Goal: Task Accomplishment & Management: Manage account settings

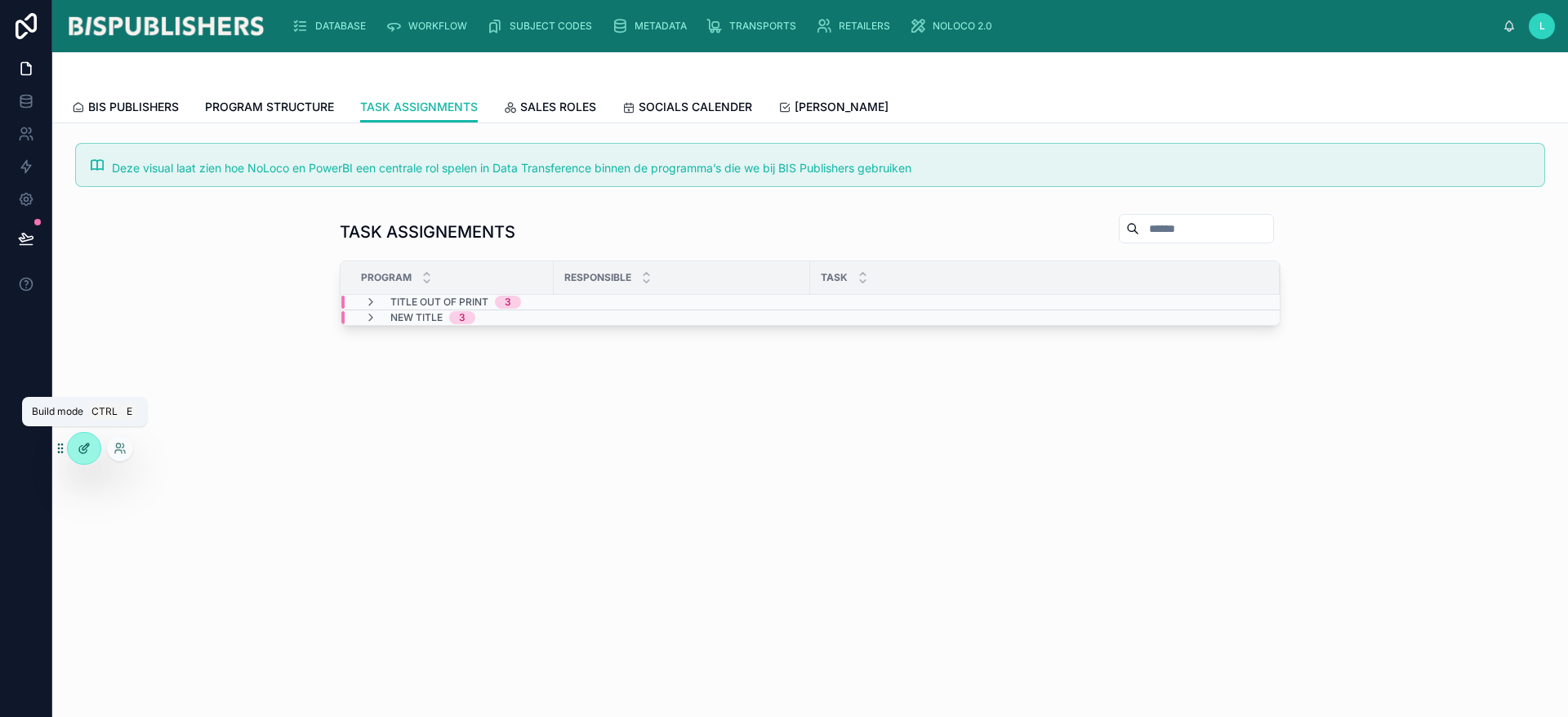
click at [87, 452] on icon at bounding box center [84, 448] width 13 height 13
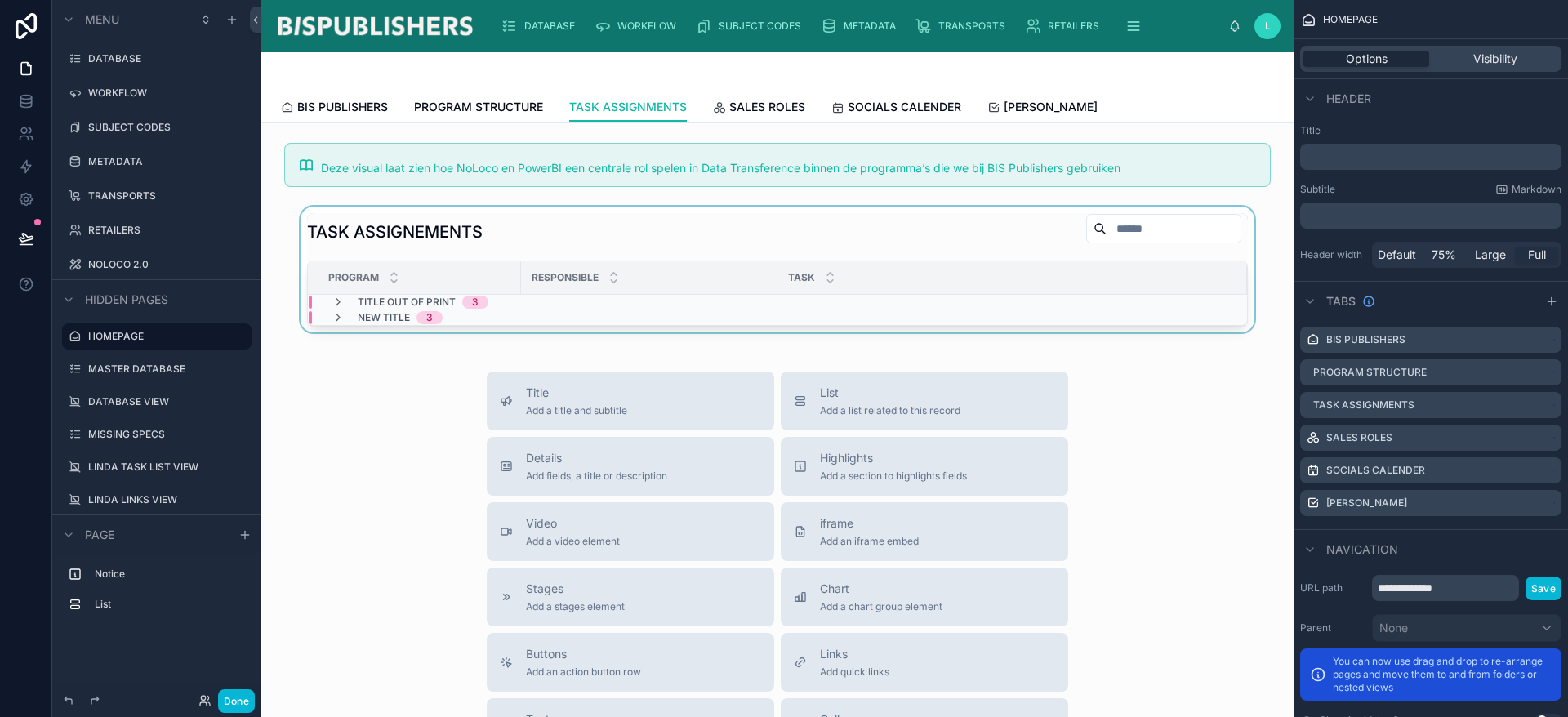
click at [597, 233] on div at bounding box center [777, 270] width 1006 height 126
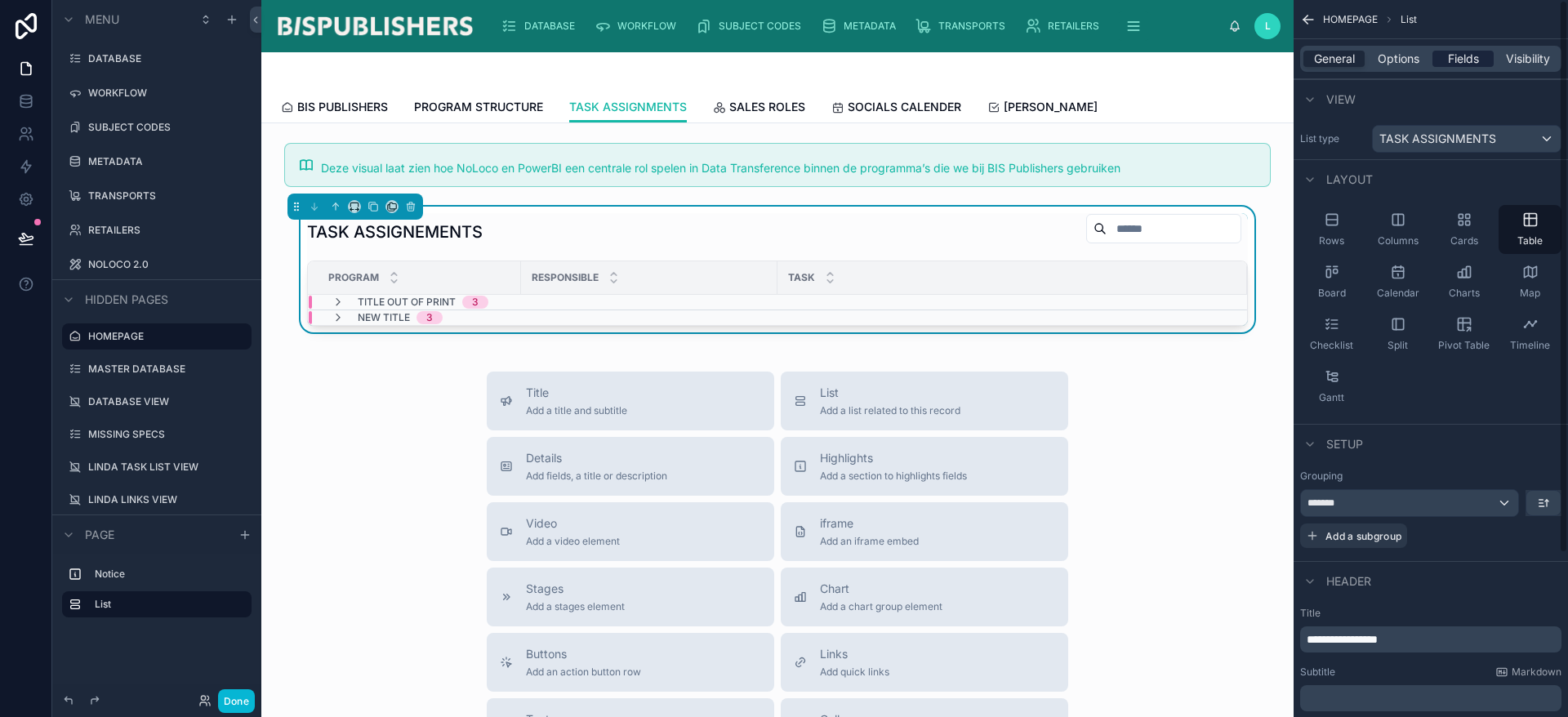
click at [1449, 58] on span "Fields" at bounding box center [1464, 59] width 31 height 16
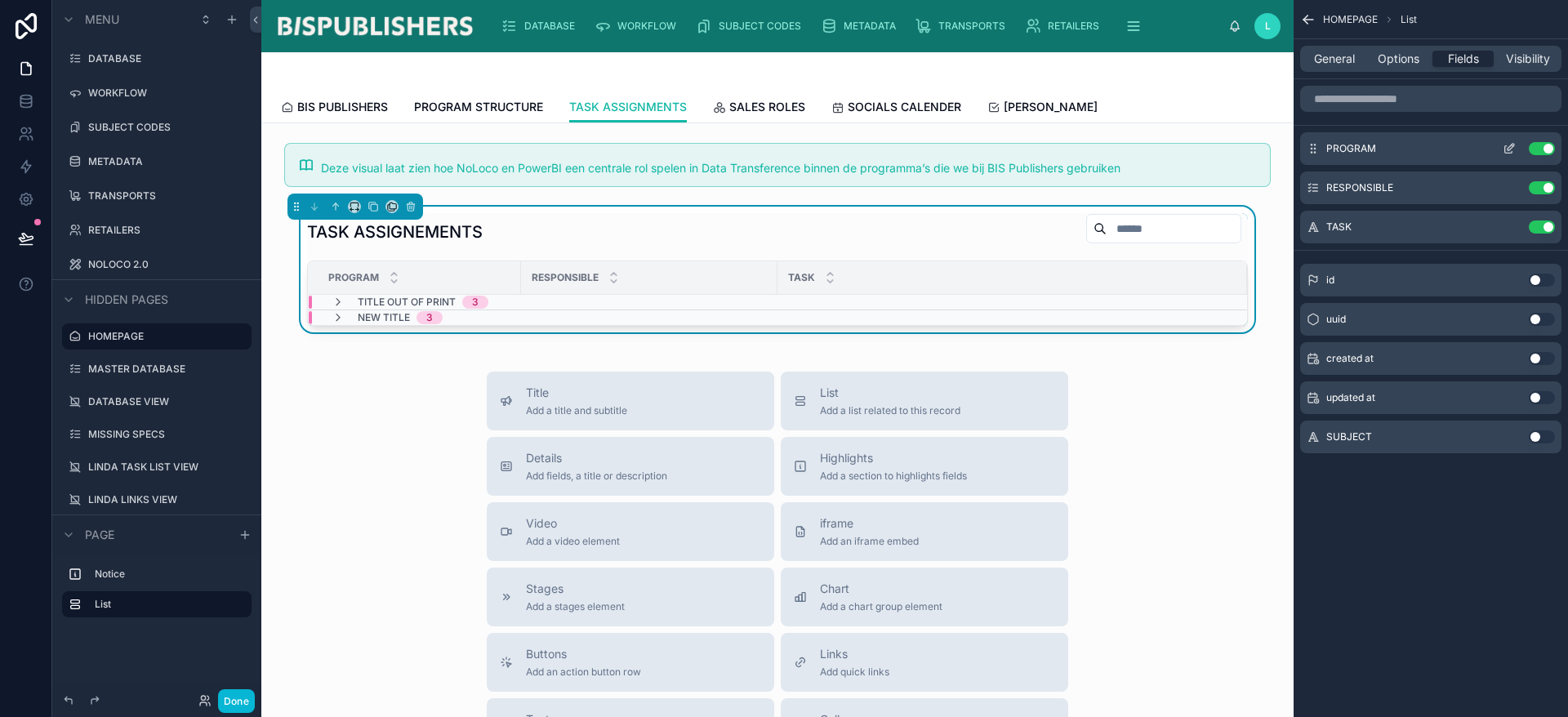
click at [1498, 146] on button "scrollable content" at bounding box center [1509, 148] width 26 height 13
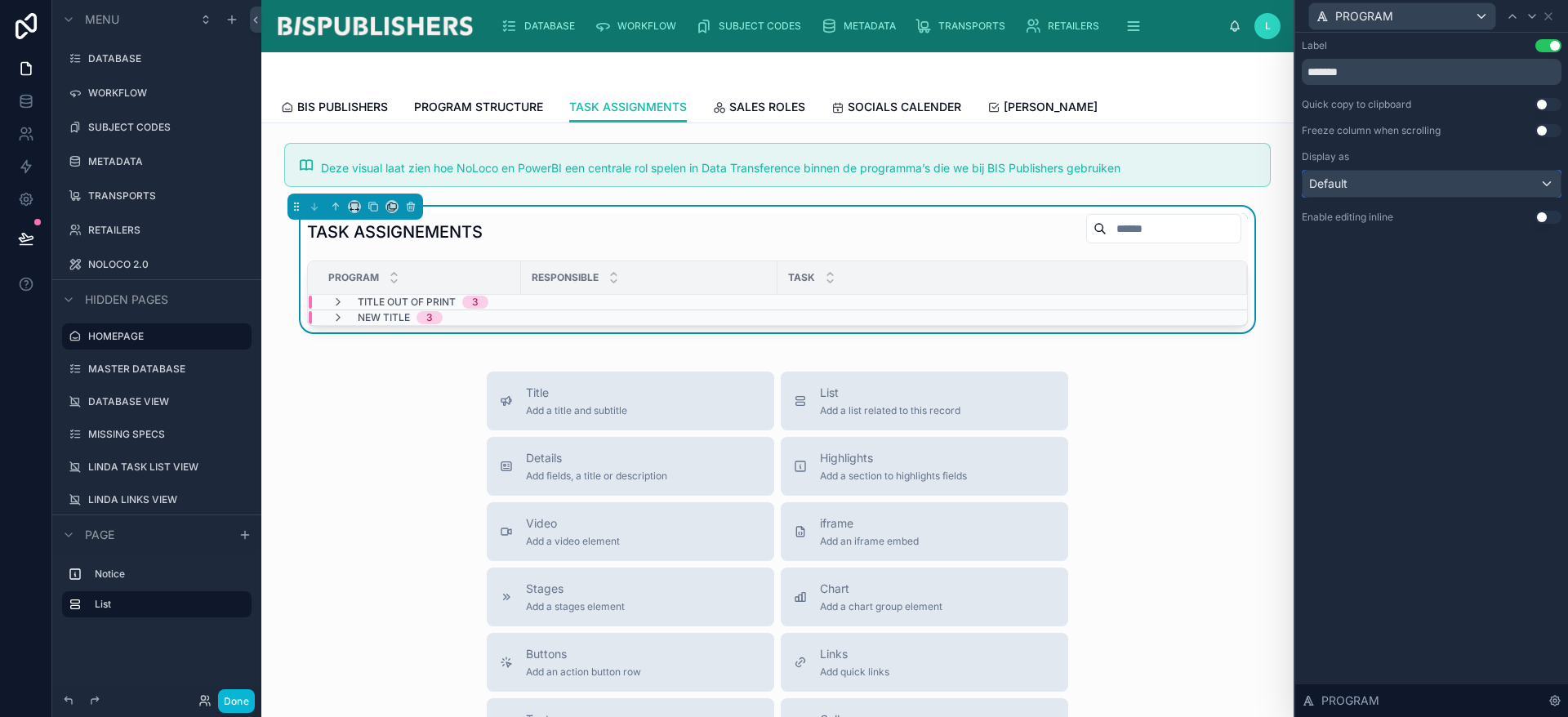
click at [1471, 185] on div "Default" at bounding box center [1431, 184] width 258 height 26
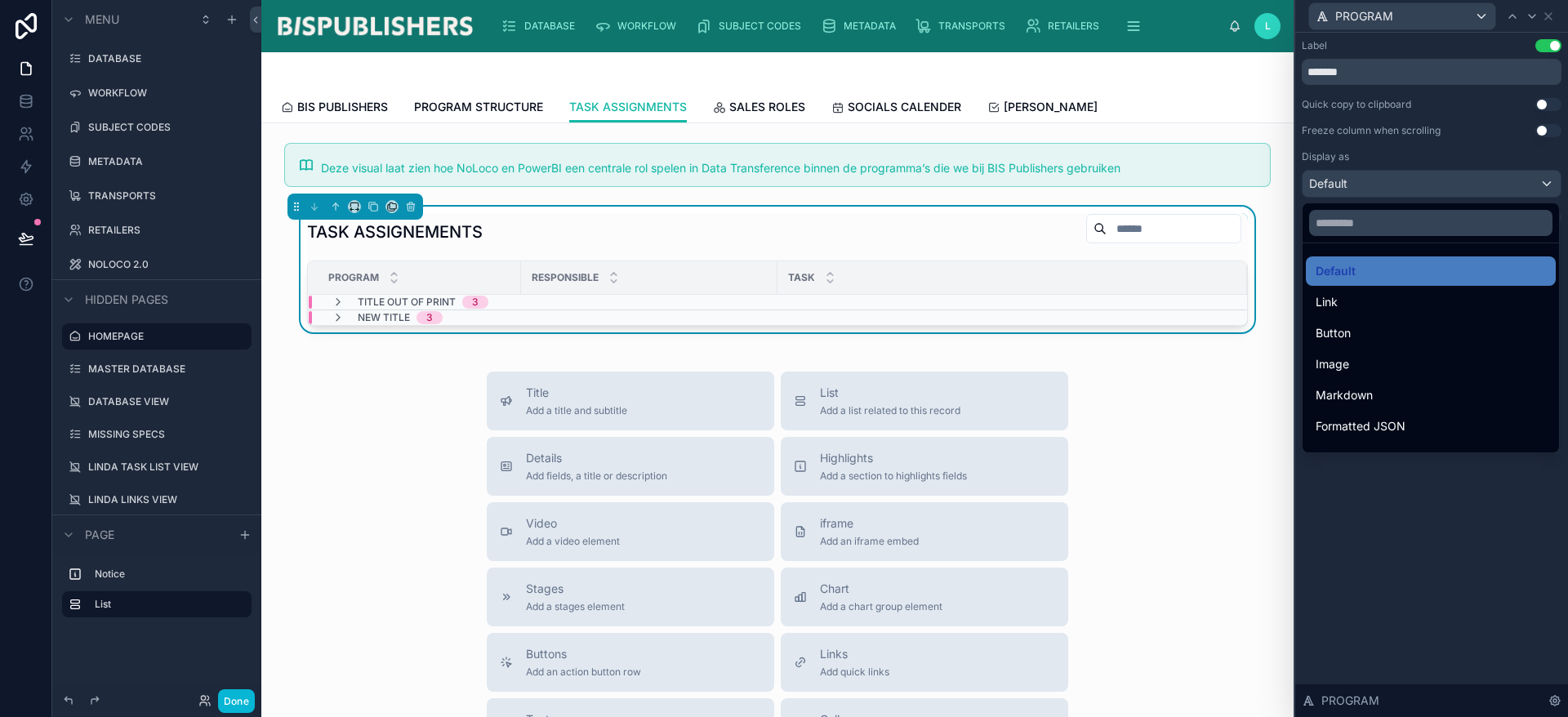
click at [1472, 185] on div at bounding box center [1432, 358] width 272 height 717
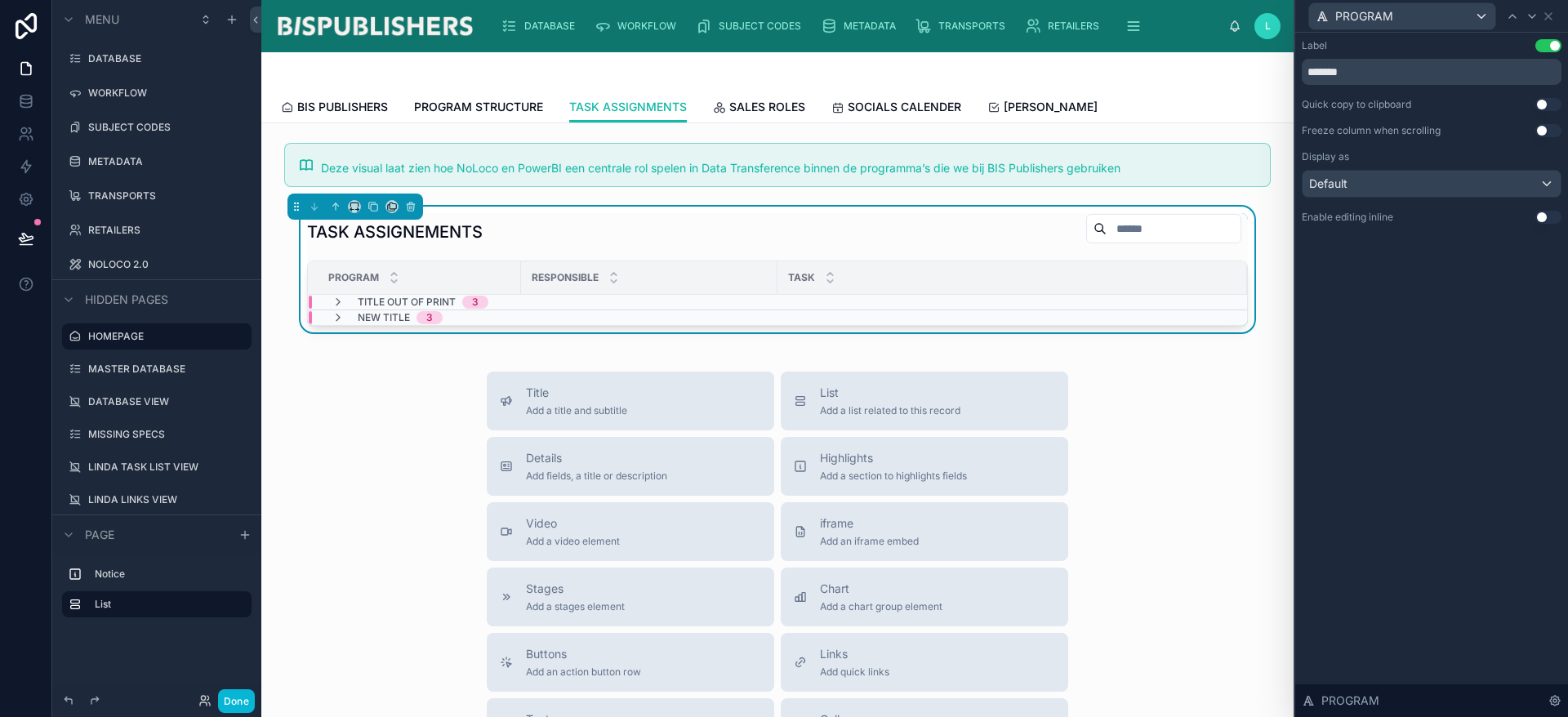
click at [1505, 447] on div "Label Use setting ******* Quick copy to clipboard Use setting Freeze column whe…" at bounding box center [1432, 375] width 272 height 684
click at [1554, 16] on icon at bounding box center [1548, 16] width 13 height 13
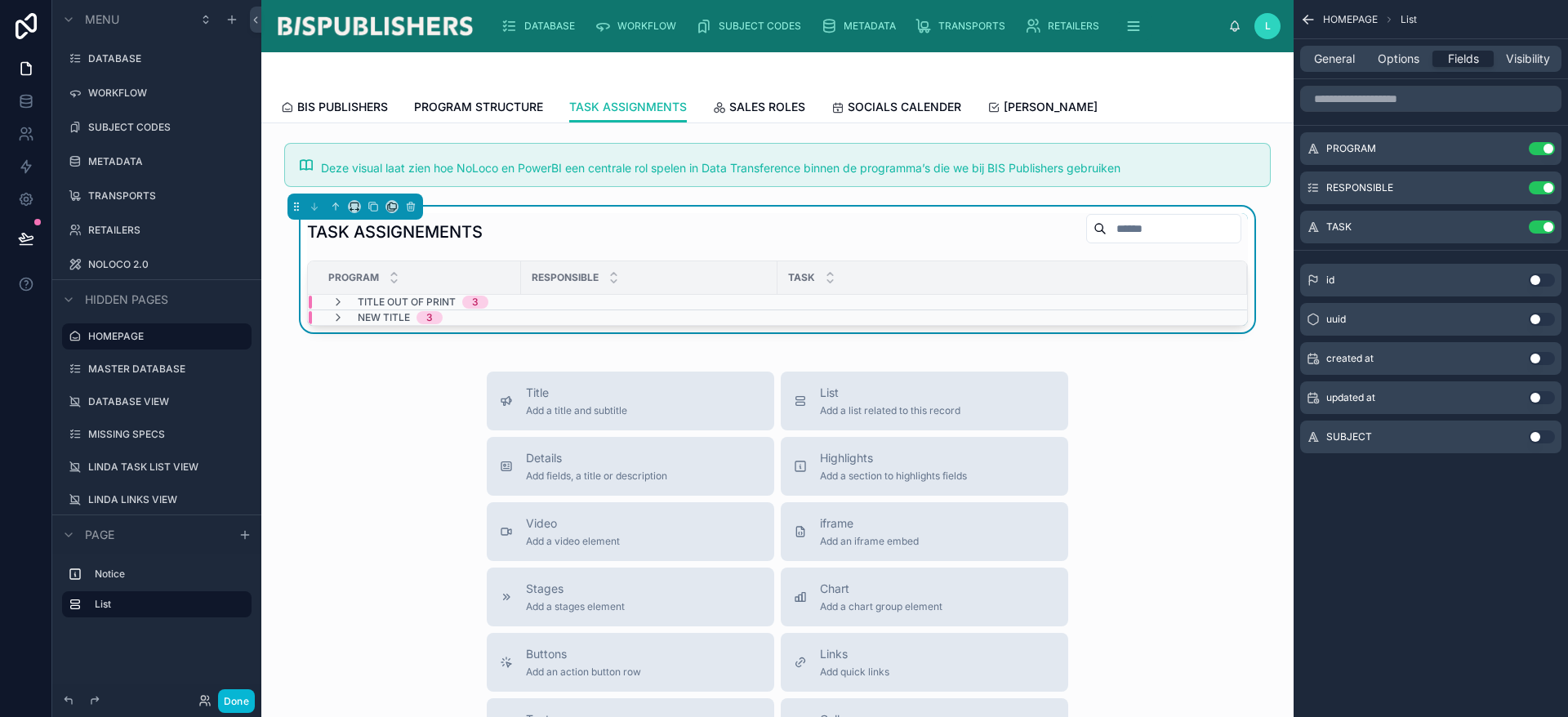
click at [1125, 453] on div "Title Add a title and subtitle List Add a list related to this record Details A…" at bounding box center [777, 662] width 1006 height 582
click at [1015, 160] on div at bounding box center [777, 165] width 1006 height 57
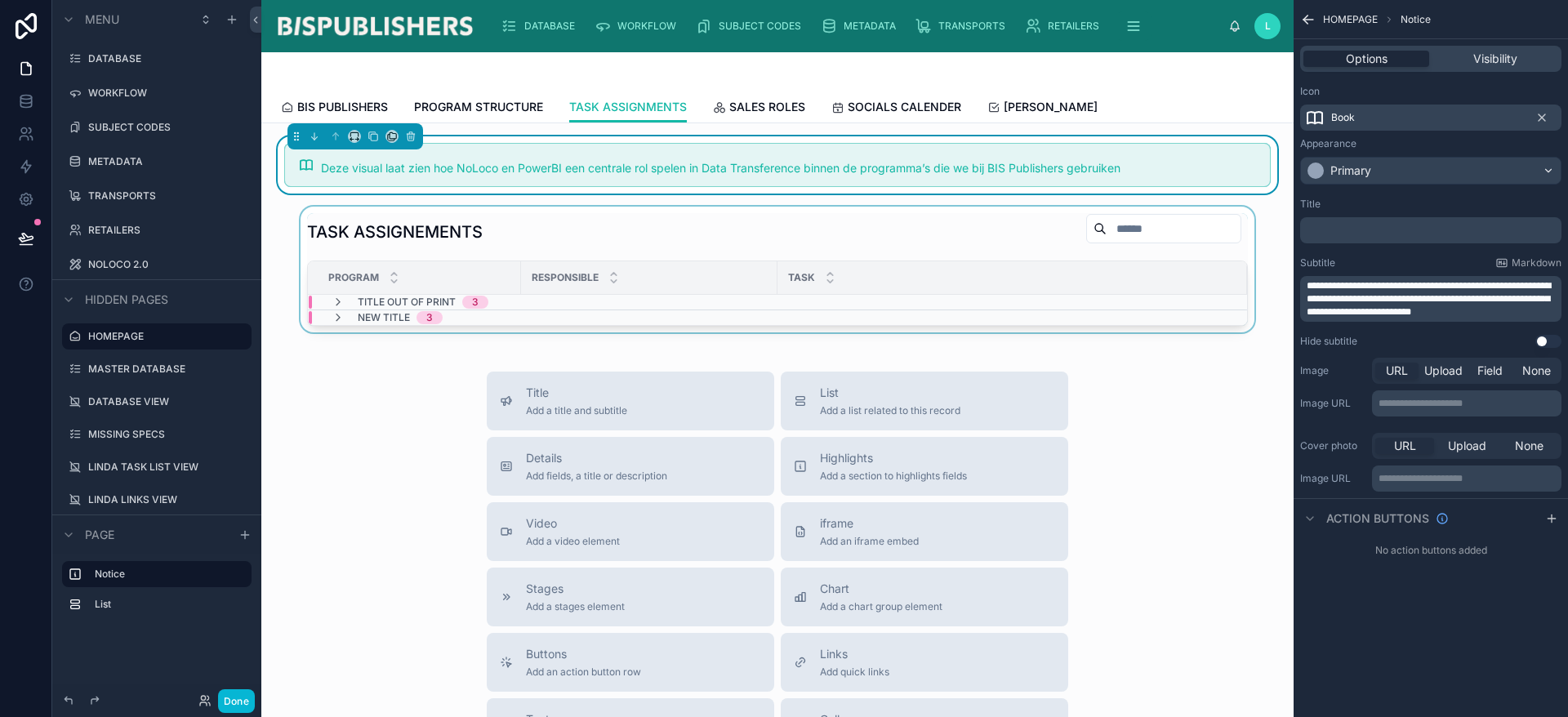
click at [973, 224] on div at bounding box center [777, 270] width 1006 height 126
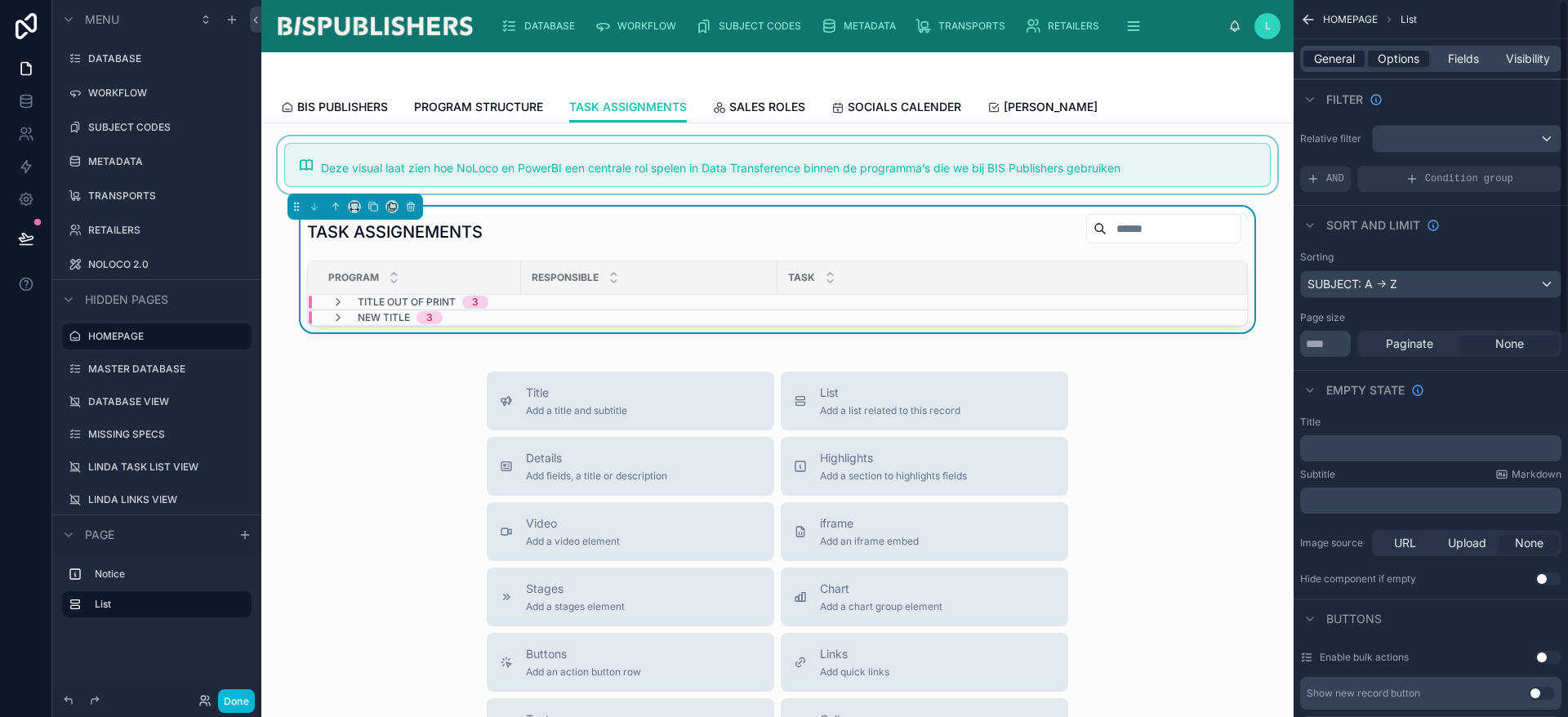
click at [1327, 53] on span "General" at bounding box center [1334, 59] width 41 height 16
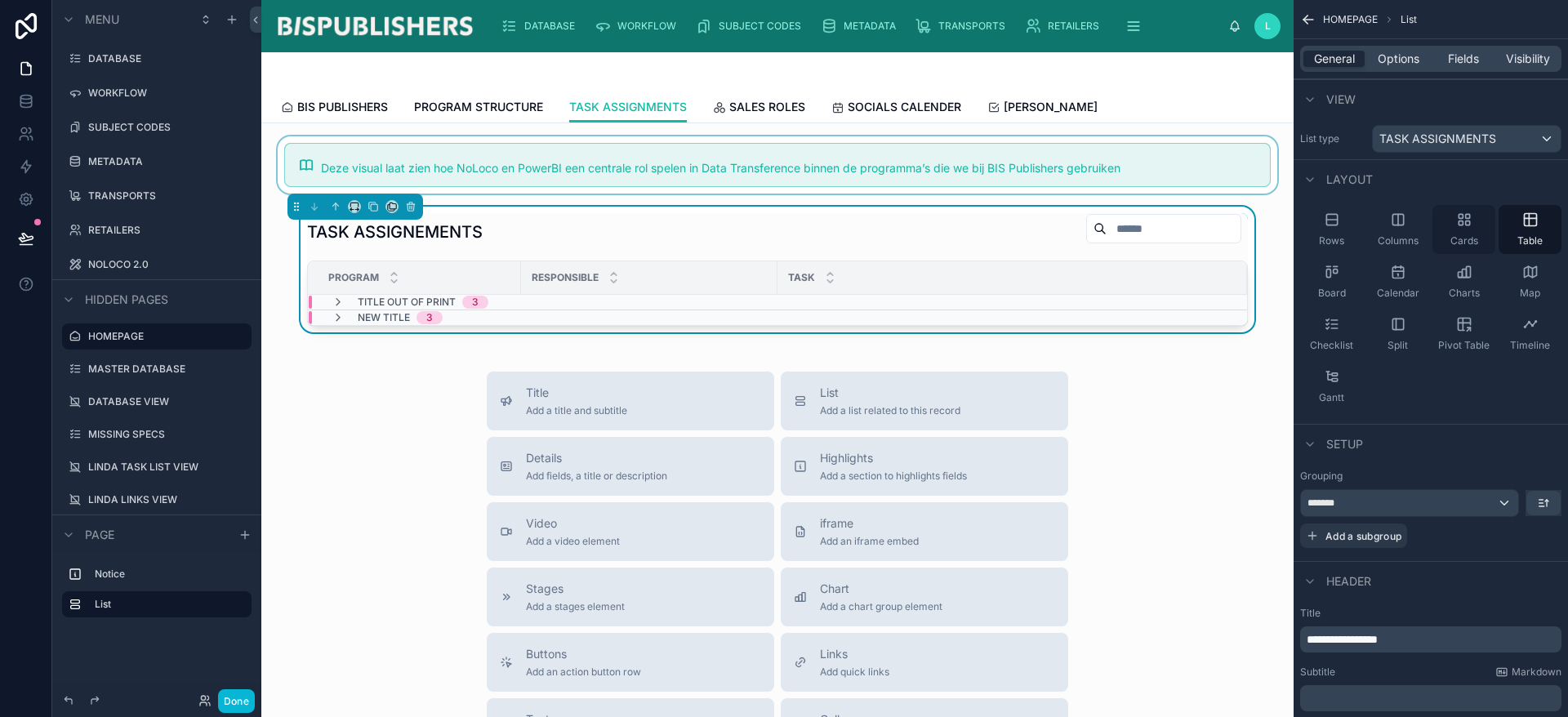
click at [1459, 223] on icon "scrollable content" at bounding box center [1464, 219] width 16 height 16
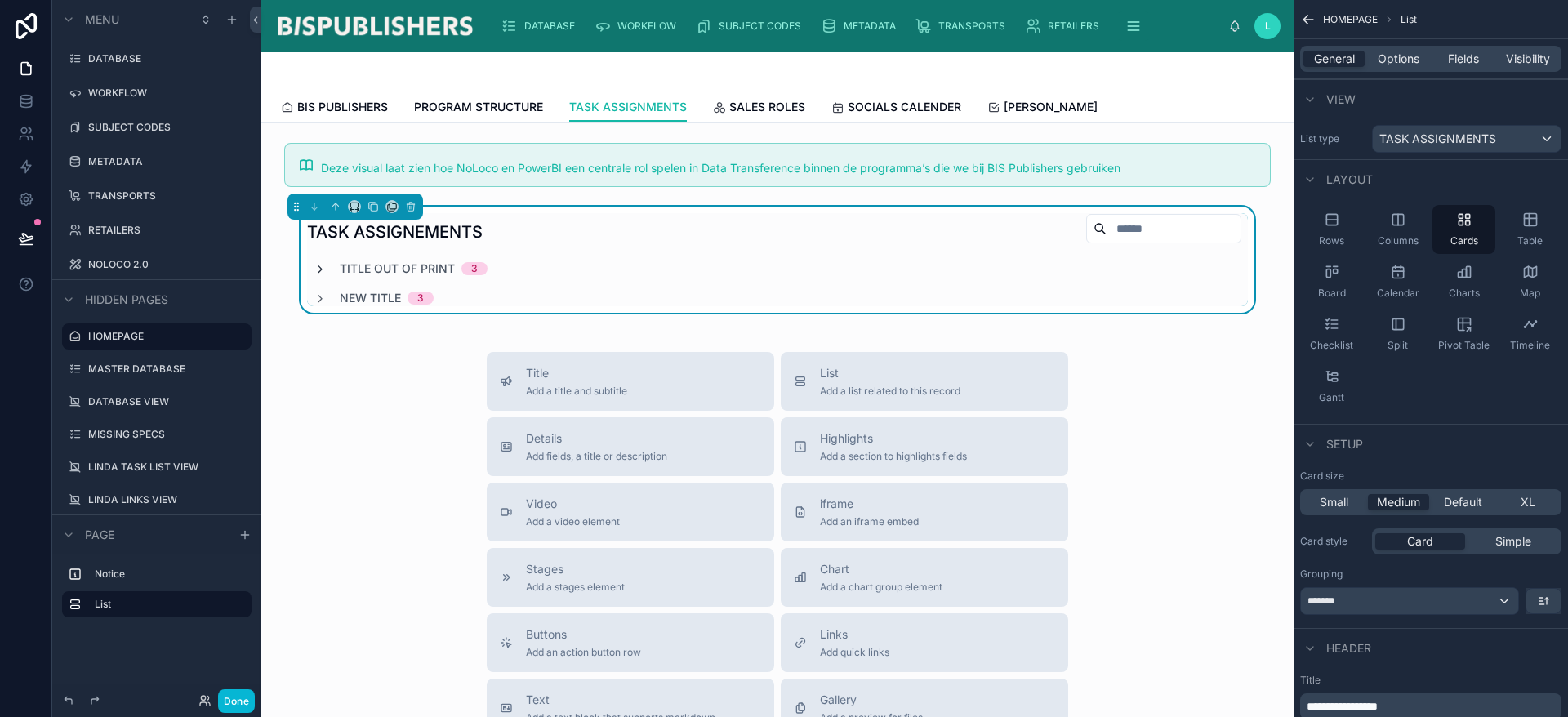
click at [314, 271] on icon at bounding box center [320, 269] width 13 height 13
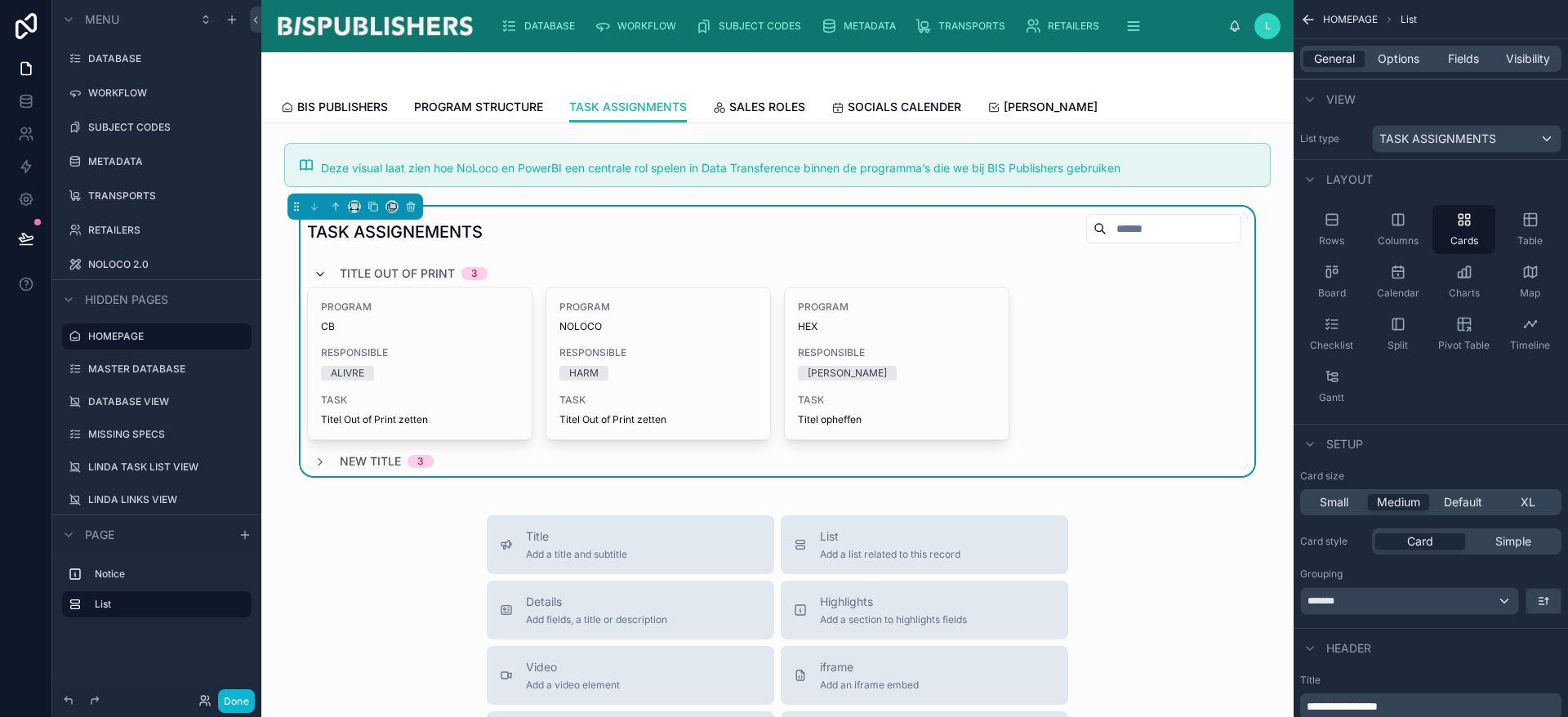
click at [314, 271] on icon at bounding box center [320, 274] width 13 height 13
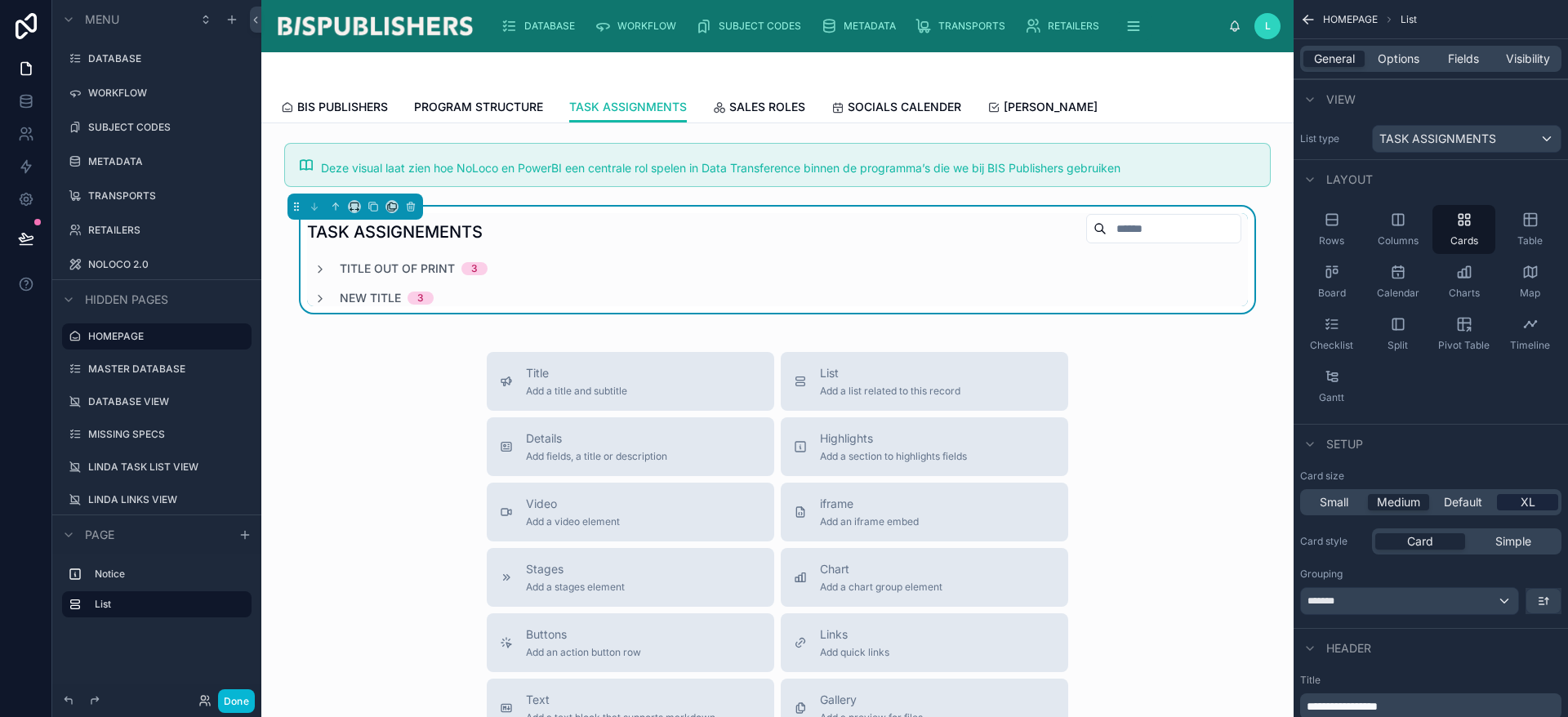
click at [1540, 500] on div "XL" at bounding box center [1527, 502] width 61 height 16
click at [314, 271] on icon at bounding box center [320, 269] width 13 height 13
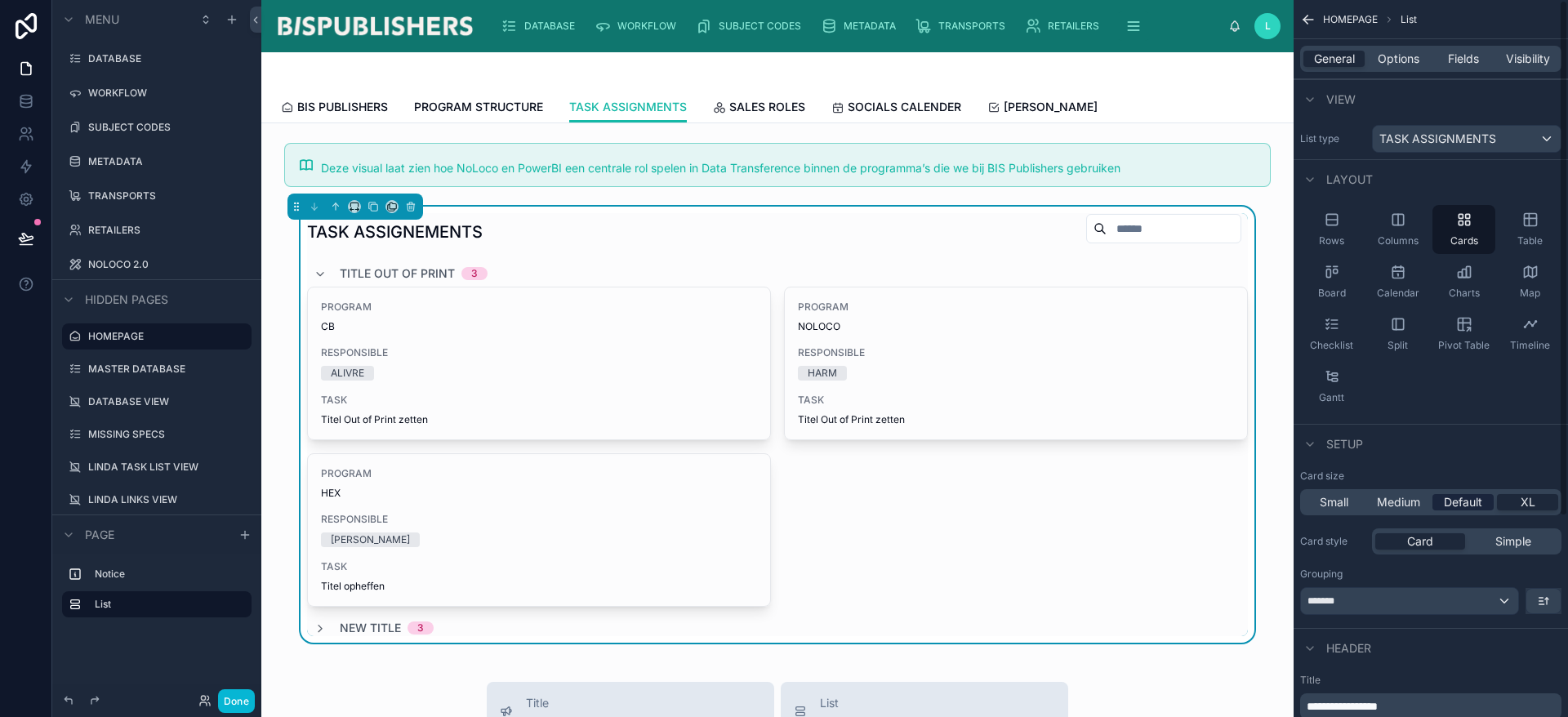
click at [1445, 496] on span "Default" at bounding box center [1463, 502] width 39 height 16
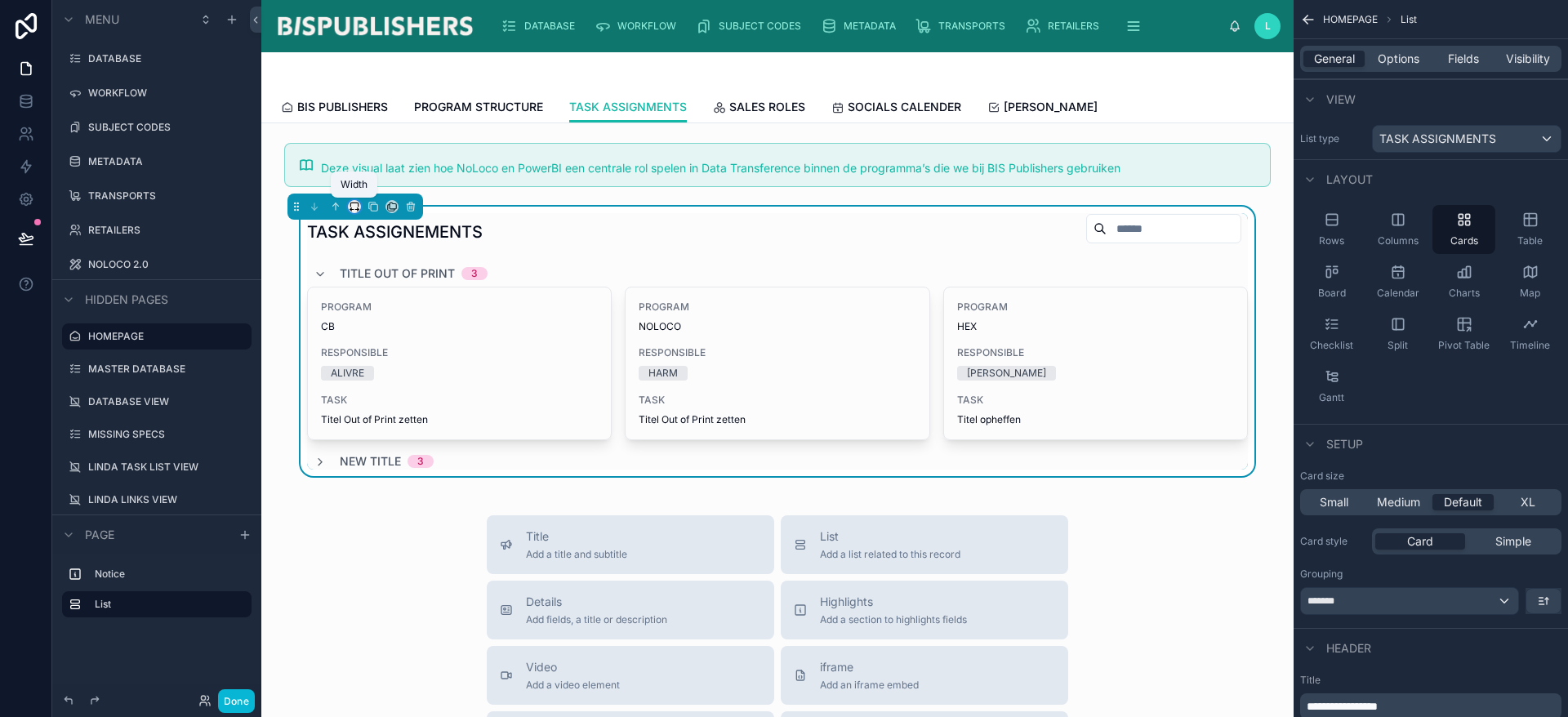
click at [352, 204] on icon at bounding box center [354, 206] width 11 height 11
click at [374, 421] on span "Full width" at bounding box center [387, 422] width 51 height 20
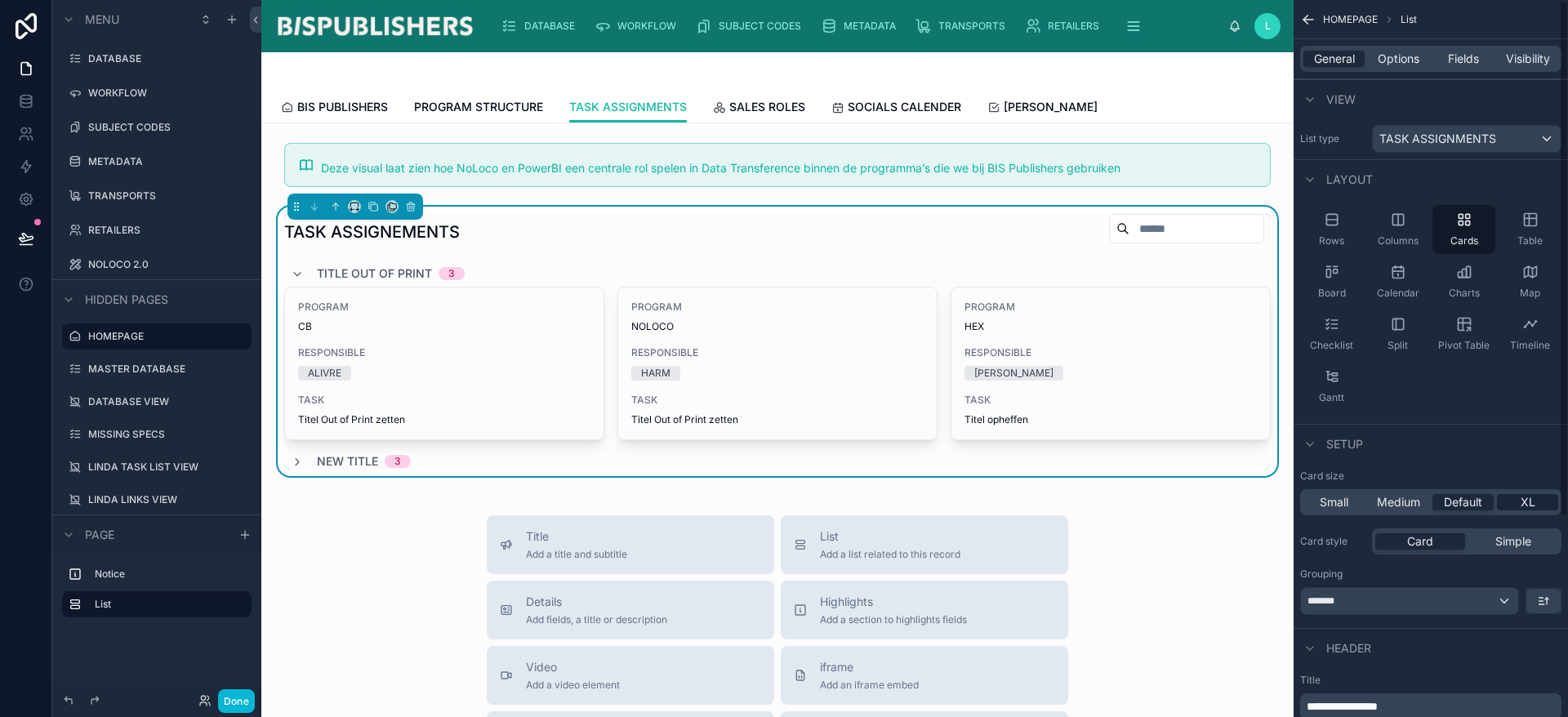
click at [1524, 494] on span "XL" at bounding box center [1527, 502] width 15 height 16
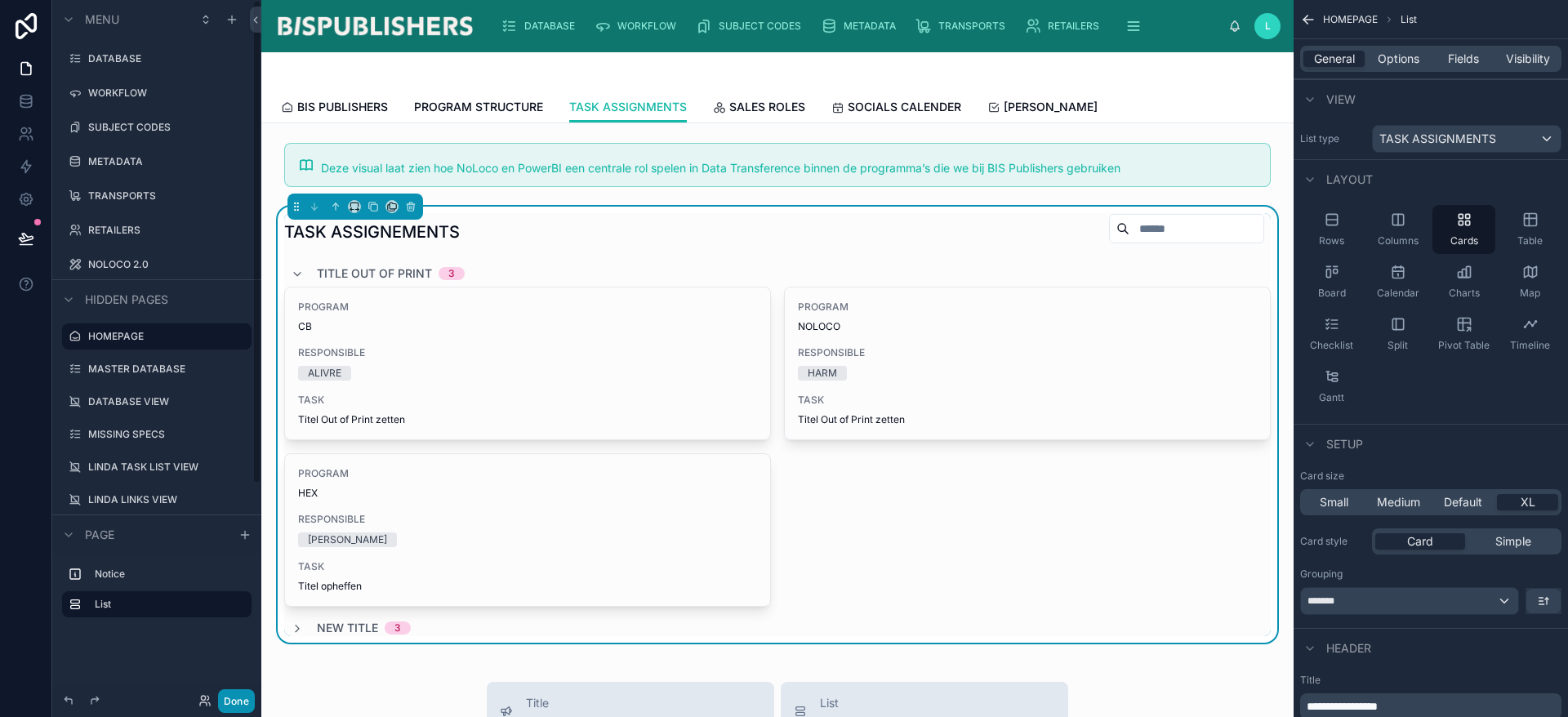
click at [230, 699] on button "Done" at bounding box center [236, 701] width 37 height 23
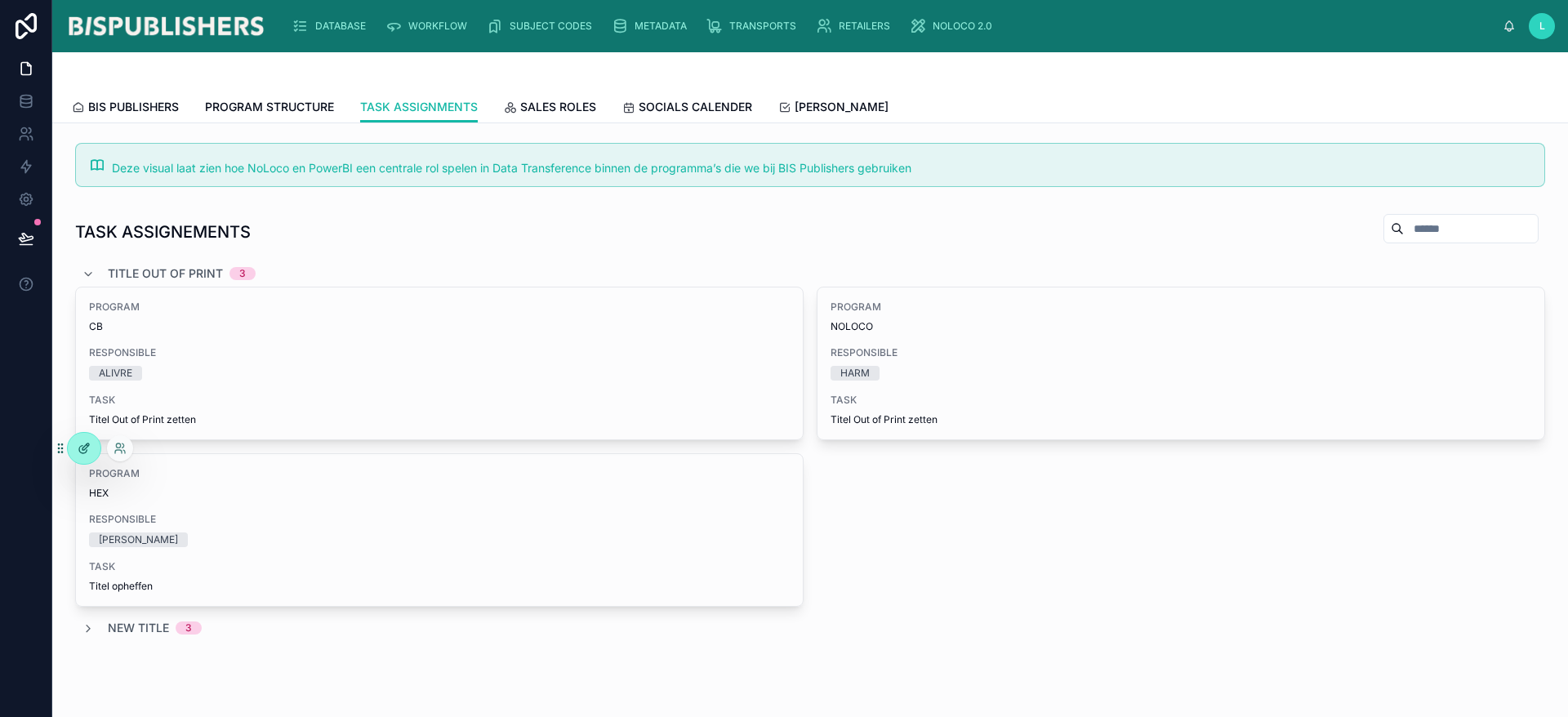
click at [91, 445] on div at bounding box center [84, 448] width 33 height 31
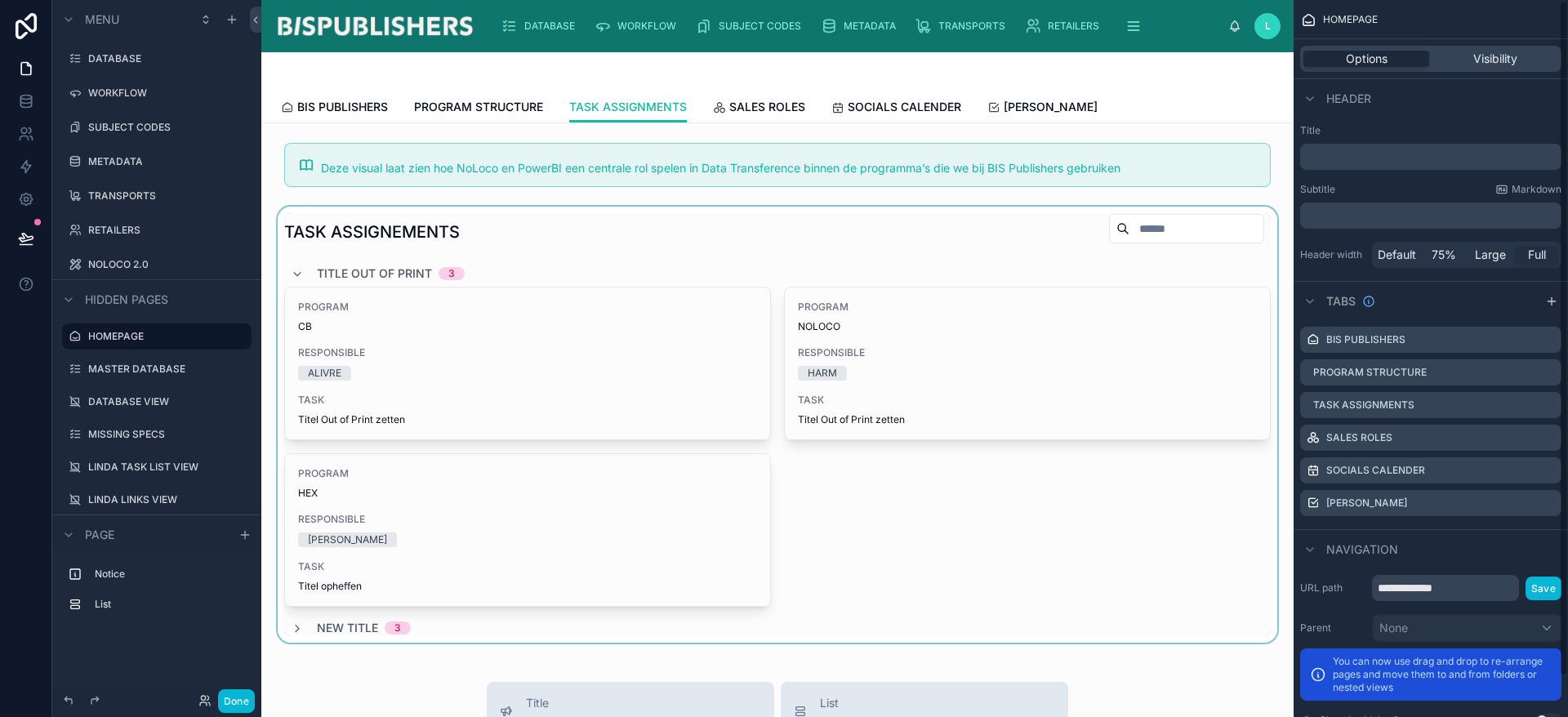
click at [627, 238] on div at bounding box center [777, 425] width 1006 height 436
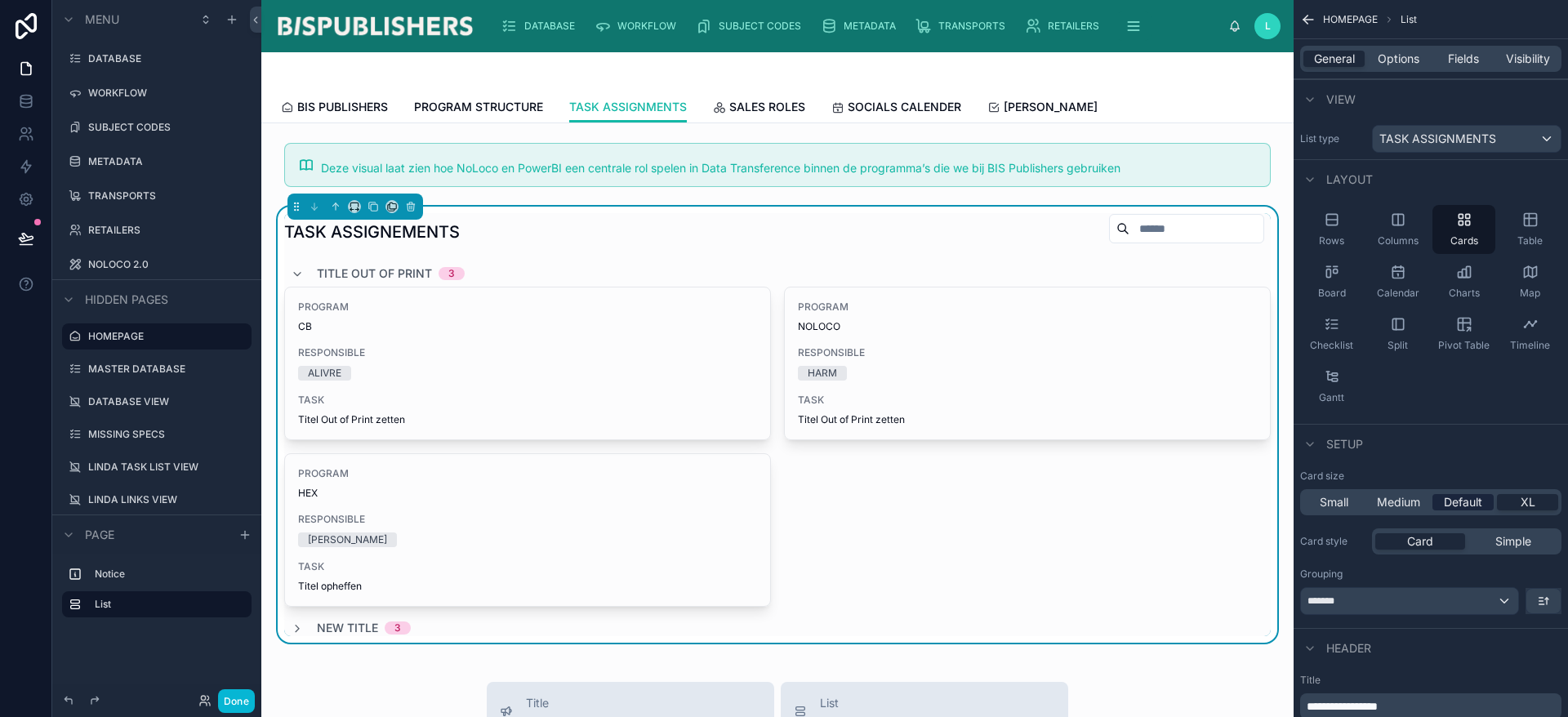
click at [1473, 504] on span "Default" at bounding box center [1463, 502] width 39 height 16
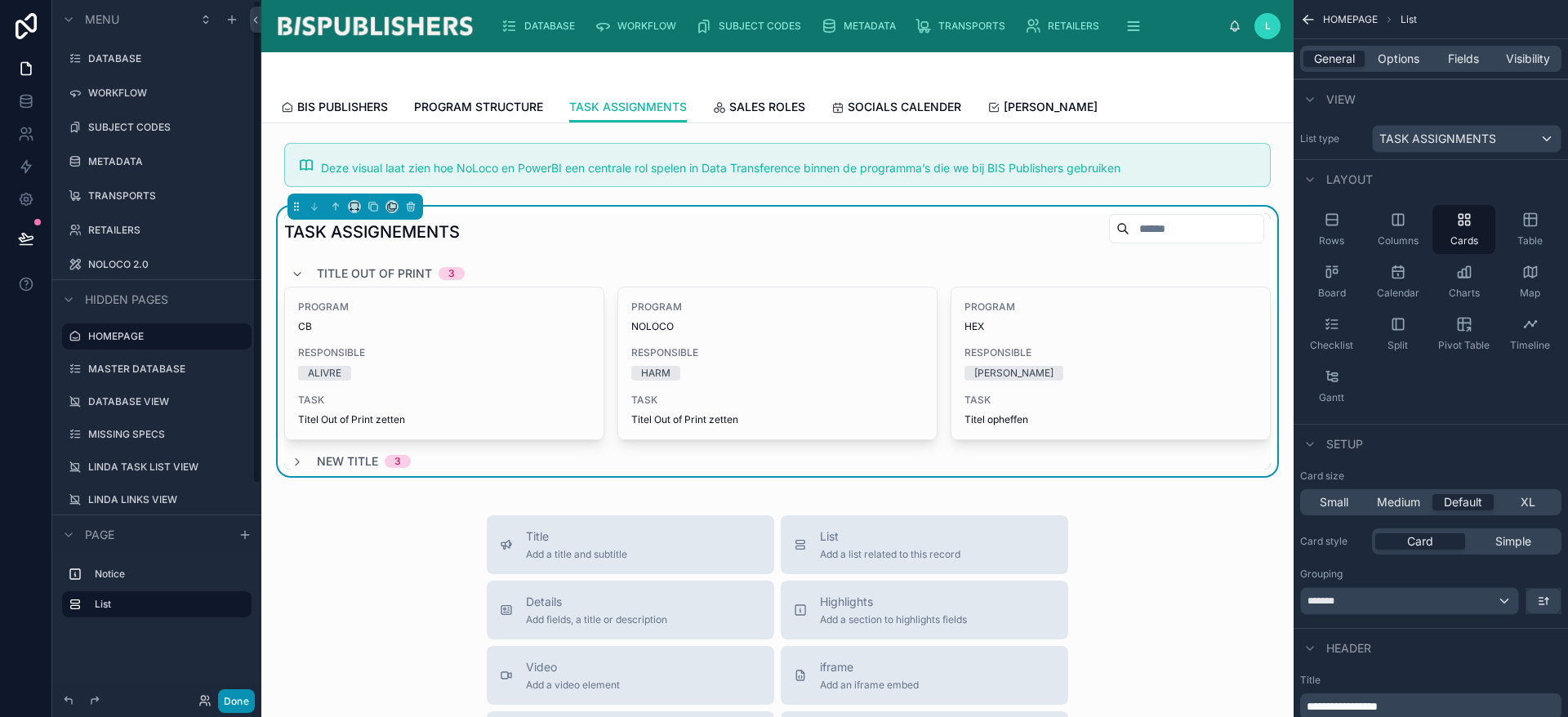
click at [241, 699] on button "Done" at bounding box center [236, 701] width 37 height 23
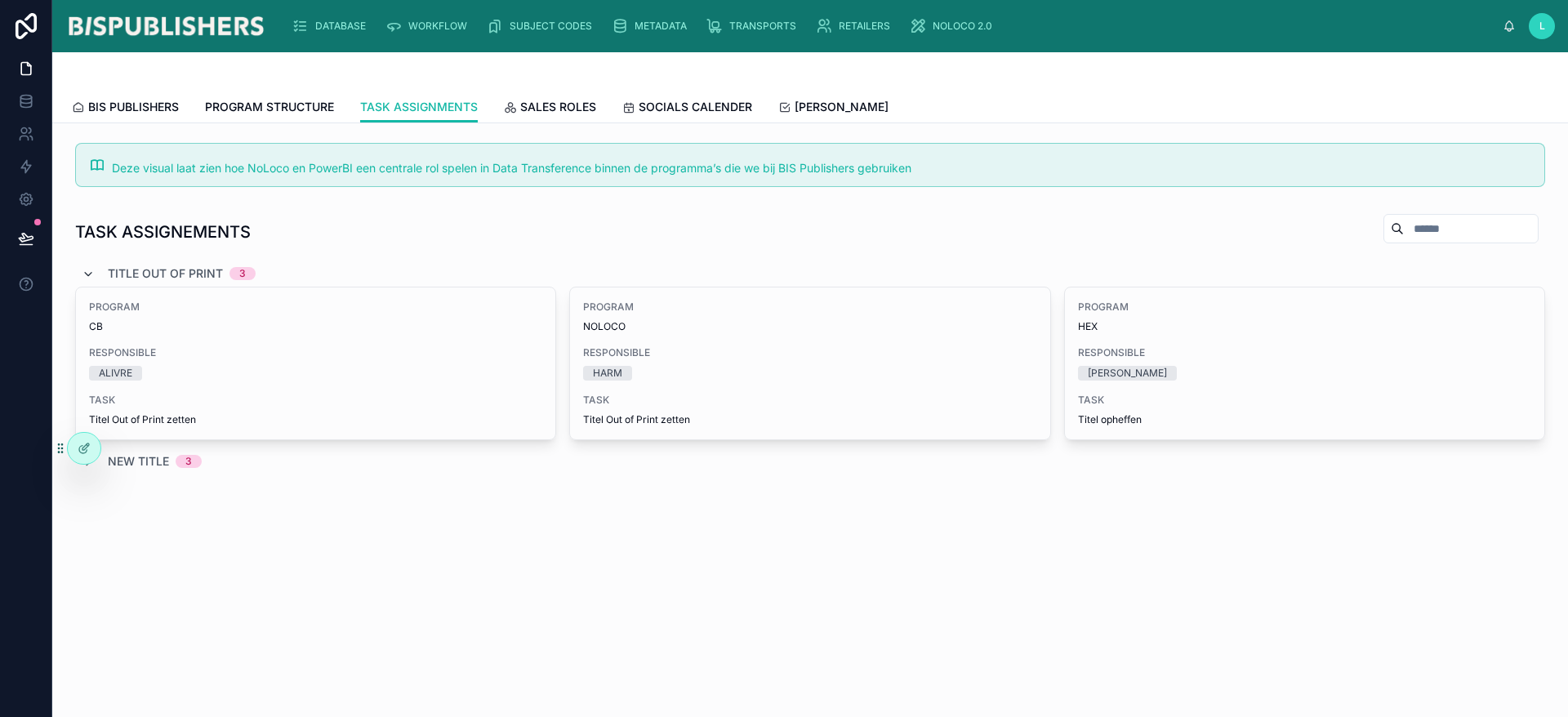
click at [87, 270] on icon at bounding box center [88, 274] width 13 height 13
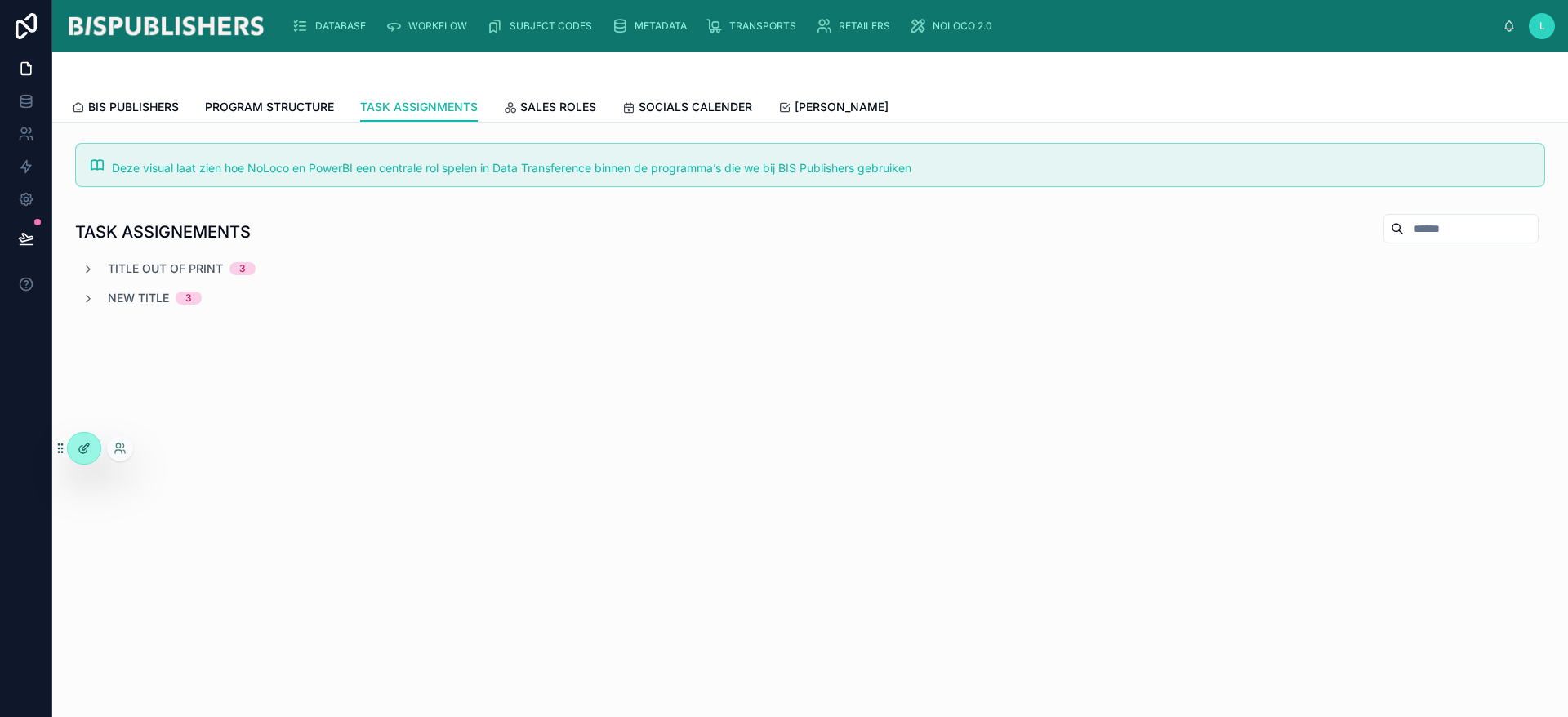
click at [91, 451] on div at bounding box center [84, 448] width 33 height 31
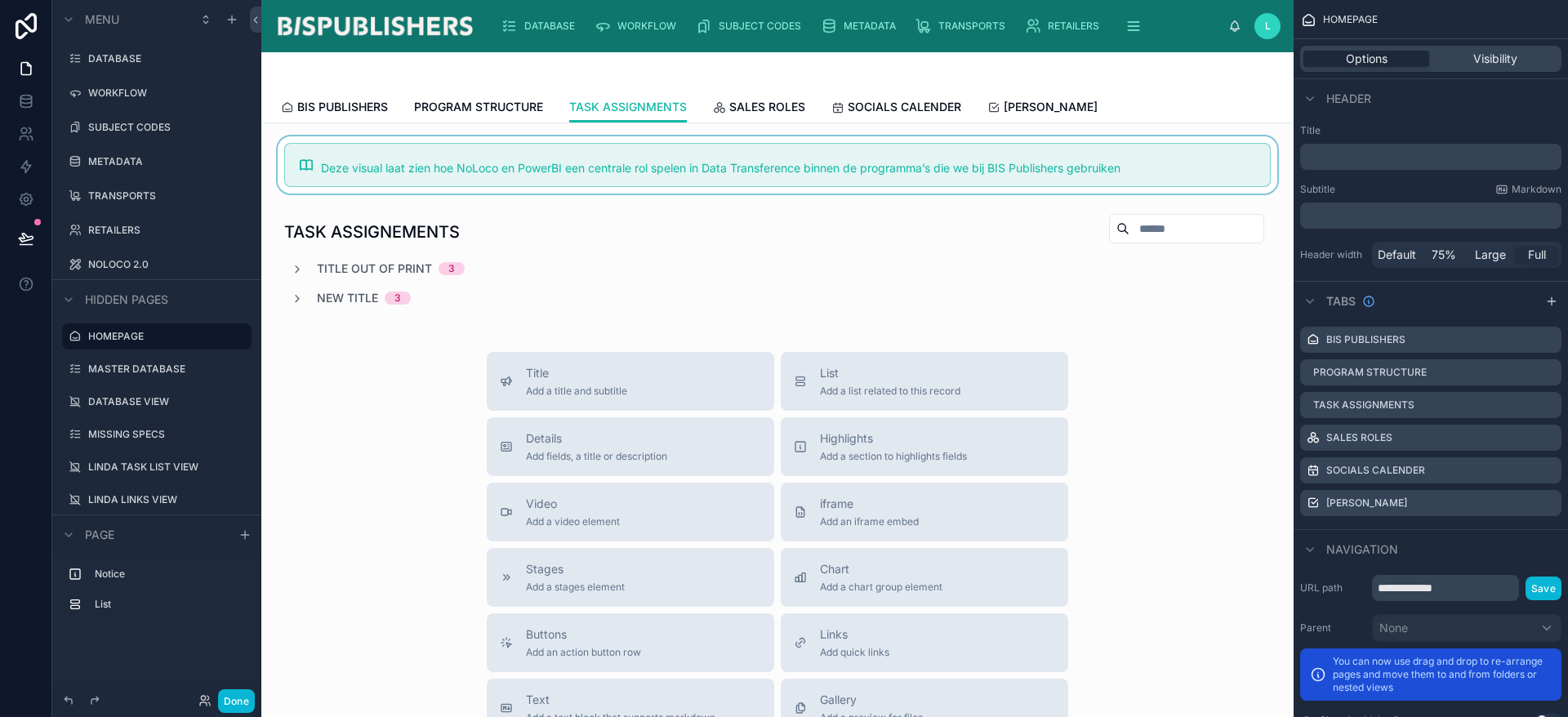
click at [580, 171] on div at bounding box center [777, 165] width 1006 height 57
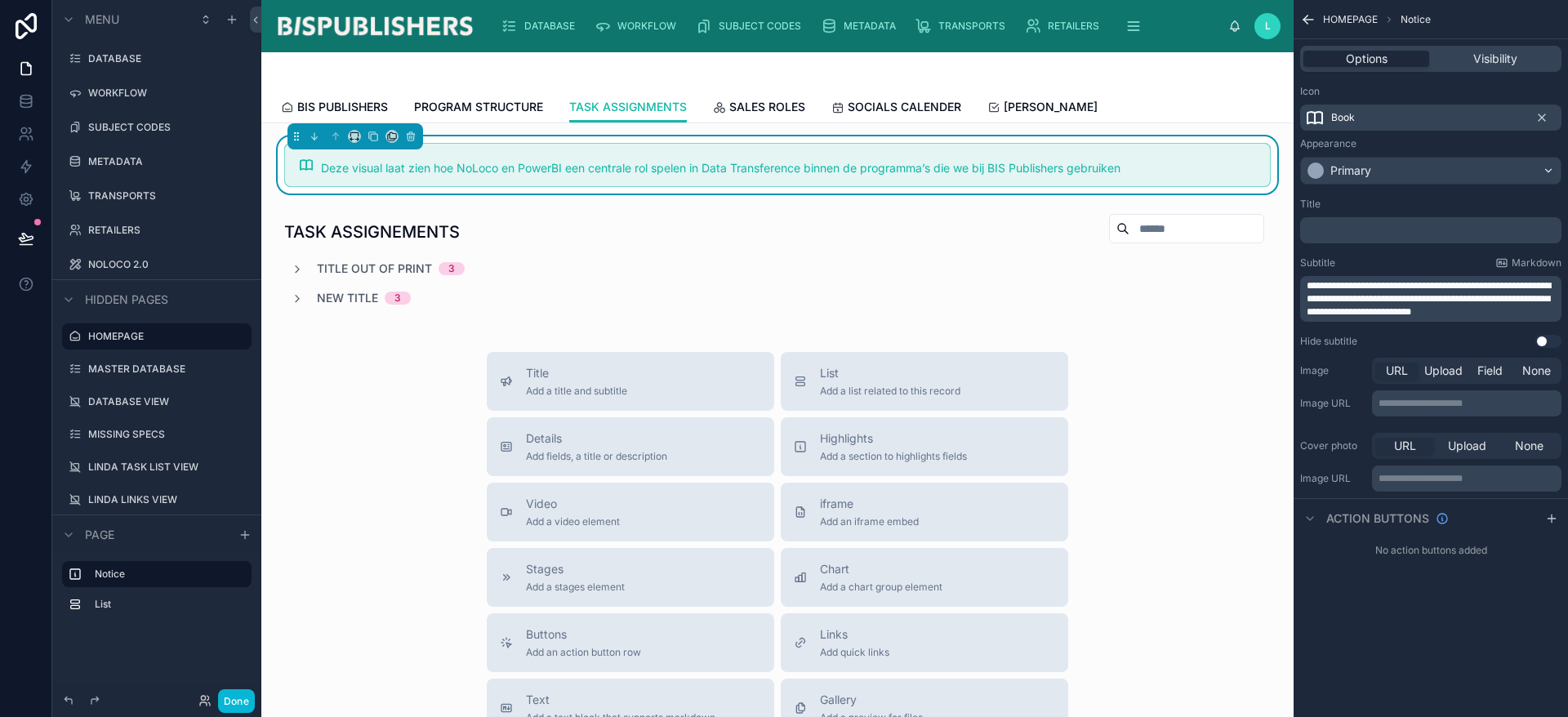
click at [539, 167] on span "Deze visual laat zien hoe NoLoco en PowerBI een centrale rol spelen in Data Tra…" at bounding box center [720, 168] width 799 height 14
drag, startPoint x: 1307, startPoint y: 287, endPoint x: 1567, endPoint y: 313, distance: 261.3
click at [1567, 313] on div "**********" at bounding box center [1431, 272] width 274 height 163
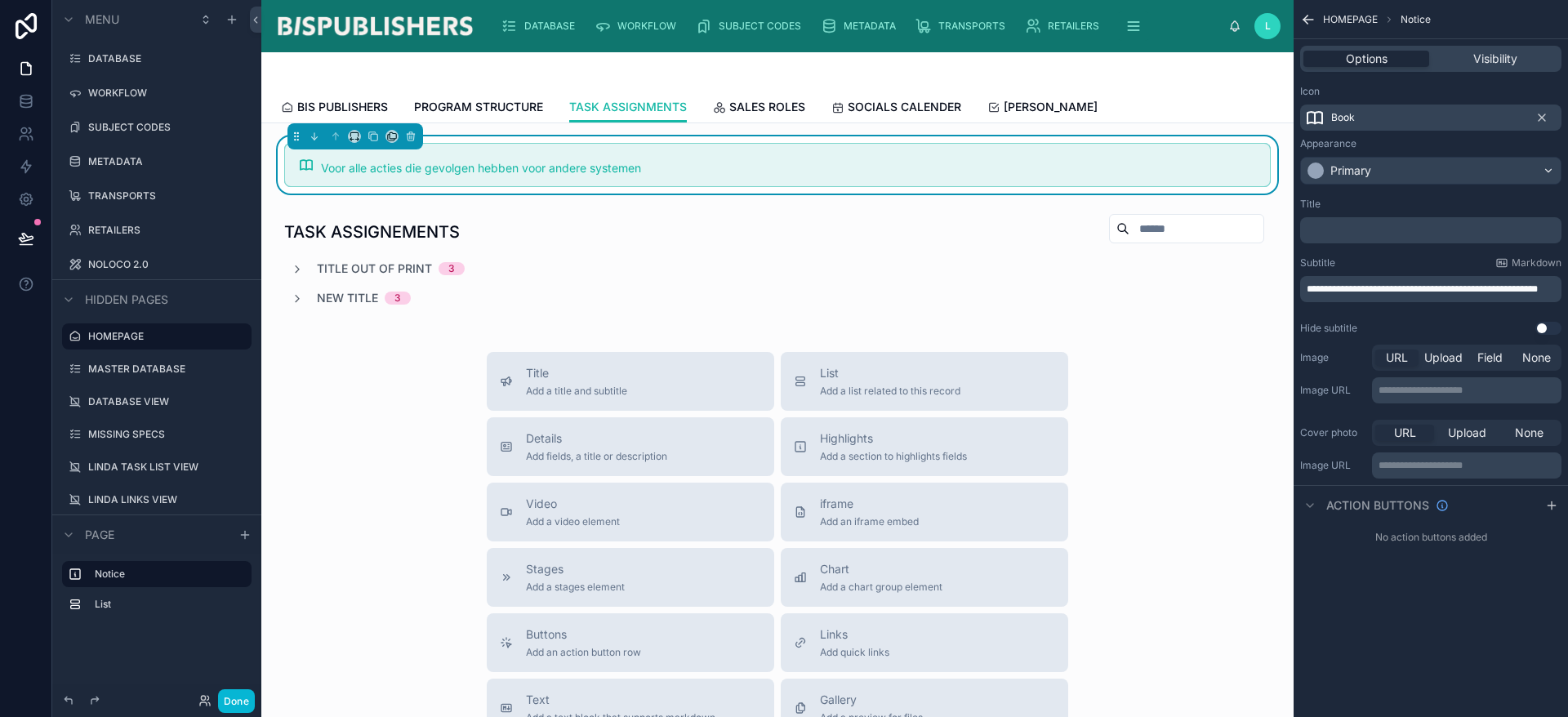
click at [1401, 296] on p "**********" at bounding box center [1433, 289] width 252 height 13
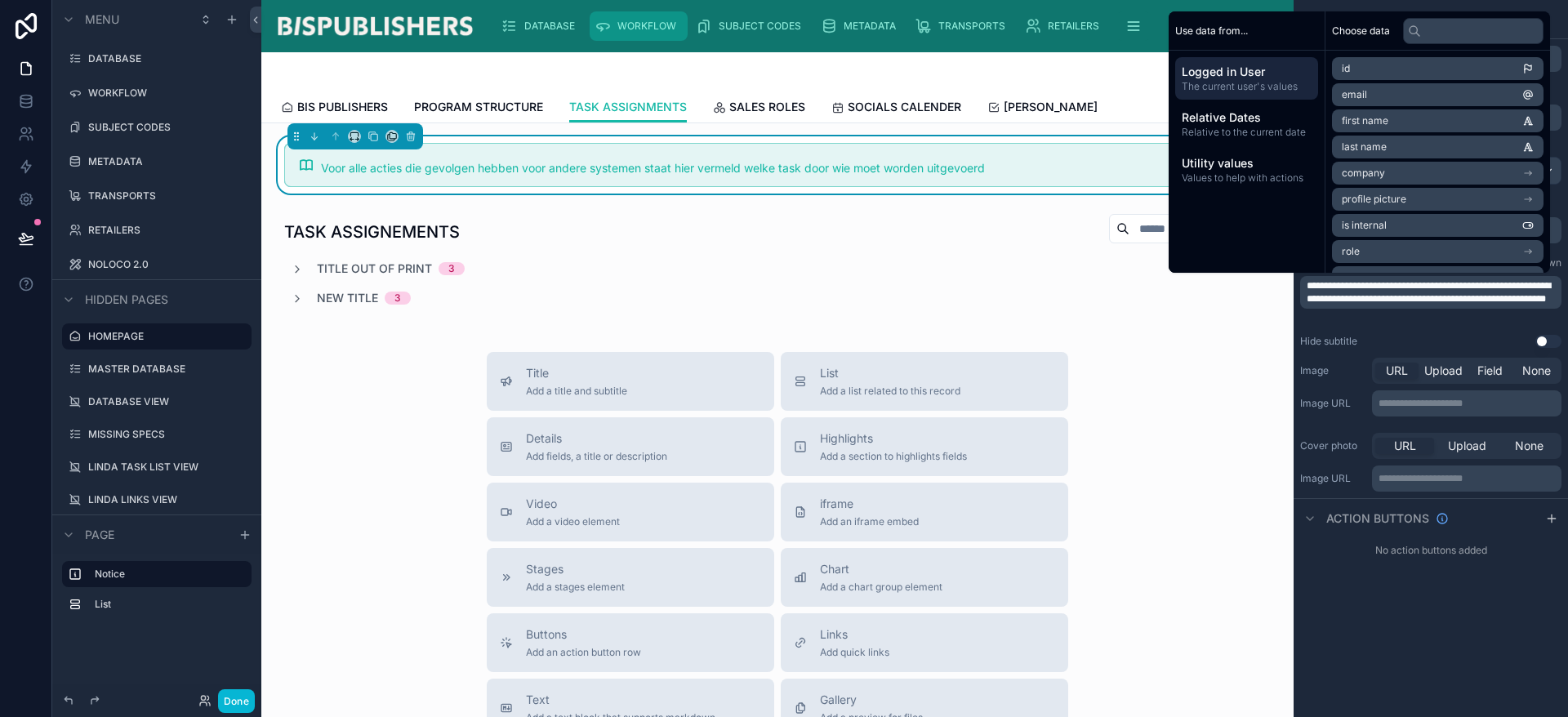
click at [631, 34] on div "WORKFLOW" at bounding box center [639, 26] width 88 height 26
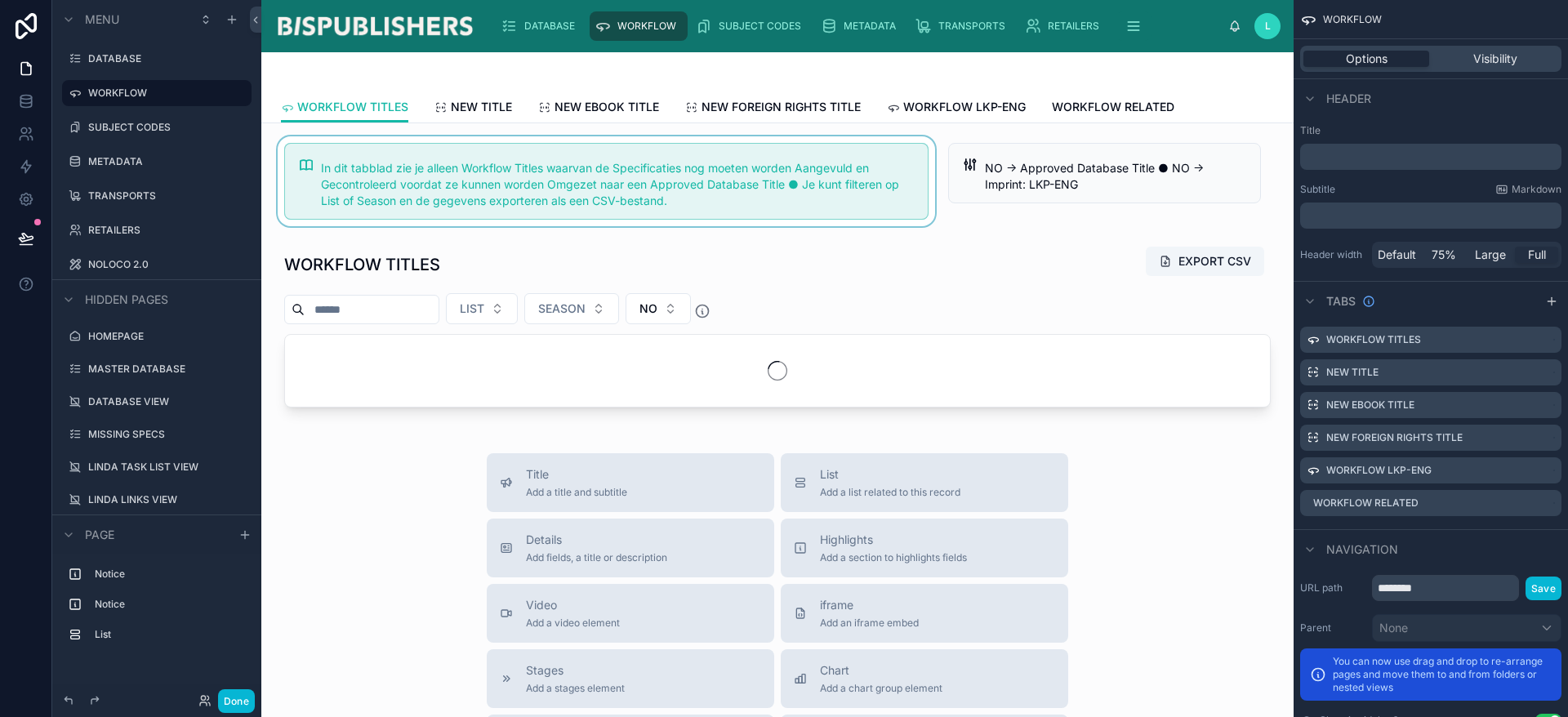
drag, startPoint x: 799, startPoint y: 183, endPoint x: 771, endPoint y: 184, distance: 28.0
click at [771, 184] on div at bounding box center [606, 181] width 664 height 90
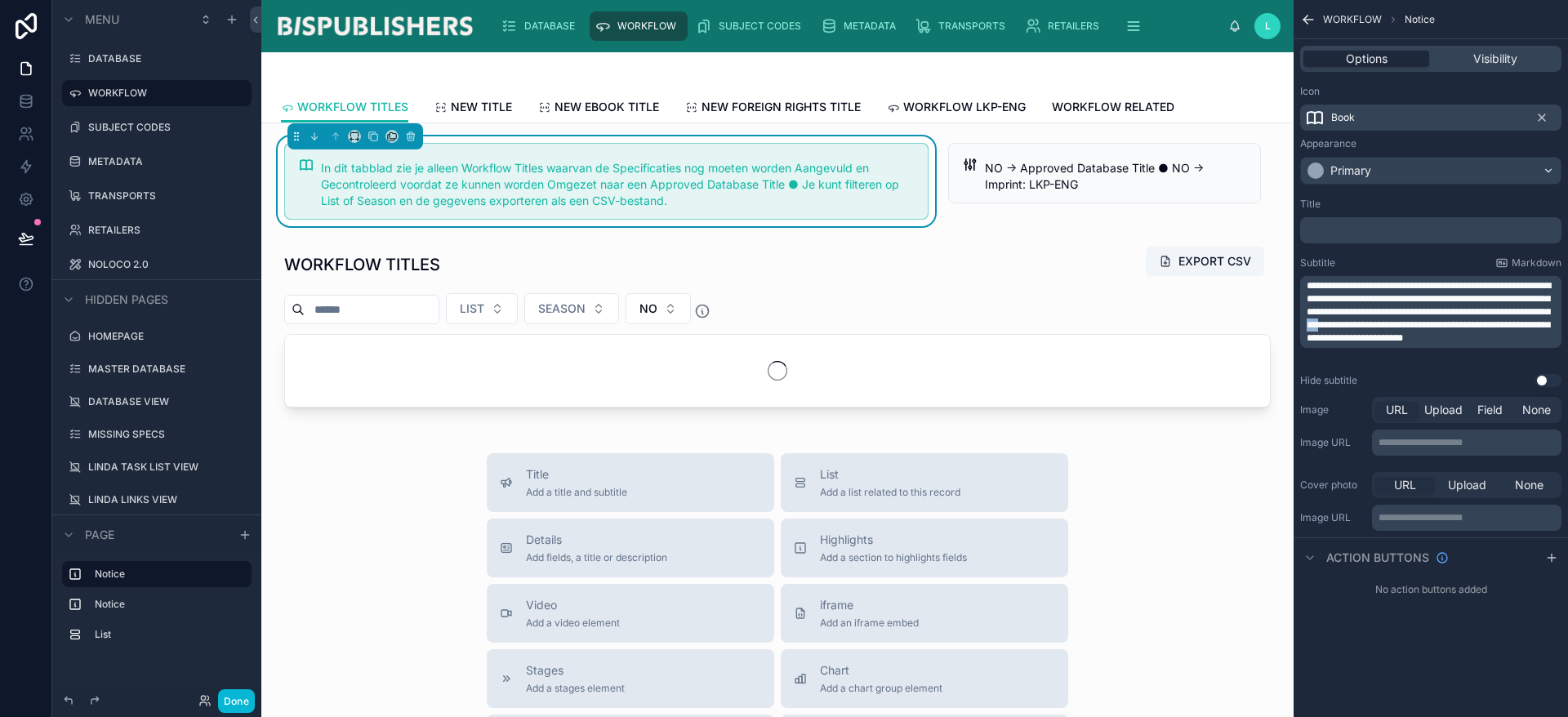
drag, startPoint x: 1477, startPoint y: 323, endPoint x: 1464, endPoint y: 323, distance: 13.0
click at [1464, 323] on span "**********" at bounding box center [1428, 312] width 244 height 62
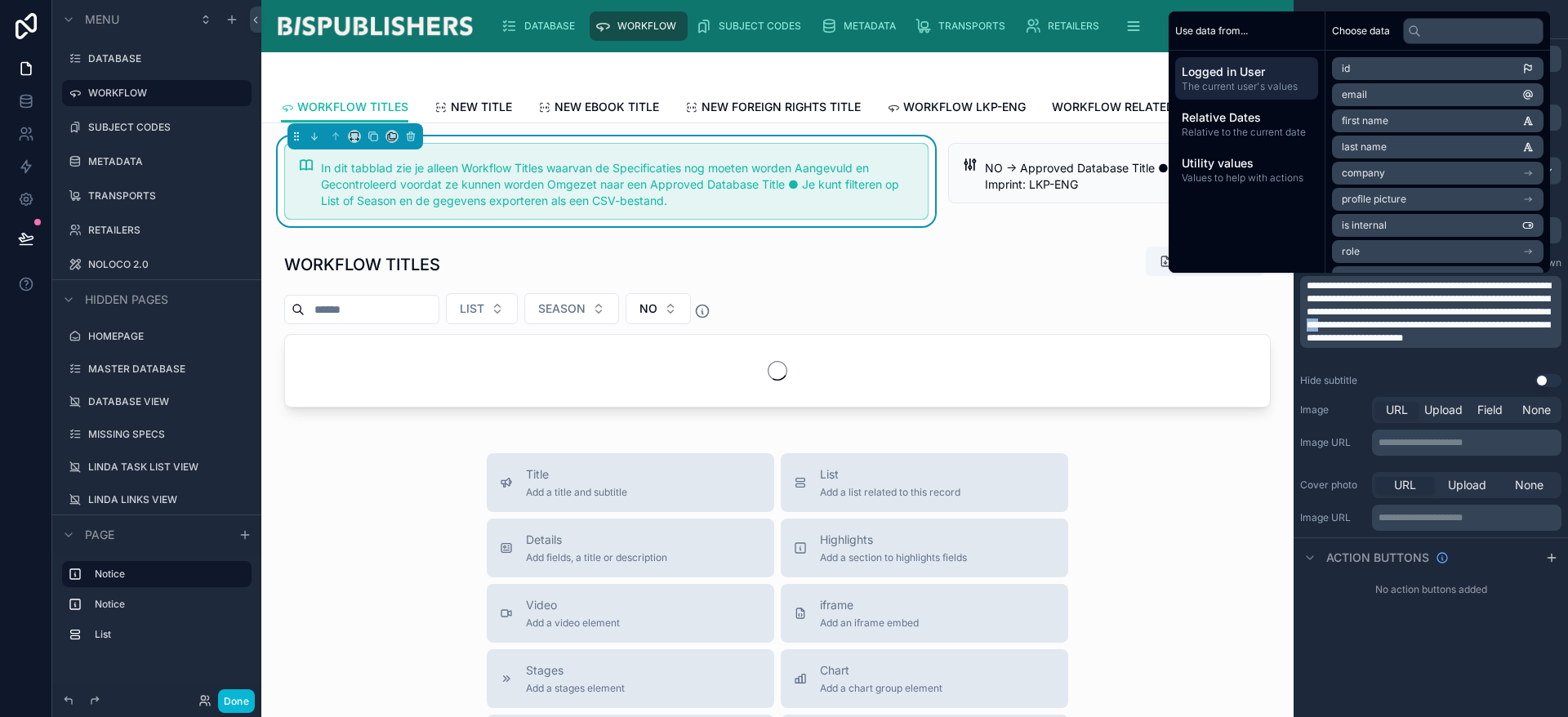
copy span "***"
drag, startPoint x: 412, startPoint y: 30, endPoint x: 419, endPoint y: 39, distance: 11.4
click at [411, 29] on img at bounding box center [374, 26] width 201 height 26
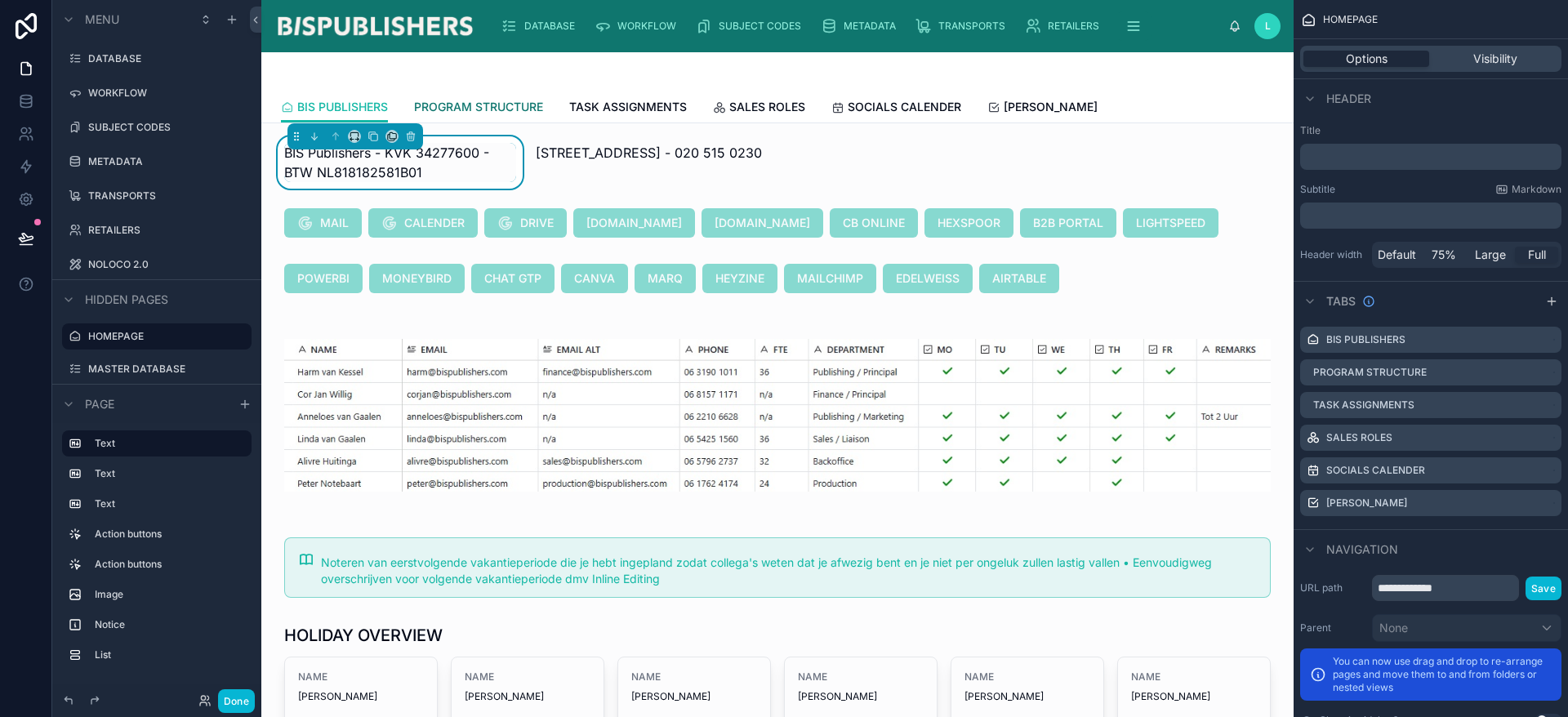
click at [509, 99] on span "PROGRAM STRUCTURE" at bounding box center [478, 107] width 129 height 16
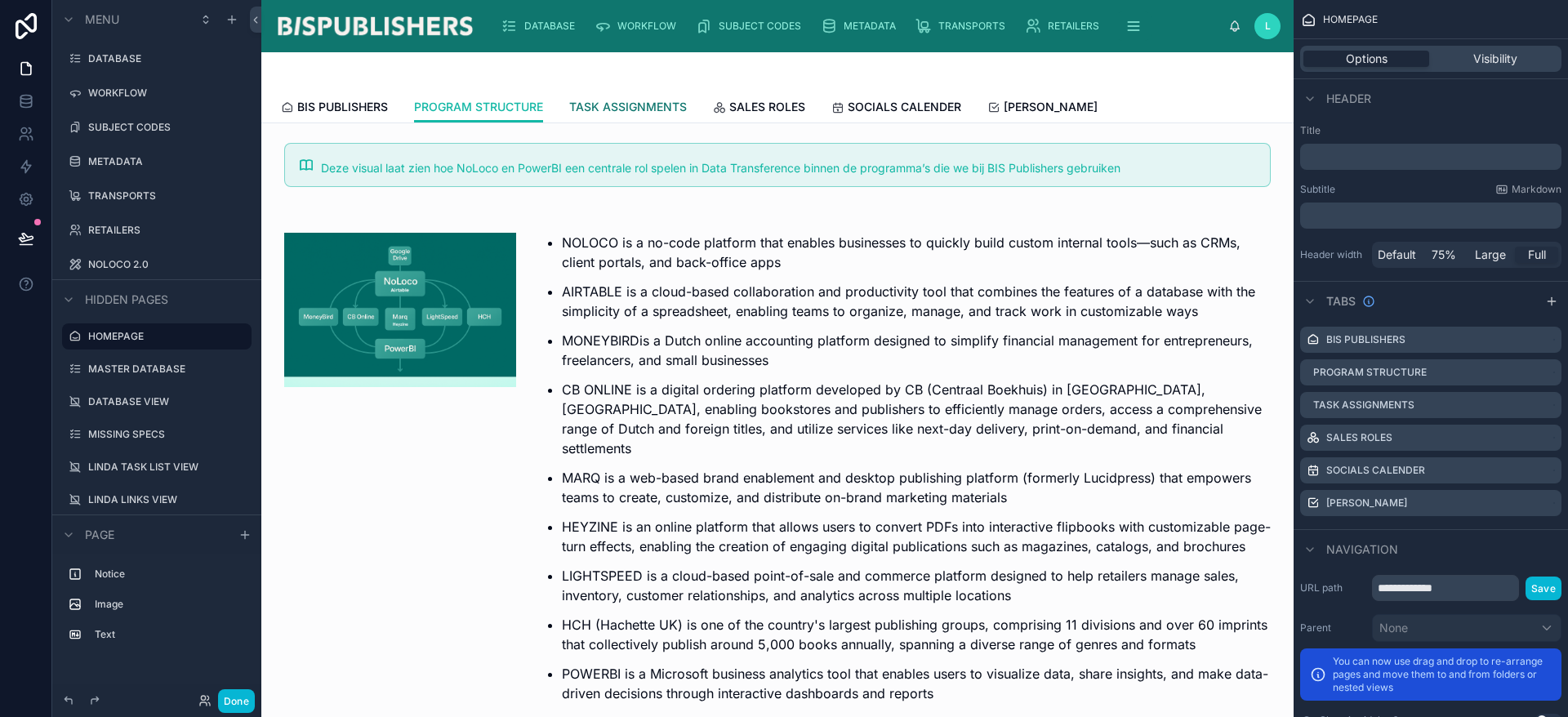
click at [666, 106] on span "TASK ASSIGNMENTS" at bounding box center [628, 107] width 117 height 16
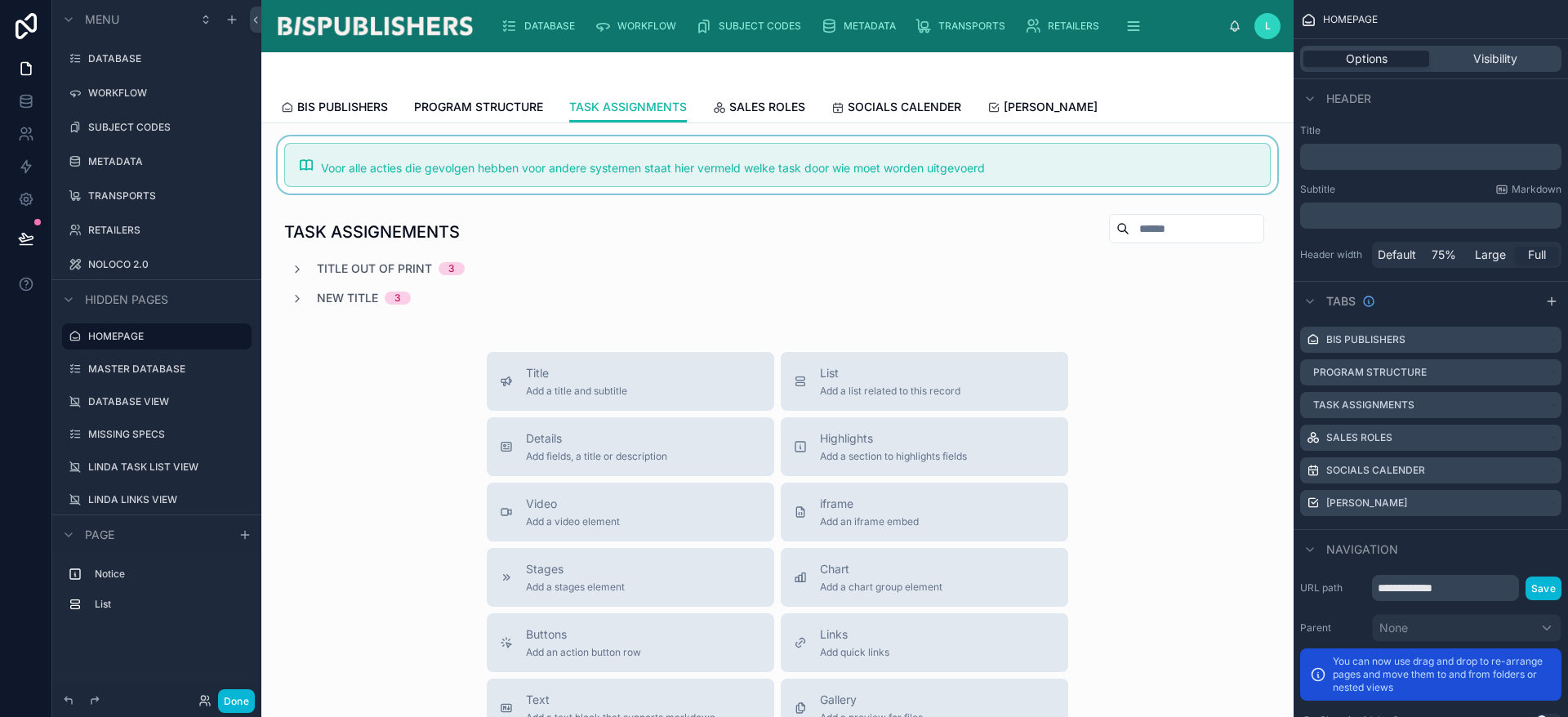
click at [846, 179] on div at bounding box center [777, 165] width 1006 height 57
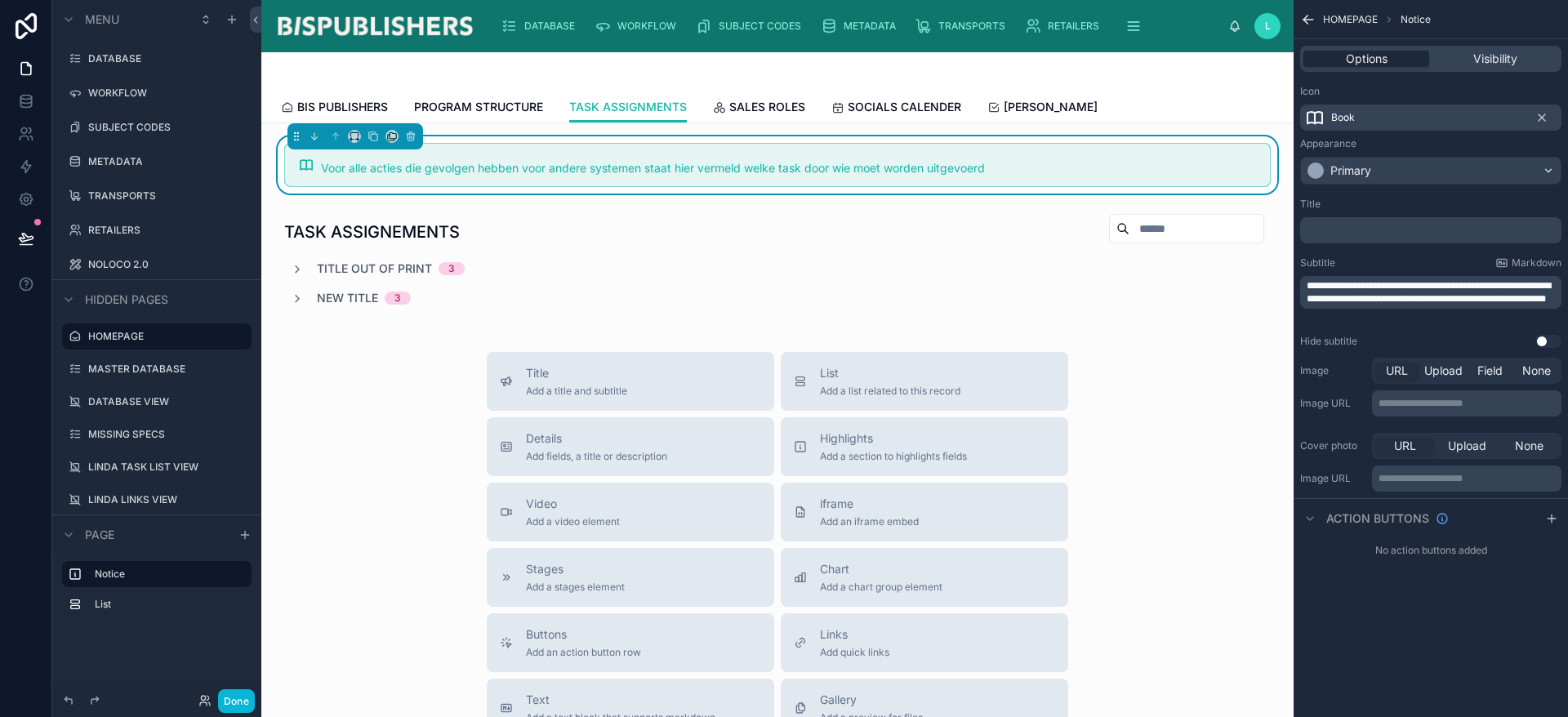
click at [1428, 305] on p "**********" at bounding box center [1433, 292] width 252 height 26
click at [1421, 303] on span "**********" at bounding box center [1433, 292] width 252 height 23
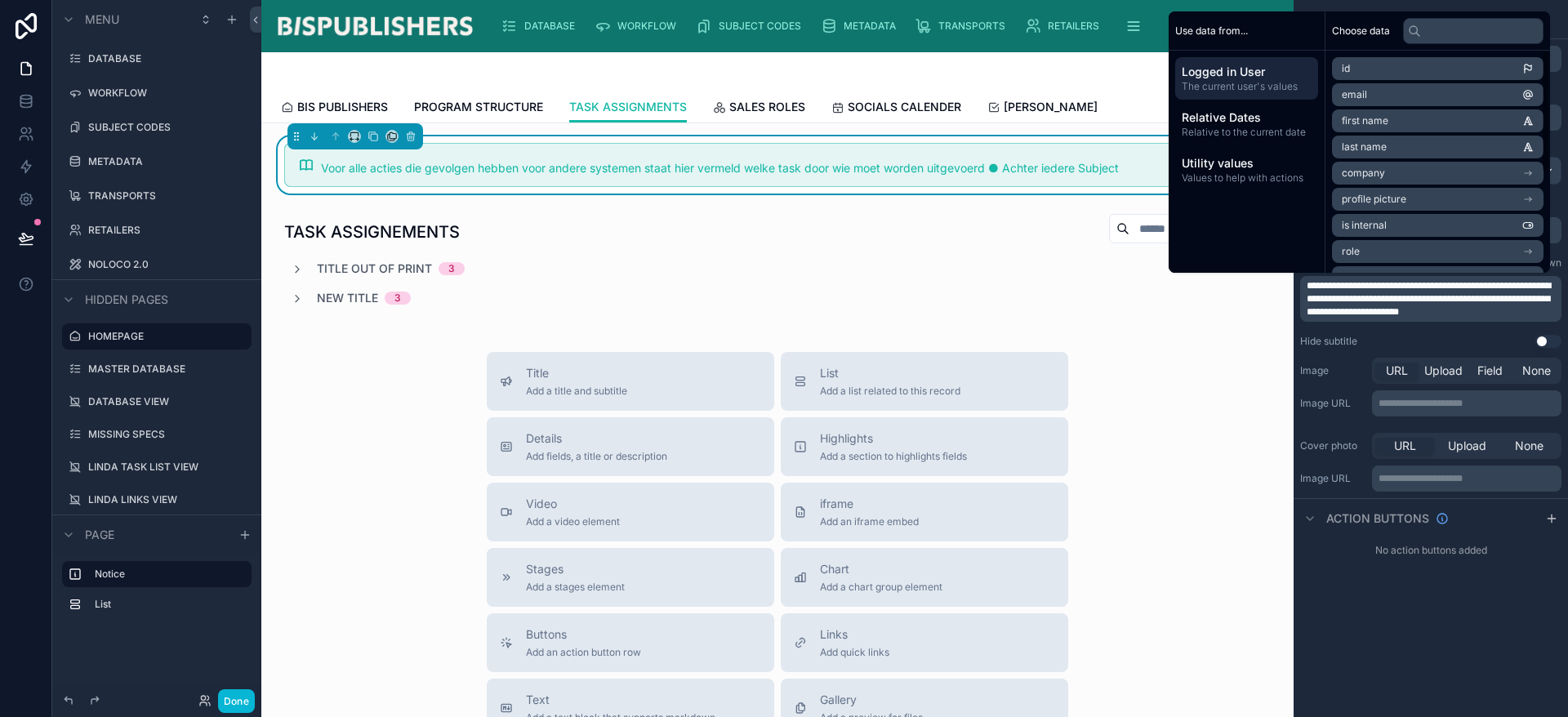
click at [1350, 281] on span "**********" at bounding box center [1428, 299] width 244 height 36
click at [1404, 290] on span "**********" at bounding box center [1428, 299] width 244 height 36
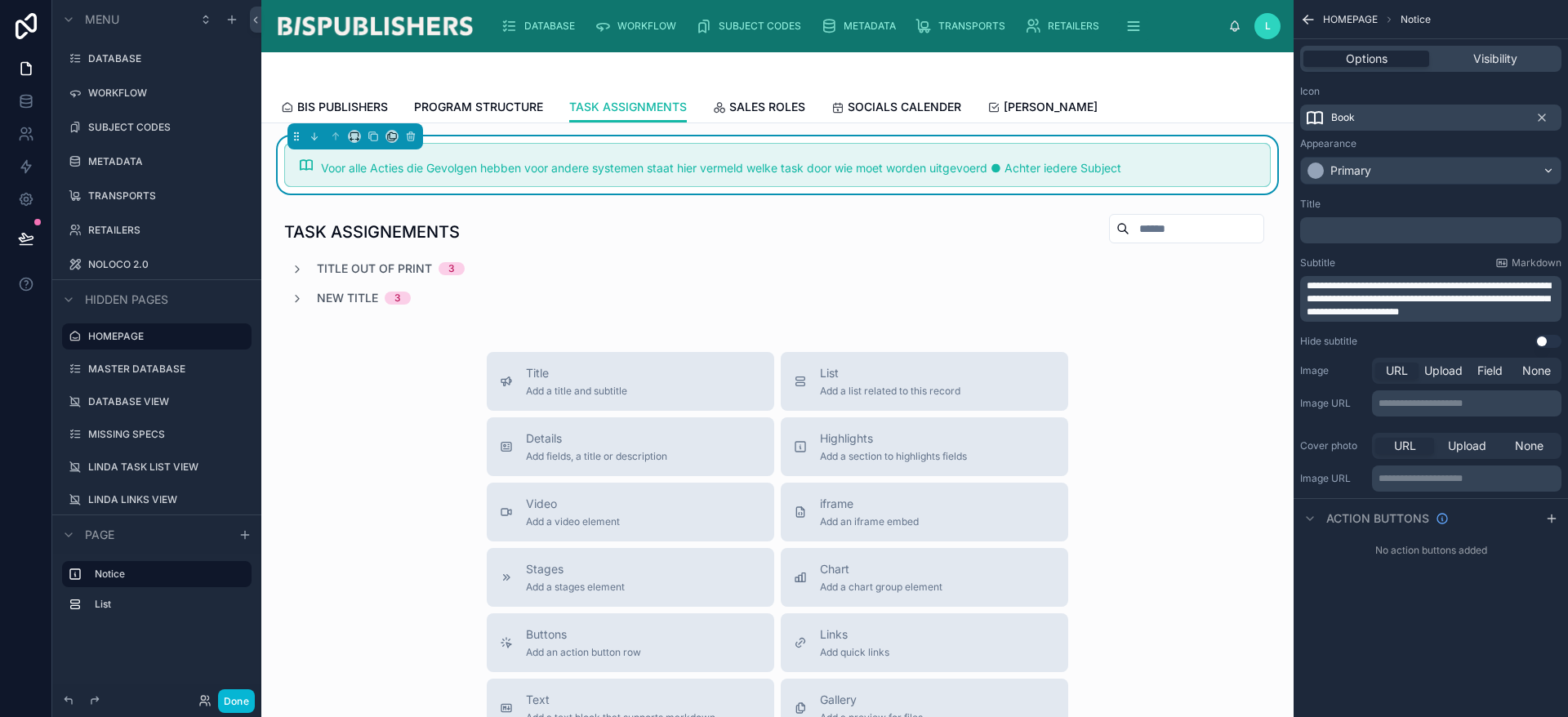
click at [1310, 302] on span "**********" at bounding box center [1428, 299] width 244 height 36
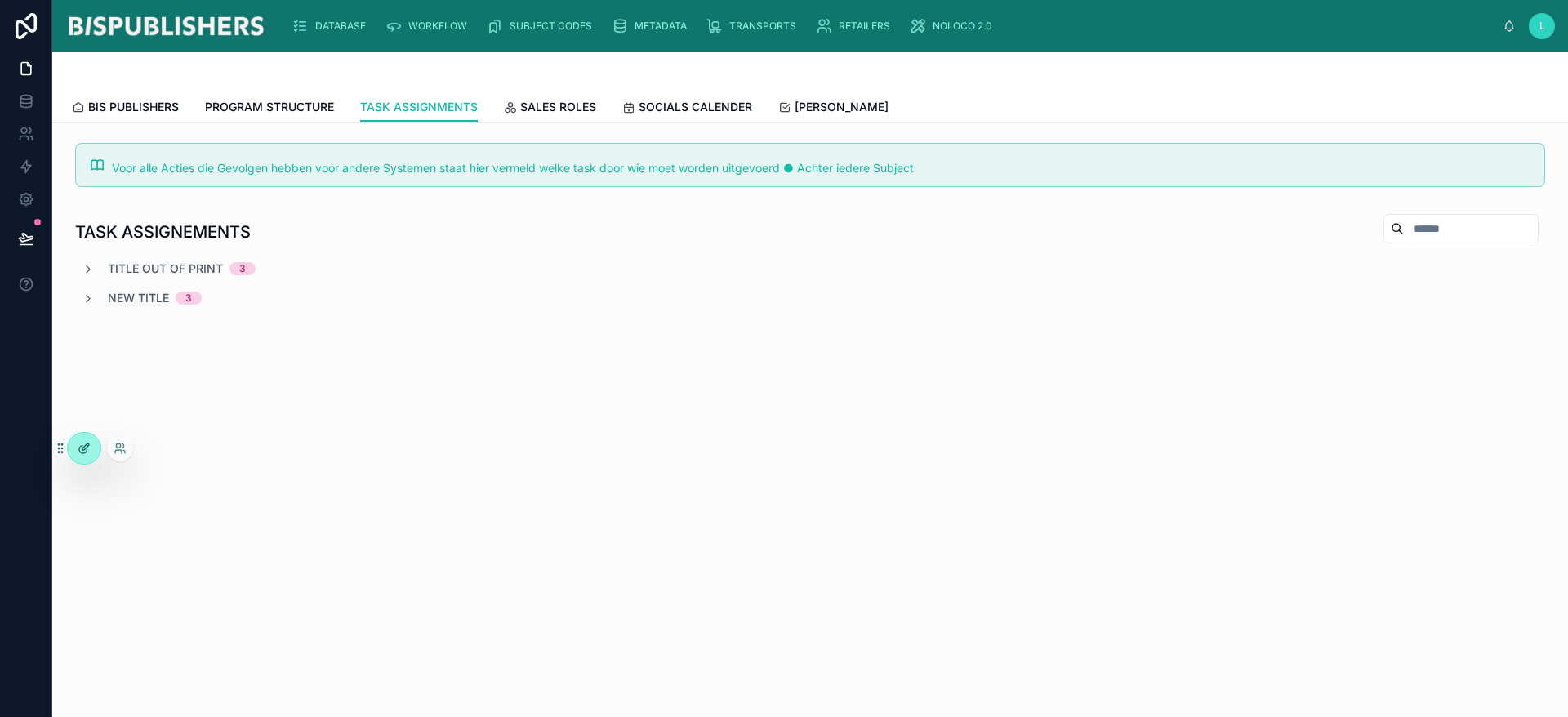
click at [94, 444] on div at bounding box center [84, 448] width 33 height 31
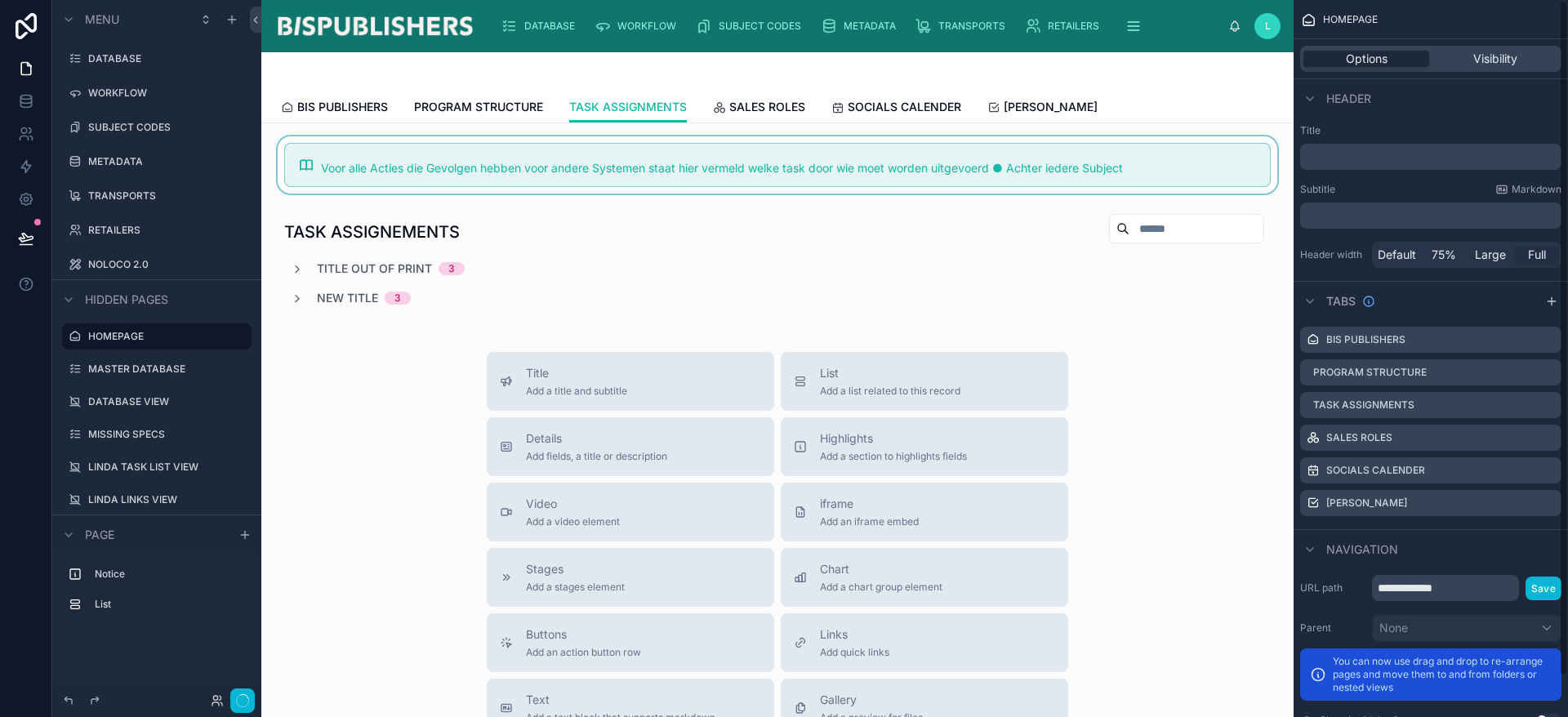
click at [1032, 169] on div at bounding box center [777, 165] width 1006 height 57
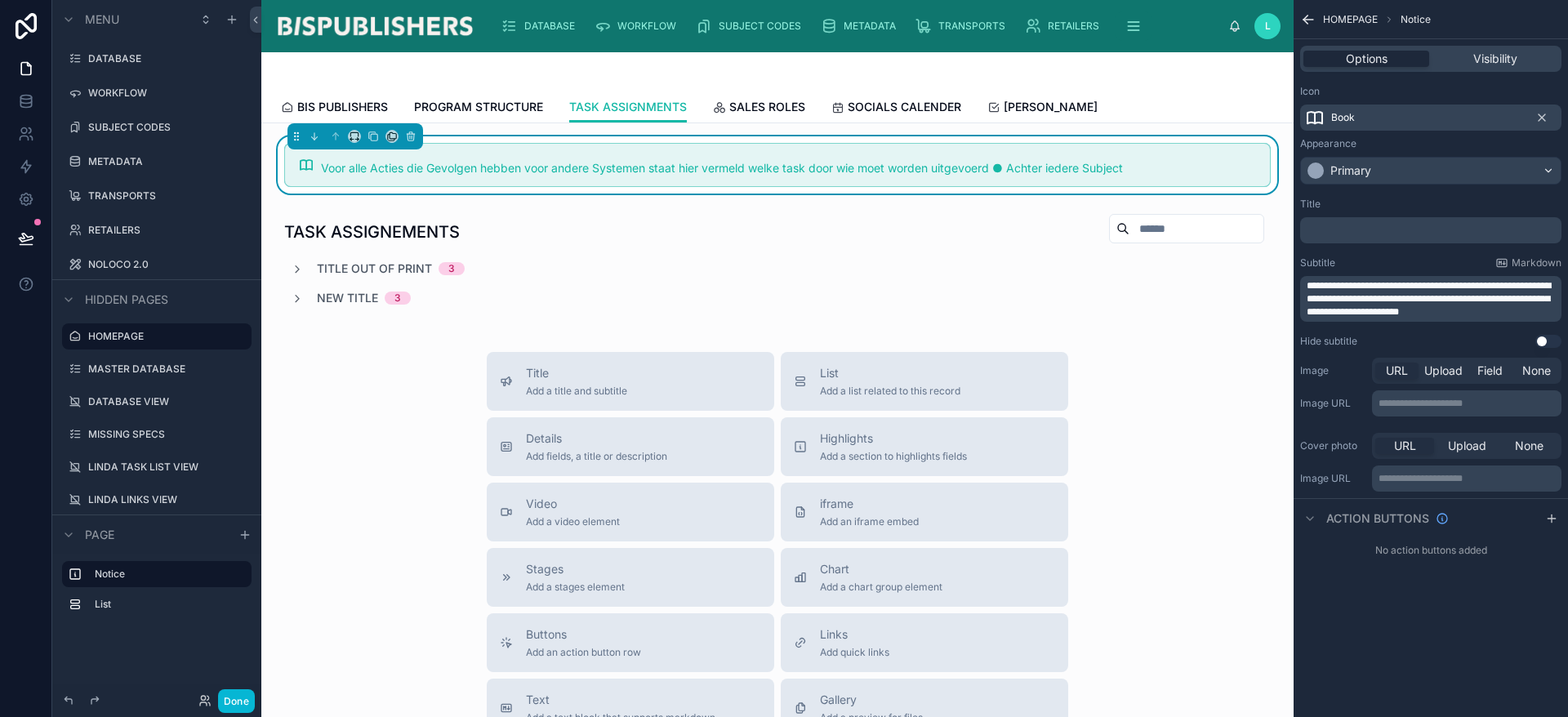
click at [1473, 296] on span "**********" at bounding box center [1428, 299] width 244 height 36
click at [1522, 300] on span "**********" at bounding box center [1428, 299] width 244 height 36
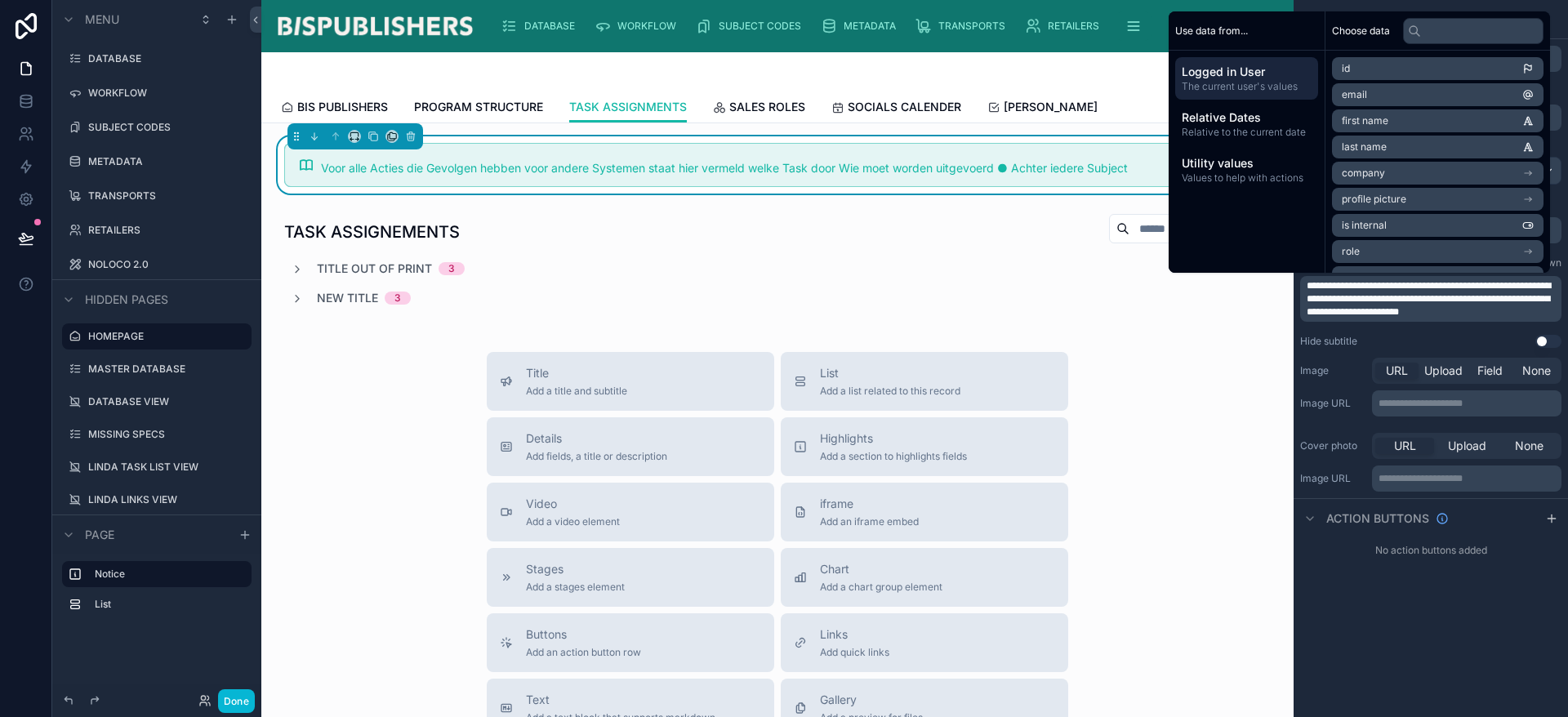
click at [1535, 313] on p "**********" at bounding box center [1433, 298] width 252 height 39
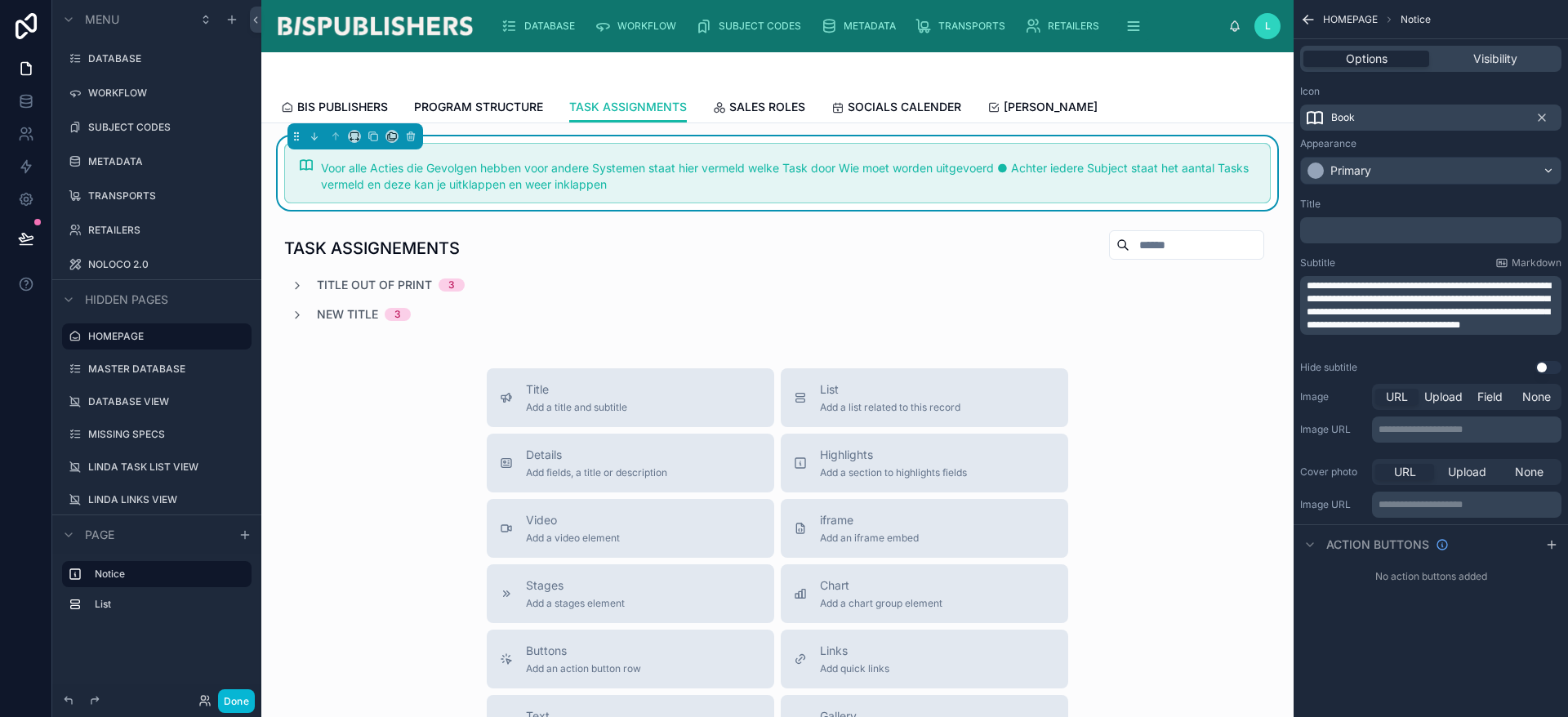
click at [931, 339] on div "Voor alle Acties die Gevolgen hebben voor andere Systemen staat hier vermeld we…" at bounding box center [777, 602] width 1032 height 957
click at [246, 699] on button "Done" at bounding box center [236, 701] width 37 height 23
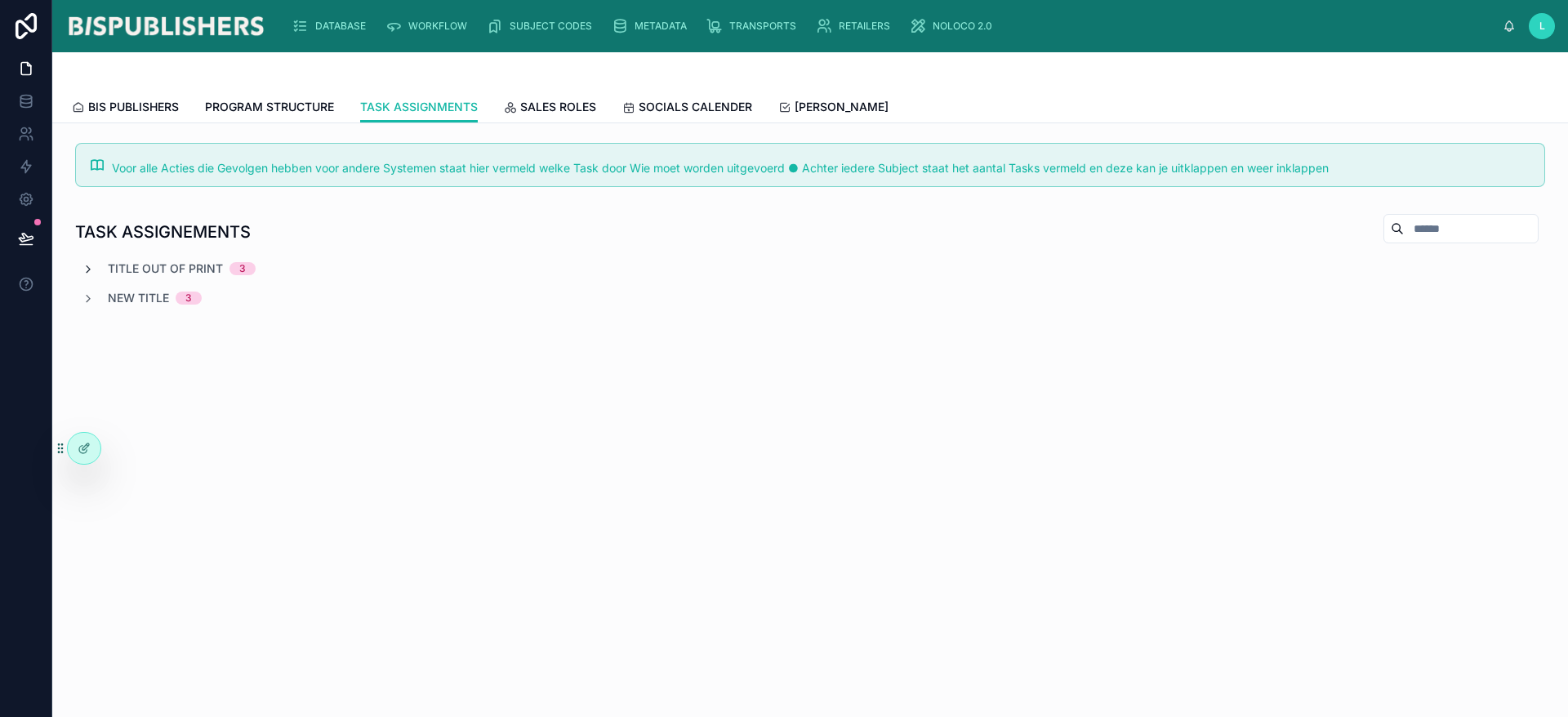
click at [87, 272] on icon at bounding box center [88, 269] width 13 height 13
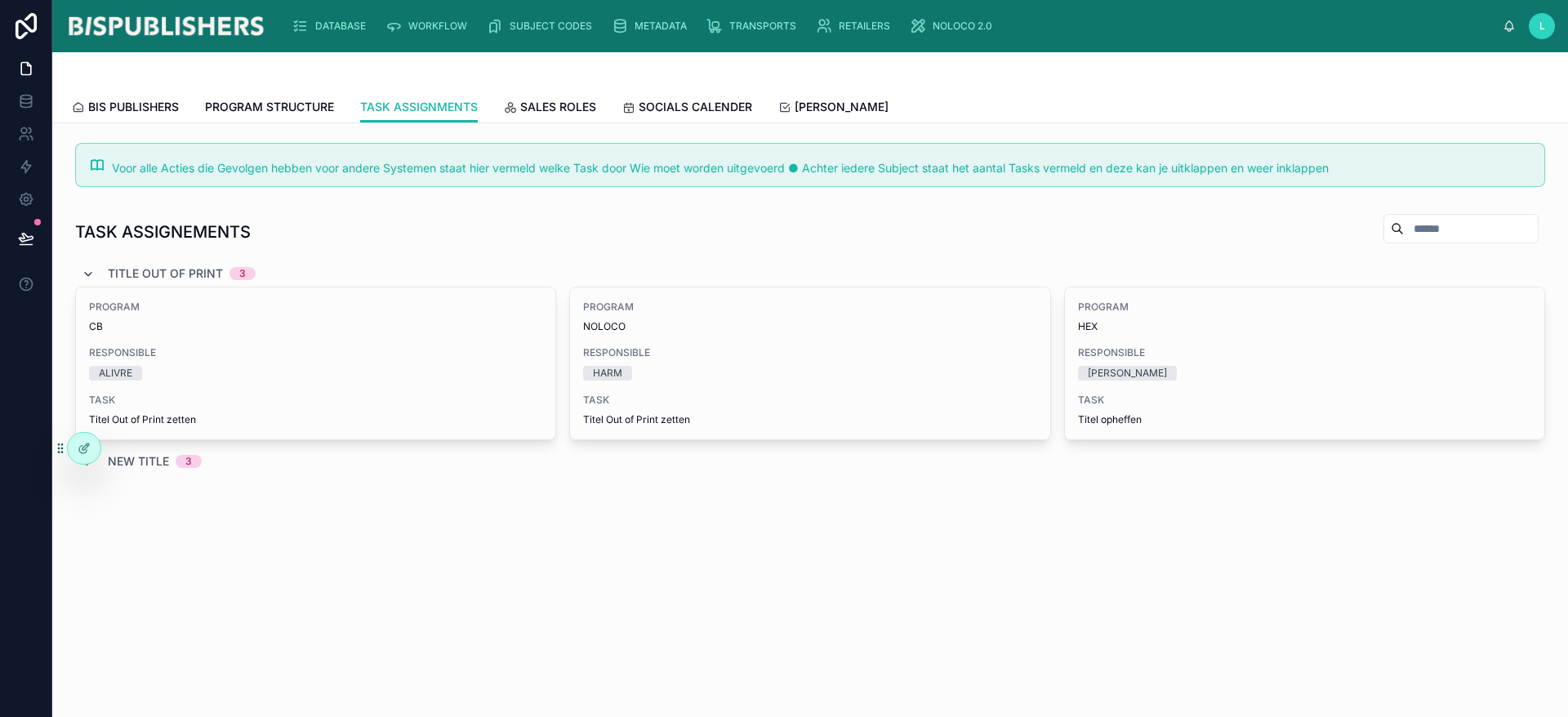
click at [91, 271] on icon at bounding box center [88, 274] width 13 height 13
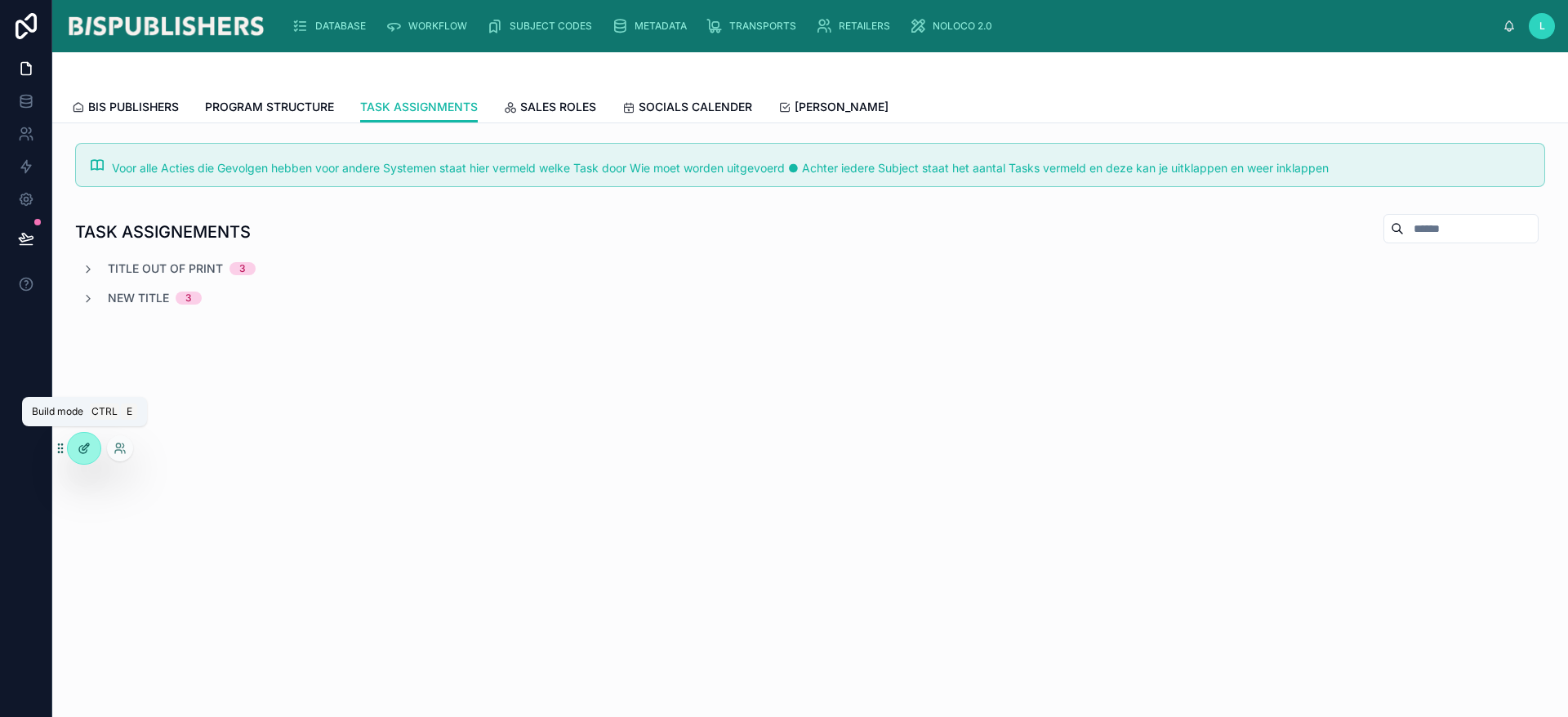
click at [97, 448] on div at bounding box center [84, 448] width 33 height 31
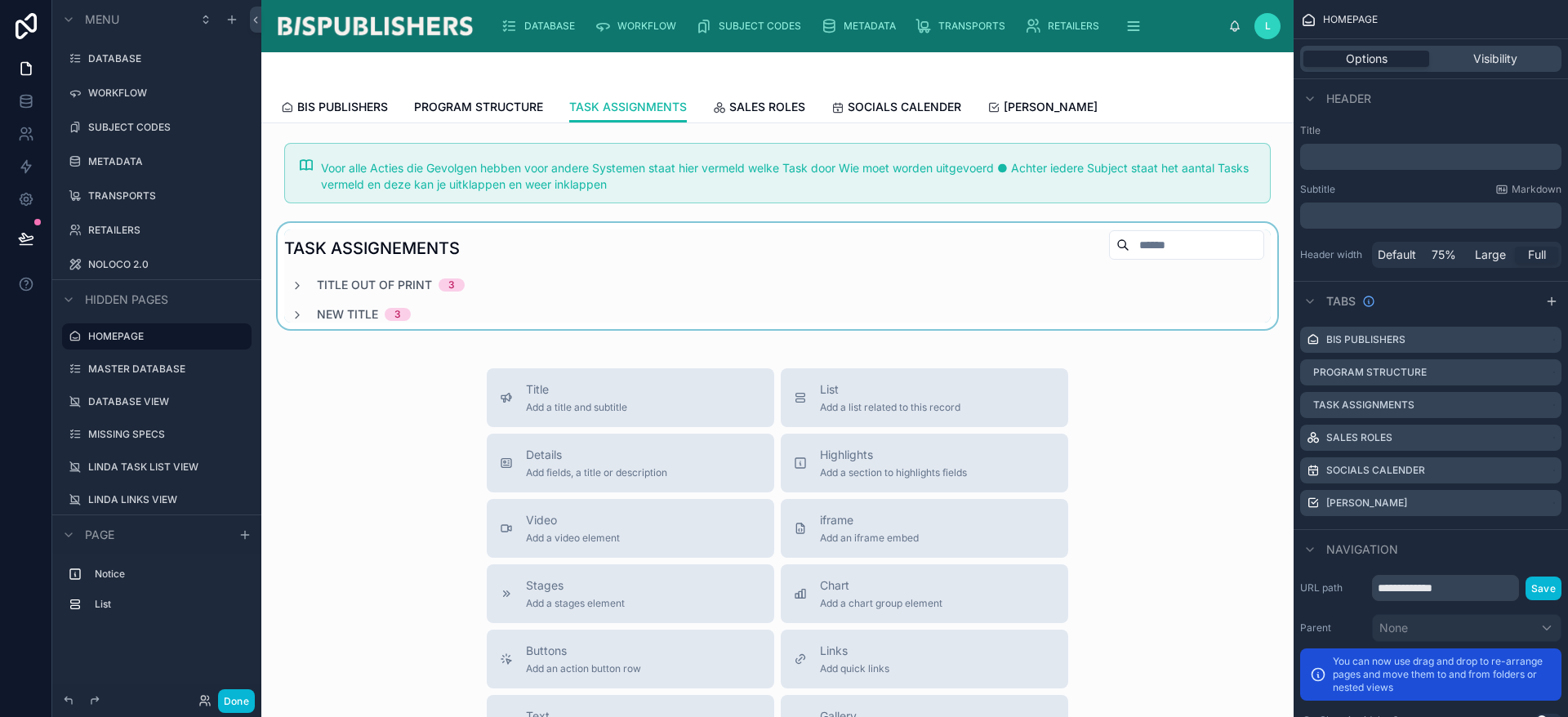
click at [812, 239] on div at bounding box center [777, 276] width 1006 height 106
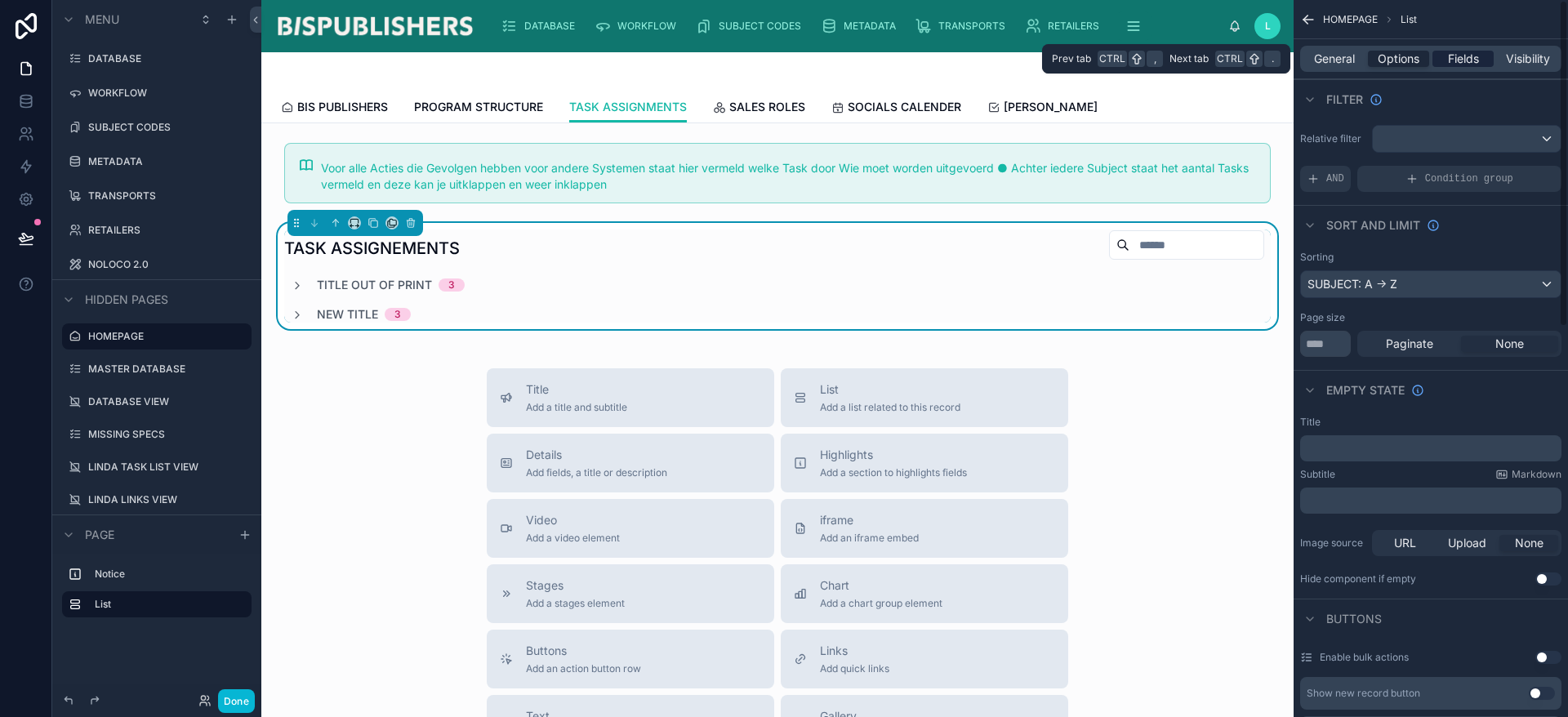
click at [1466, 54] on span "Fields" at bounding box center [1464, 59] width 31 height 16
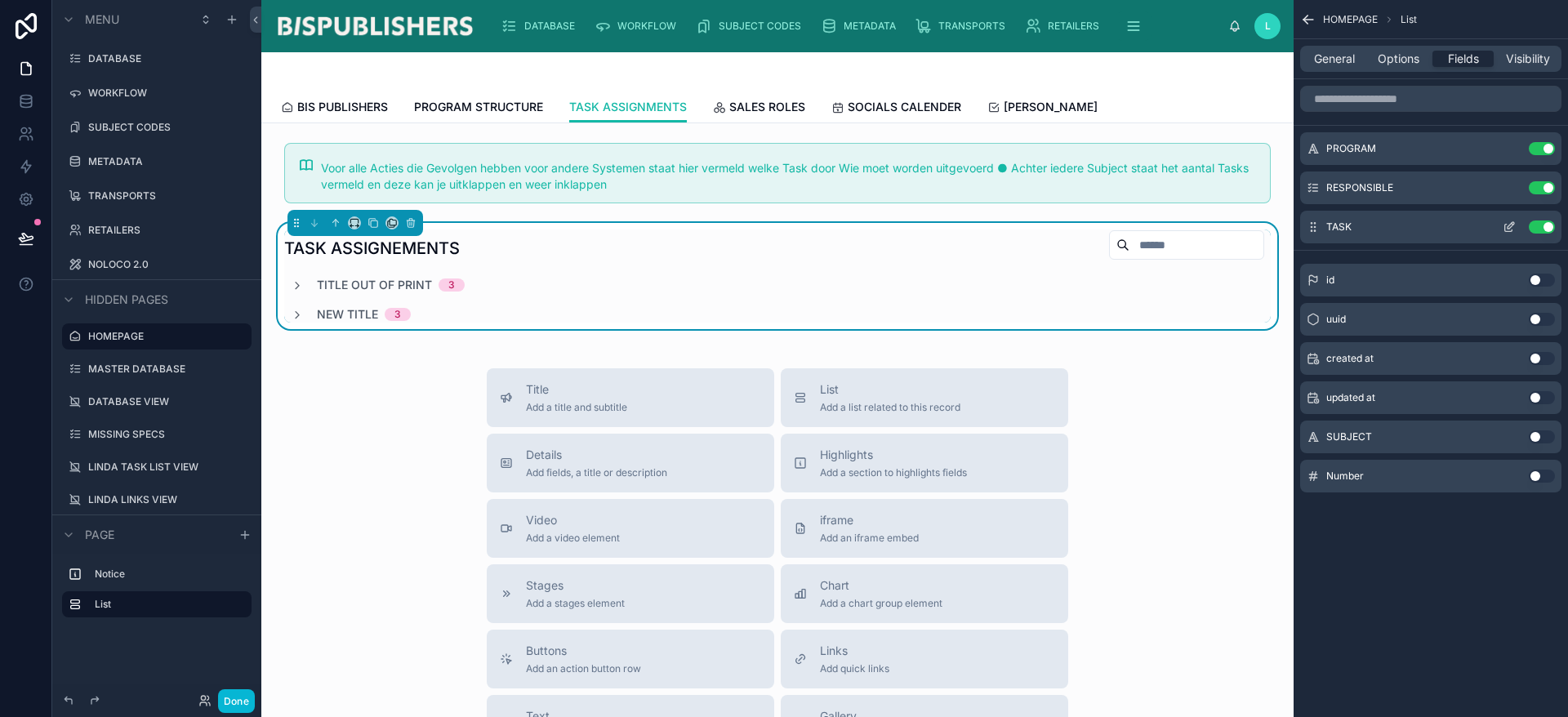
click at [1505, 231] on icon "scrollable content" at bounding box center [1509, 228] width 8 height 8
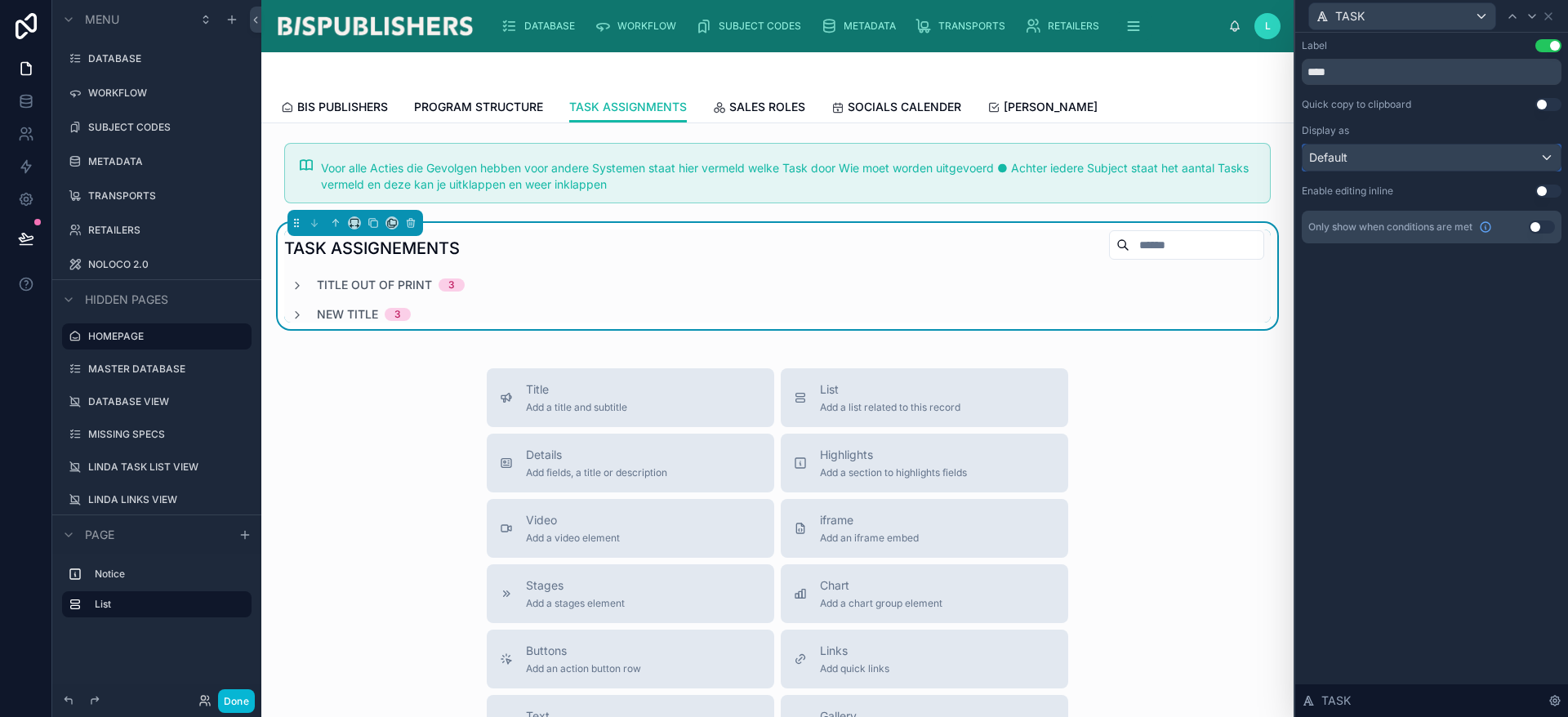
click at [1416, 149] on div "Default" at bounding box center [1431, 158] width 258 height 26
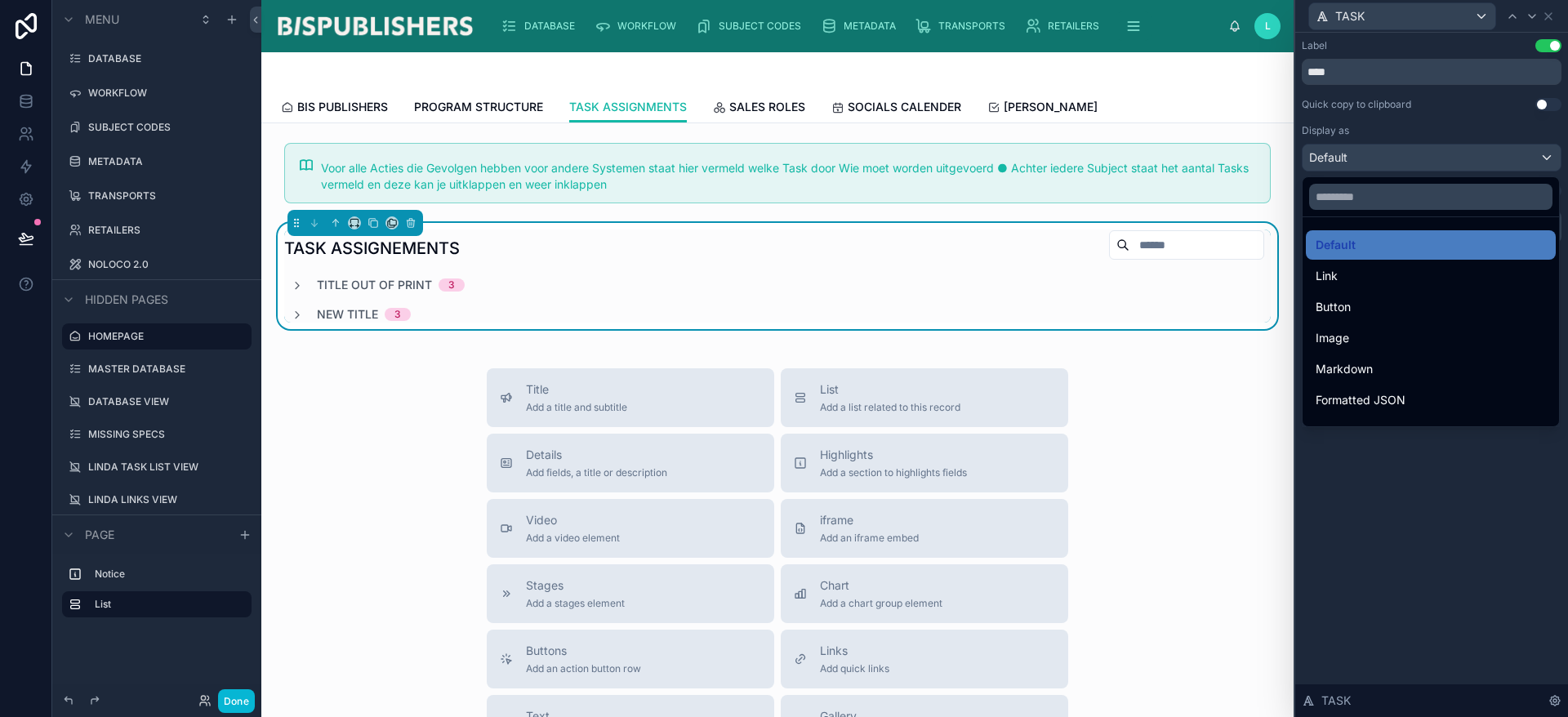
click at [1416, 149] on div at bounding box center [1432, 358] width 272 height 717
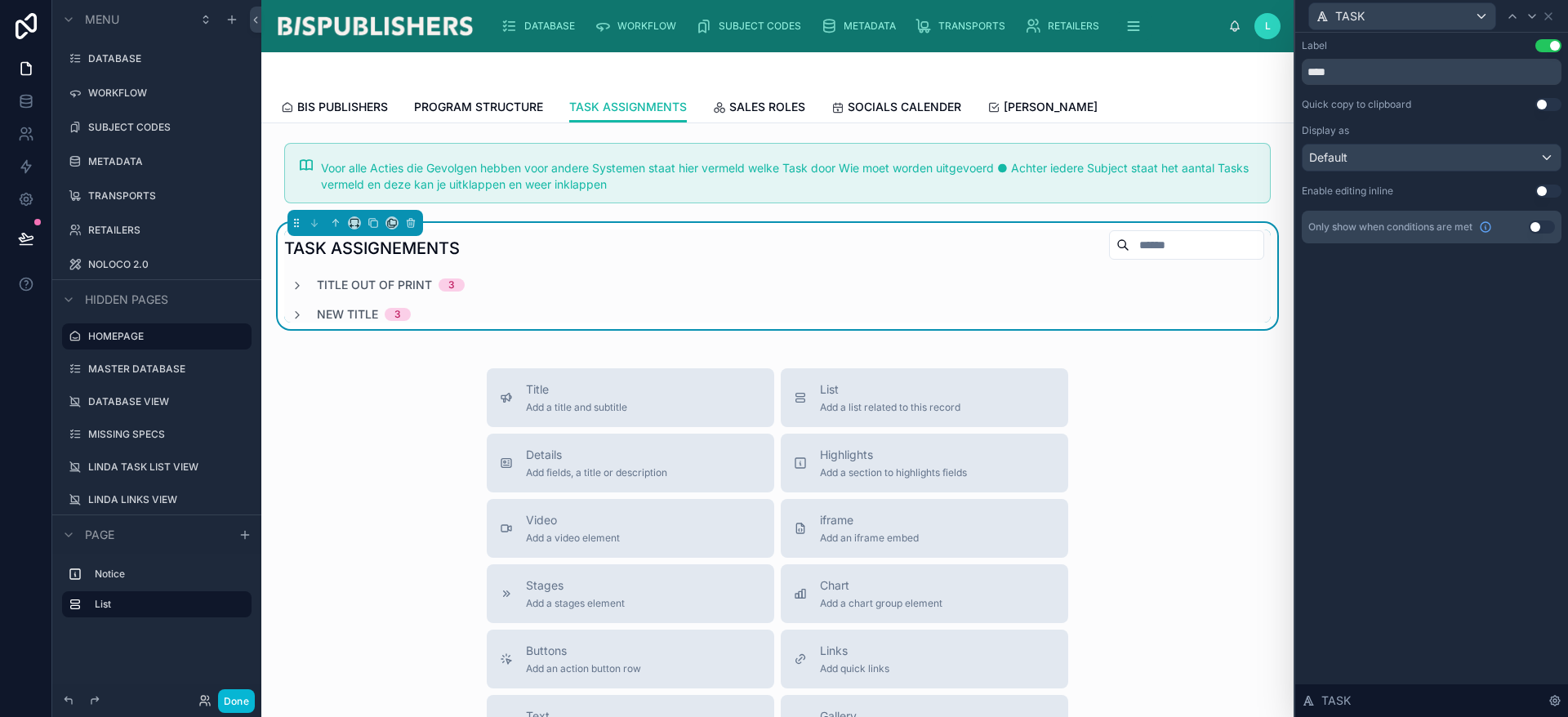
click at [1134, 478] on div "Title Add a title and subtitle List Add a list related to this record Details A…" at bounding box center [777, 658] width 1006 height 582
click at [1527, 15] on icon at bounding box center [1532, 16] width 13 height 13
click at [1552, 16] on icon at bounding box center [1548, 16] width 13 height 13
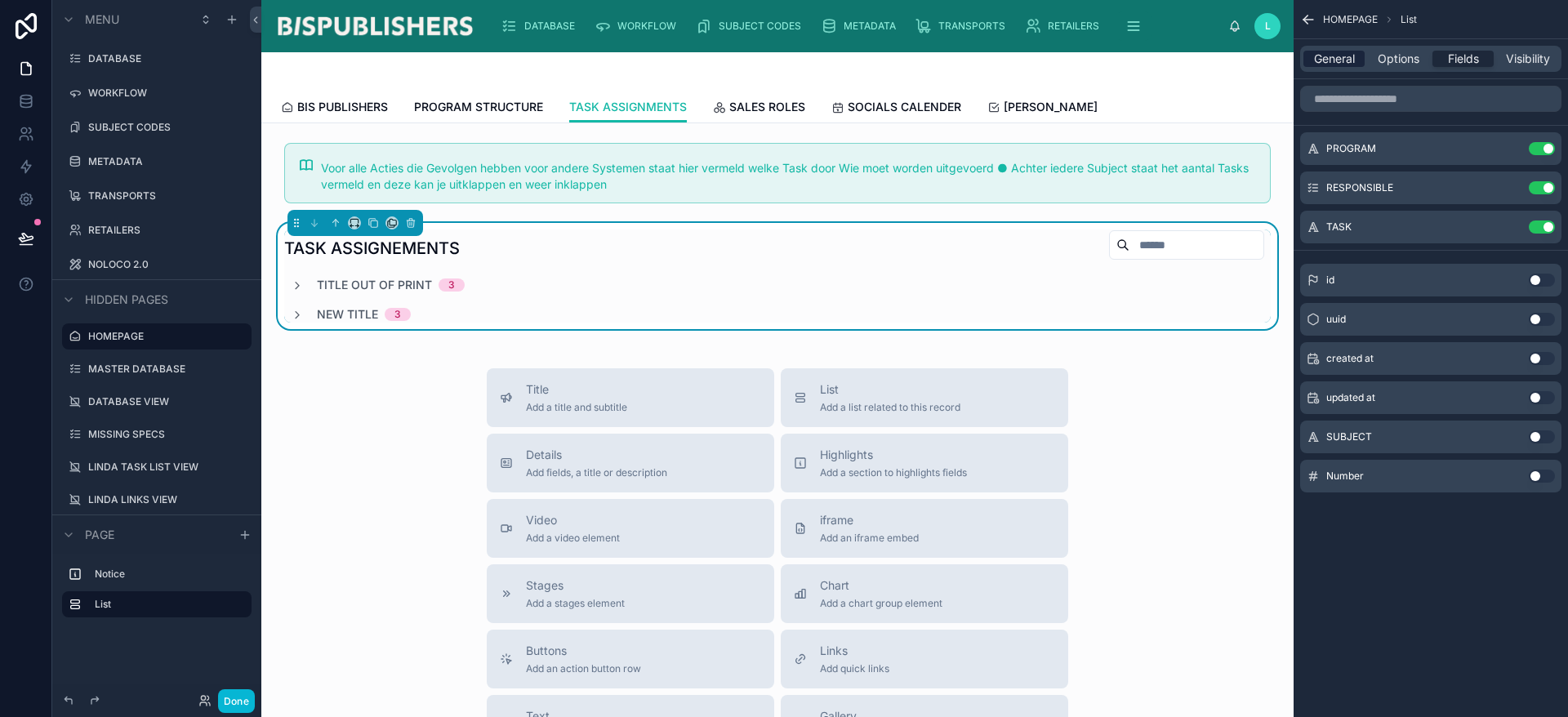
click at [1332, 56] on span "General" at bounding box center [1334, 59] width 41 height 16
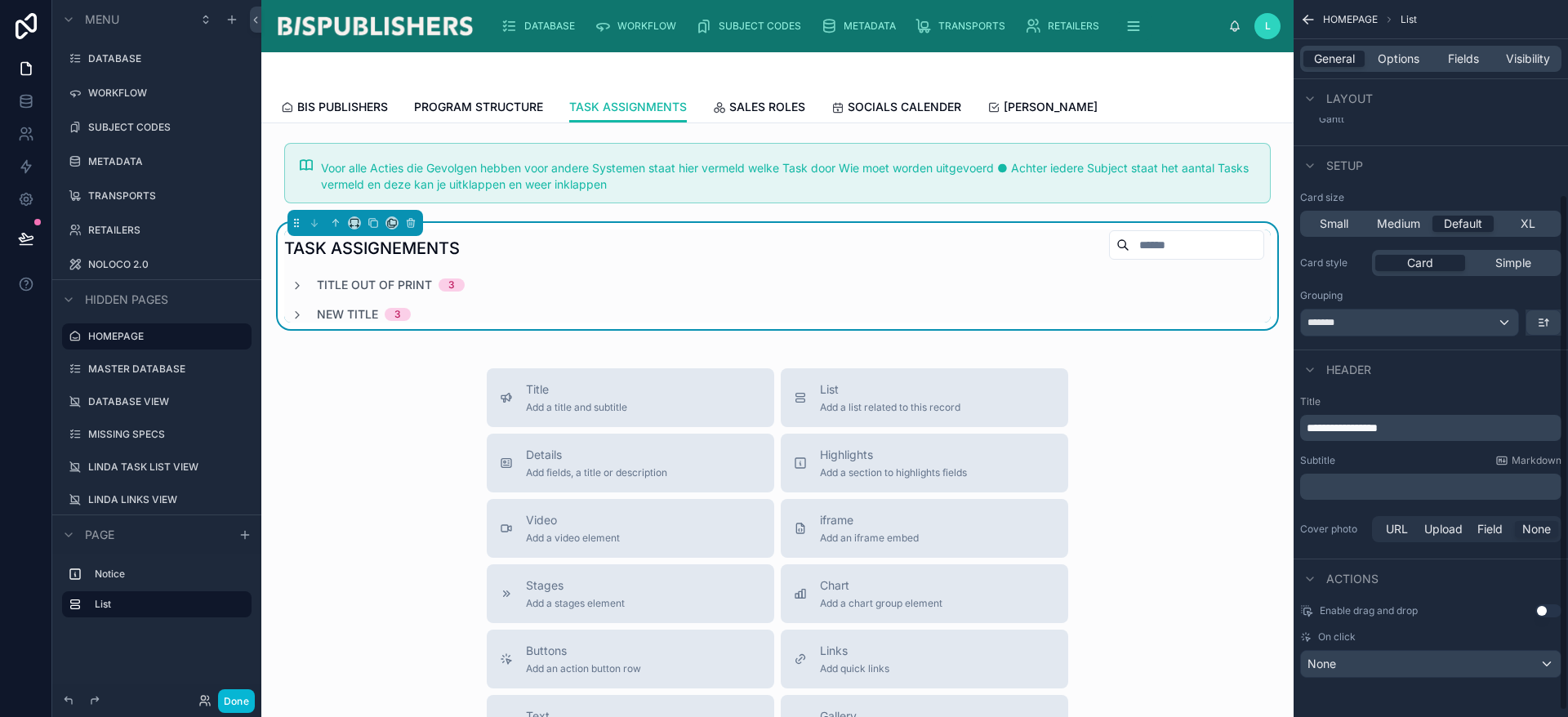
scroll to position [156, 0]
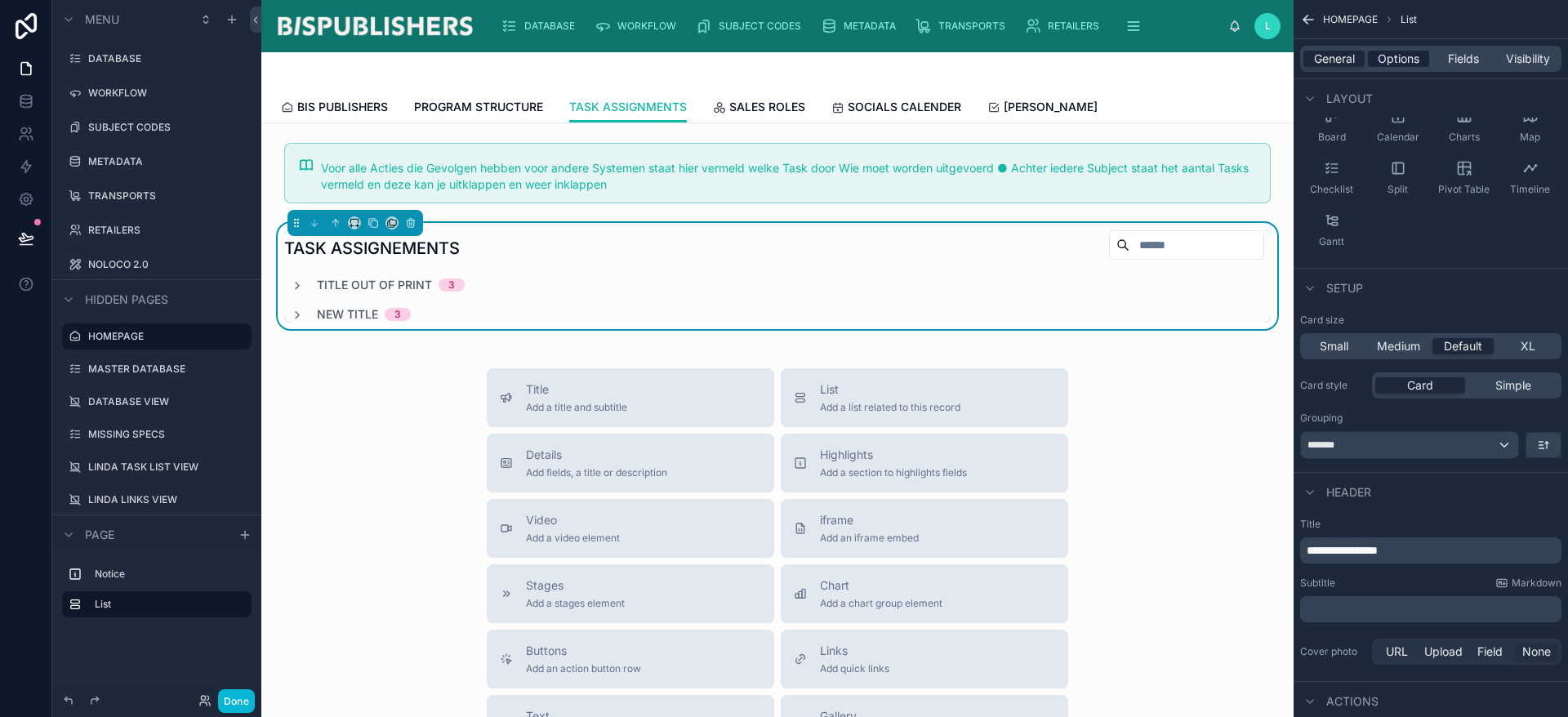
click at [1418, 58] on span "Options" at bounding box center [1398, 59] width 41 height 16
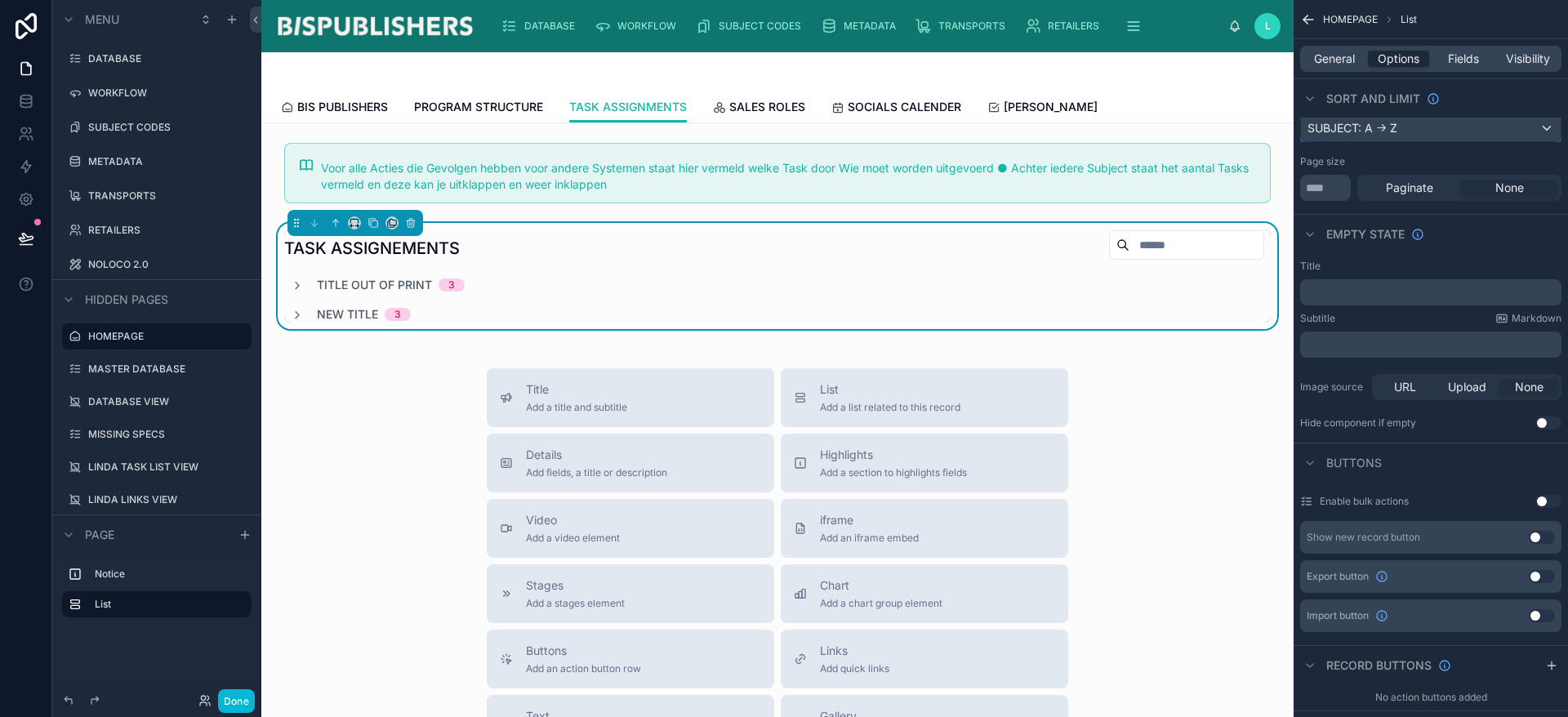
click at [1469, 122] on div "SUBJECT: A -> Z" at bounding box center [1430, 128] width 259 height 26
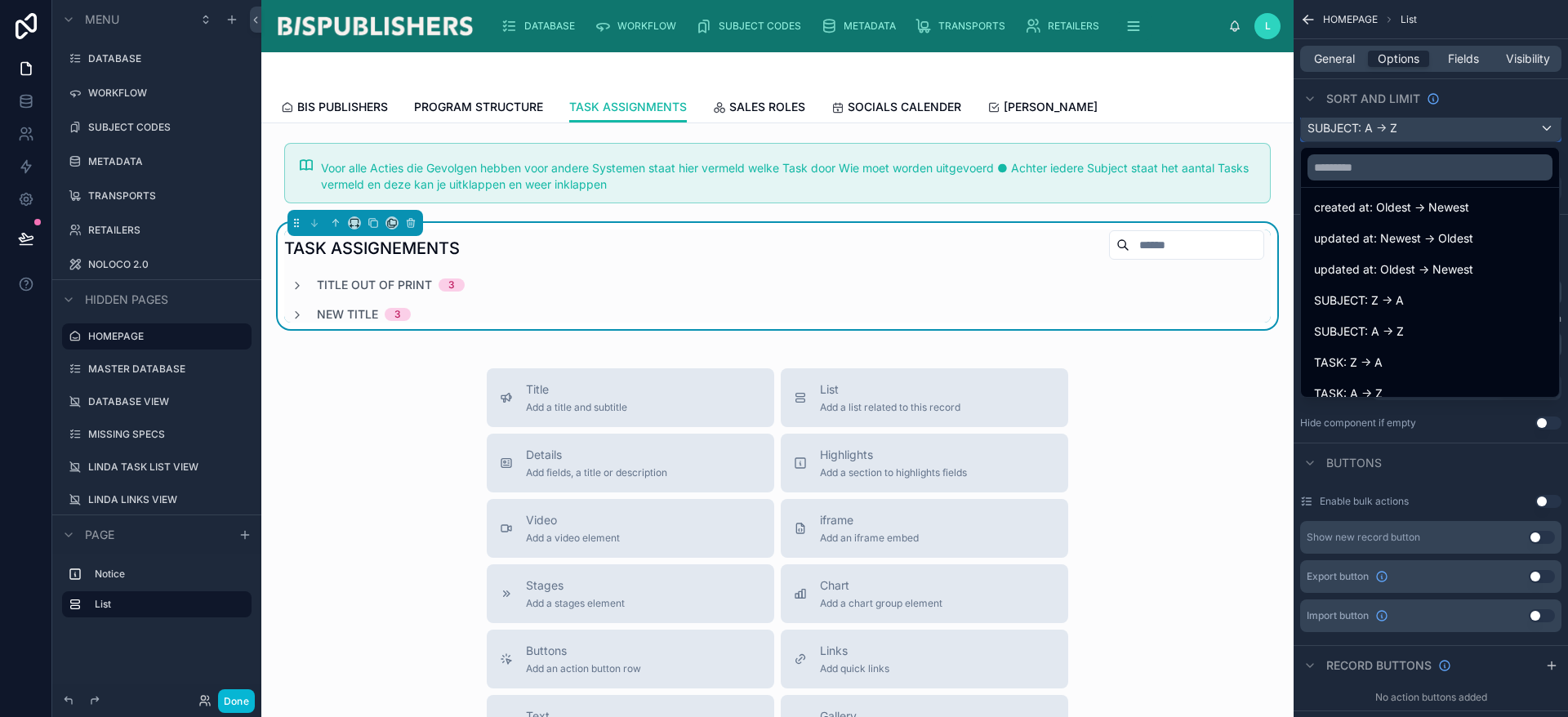
scroll to position [209, 0]
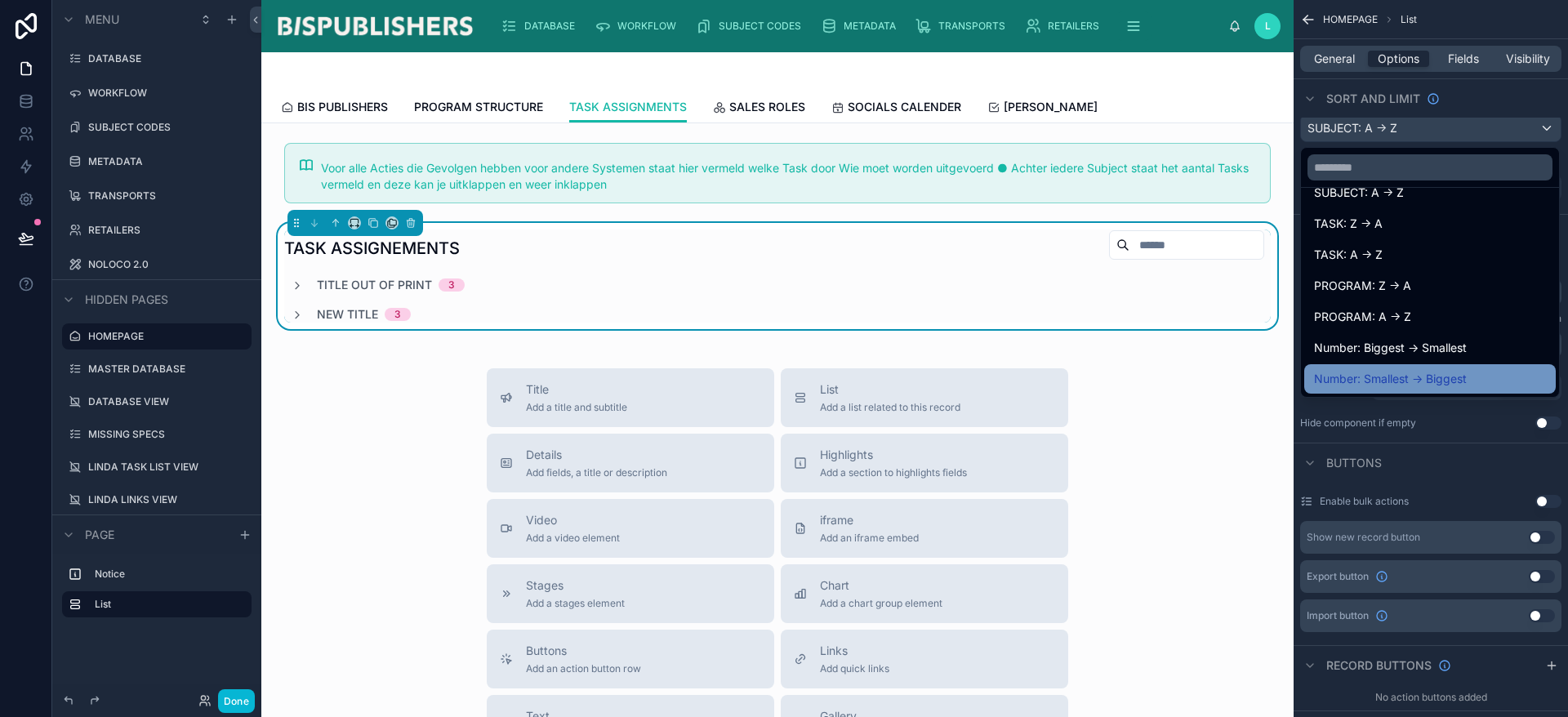
click at [1471, 374] on div "Number: Smallest -> Biggest" at bounding box center [1429, 378] width 232 height 20
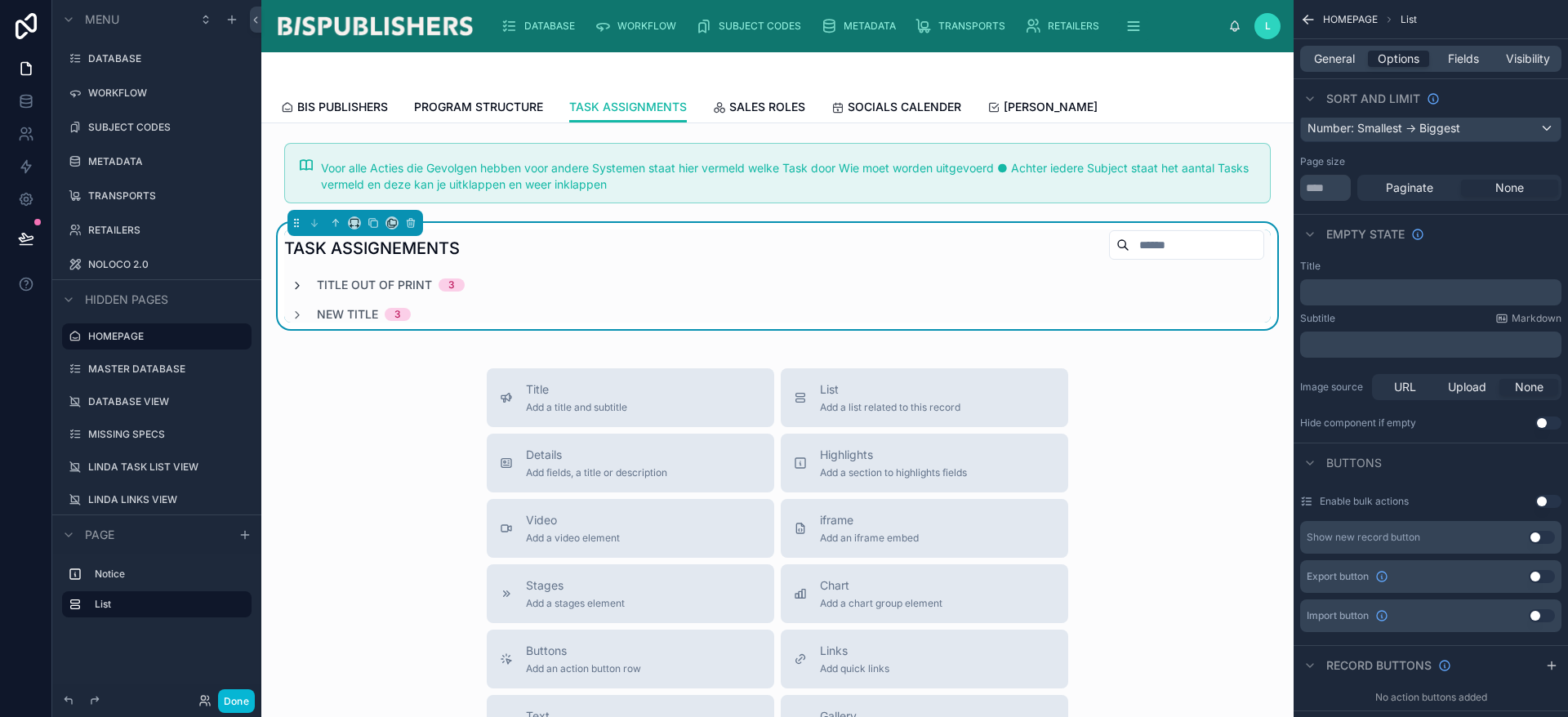
click at [299, 283] on icon at bounding box center [297, 285] width 13 height 13
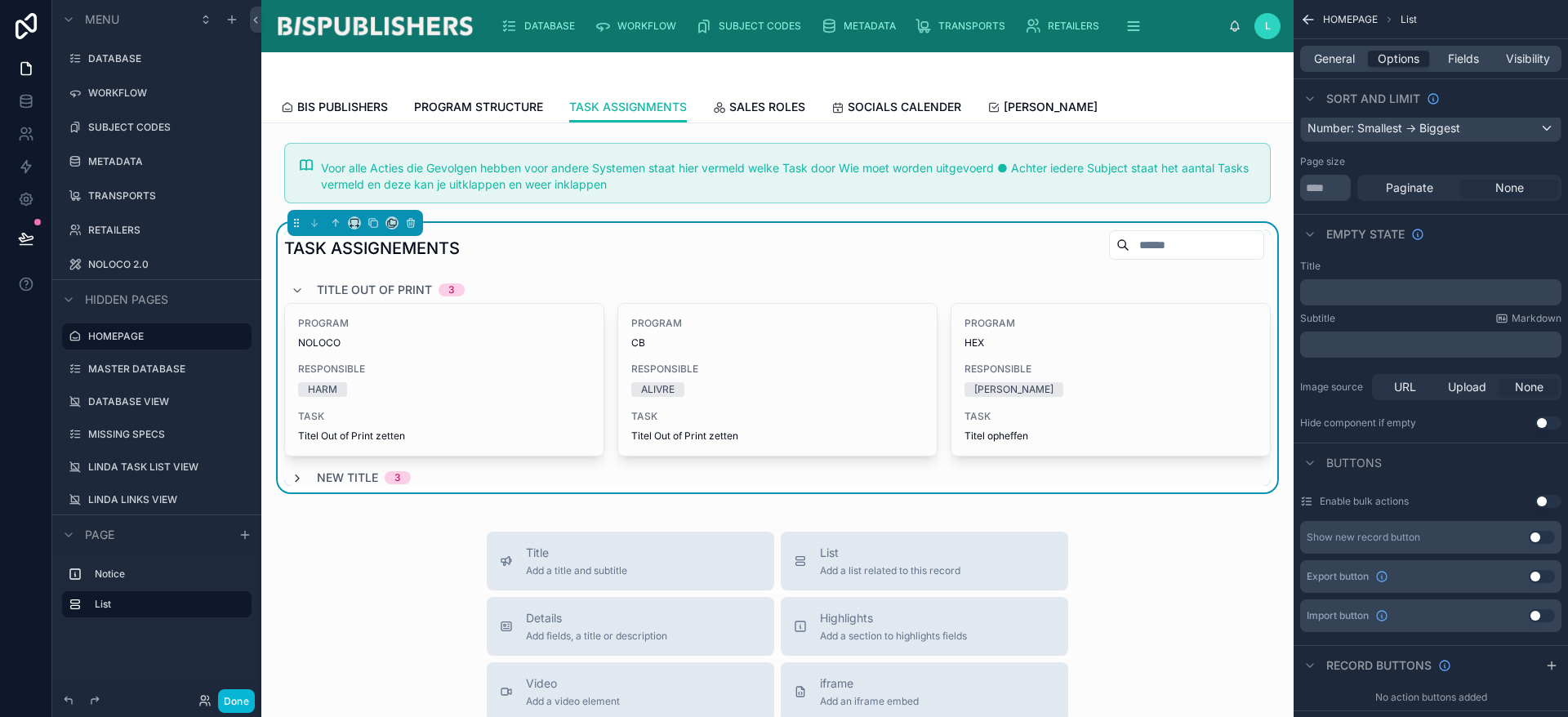
click at [300, 482] on icon at bounding box center [297, 478] width 13 height 13
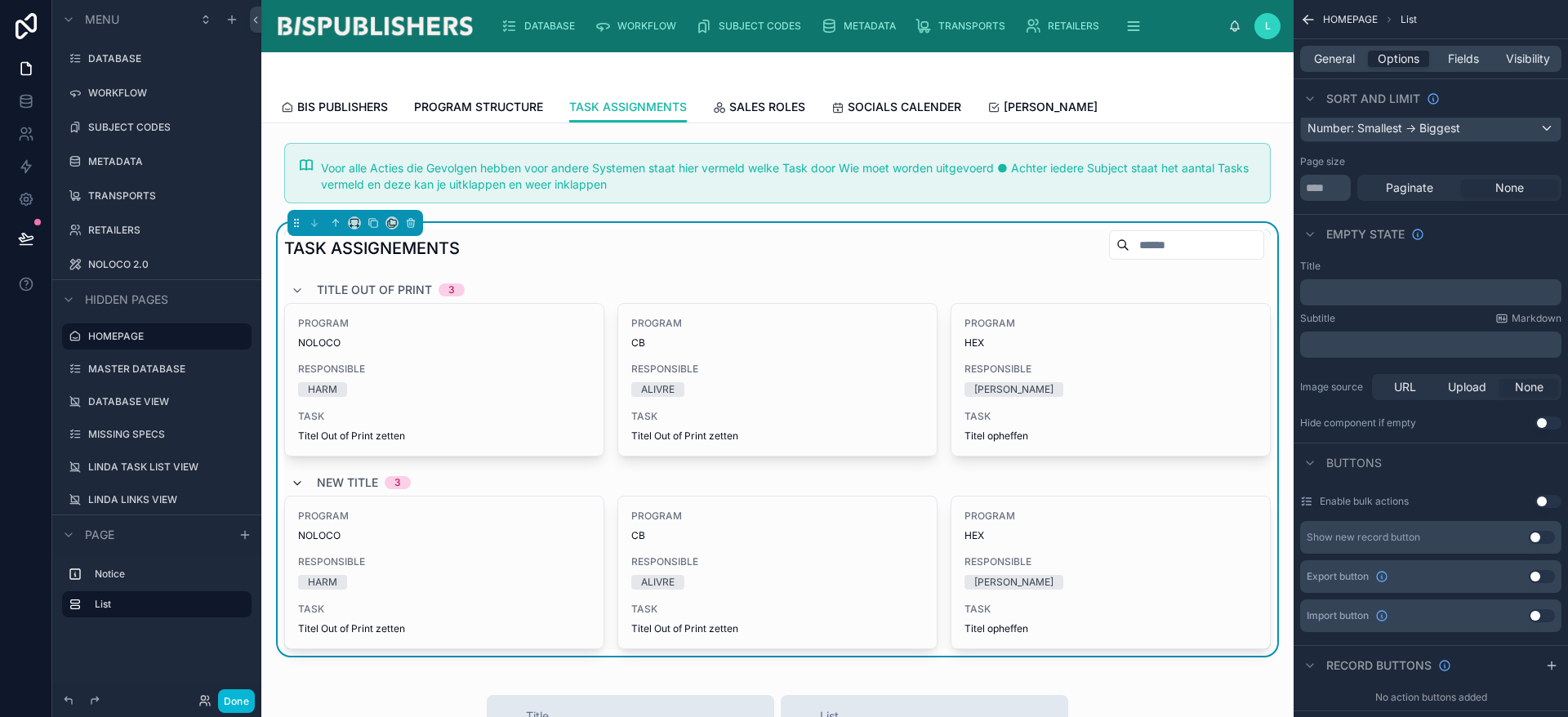
click at [299, 482] on icon at bounding box center [297, 483] width 13 height 13
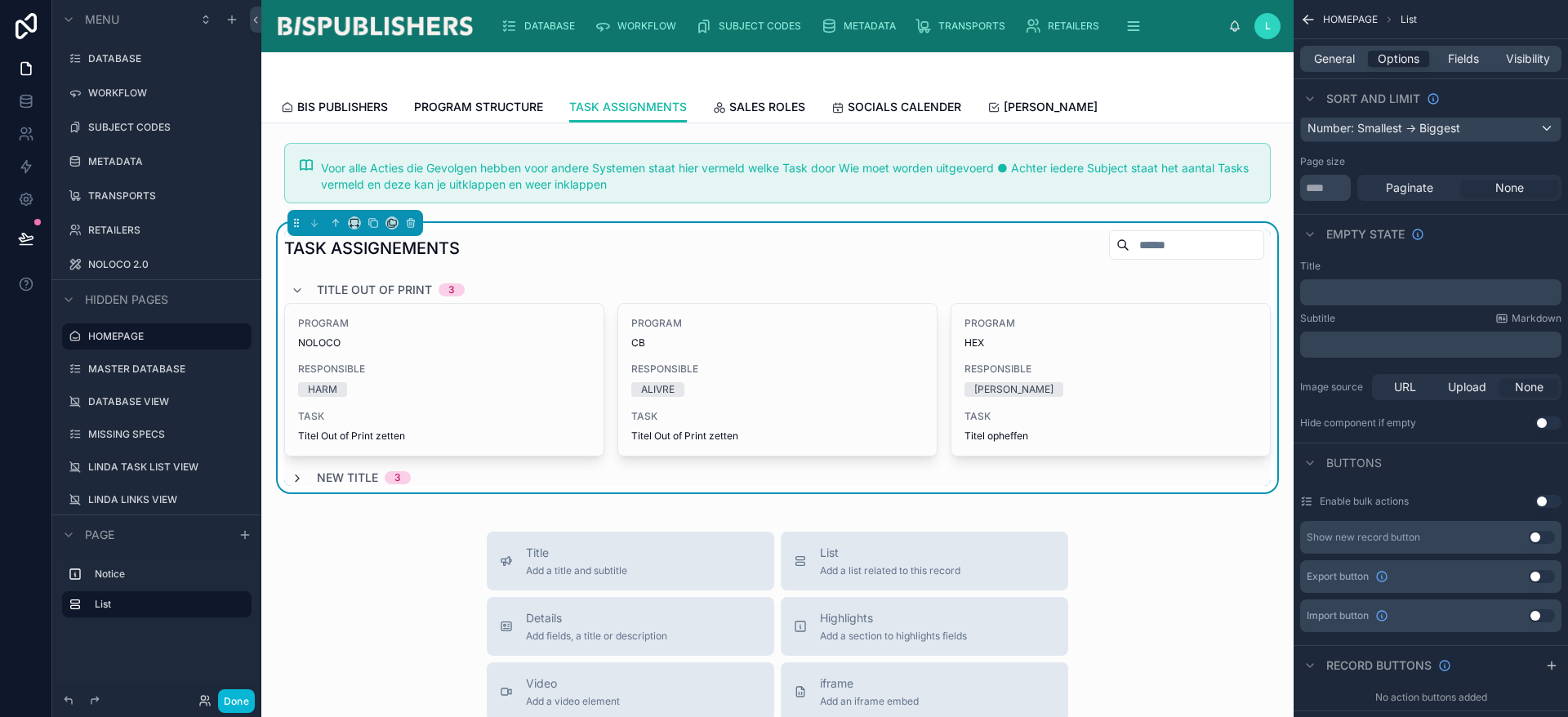
click at [295, 477] on icon at bounding box center [297, 478] width 13 height 13
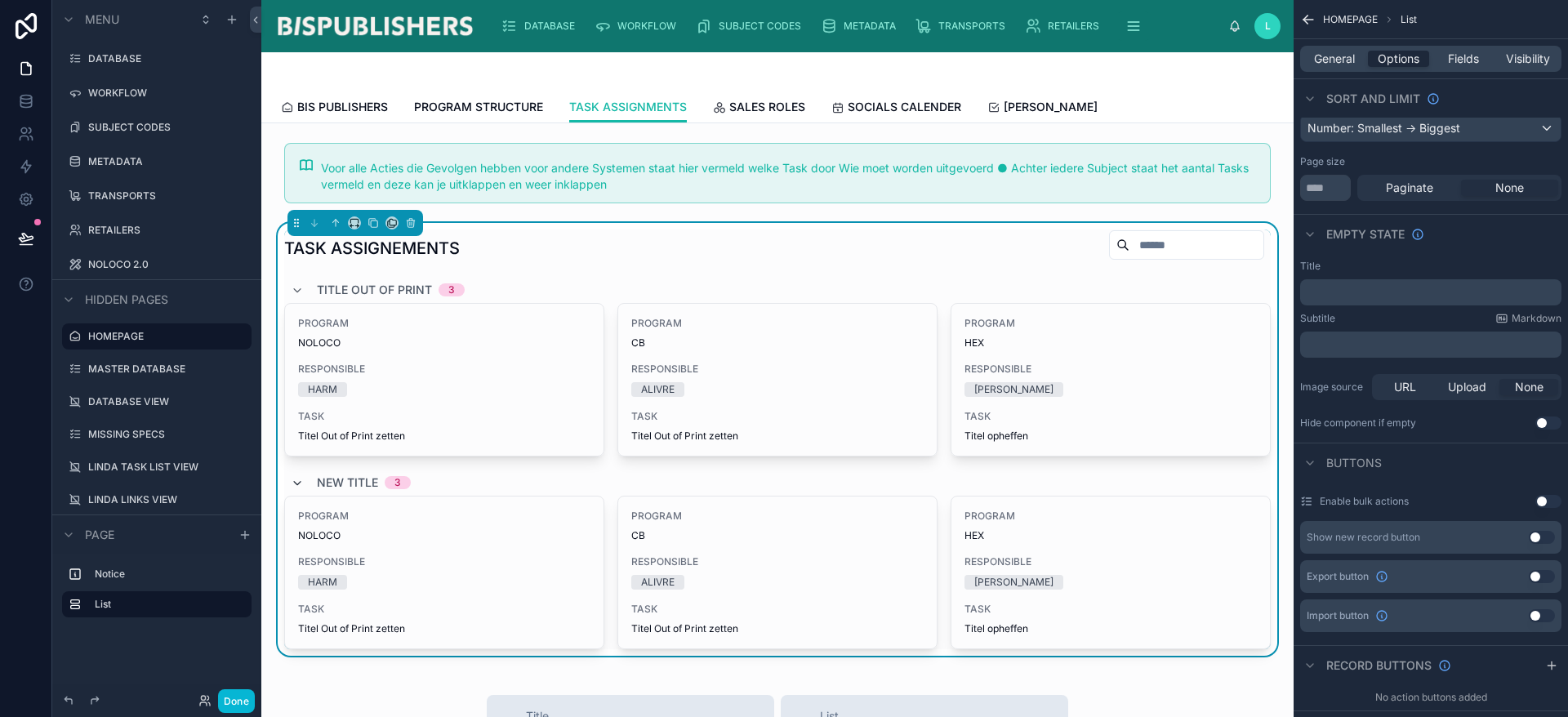
click at [295, 477] on icon at bounding box center [297, 483] width 13 height 13
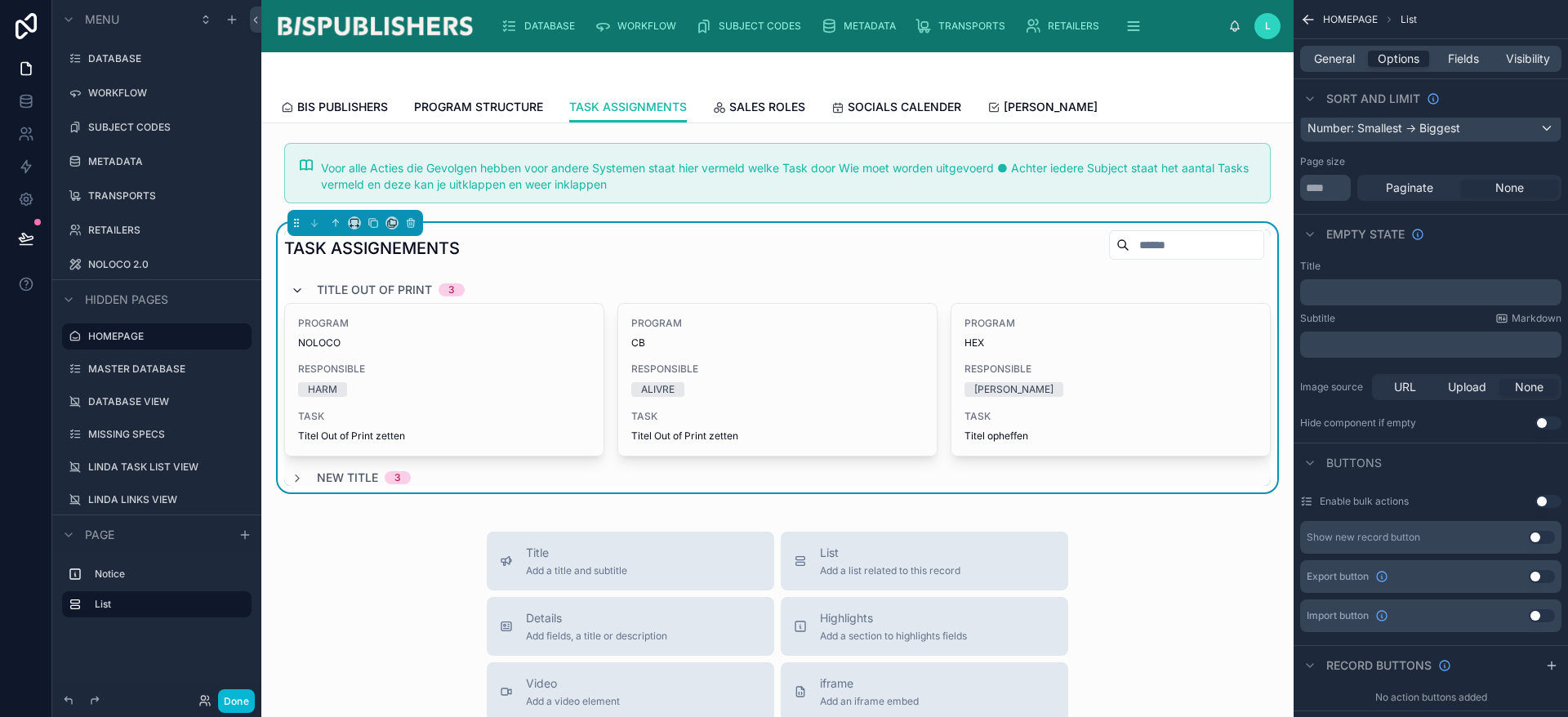
click at [299, 291] on icon at bounding box center [297, 290] width 13 height 13
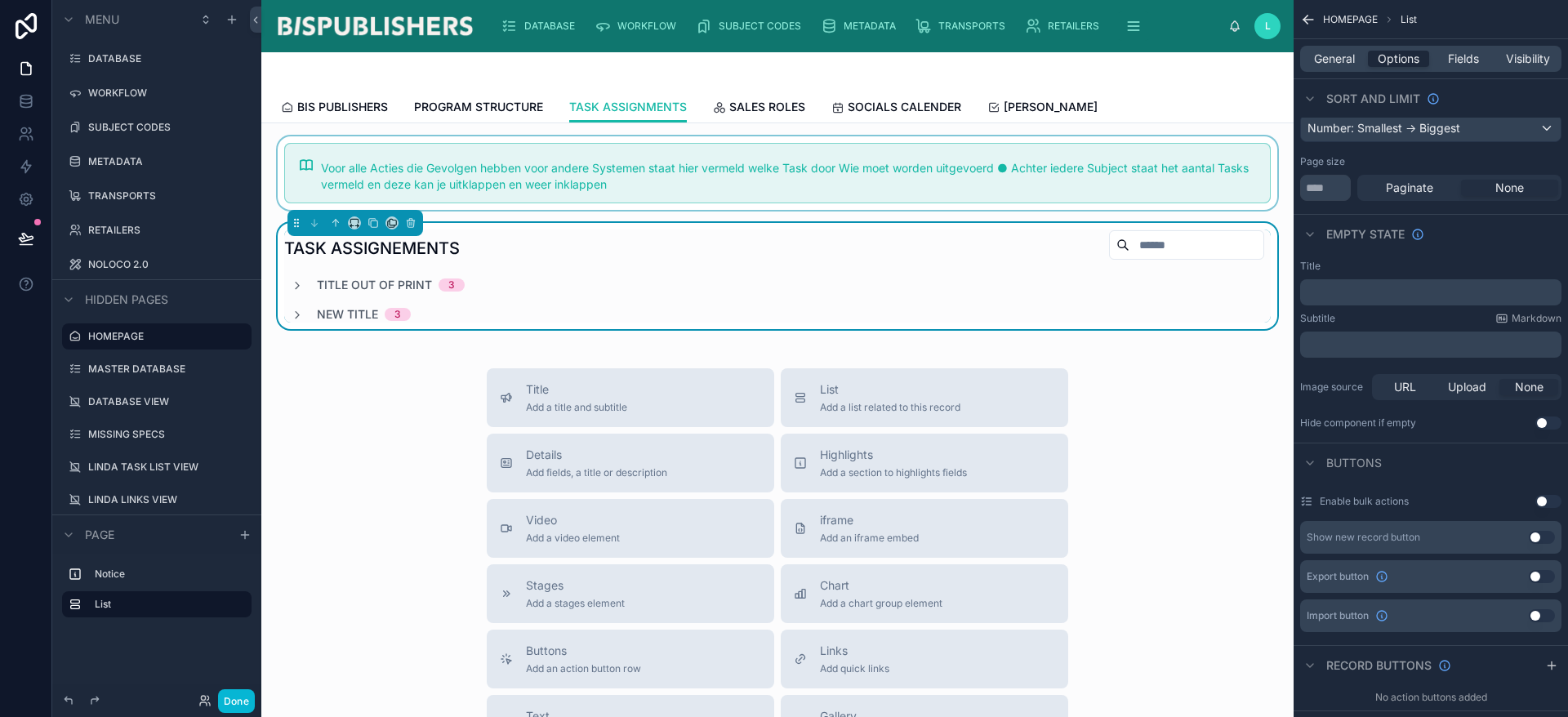
click at [724, 159] on div at bounding box center [777, 172] width 1006 height 73
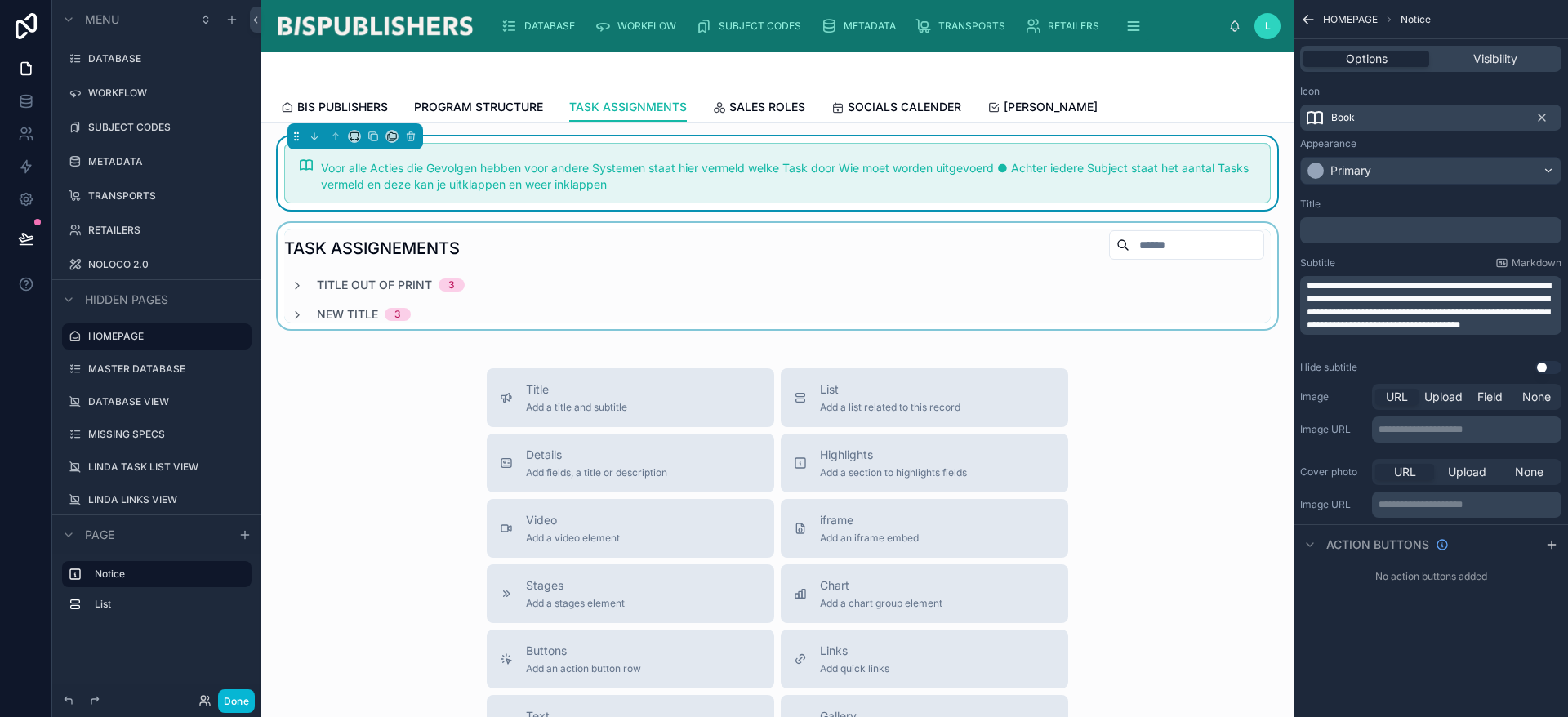
scroll to position [0, 0]
click at [1423, 324] on span "**********" at bounding box center [1428, 305] width 244 height 49
drag, startPoint x: 1522, startPoint y: 320, endPoint x: 1567, endPoint y: 351, distance: 54.6
click at [1565, 349] on div "**********" at bounding box center [1431, 286] width 274 height 190
click at [1452, 317] on span "**********" at bounding box center [1428, 305] width 244 height 49
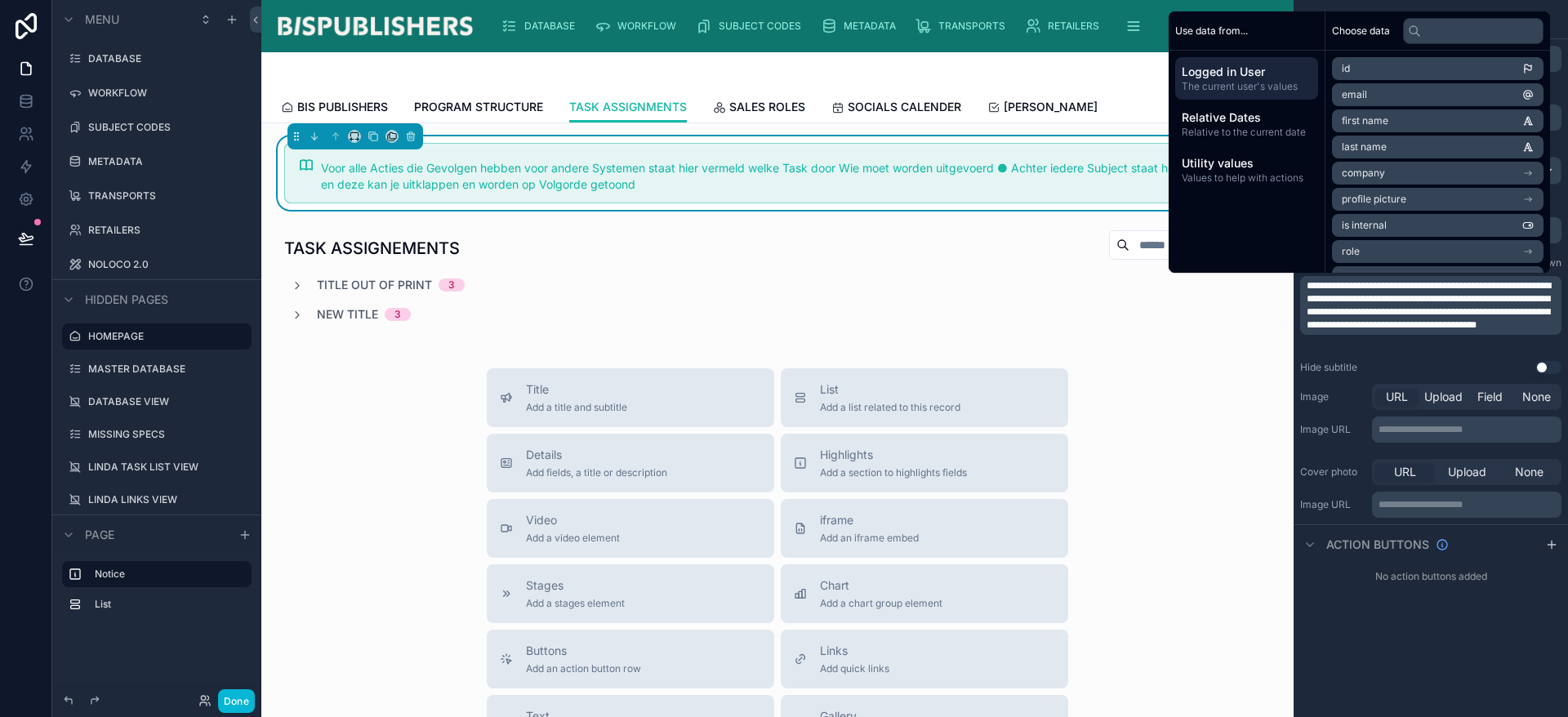
click at [1455, 319] on span "**********" at bounding box center [1428, 305] width 244 height 49
click at [387, 379] on div "Title Add a title and subtitle List Add a list related to this record Details A…" at bounding box center [777, 658] width 1006 height 582
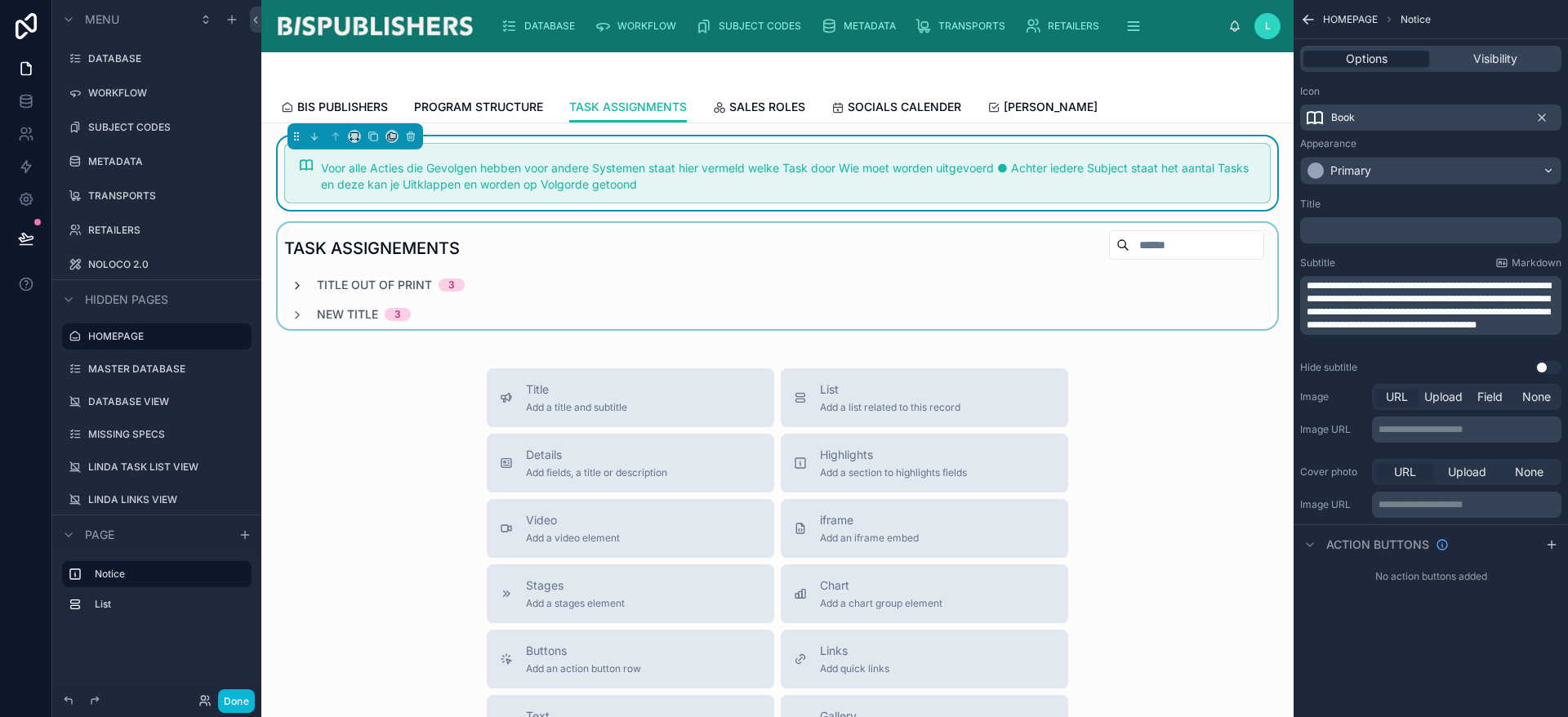
click at [302, 278] on div at bounding box center [777, 276] width 1006 height 106
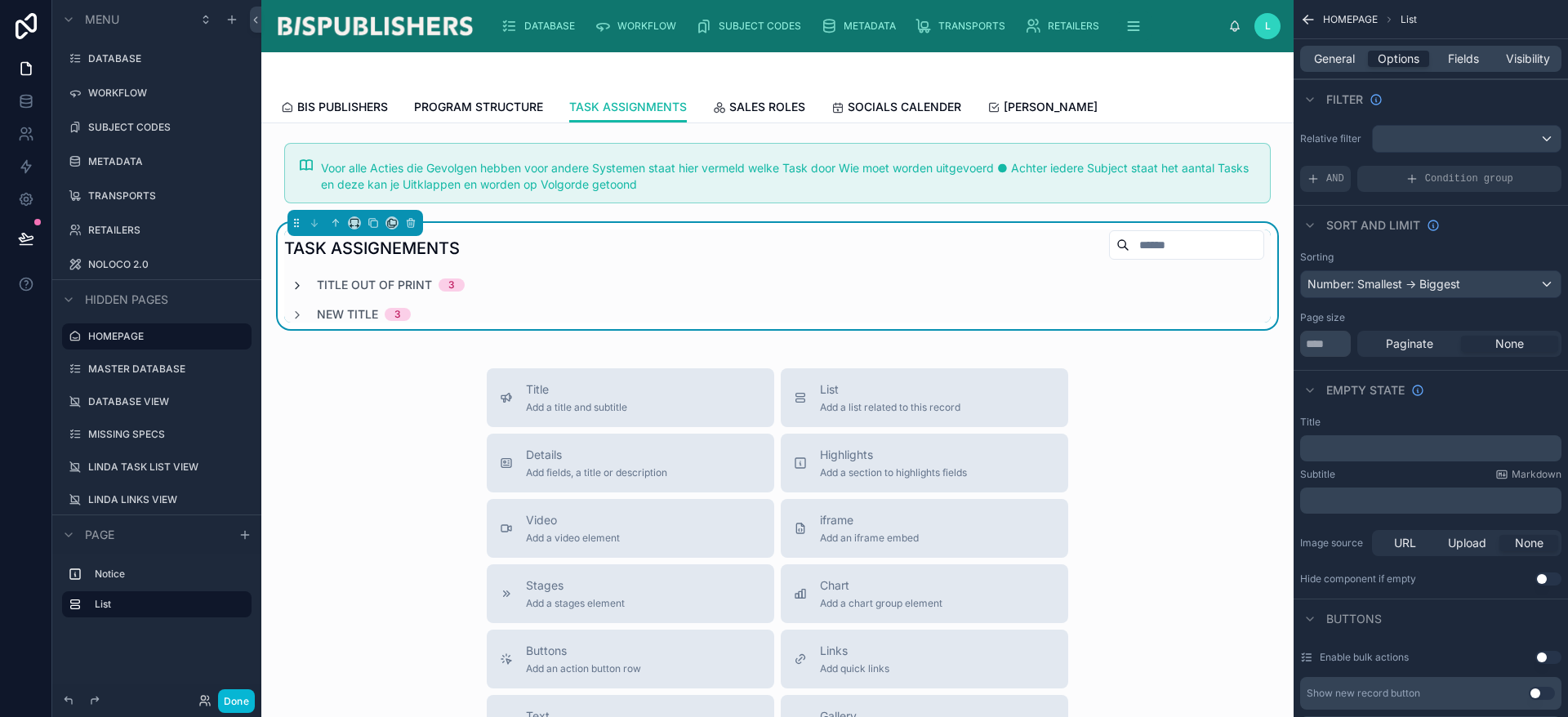
click at [297, 290] on icon at bounding box center [297, 285] width 13 height 13
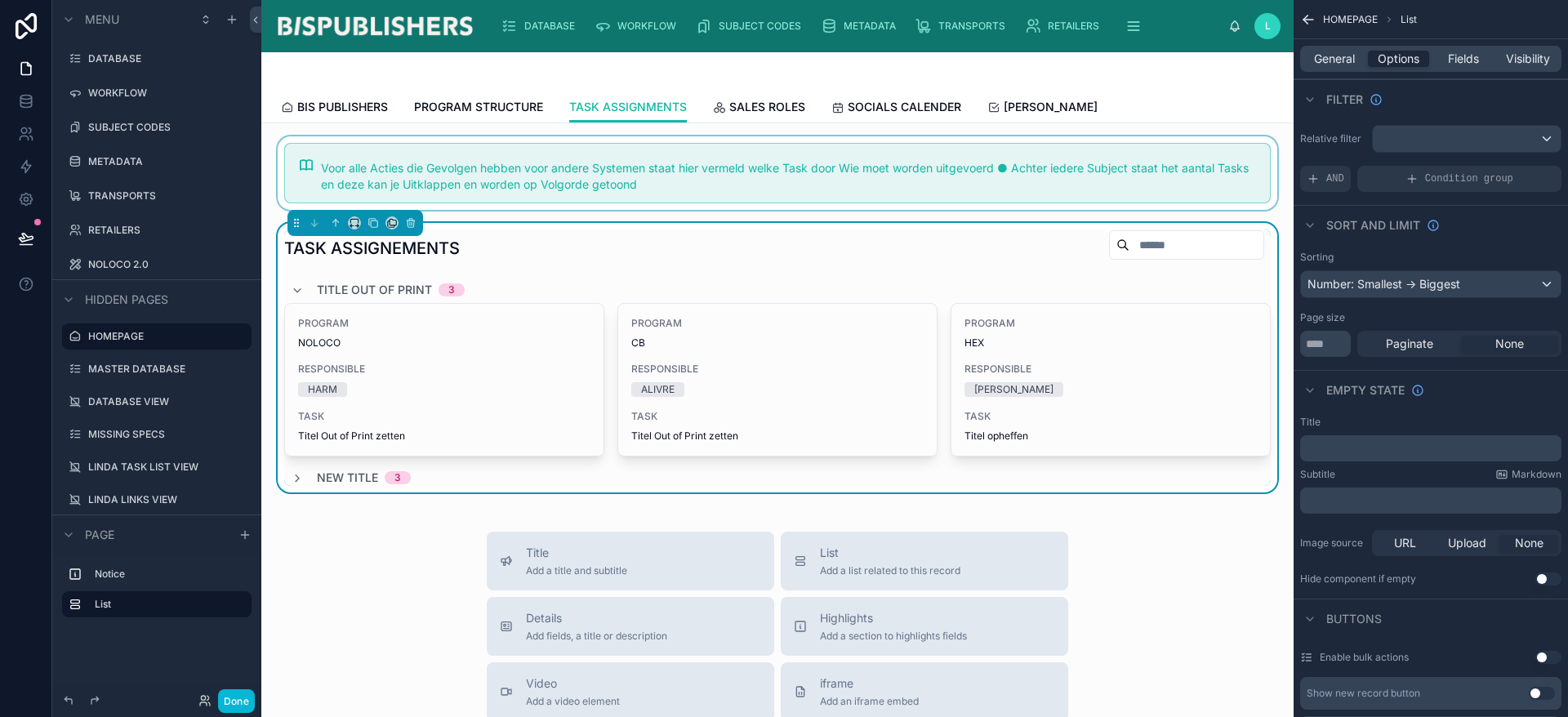
click at [597, 196] on div at bounding box center [777, 172] width 1006 height 73
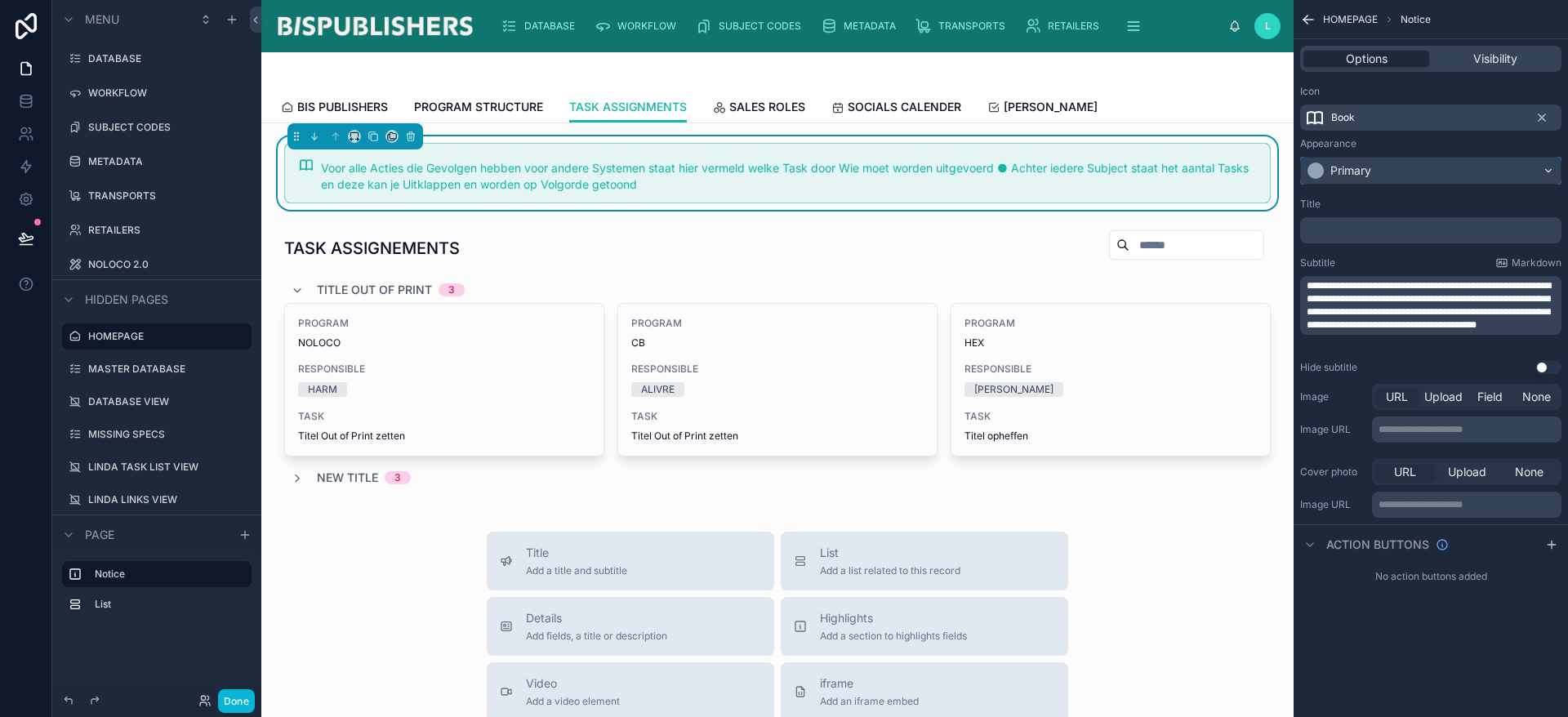
click at [1408, 165] on div "Primary" at bounding box center [1430, 171] width 259 height 26
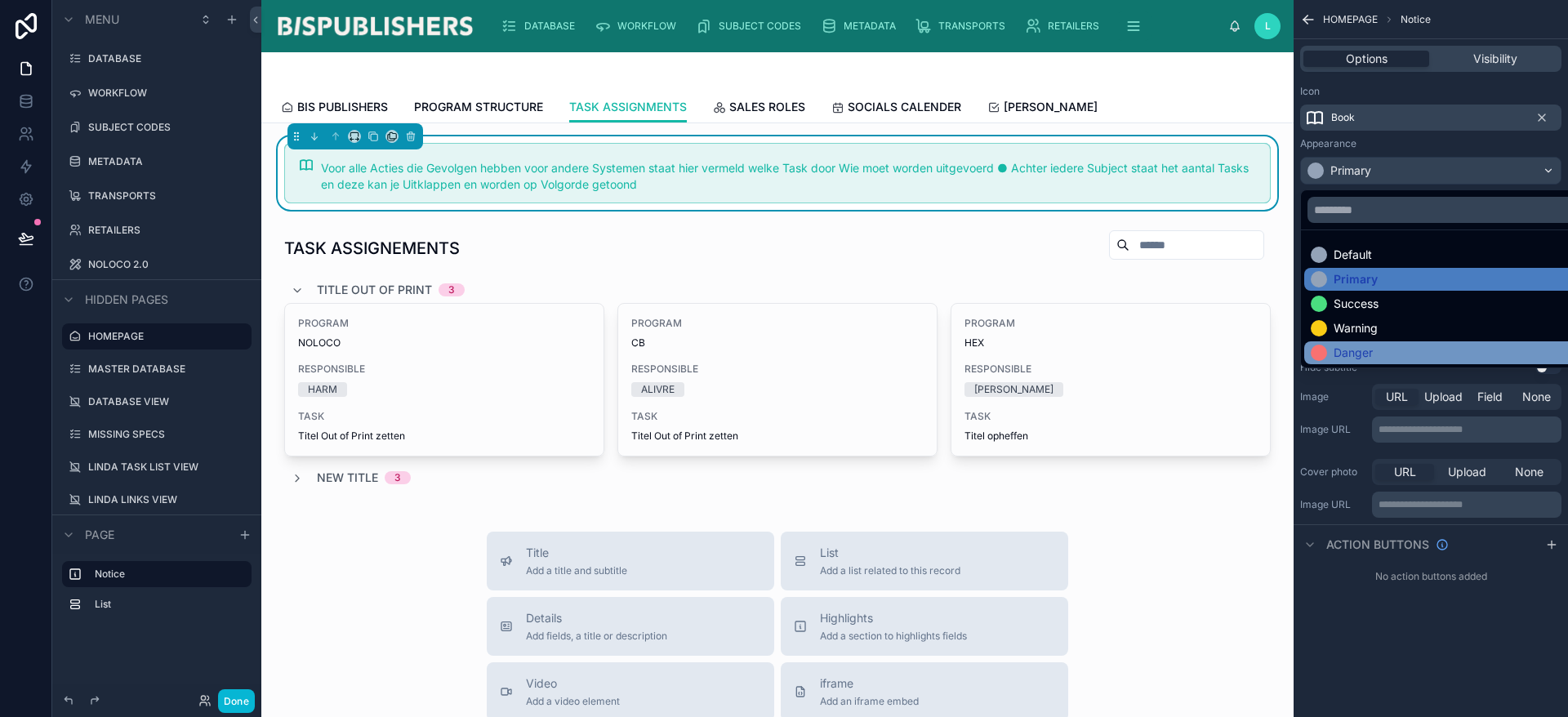
click at [1374, 343] on div "Danger" at bounding box center [1449, 352] width 290 height 23
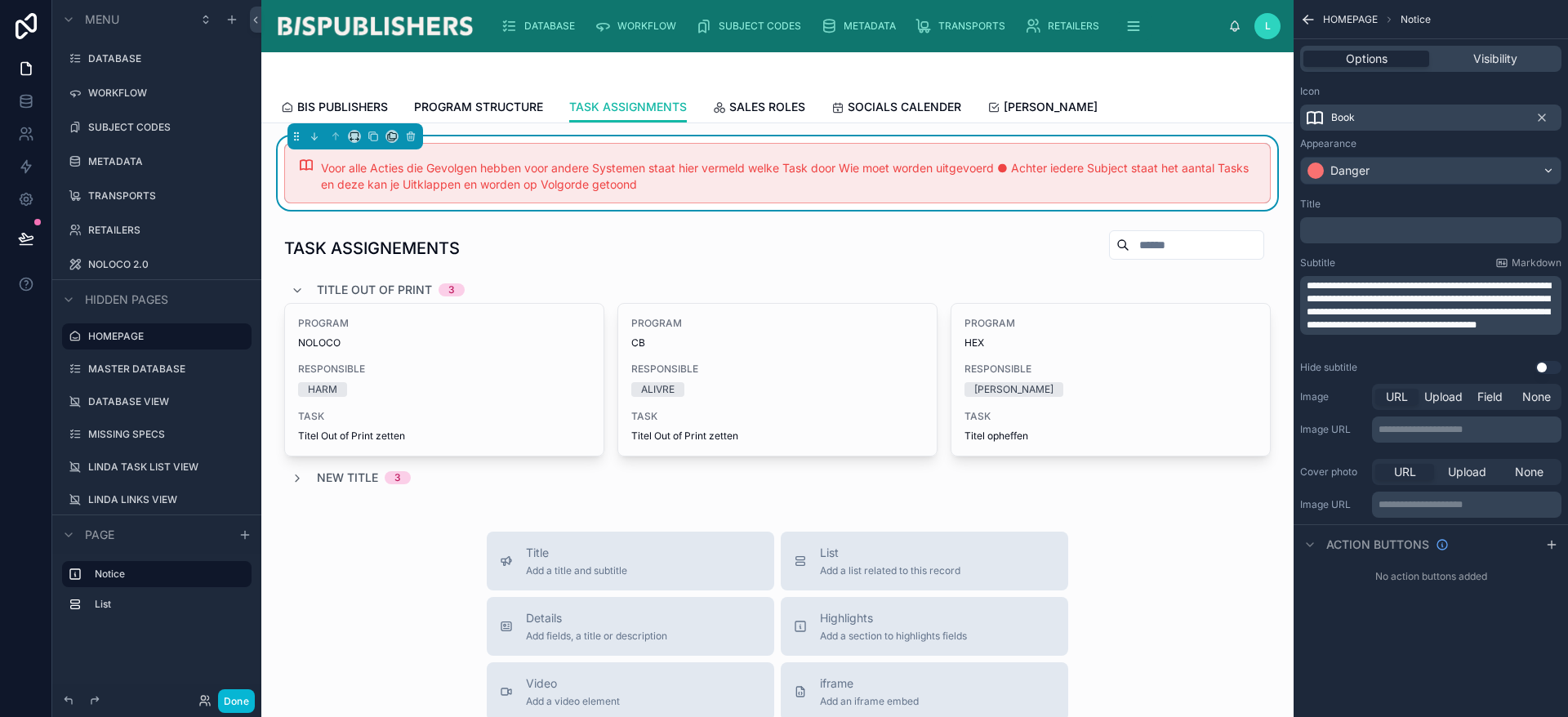
click at [1107, 186] on div "Voor alle Acties die Gevolgen hebben voor andere Systemen staat hier vermeld we…" at bounding box center [789, 177] width 936 height 33
click at [1108, 186] on div "Voor alle Acties die Gevolgen hebben voor andere Systemen staat hier vermeld we…" at bounding box center [789, 177] width 936 height 33
click at [1427, 332] on p "**********" at bounding box center [1433, 305] width 252 height 53
drag, startPoint x: 1544, startPoint y: 334, endPoint x: 1403, endPoint y: 334, distance: 141.0
click at [1403, 334] on p "**********" at bounding box center [1433, 312] width 252 height 65
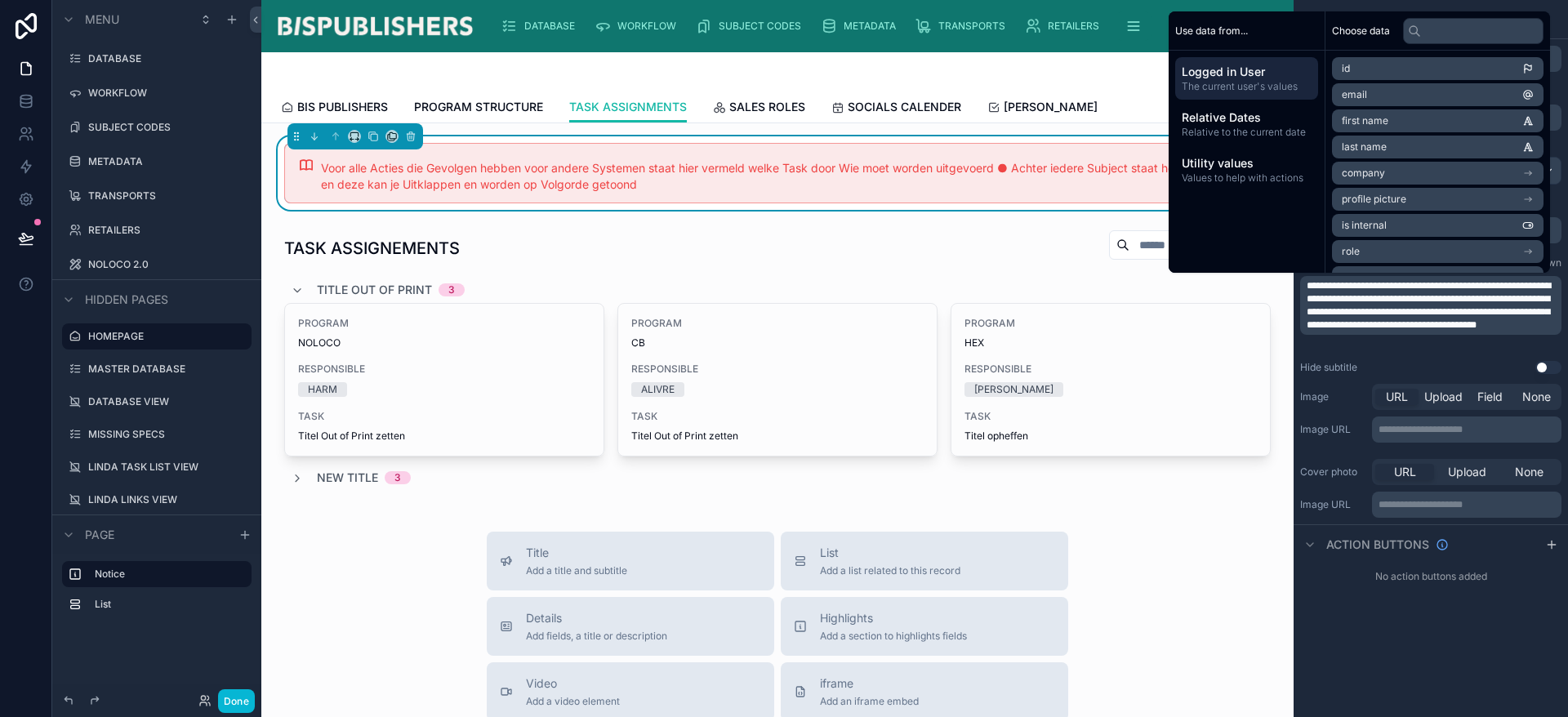
click at [1308, 284] on span "**********" at bounding box center [1428, 305] width 244 height 49
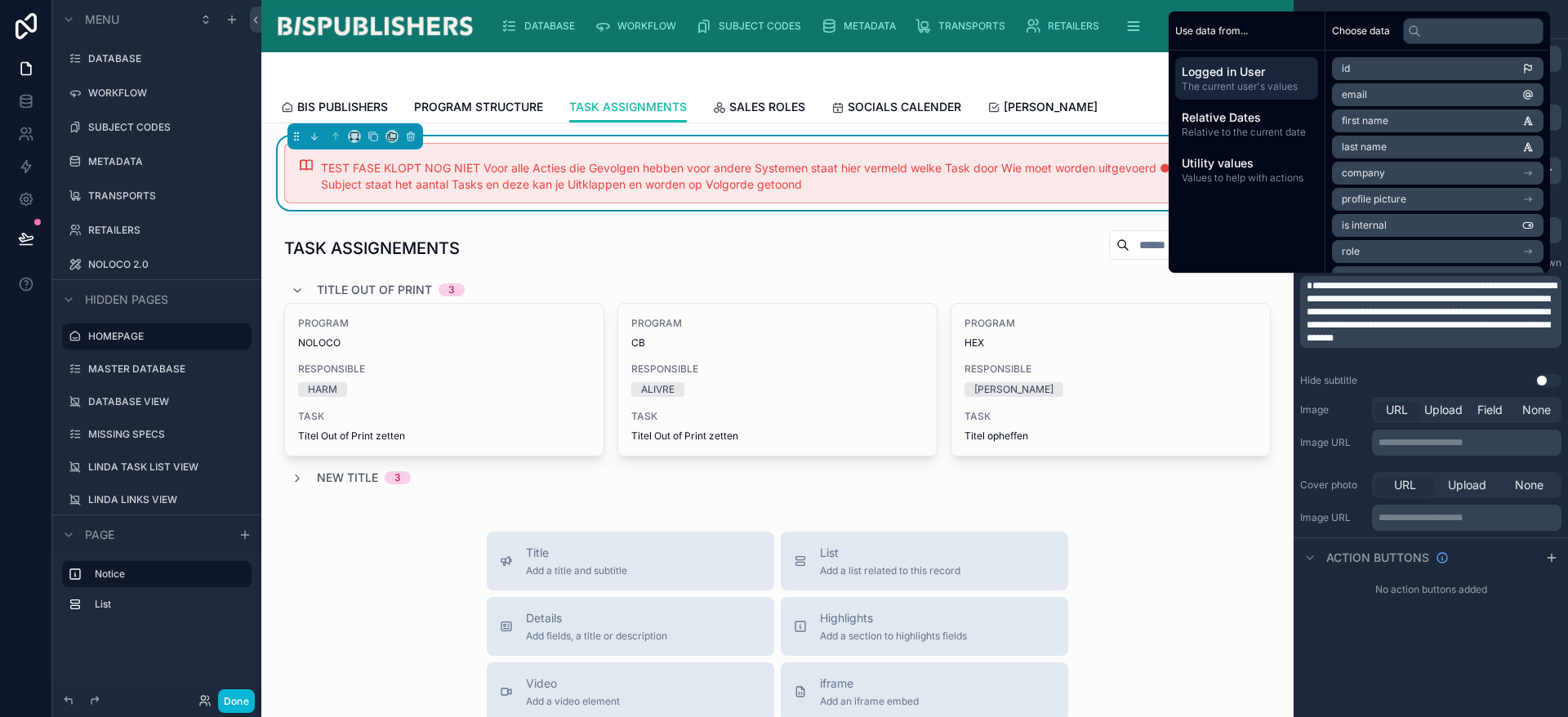
click at [1307, 284] on span "**********" at bounding box center [1432, 312] width 250 height 62
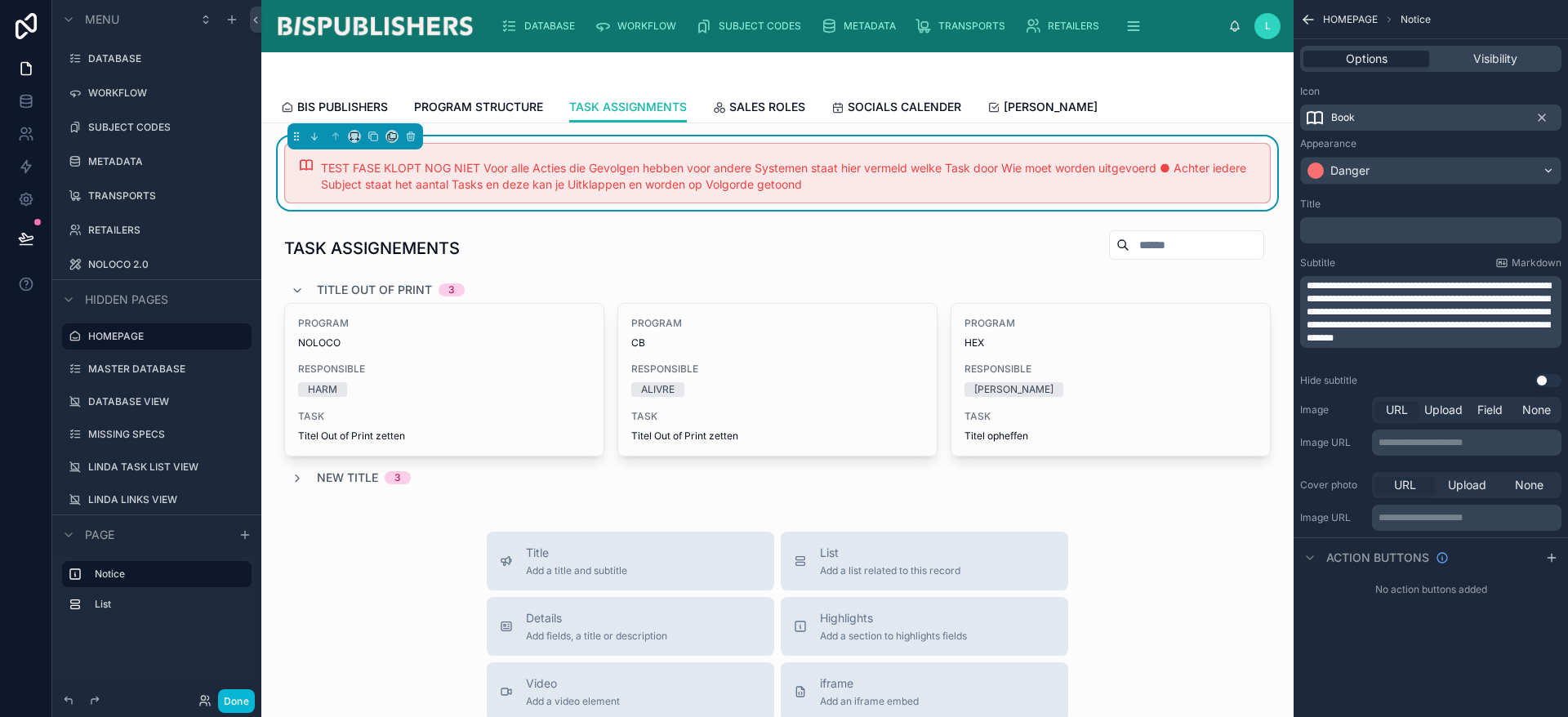
click at [247, 693] on button "Done" at bounding box center [236, 701] width 37 height 23
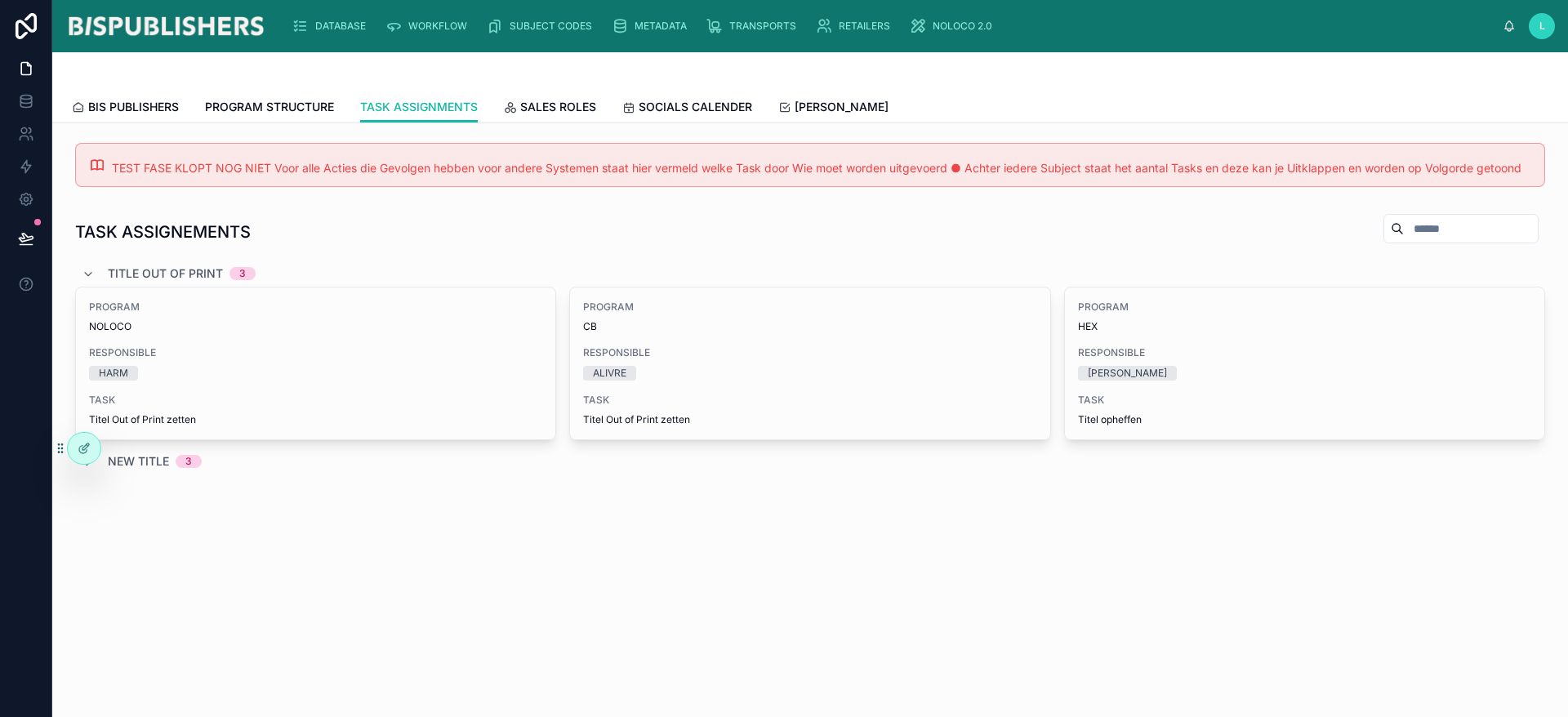
click at [566, 178] on div "TEST FASE KLOPT NOG NIET Voor alle Acties die Gevolgen hebben voor andere Syste…" at bounding box center [809, 165] width 1470 height 44
click at [83, 455] on div at bounding box center [84, 448] width 33 height 31
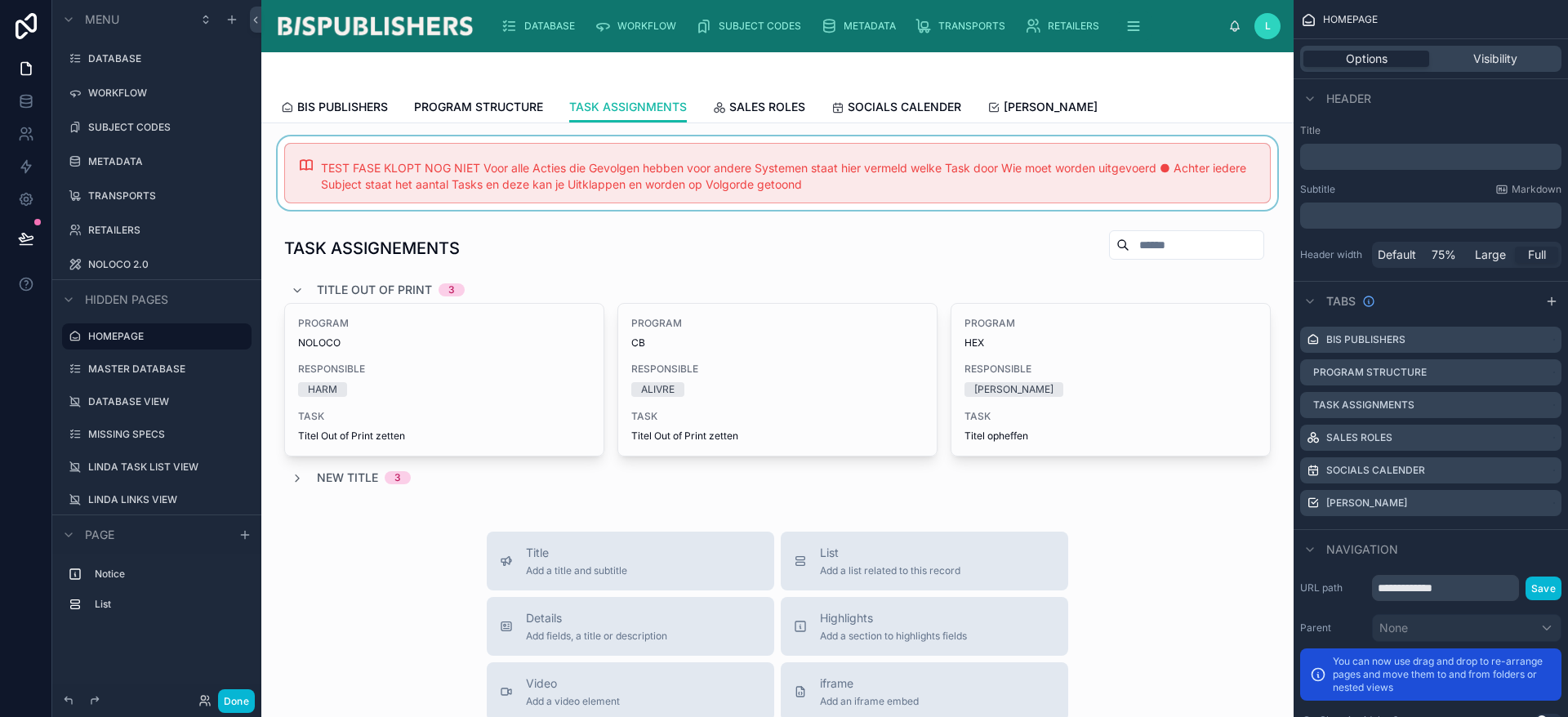
click at [368, 174] on div at bounding box center [777, 172] width 1006 height 73
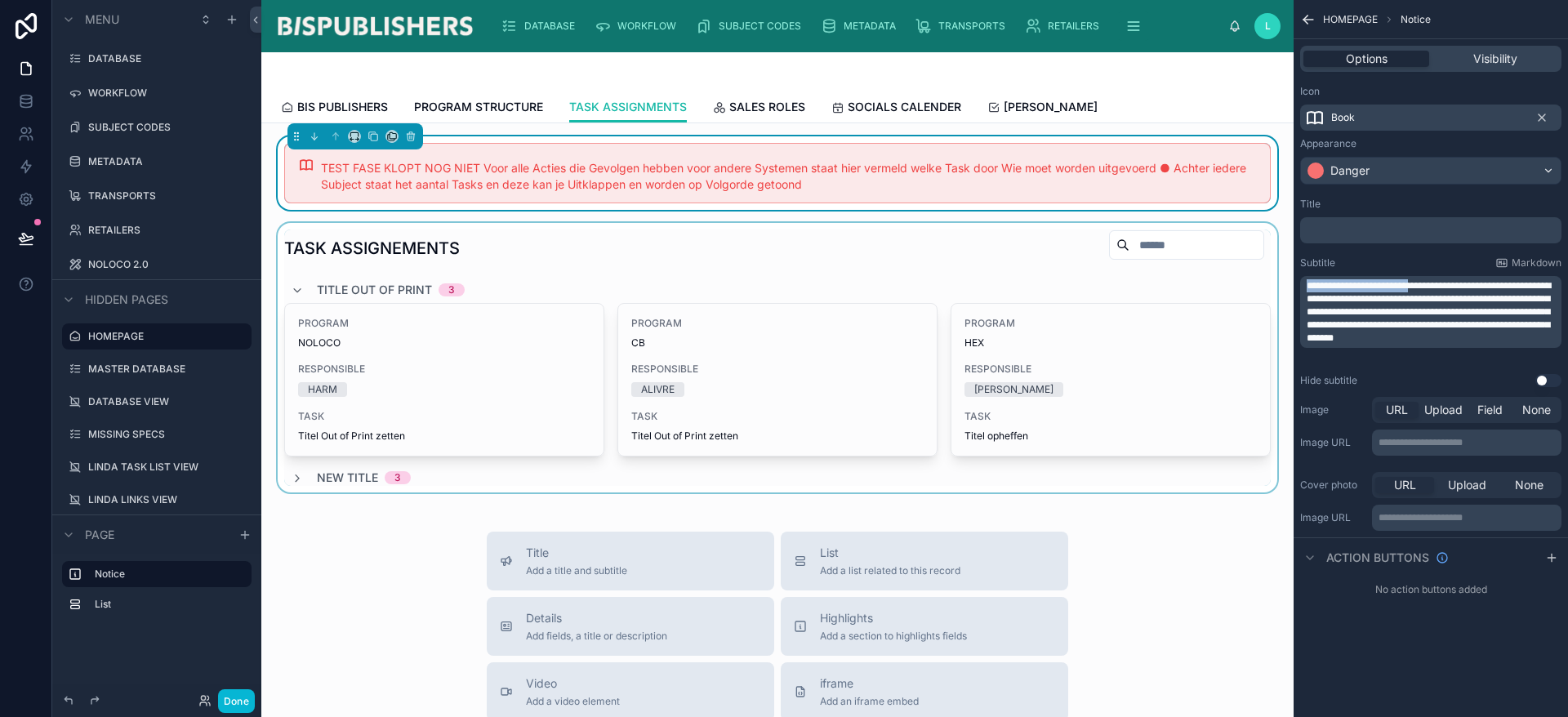
drag, startPoint x: 1445, startPoint y: 286, endPoint x: 1072, endPoint y: 234, distance: 376.6
click at [1080, 233] on div "DATABASE WORKFLOW SUBJECT CODES METADATA TRANSPORTS RETAILERS NOLOCO 2.0 L Lind…" at bounding box center [915, 358] width 1307 height 717
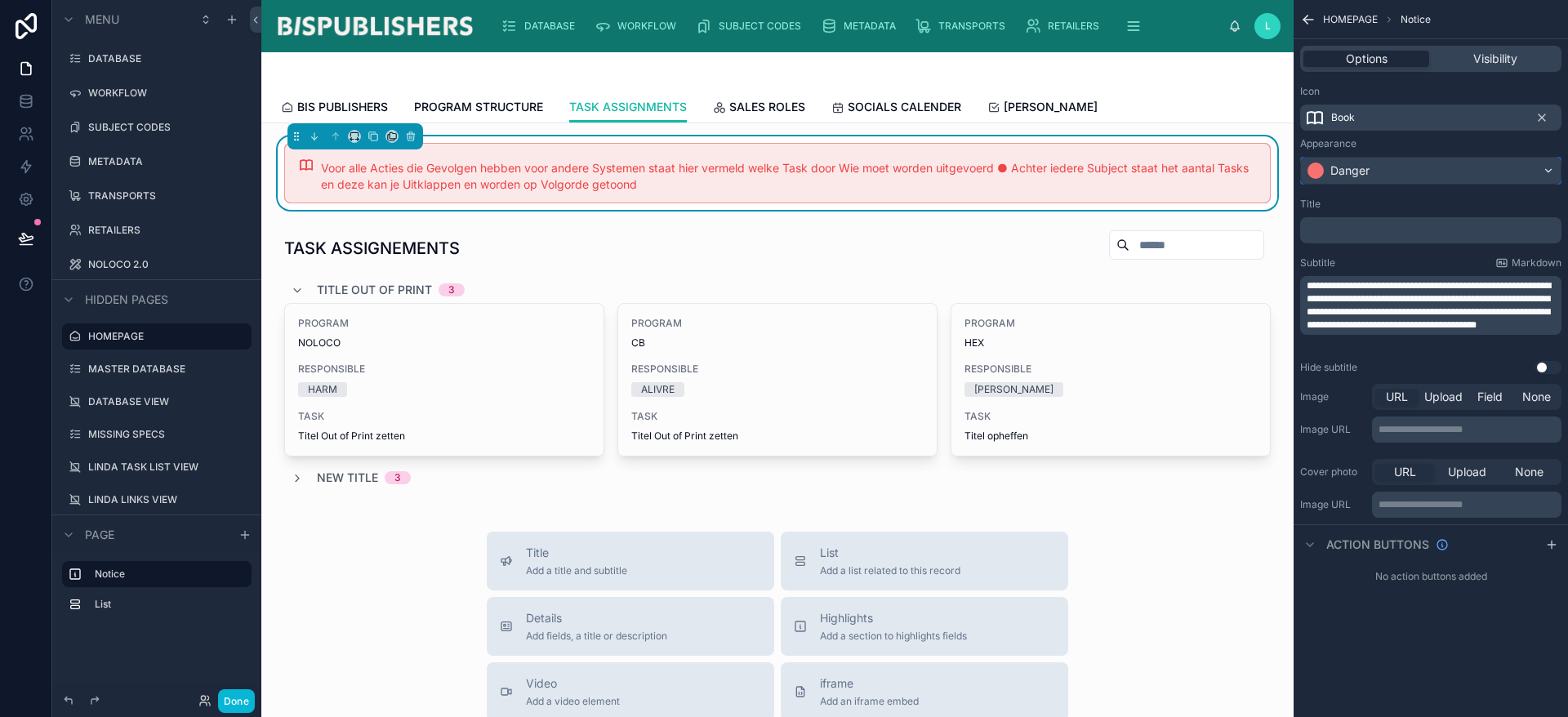
click at [1404, 178] on div "Danger" at bounding box center [1430, 171] width 259 height 26
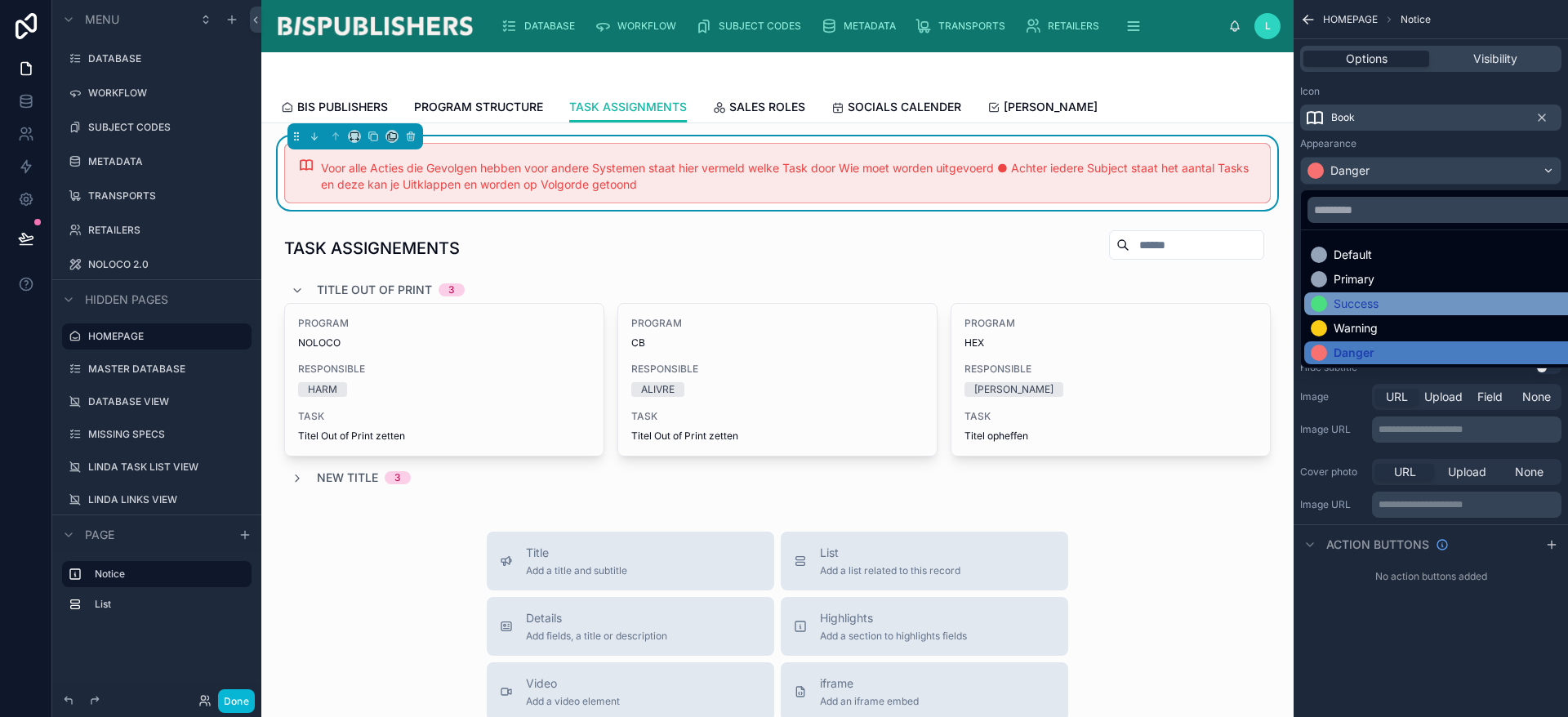
click at [1371, 292] on div "Success" at bounding box center [1449, 303] width 290 height 23
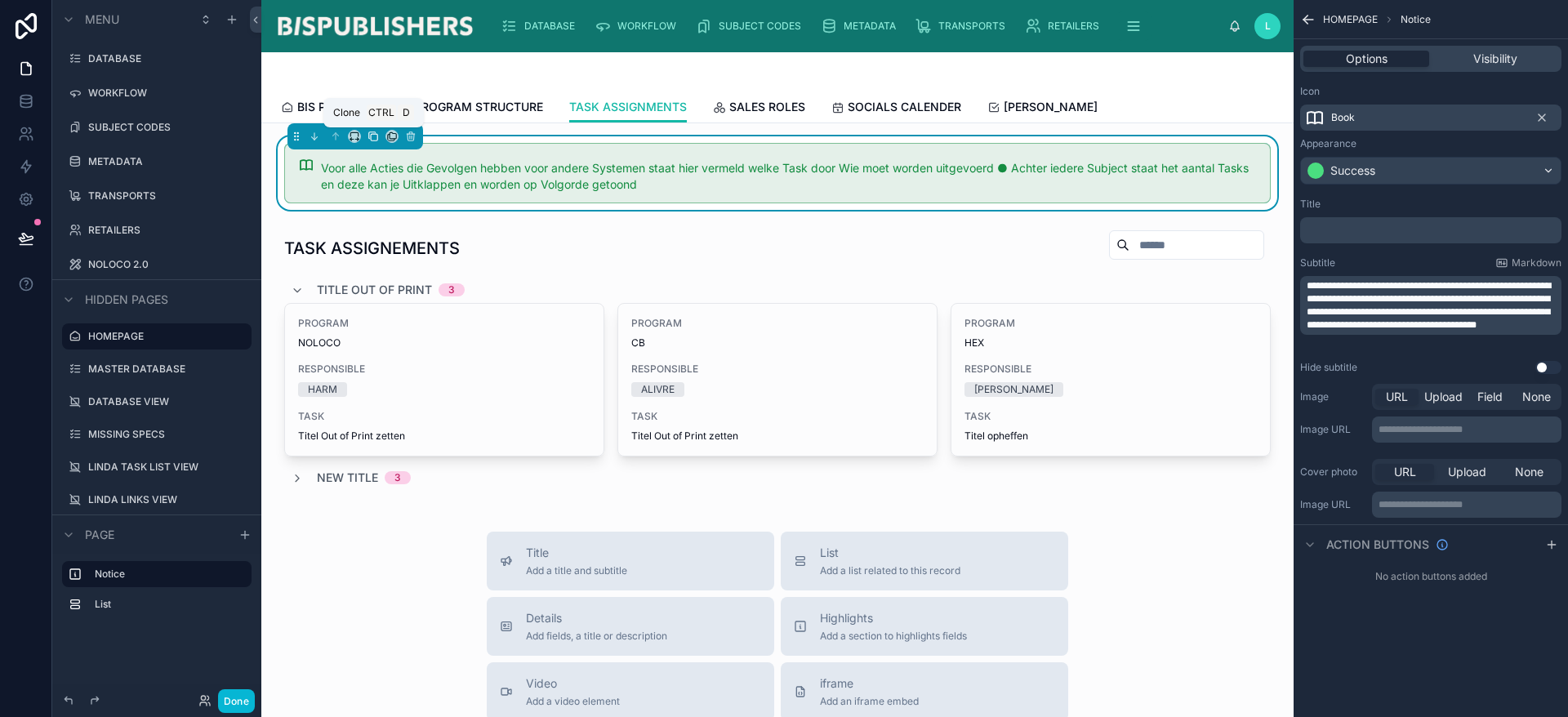
click at [374, 134] on icon at bounding box center [374, 137] width 7 height 7
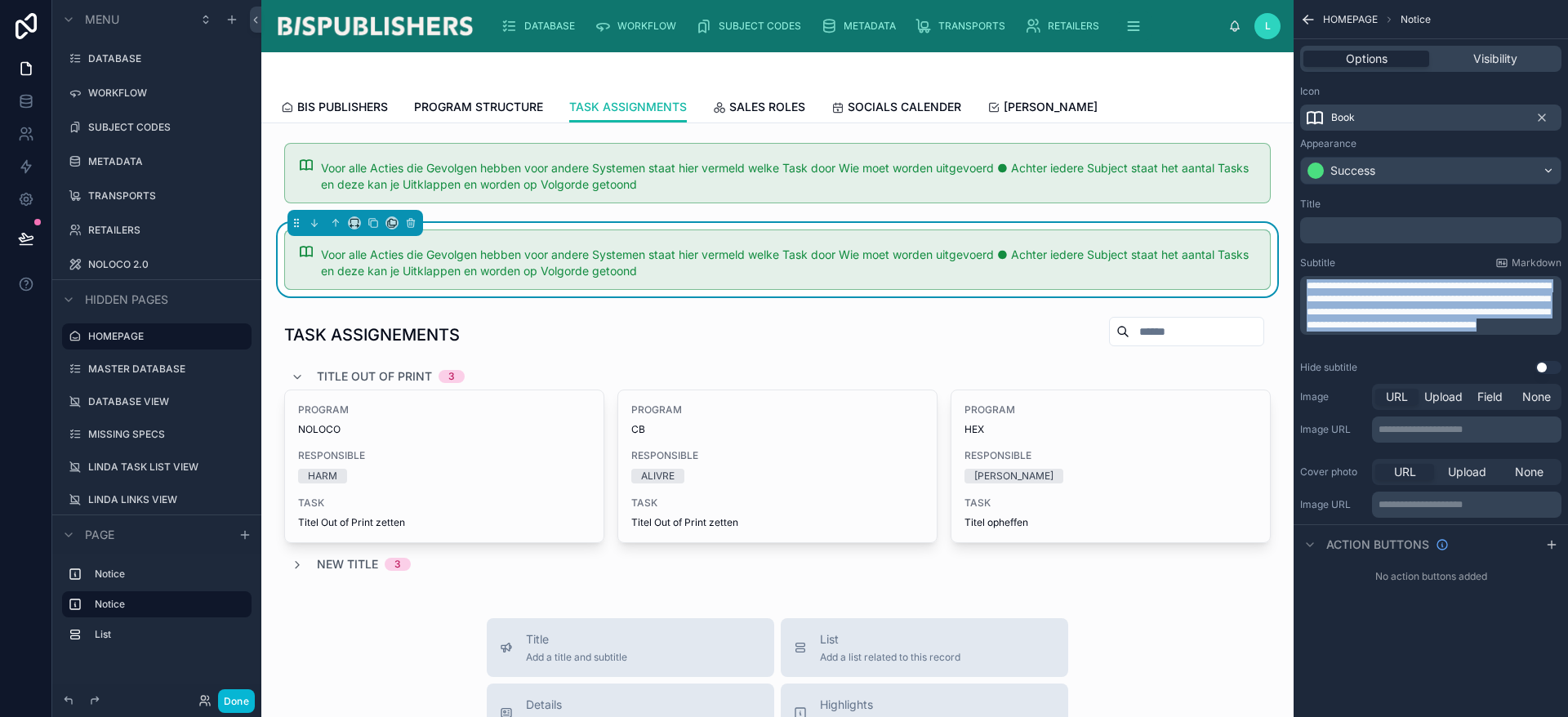
drag, startPoint x: 1430, startPoint y: 332, endPoint x: 1254, endPoint y: 211, distance: 213.6
click at [1254, 211] on div "DATABASE WORKFLOW SUBJECT CODES METADATA TRANSPORTS RETAILERS NOLOCO 2.0 L Lind…" at bounding box center [915, 358] width 1307 height 717
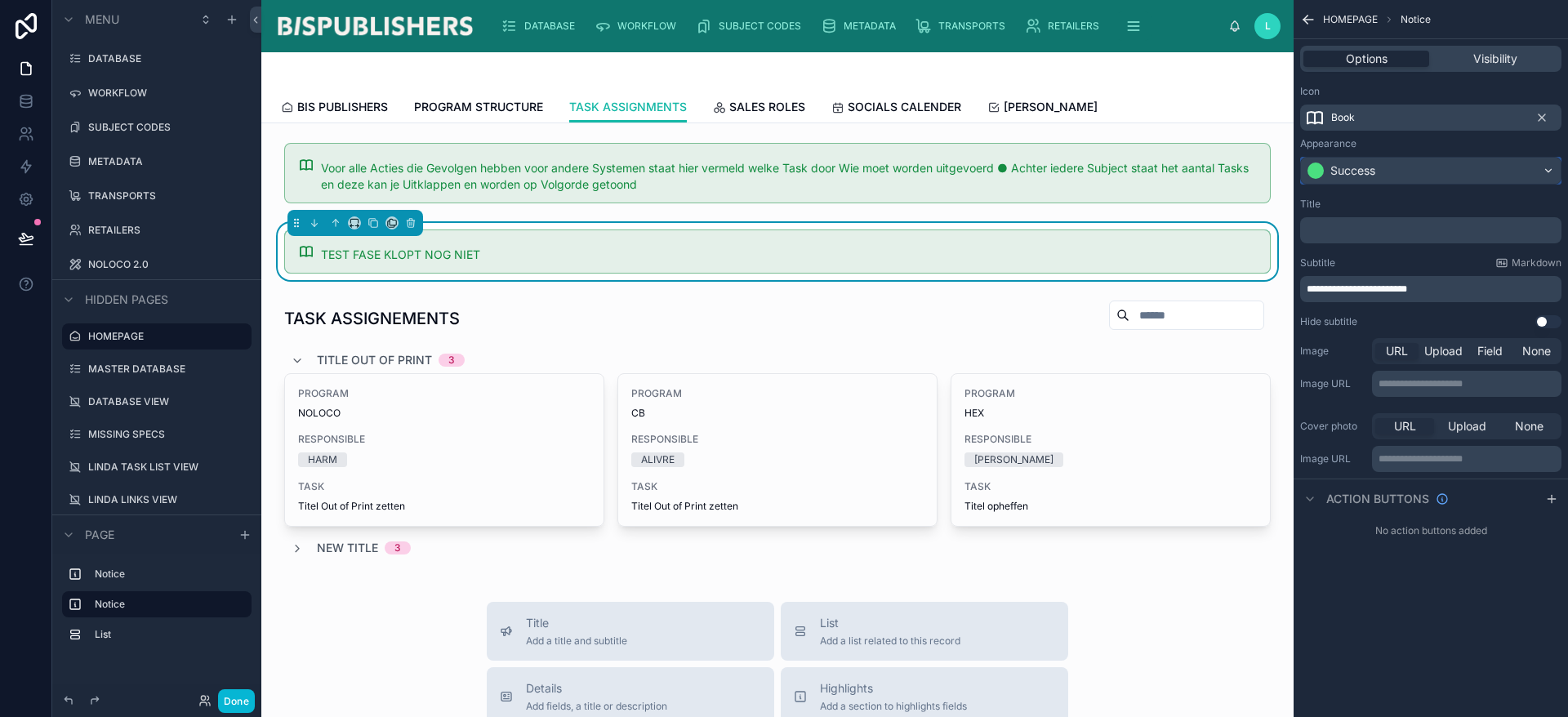
click at [1374, 173] on div "Success" at bounding box center [1352, 171] width 45 height 16
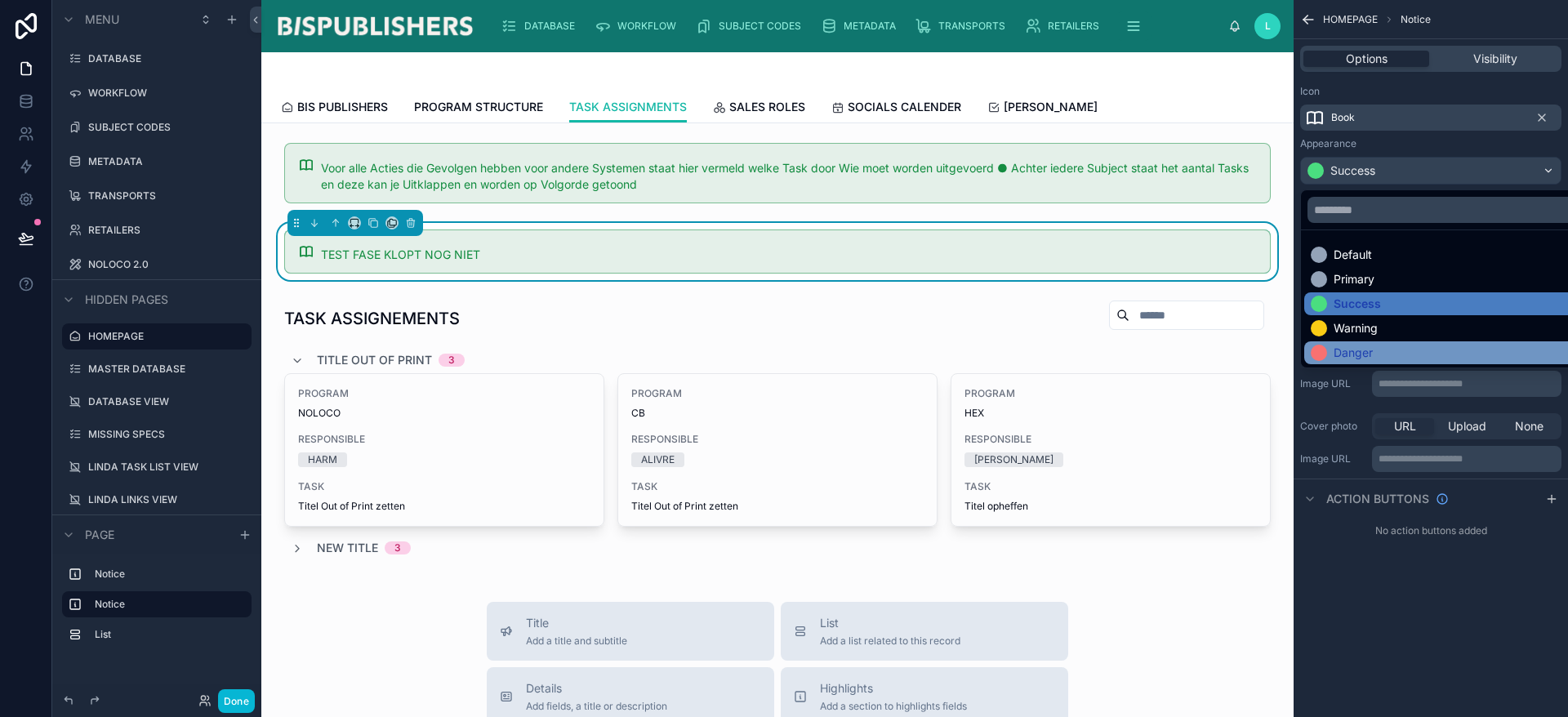
click at [1362, 347] on div "Danger" at bounding box center [1352, 352] width 39 height 16
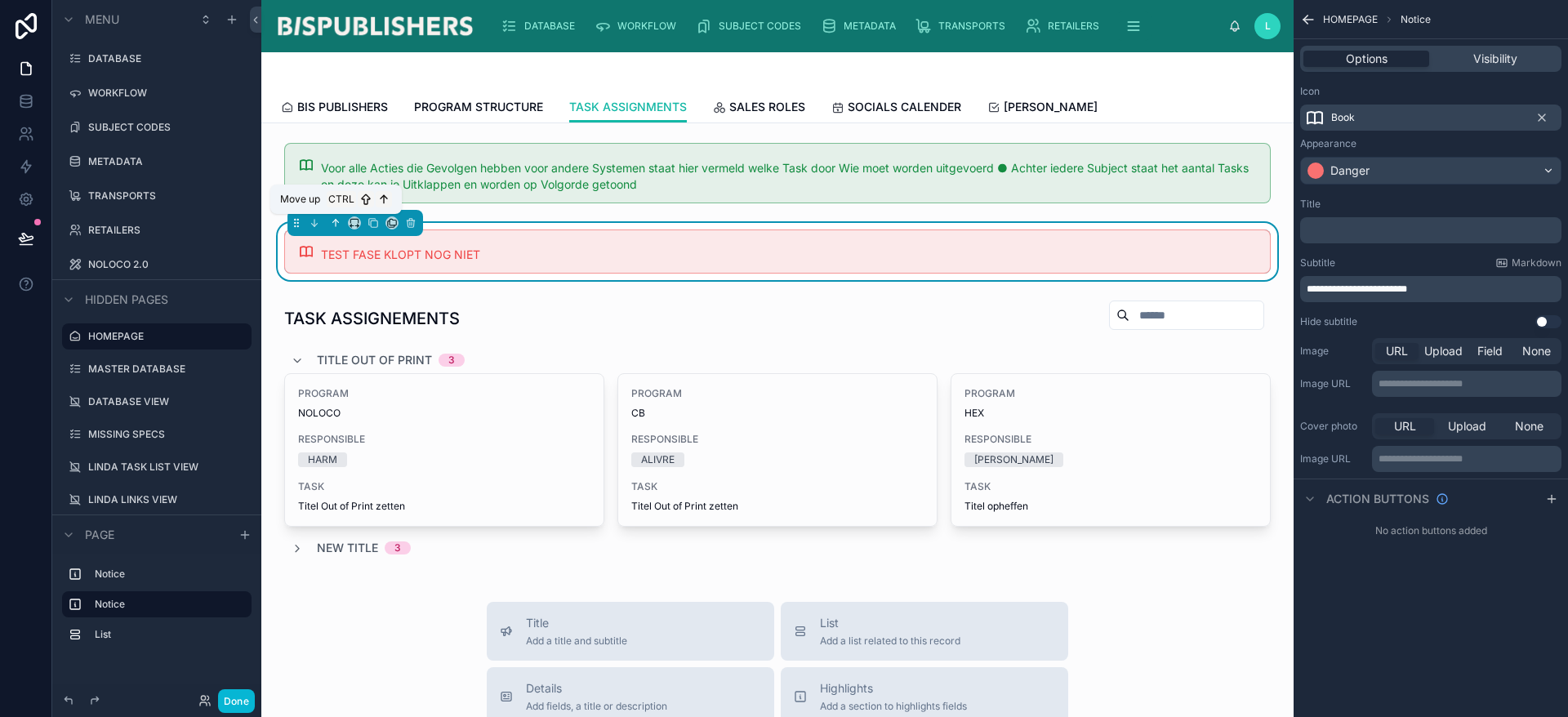
click at [340, 223] on icon at bounding box center [335, 222] width 11 height 11
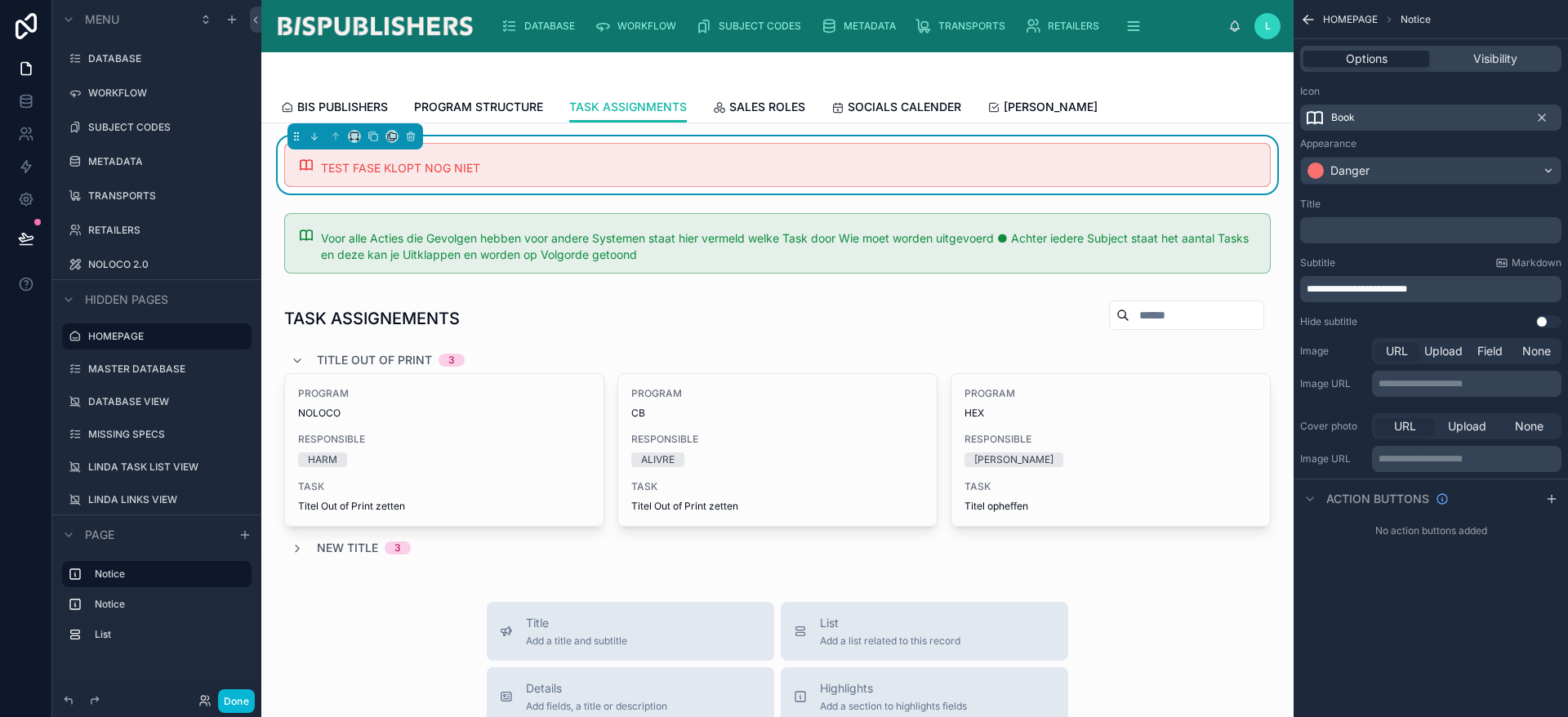
click at [1352, 116] on span "Book" at bounding box center [1342, 117] width 23 height 13
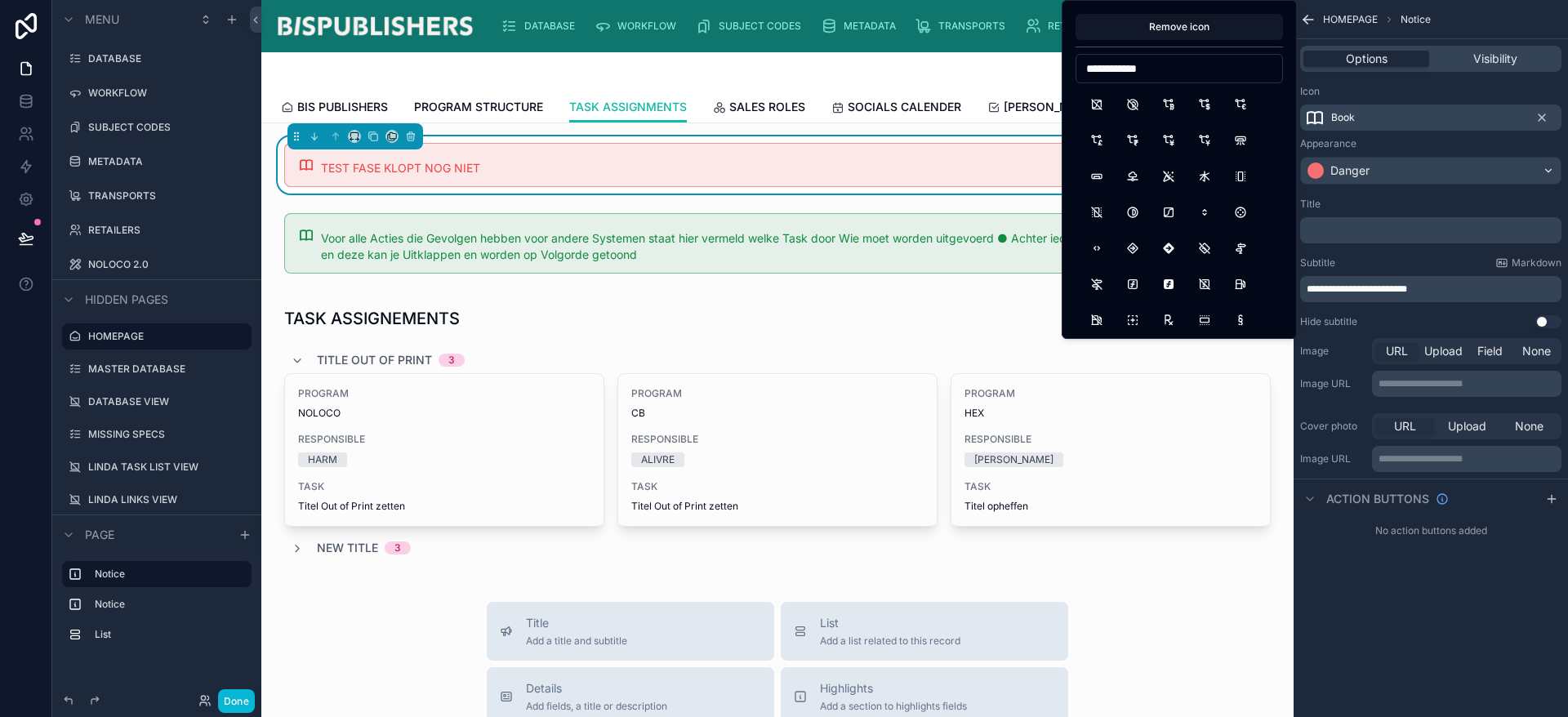
drag, startPoint x: 1205, startPoint y: 71, endPoint x: 849, endPoint y: 52, distance: 356.5
click at [853, 53] on div "**********" at bounding box center [784, 358] width 1568 height 717
drag, startPoint x: 1174, startPoint y: 70, endPoint x: 920, endPoint y: 52, distance: 254.6
click at [920, 52] on div "**********" at bounding box center [784, 358] width 1568 height 717
drag, startPoint x: 1084, startPoint y: 62, endPoint x: 1174, endPoint y: 69, distance: 90.3
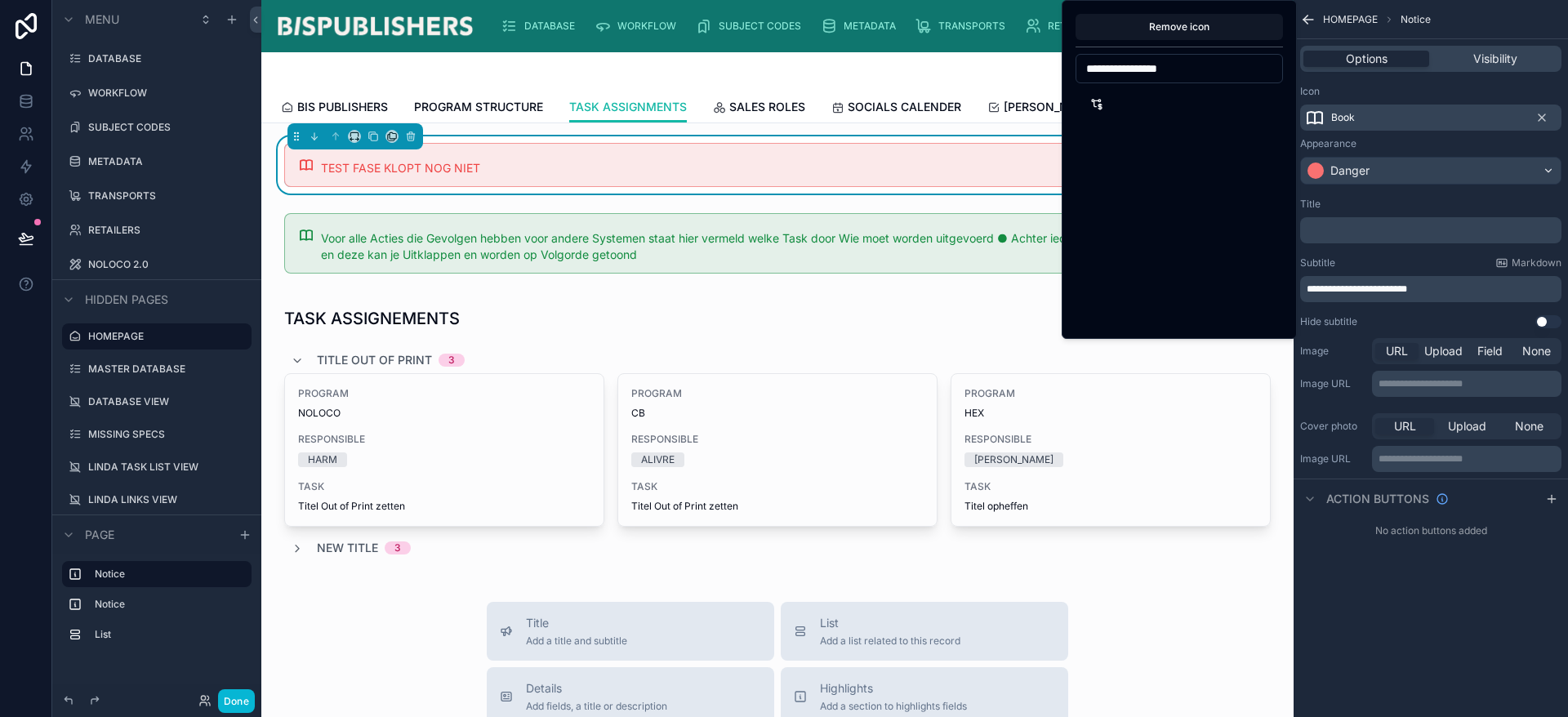
click at [1174, 69] on input "**********" at bounding box center [1179, 68] width 206 height 23
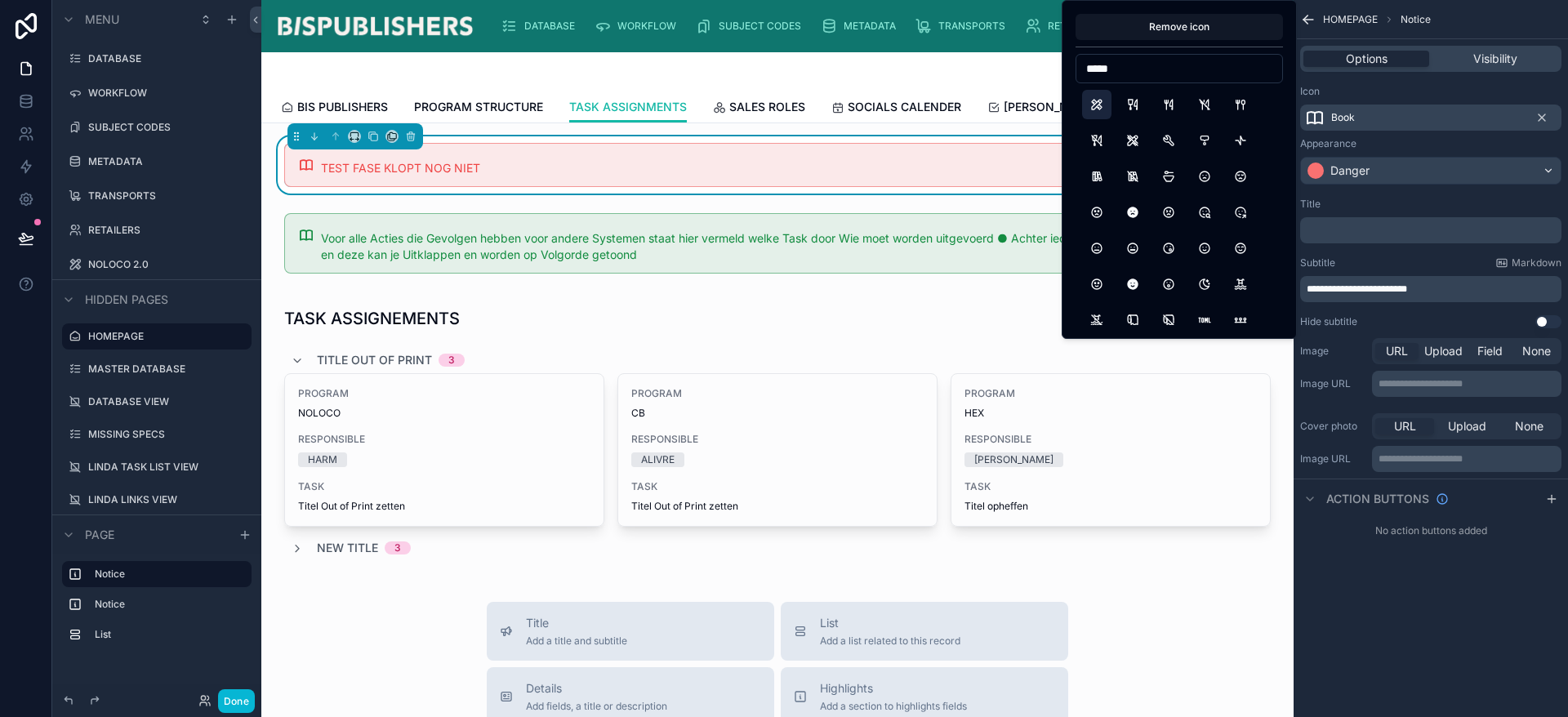
type input "*****"
click at [1099, 101] on button "Tools" at bounding box center [1096, 104] width 29 height 29
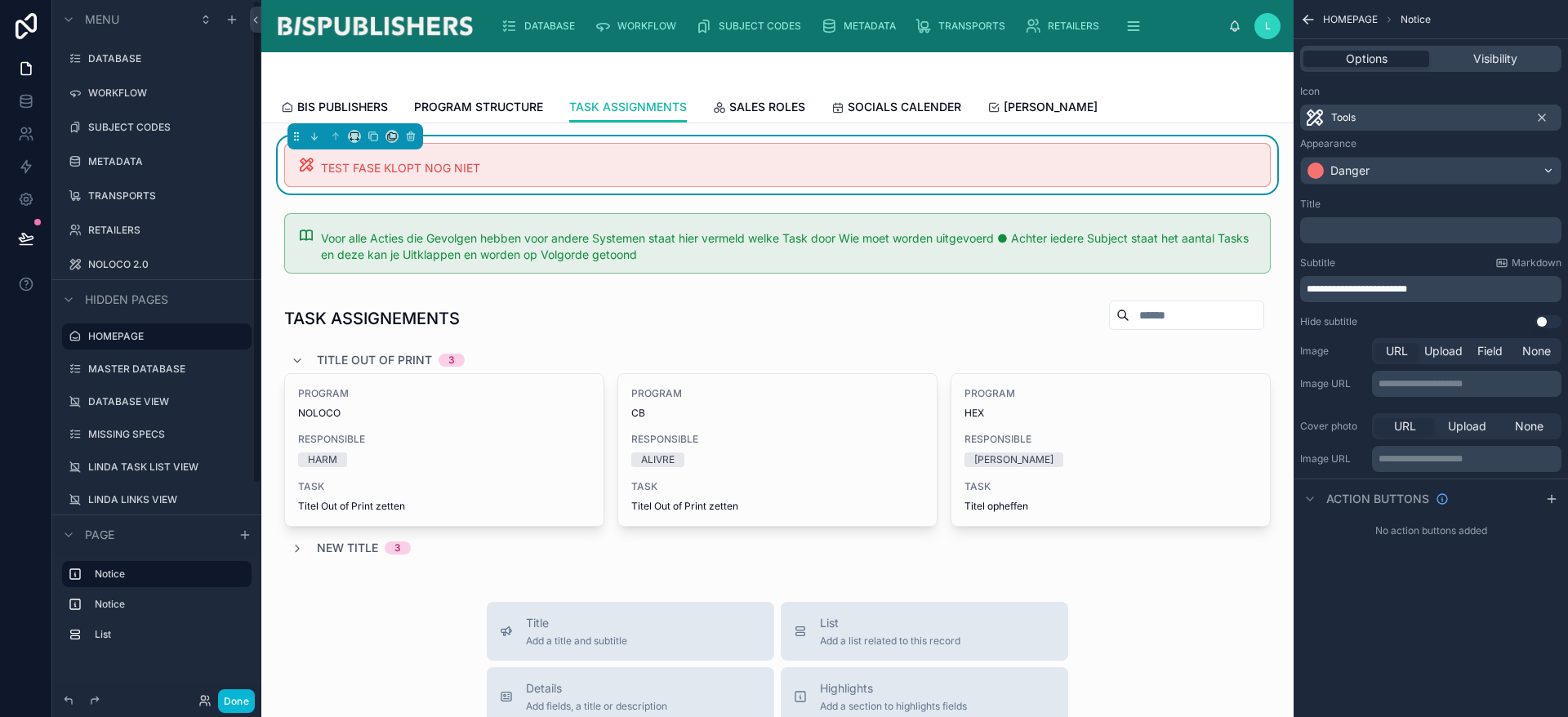
click at [566, 172] on div "TEST FASE KLOPT NOG NIET" at bounding box center [789, 168] width 936 height 16
click at [1456, 286] on p "**********" at bounding box center [1433, 289] width 252 height 13
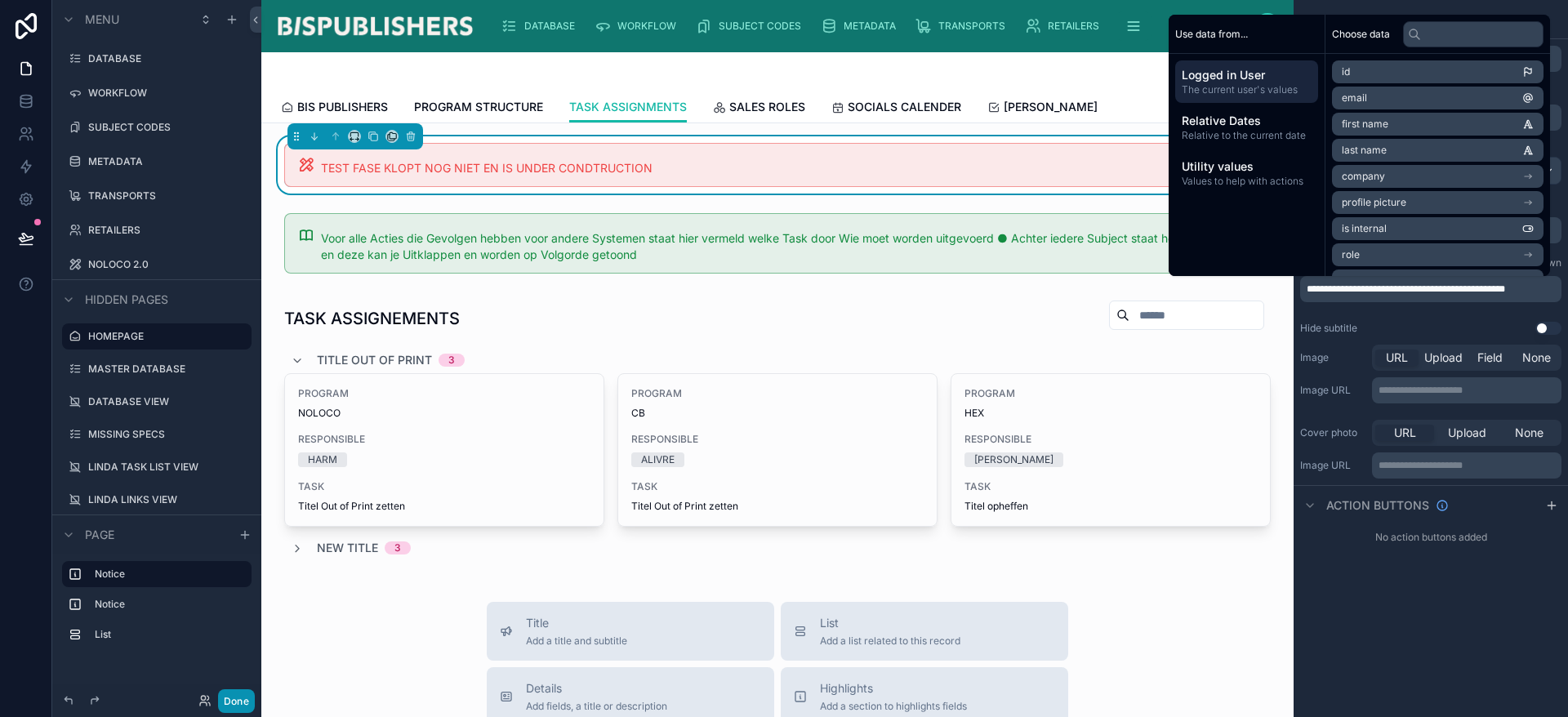
click at [239, 707] on button "Done" at bounding box center [236, 701] width 37 height 23
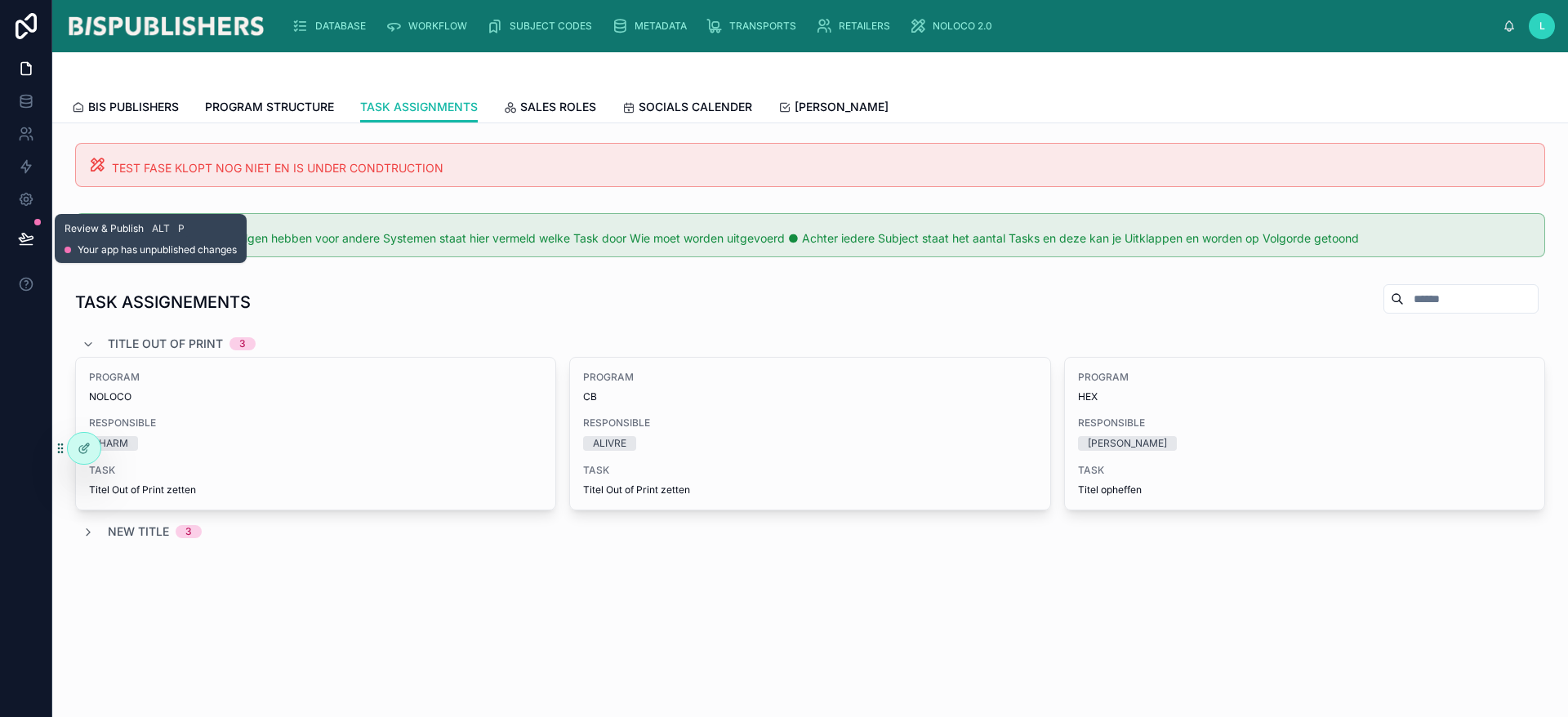
click at [16, 240] on button at bounding box center [26, 238] width 36 height 46
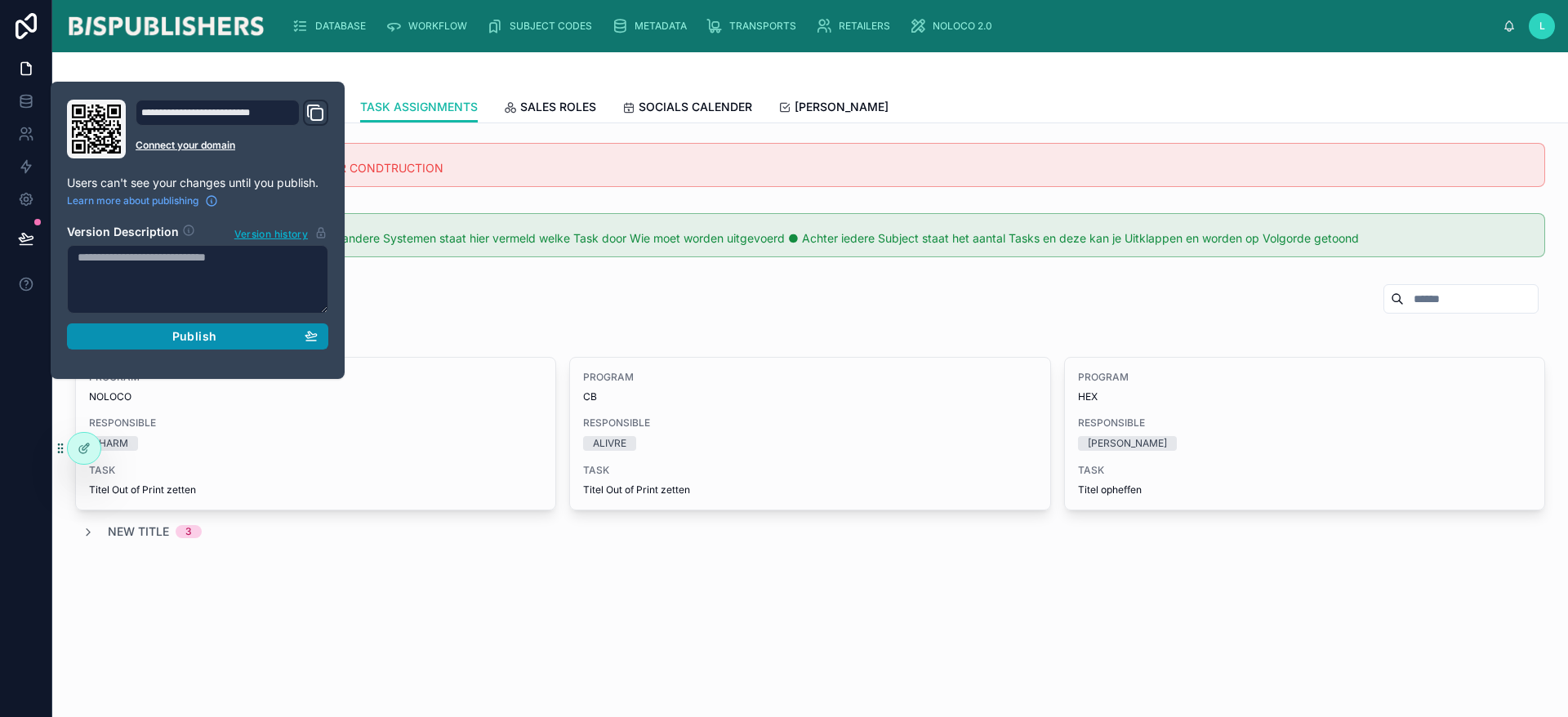
click at [180, 339] on span "Publish" at bounding box center [194, 336] width 44 height 15
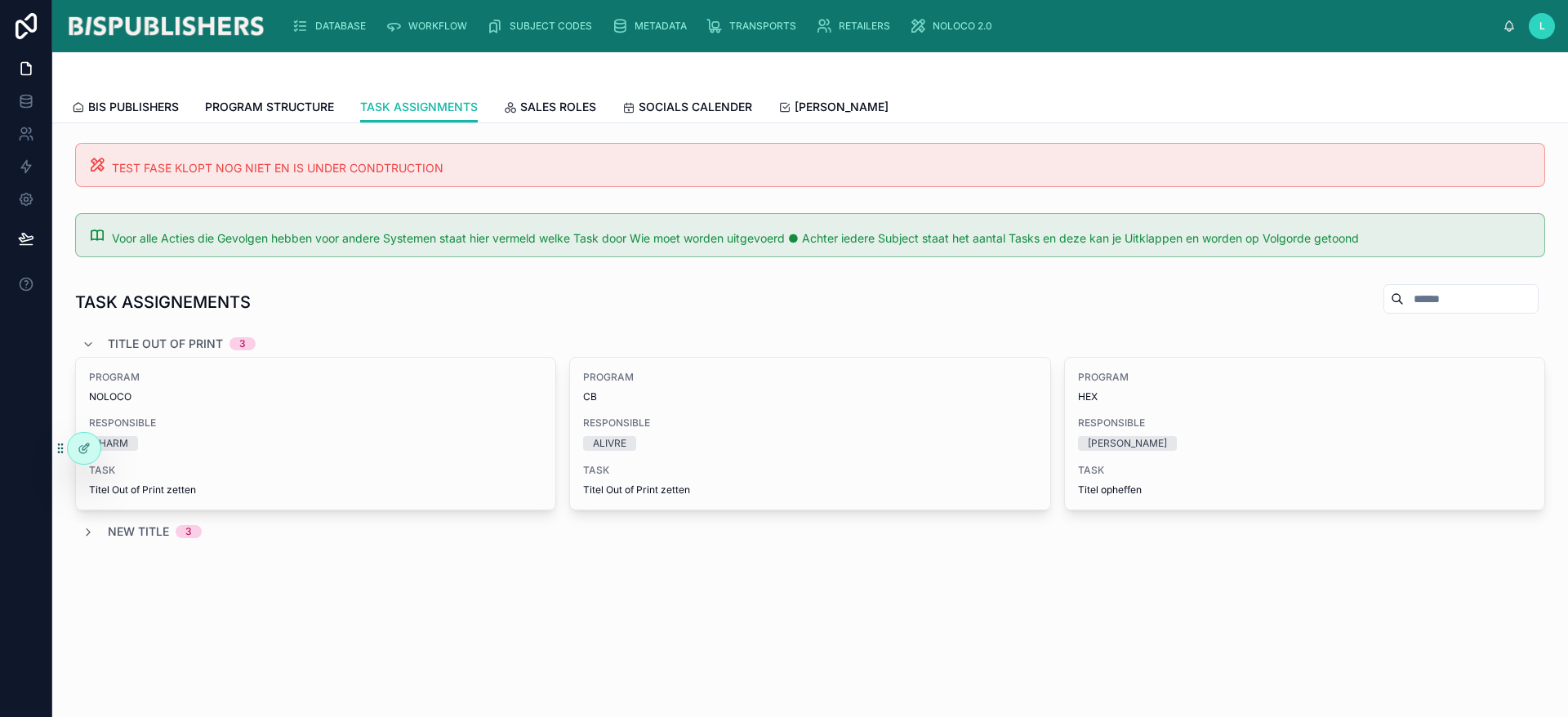
click at [997, 81] on div at bounding box center [809, 72] width 1477 height 39
click at [942, 21] on span "NOLOCO 2.0" at bounding box center [962, 26] width 59 height 13
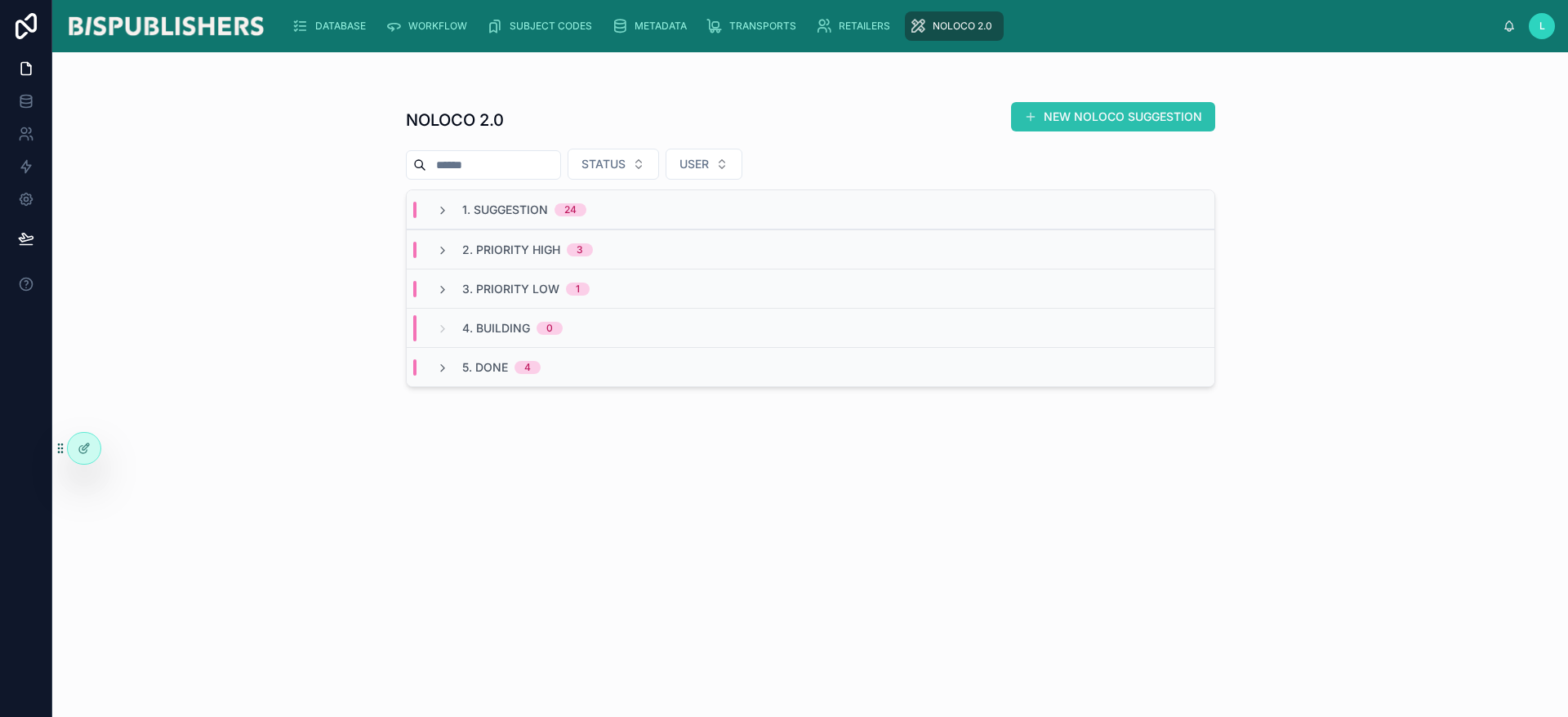
click at [1076, 111] on button "NEW NOLOCO SUGGESTION" at bounding box center [1113, 116] width 204 height 29
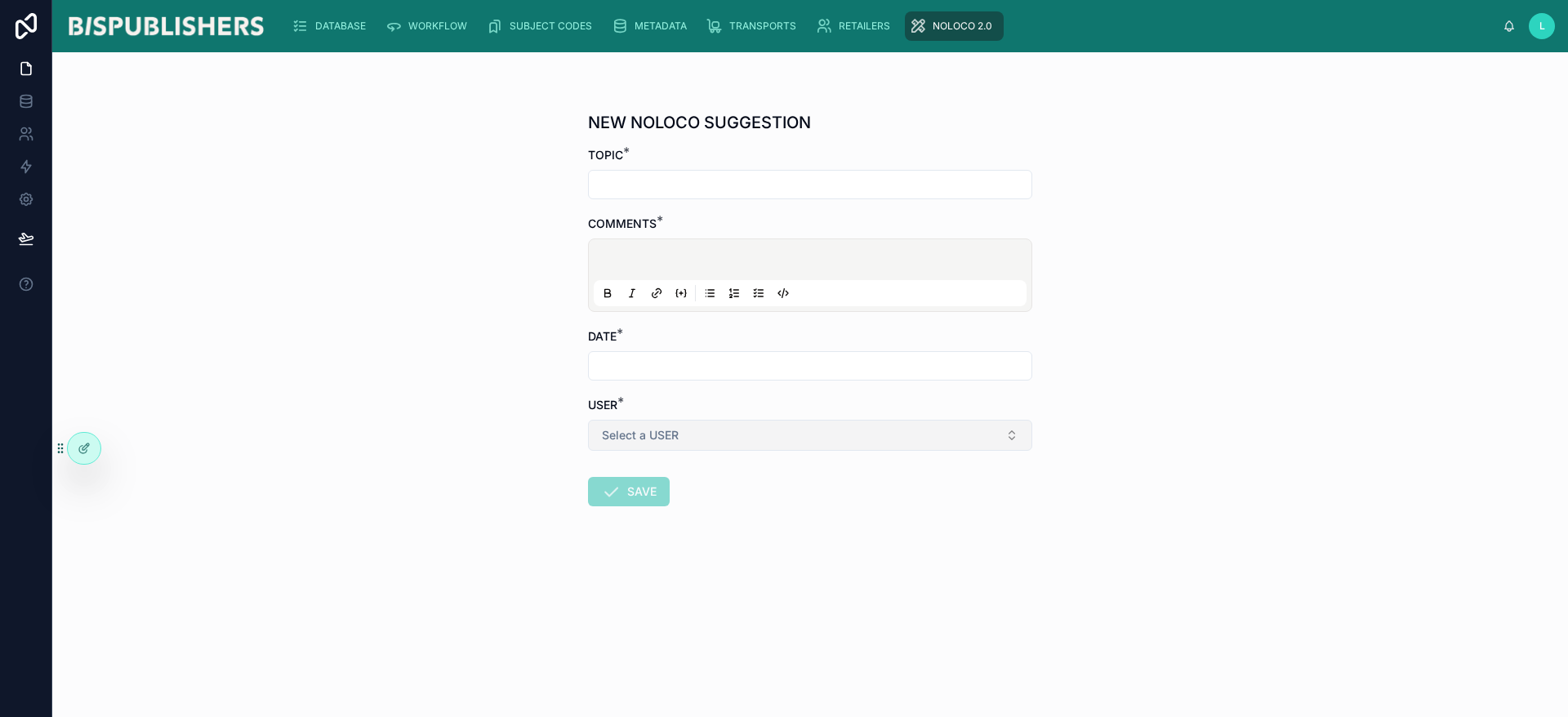
click at [667, 424] on button "Select a USER" at bounding box center [809, 435] width 444 height 31
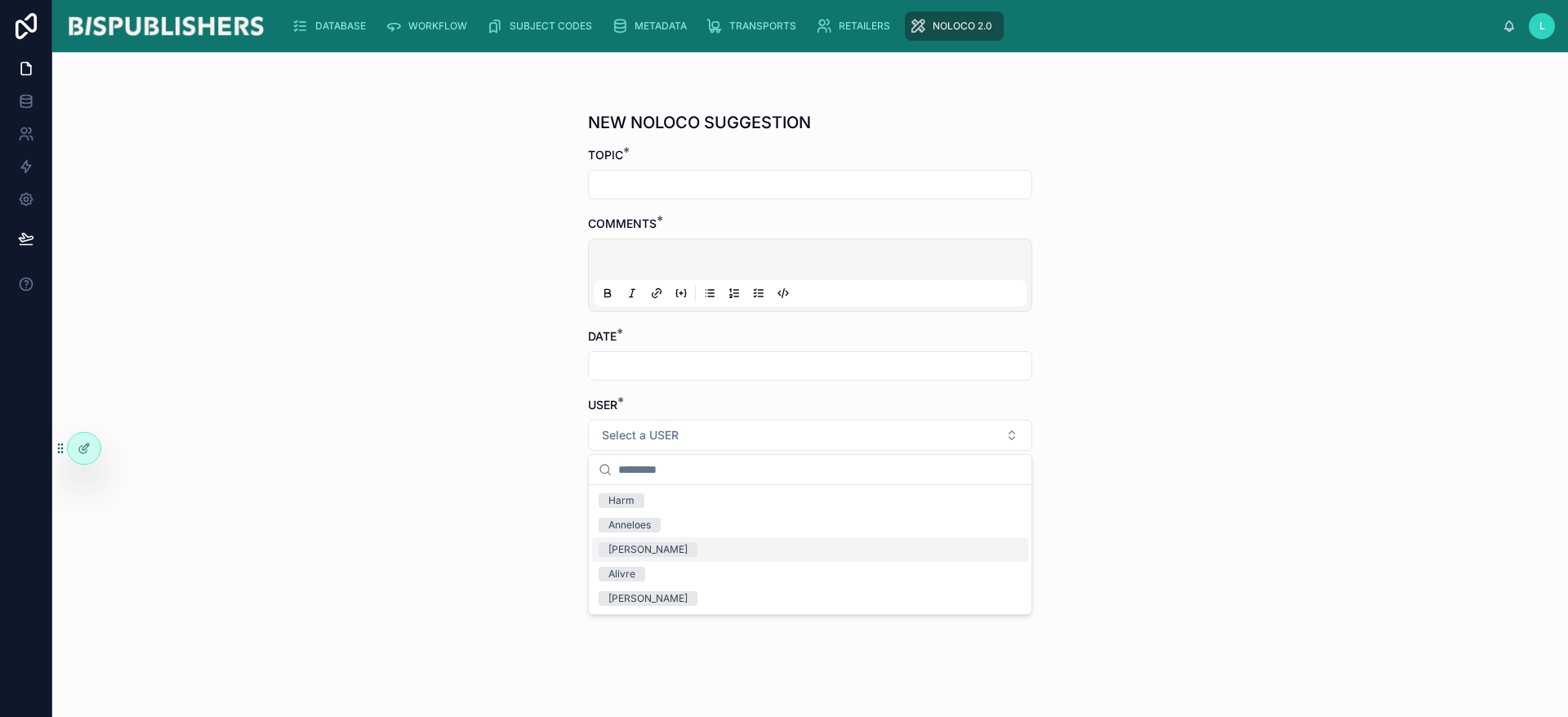
click at [663, 552] on div "Linda" at bounding box center [810, 549] width 436 height 24
click at [650, 178] on input "text" at bounding box center [809, 184] width 442 height 23
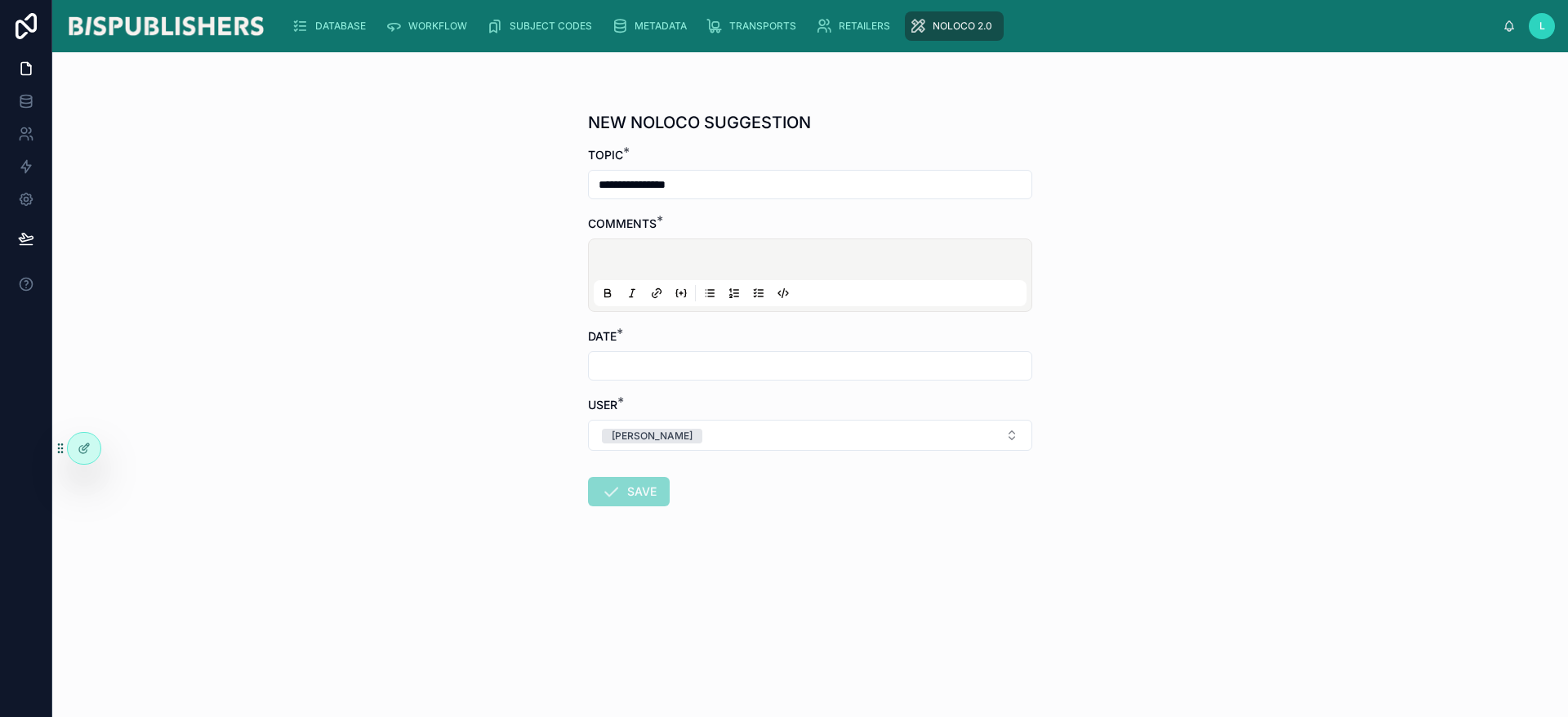
type input "**********"
click at [645, 261] on p at bounding box center [814, 262] width 433 height 16
click at [628, 358] on input "text" at bounding box center [809, 365] width 442 height 23
click at [720, 645] on button "29" at bounding box center [722, 645] width 29 height 29
type input "*********"
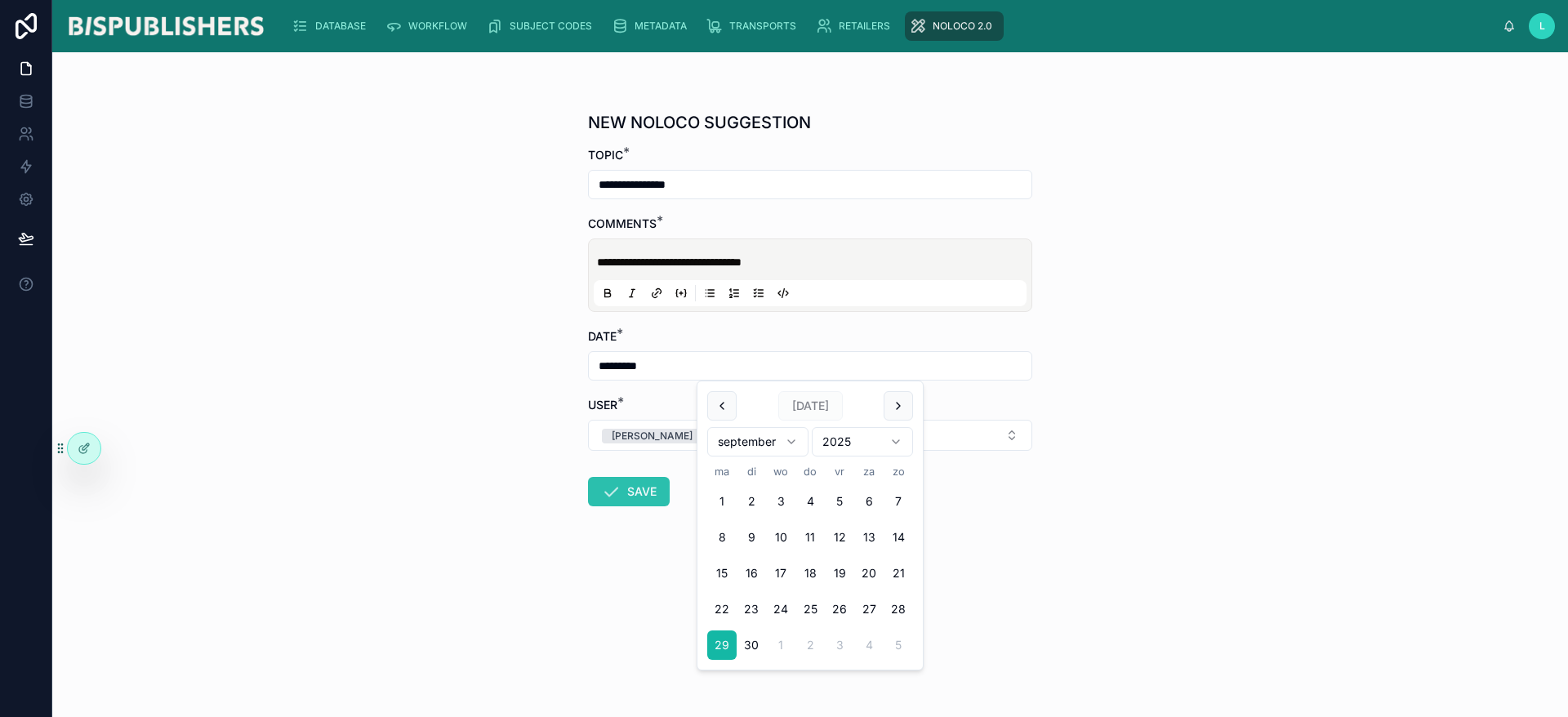
click at [629, 496] on button "SAVE" at bounding box center [628, 491] width 82 height 29
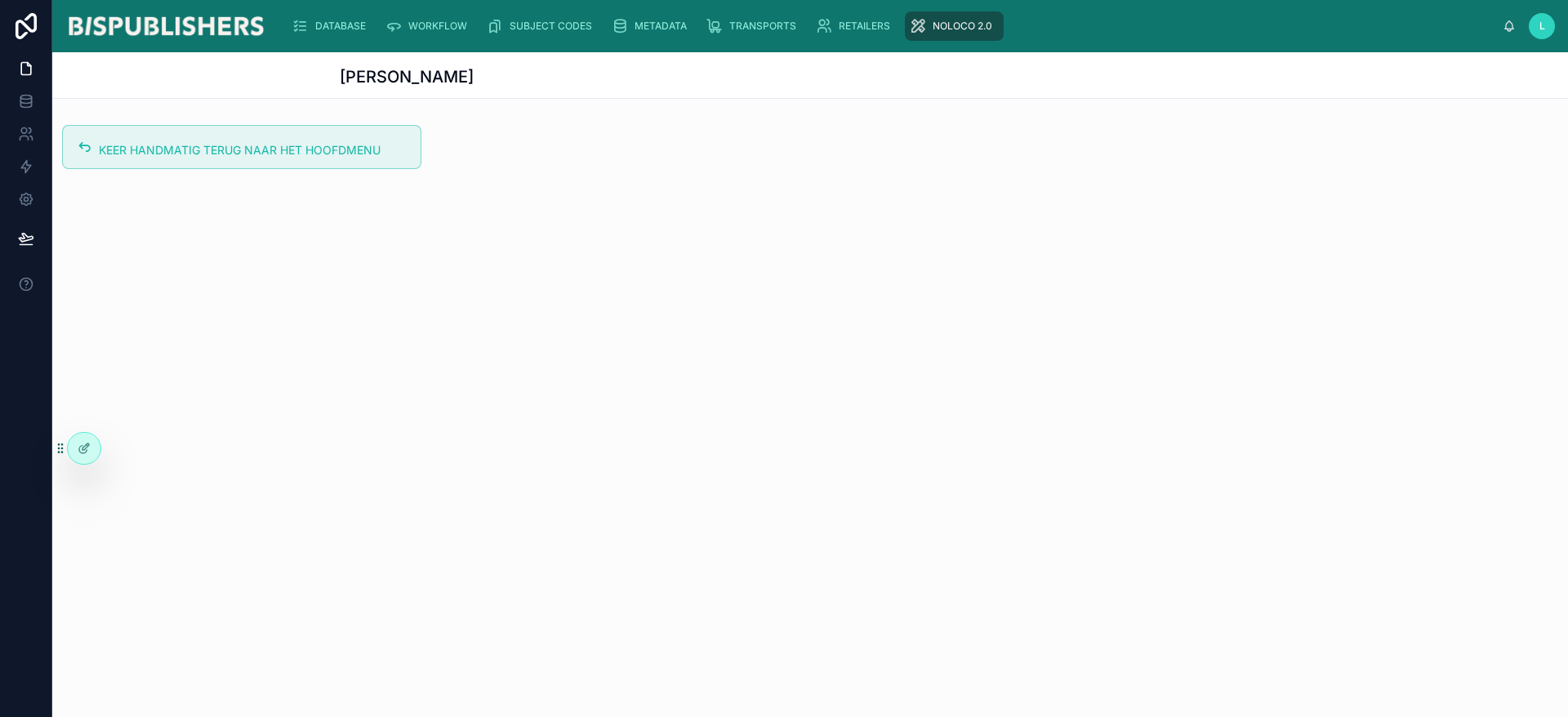
click at [219, 28] on img at bounding box center [166, 26] width 201 height 26
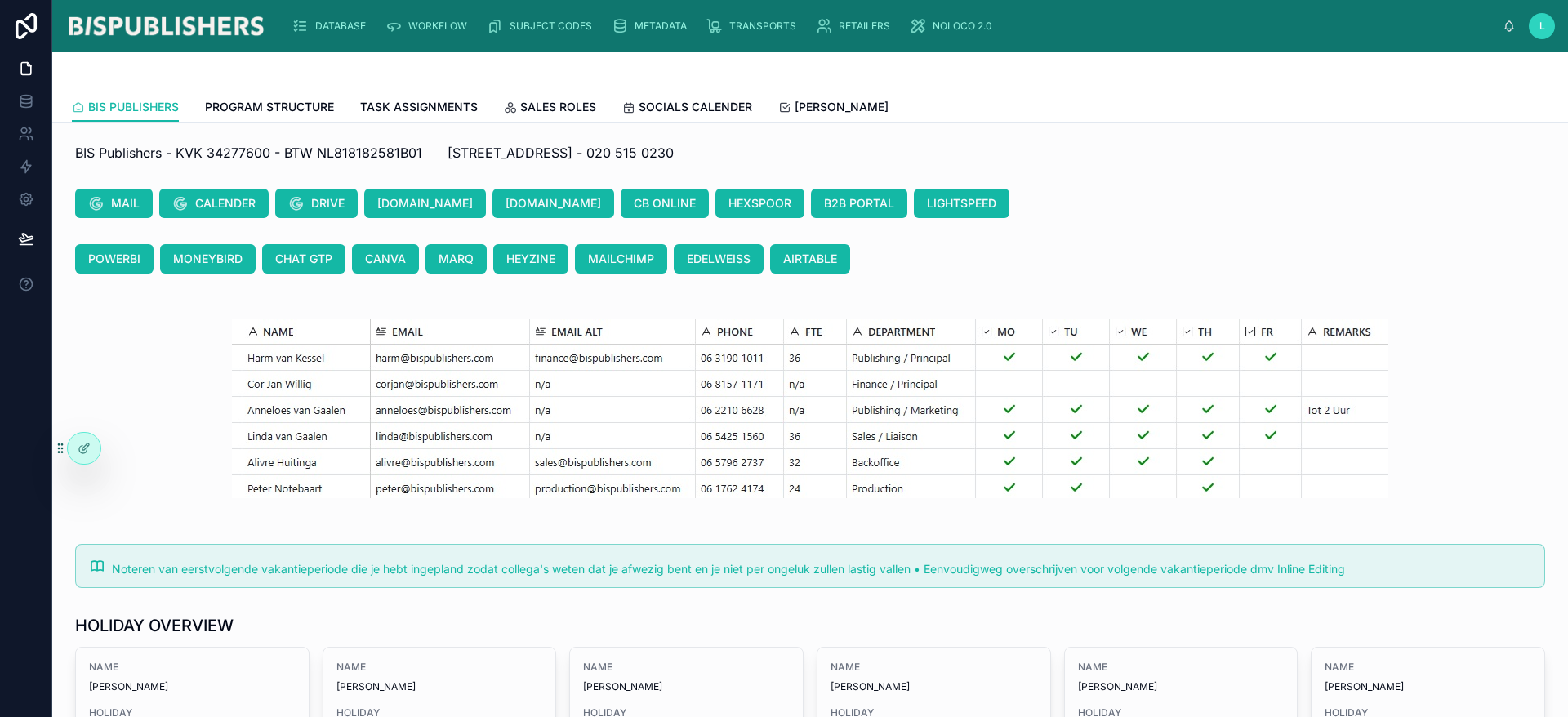
click at [1174, 222] on div "MAIL CALENDER DRIVE BIS.COM LKP.COM CB ONLINE HEXSPOOR B2B PORTAL LIGHTSPEED" at bounding box center [810, 203] width 1490 height 42
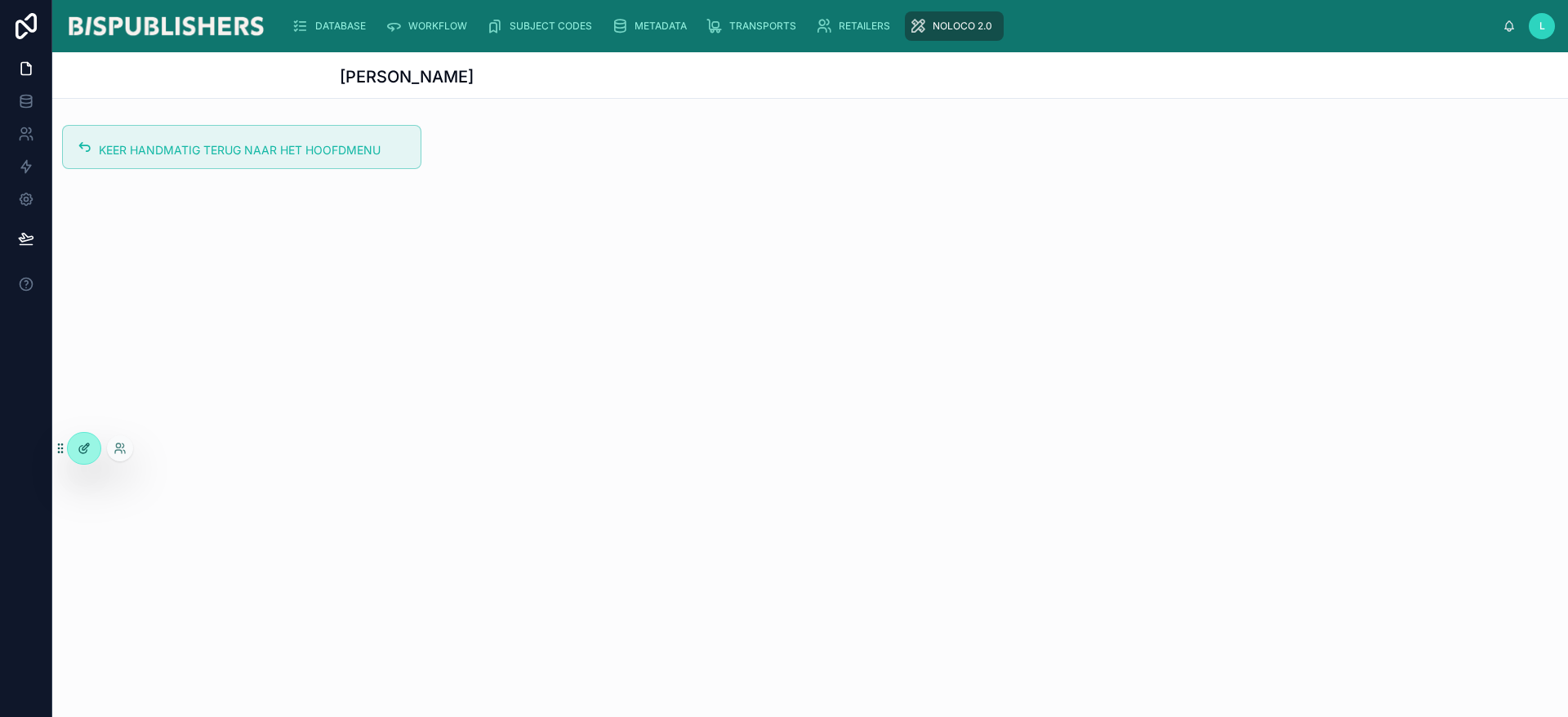
click at [86, 448] on icon at bounding box center [84, 448] width 13 height 13
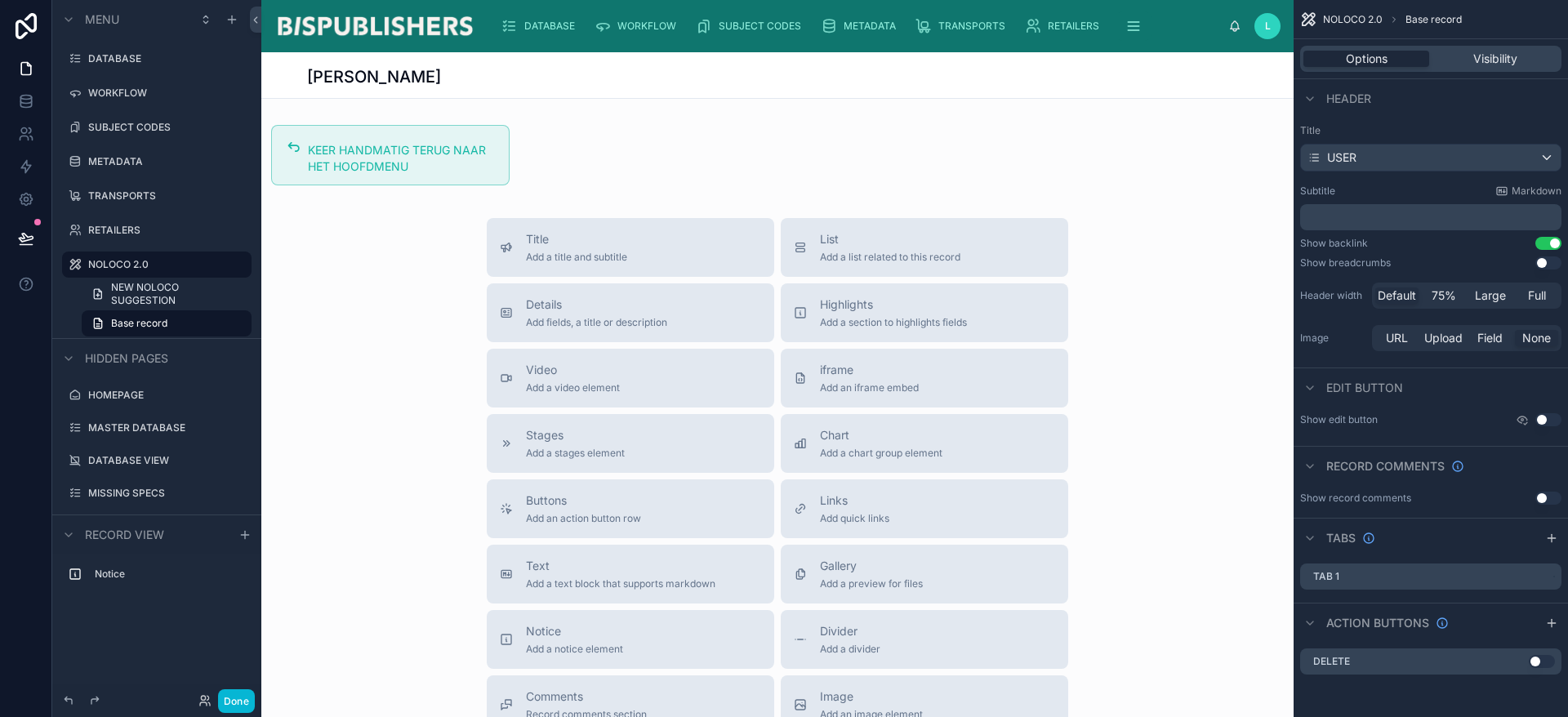
click at [1552, 241] on button "Use setting" at bounding box center [1548, 243] width 26 height 13
click at [239, 701] on button "Done" at bounding box center [236, 701] width 37 height 23
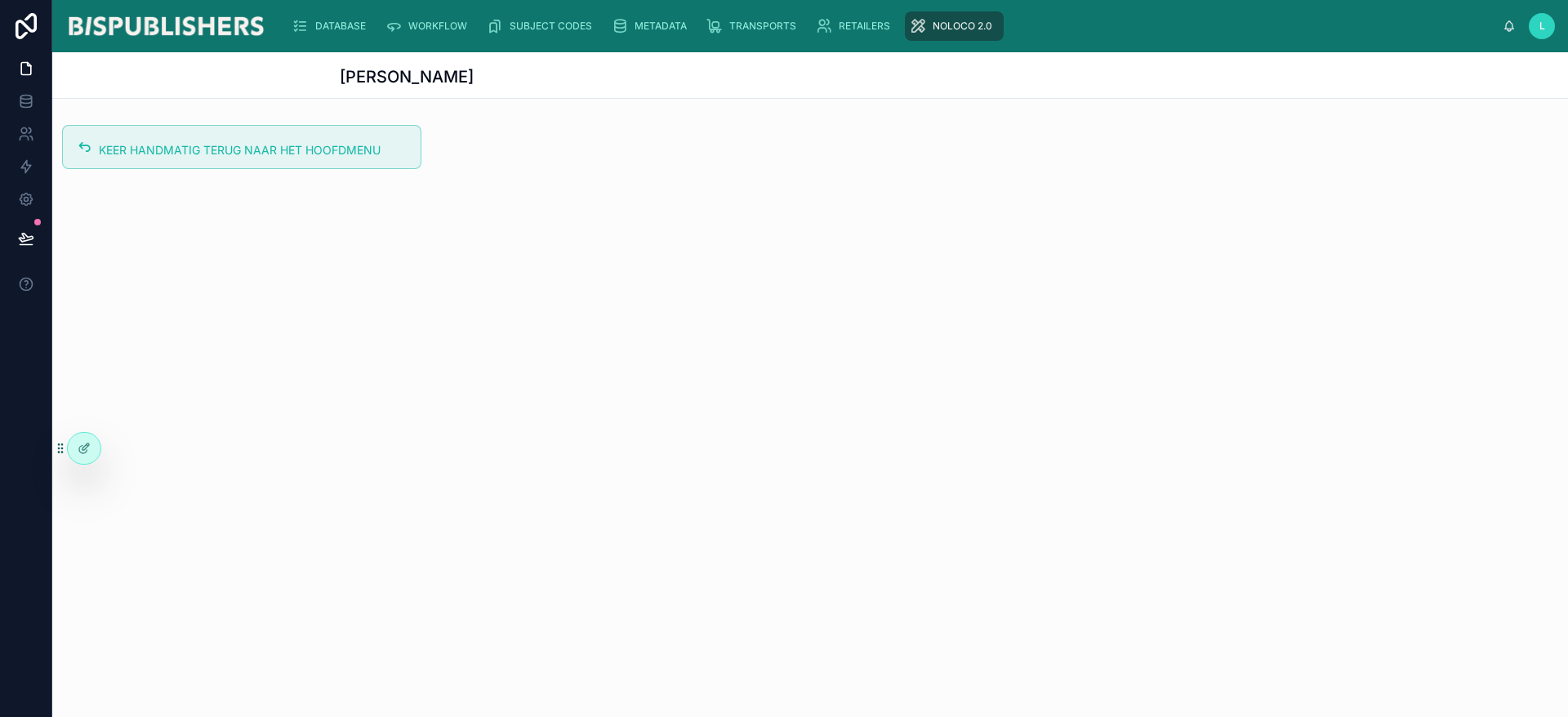
drag, startPoint x: 192, startPoint y: 22, endPoint x: 225, endPoint y: 41, distance: 38.1
click at [192, 22] on img at bounding box center [166, 26] width 201 height 26
click at [73, 441] on div at bounding box center [84, 448] width 33 height 31
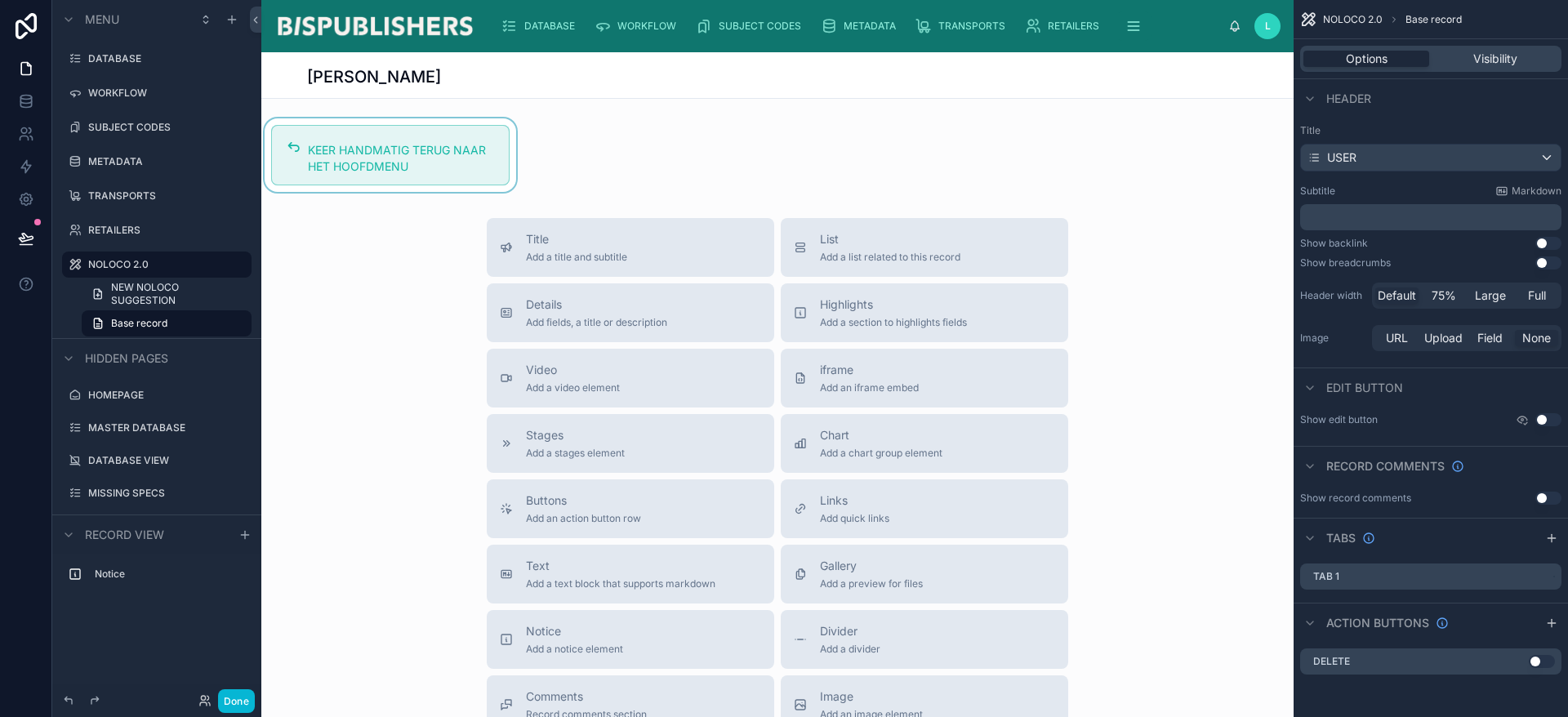
click at [360, 166] on div at bounding box center [390, 154] width 258 height 73
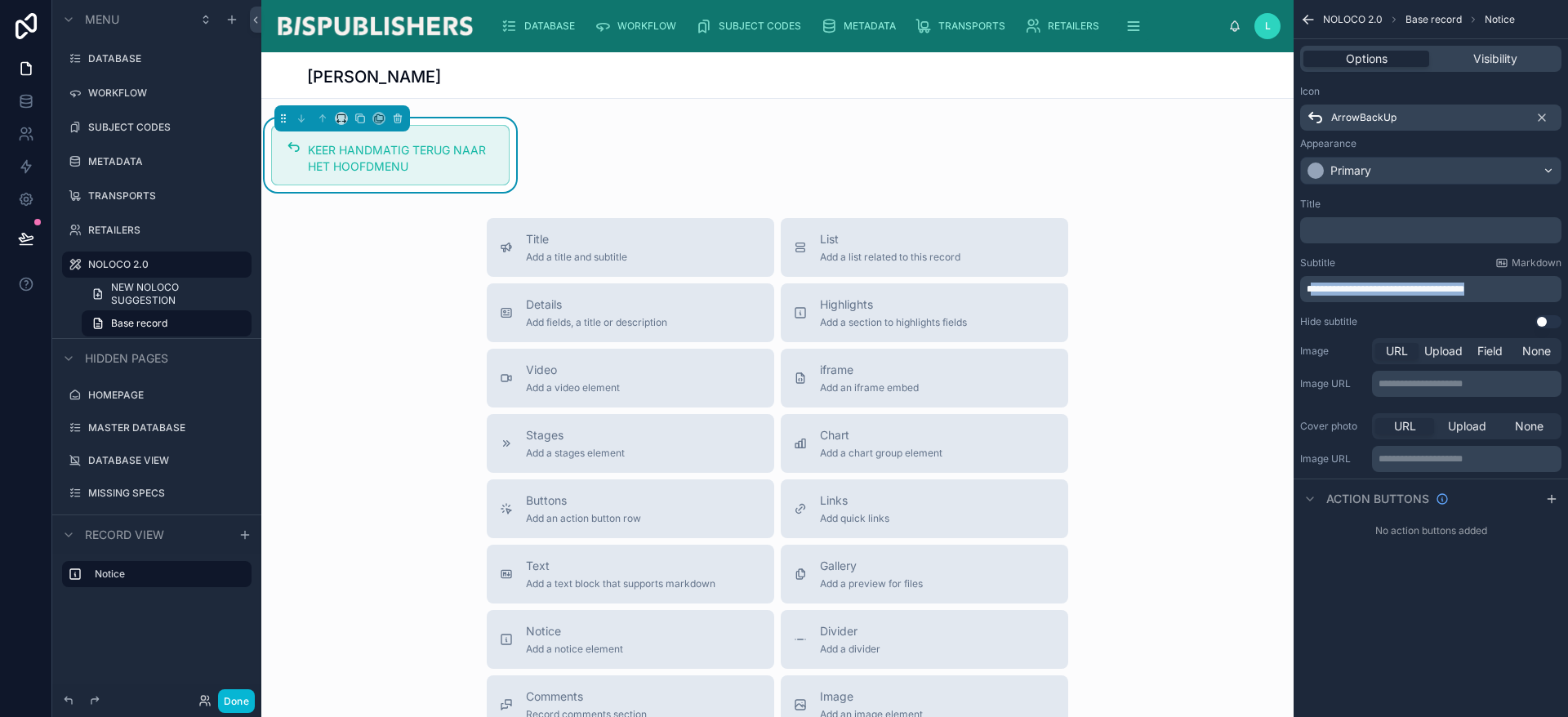
drag, startPoint x: 1313, startPoint y: 285, endPoint x: 1567, endPoint y: 284, distance: 254.0
click at [1567, 284] on div "**********" at bounding box center [1431, 263] width 274 height 144
click at [220, 706] on button "Done" at bounding box center [236, 701] width 37 height 23
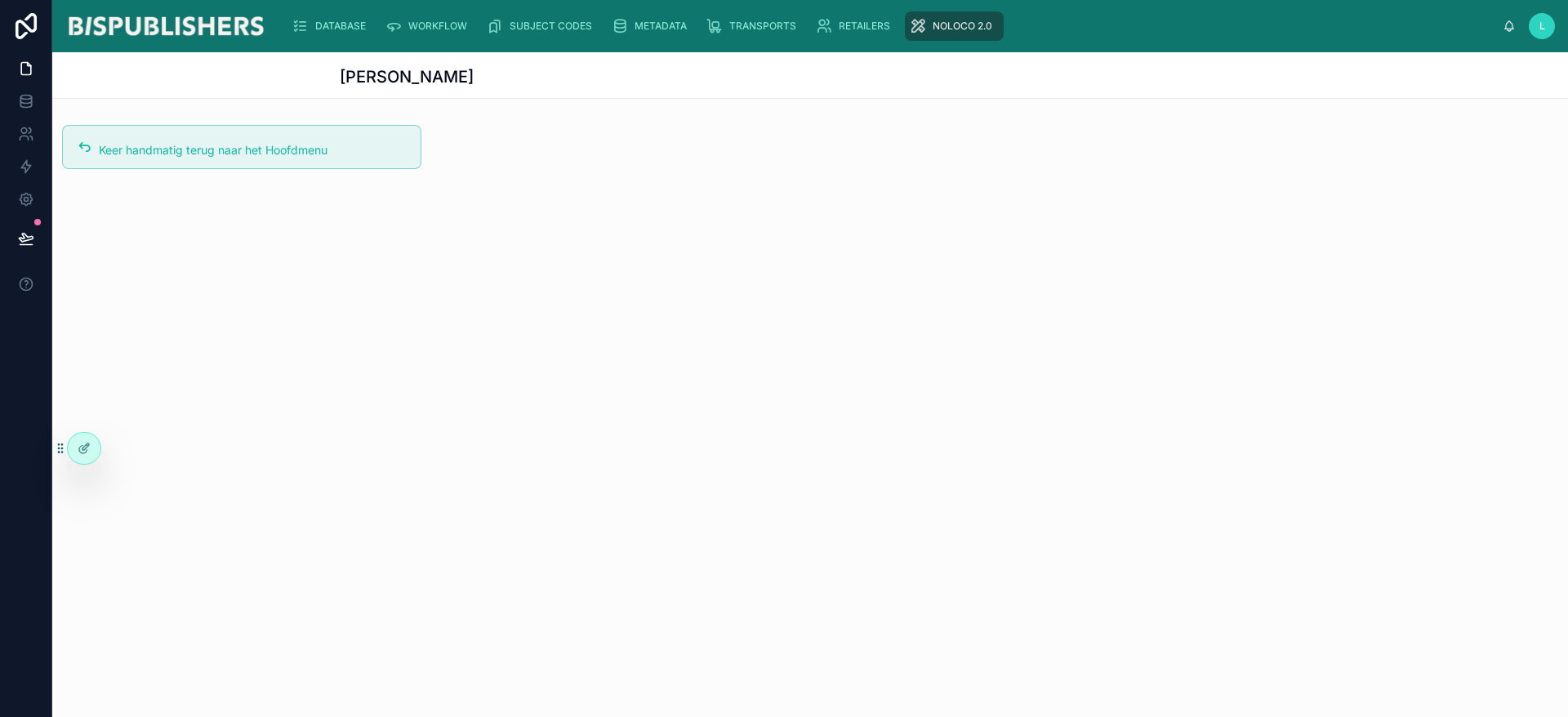
click at [266, 143] on span "Keer handmatig terug naar het Hoofdmenu" at bounding box center [213, 150] width 228 height 14
click at [87, 452] on icon at bounding box center [84, 448] width 13 height 13
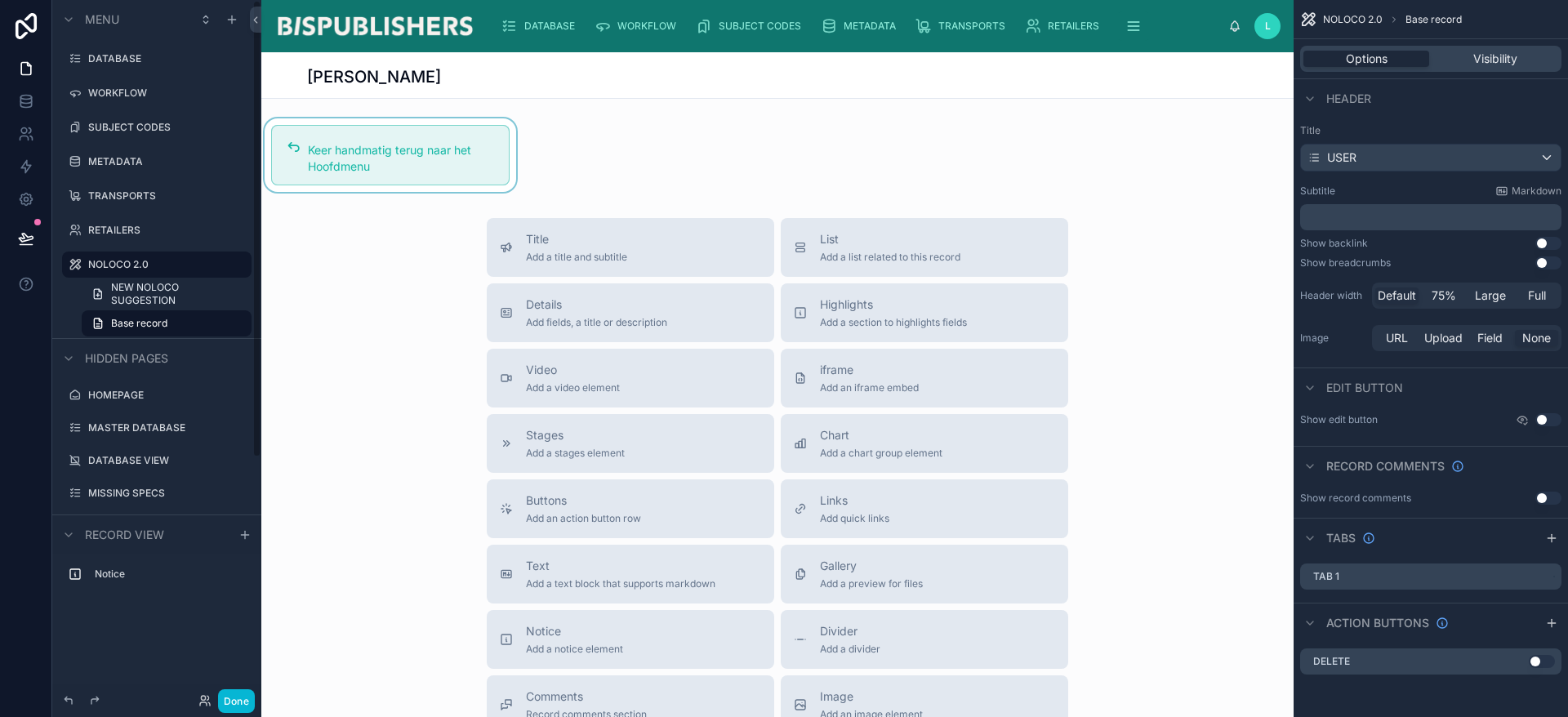
click at [421, 152] on div at bounding box center [390, 154] width 258 height 73
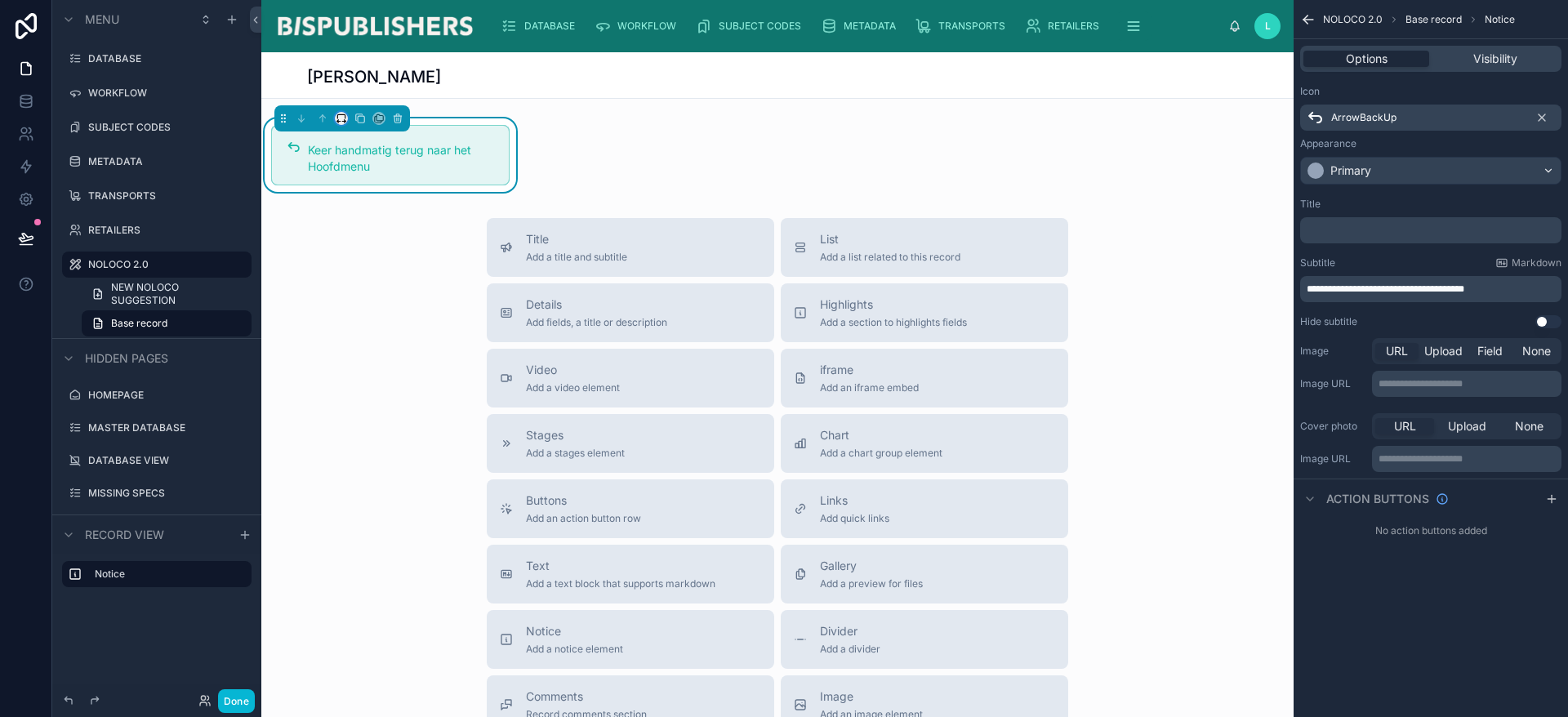
click at [347, 119] on button at bounding box center [340, 118] width 13 height 13
click at [662, 188] on div at bounding box center [784, 358] width 1568 height 717
click at [240, 701] on button "Done" at bounding box center [236, 701] width 37 height 23
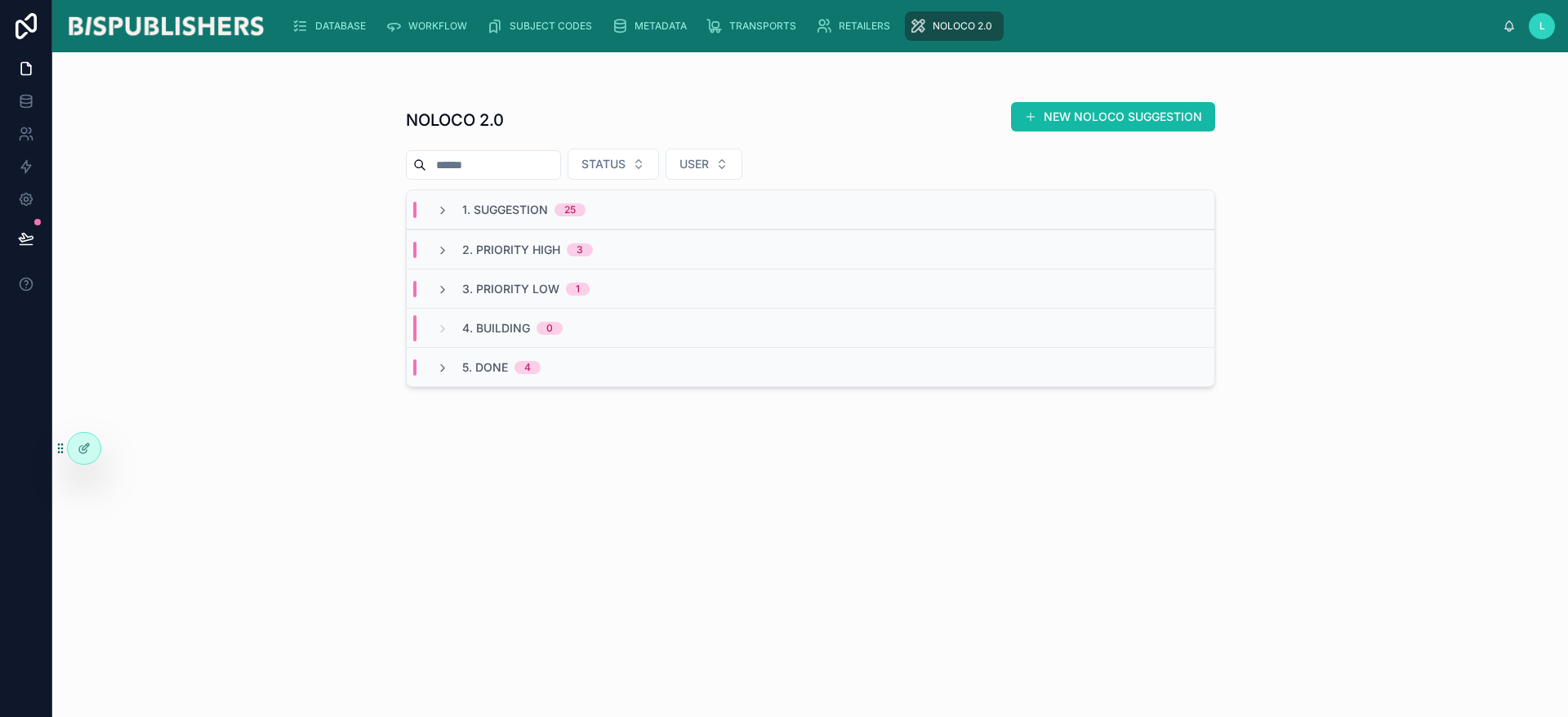
click at [453, 212] on div "1. SUGGESTION 25" at bounding box center [510, 209] width 149 height 16
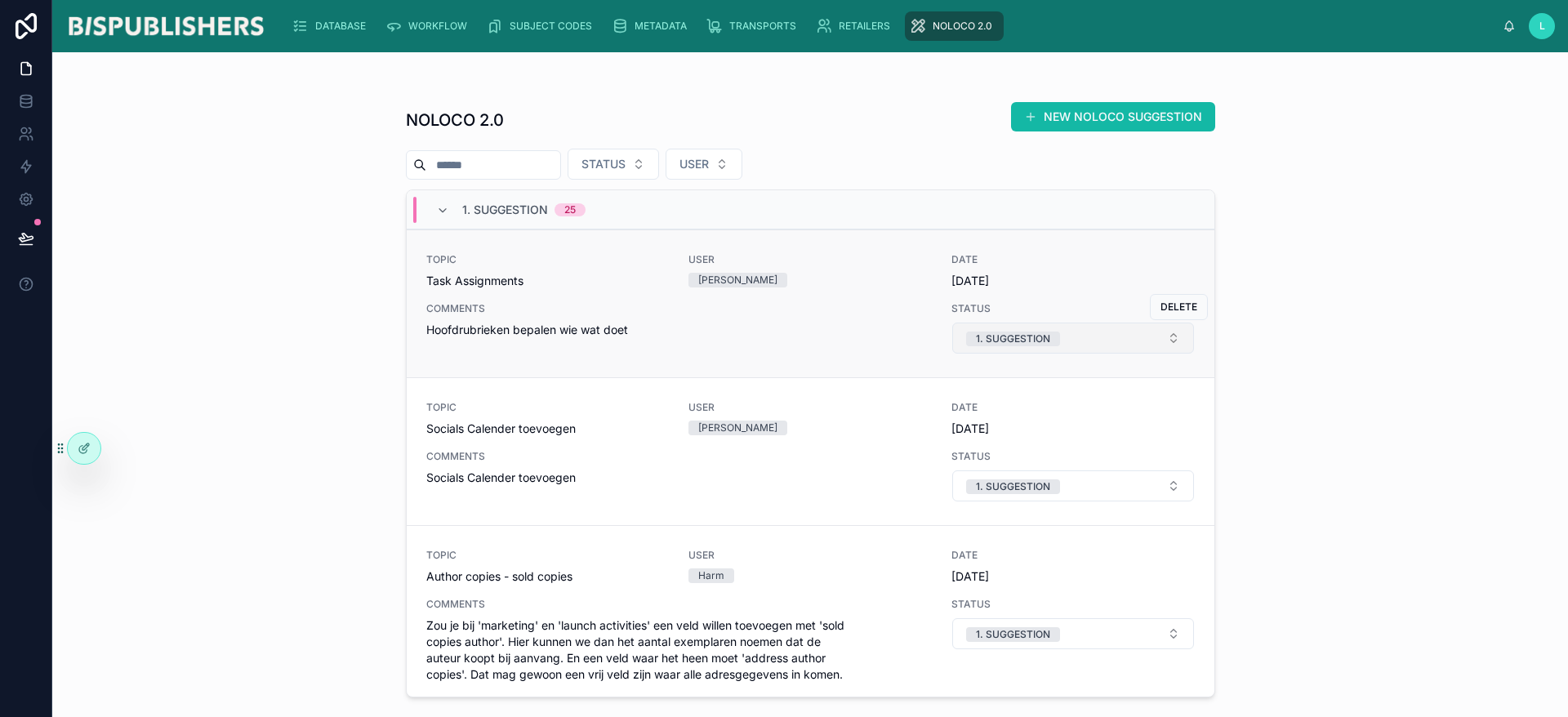
click at [1151, 348] on button "1. SUGGESTION" at bounding box center [1073, 338] width 241 height 31
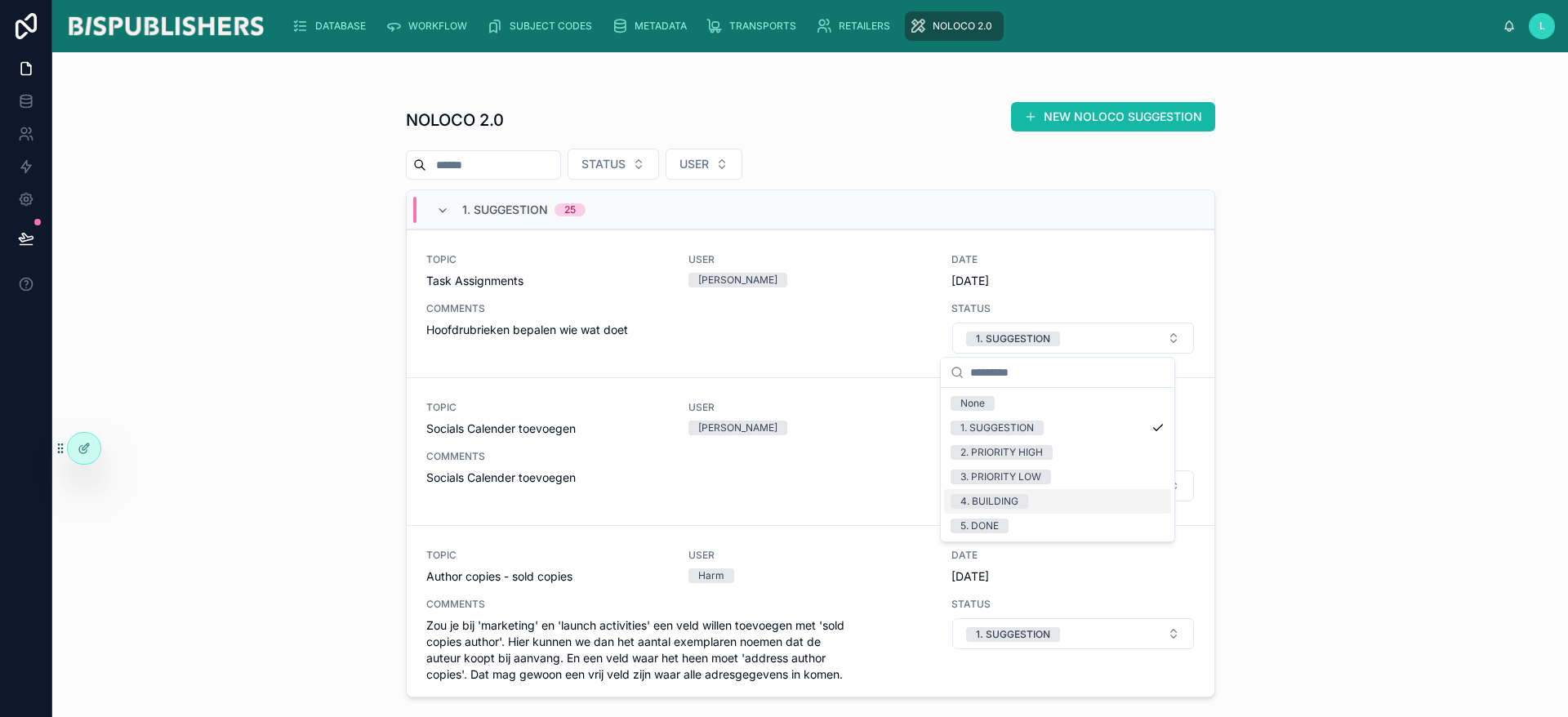
click at [1025, 507] on span "4. BUILDING" at bounding box center [990, 501] width 78 height 15
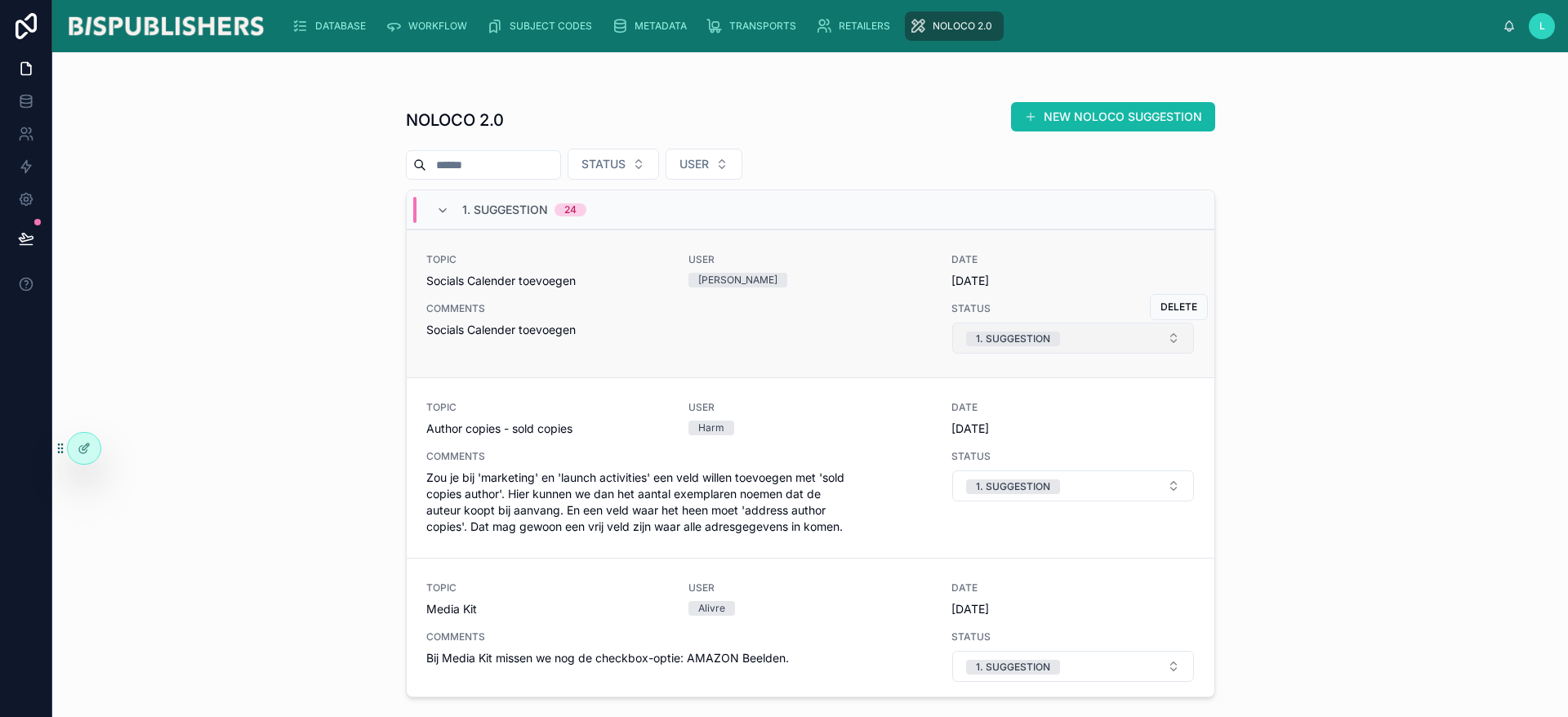
click at [1077, 340] on button "1. SUGGESTION" at bounding box center [1073, 338] width 241 height 31
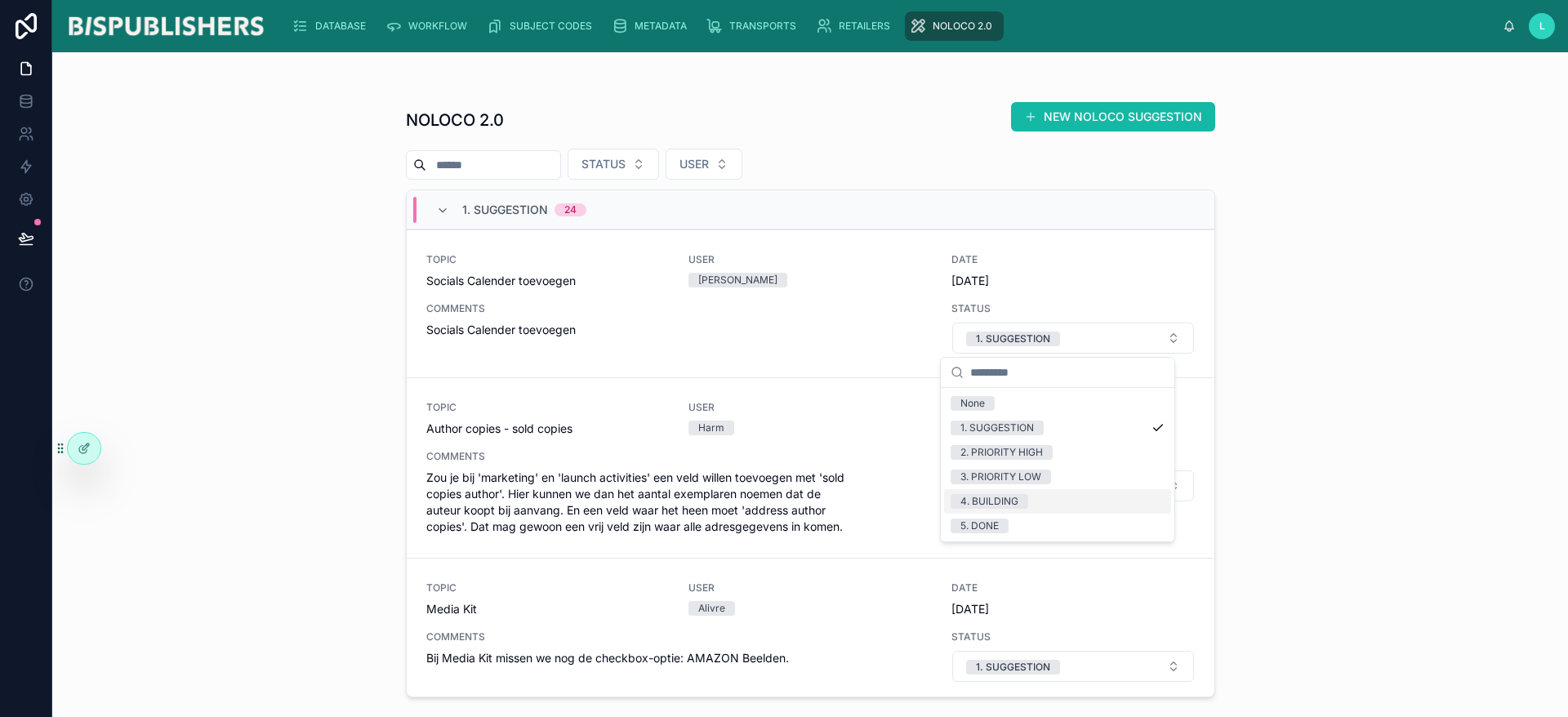
click at [996, 507] on div "4. BUILDING" at bounding box center [989, 501] width 58 height 15
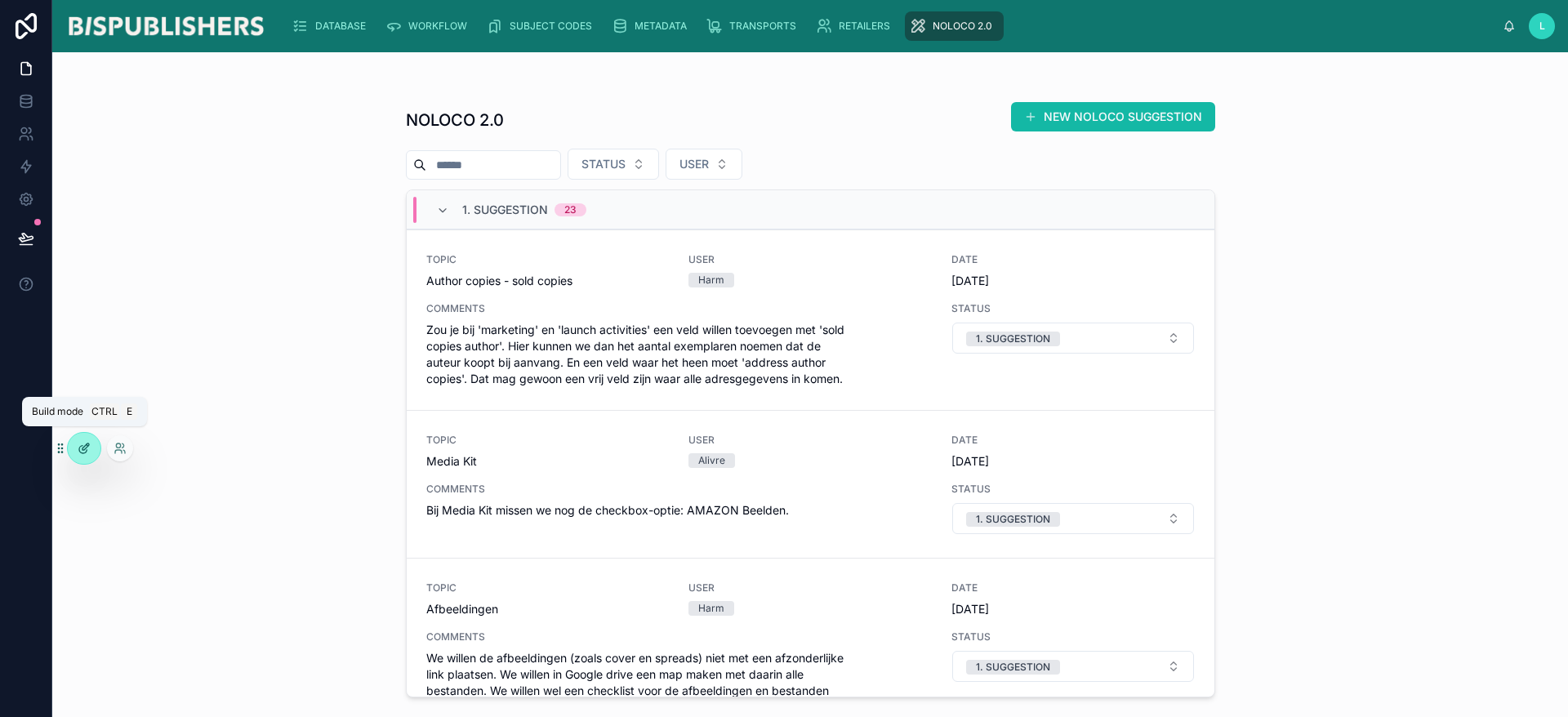
click at [92, 458] on div at bounding box center [84, 448] width 33 height 31
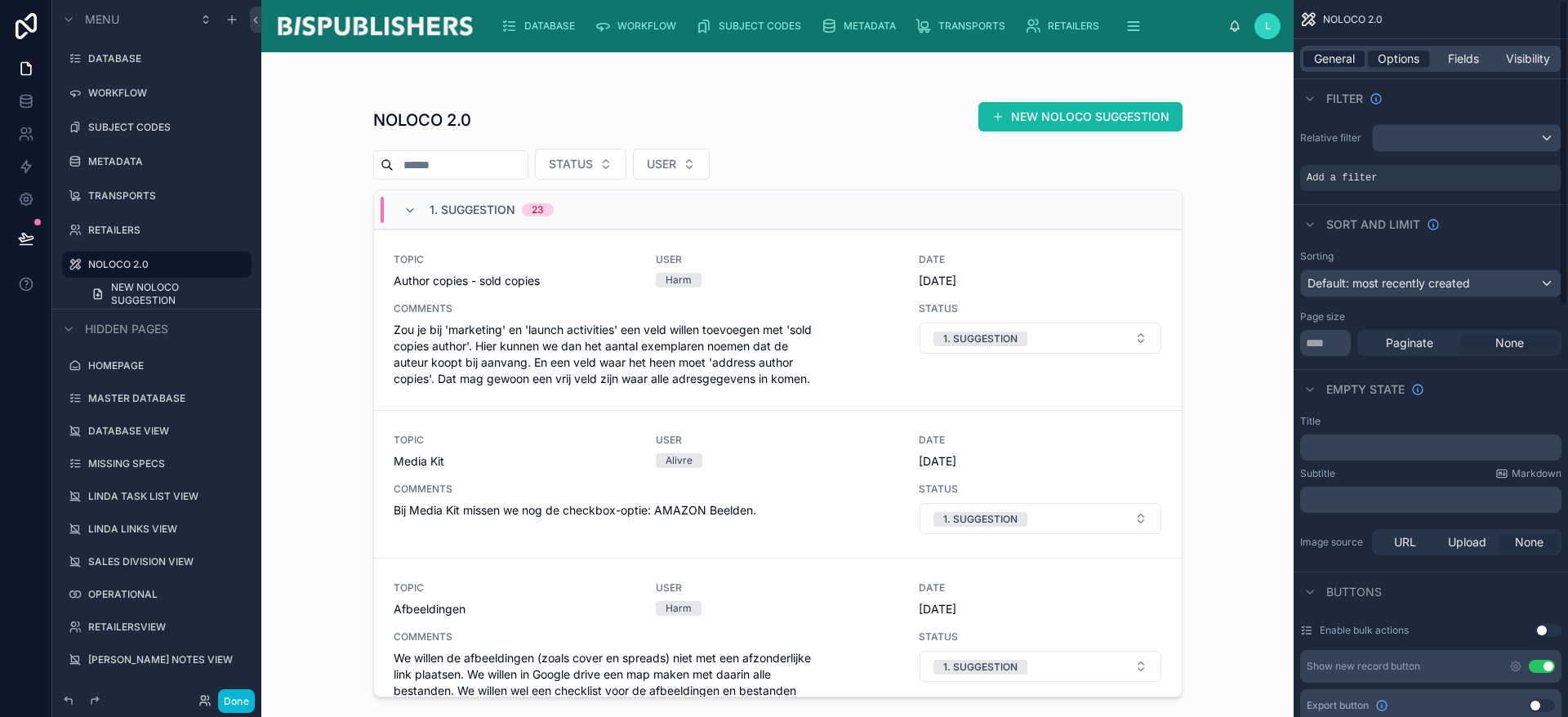
click at [1347, 54] on span "General" at bounding box center [1334, 59] width 41 height 16
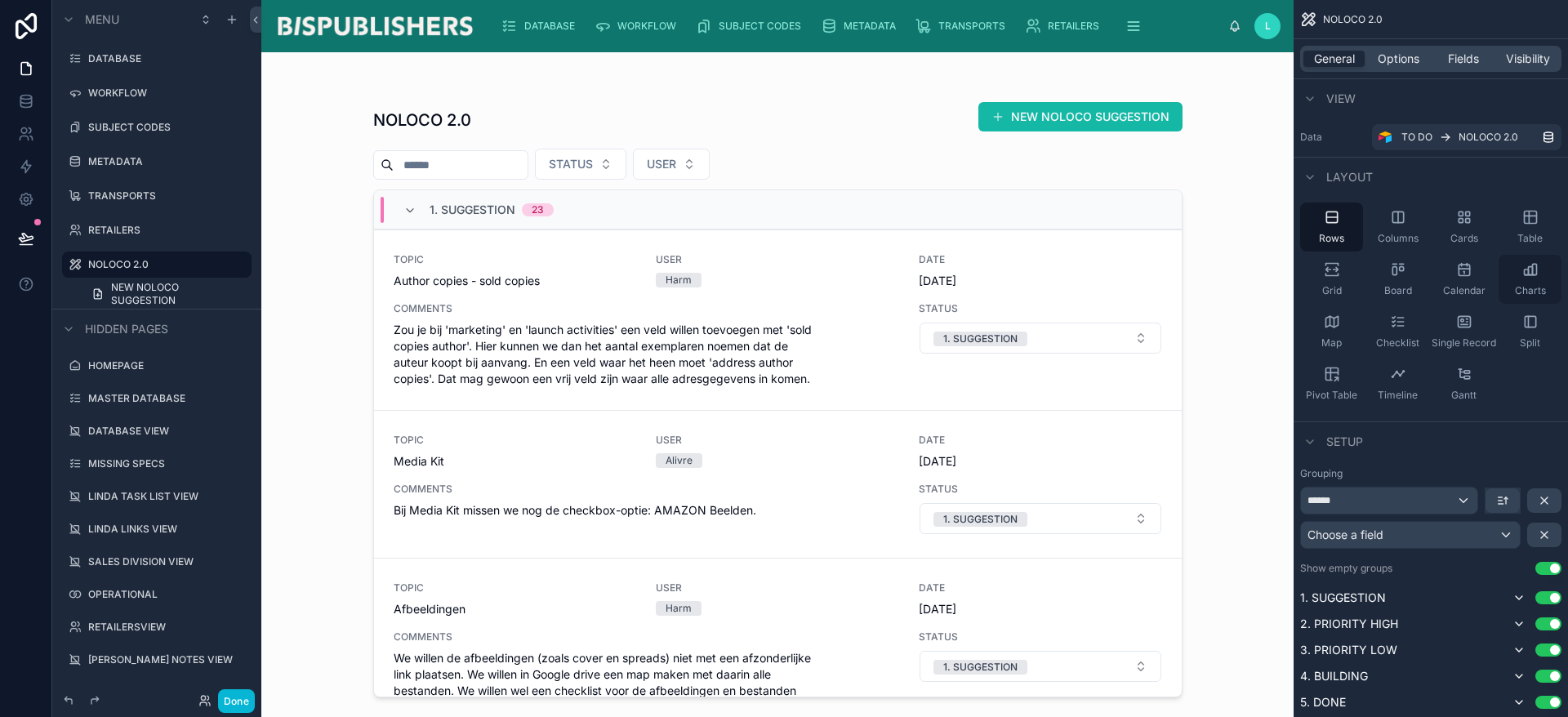
drag, startPoint x: 1460, startPoint y: 227, endPoint x: 1544, endPoint y: 289, distance: 104.4
click at [1460, 226] on div "Cards" at bounding box center [1464, 227] width 63 height 49
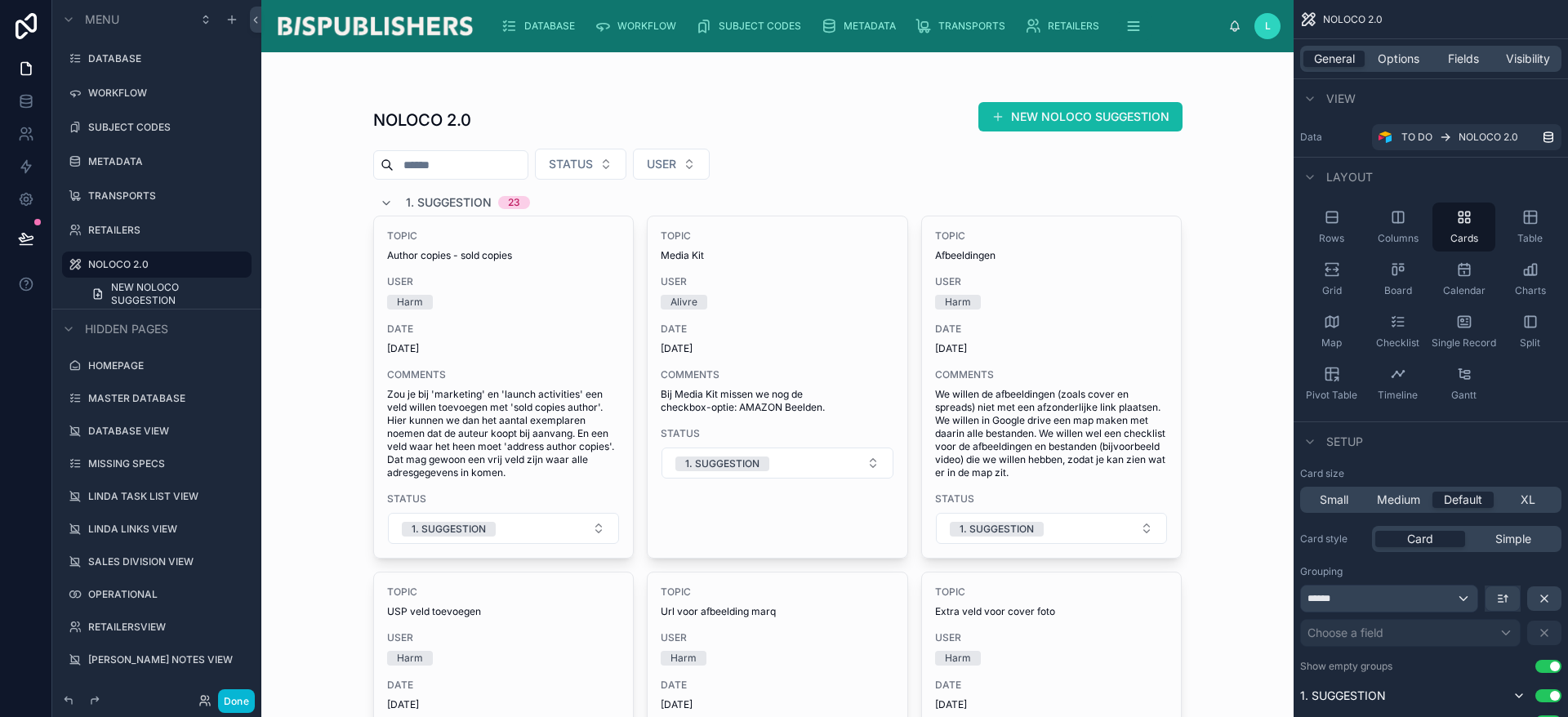
click at [380, 203] on icon at bounding box center [386, 203] width 13 height 13
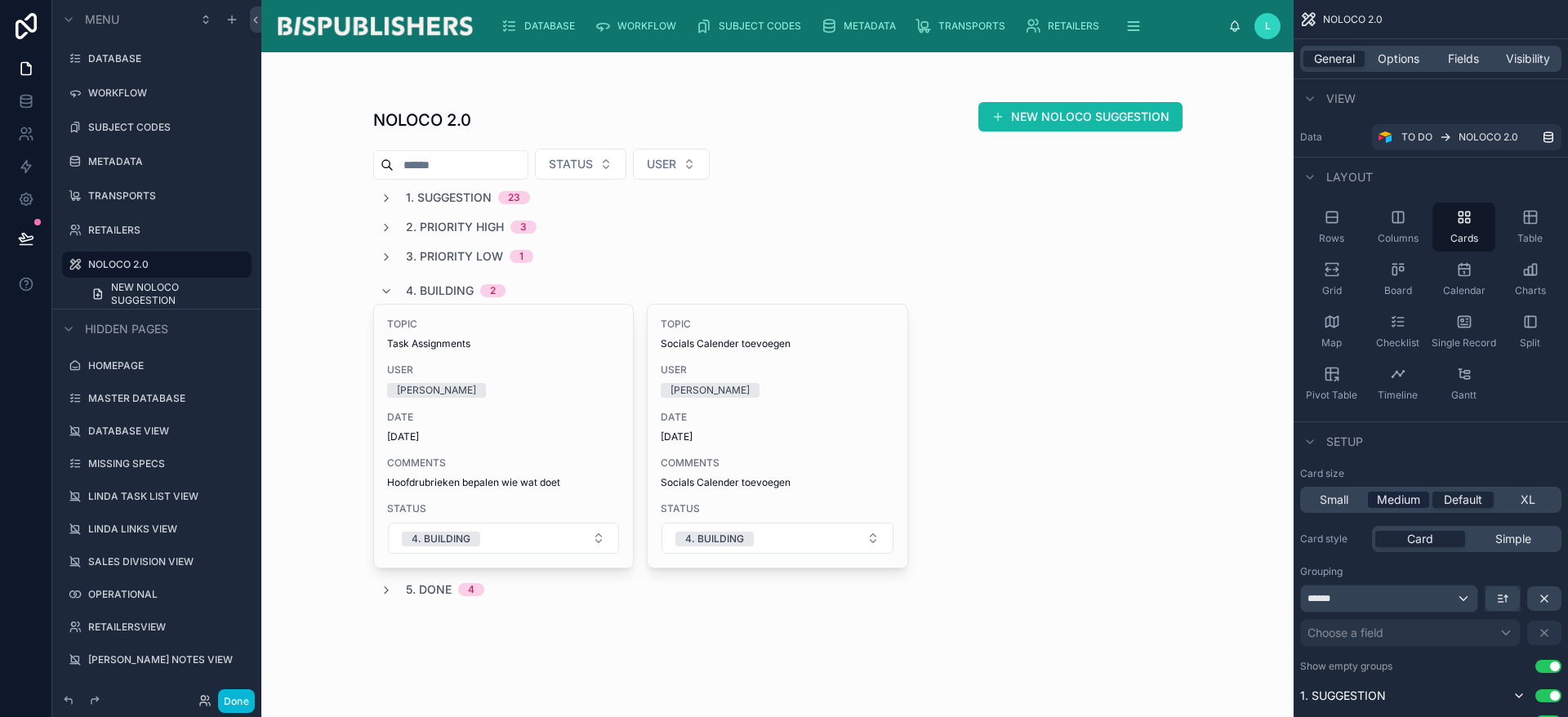
click at [1406, 500] on span "Medium" at bounding box center [1398, 499] width 43 height 16
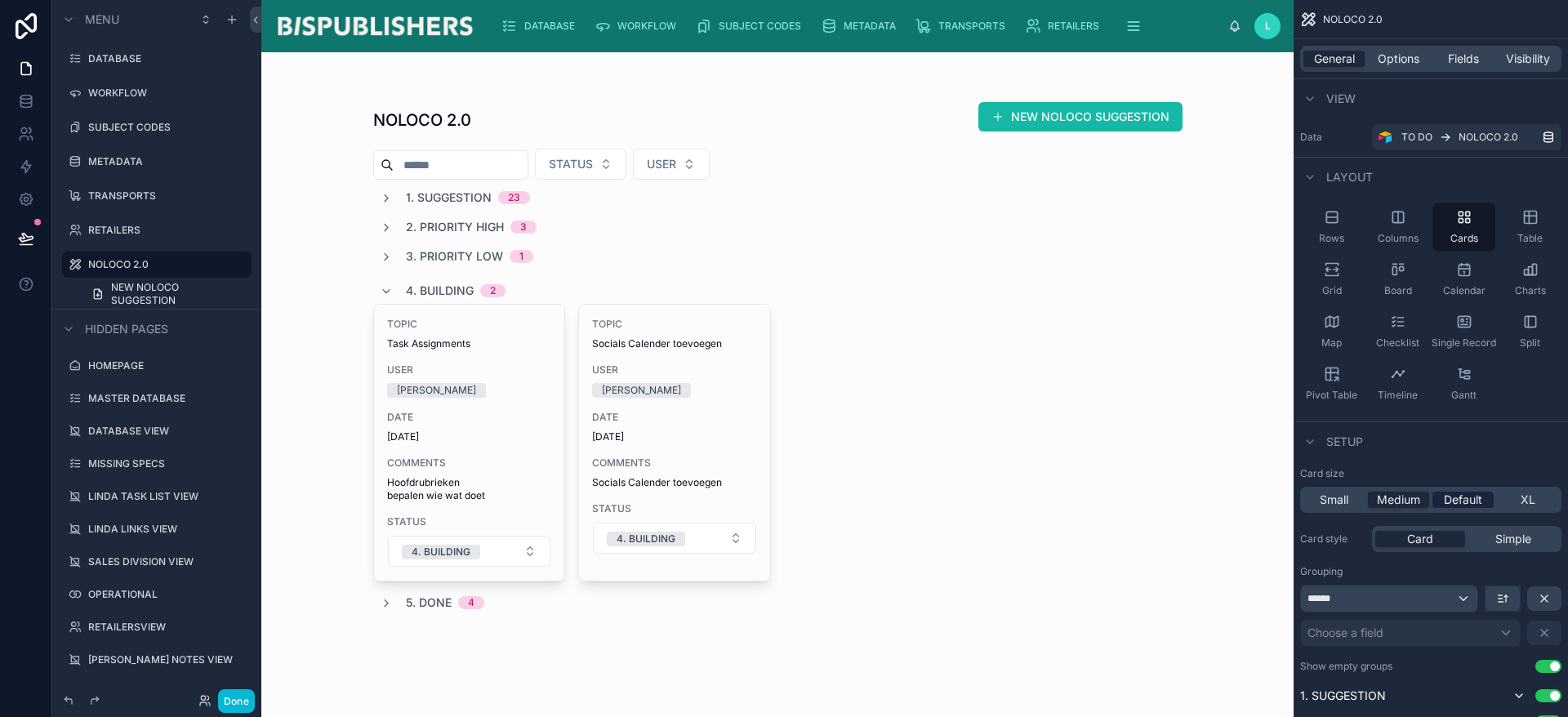
click at [1471, 502] on span "Default" at bounding box center [1463, 499] width 39 height 16
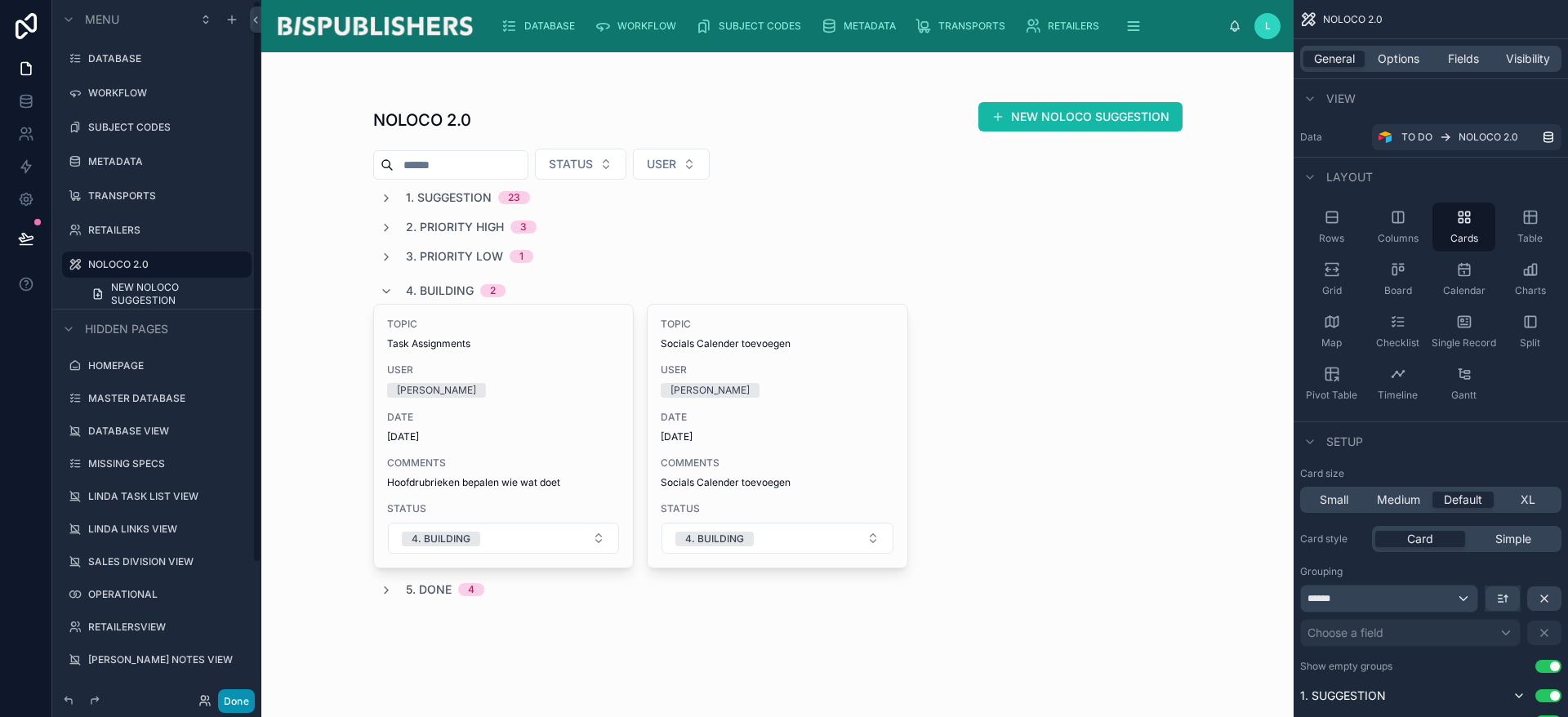
click at [229, 697] on button "Done" at bounding box center [236, 701] width 37 height 23
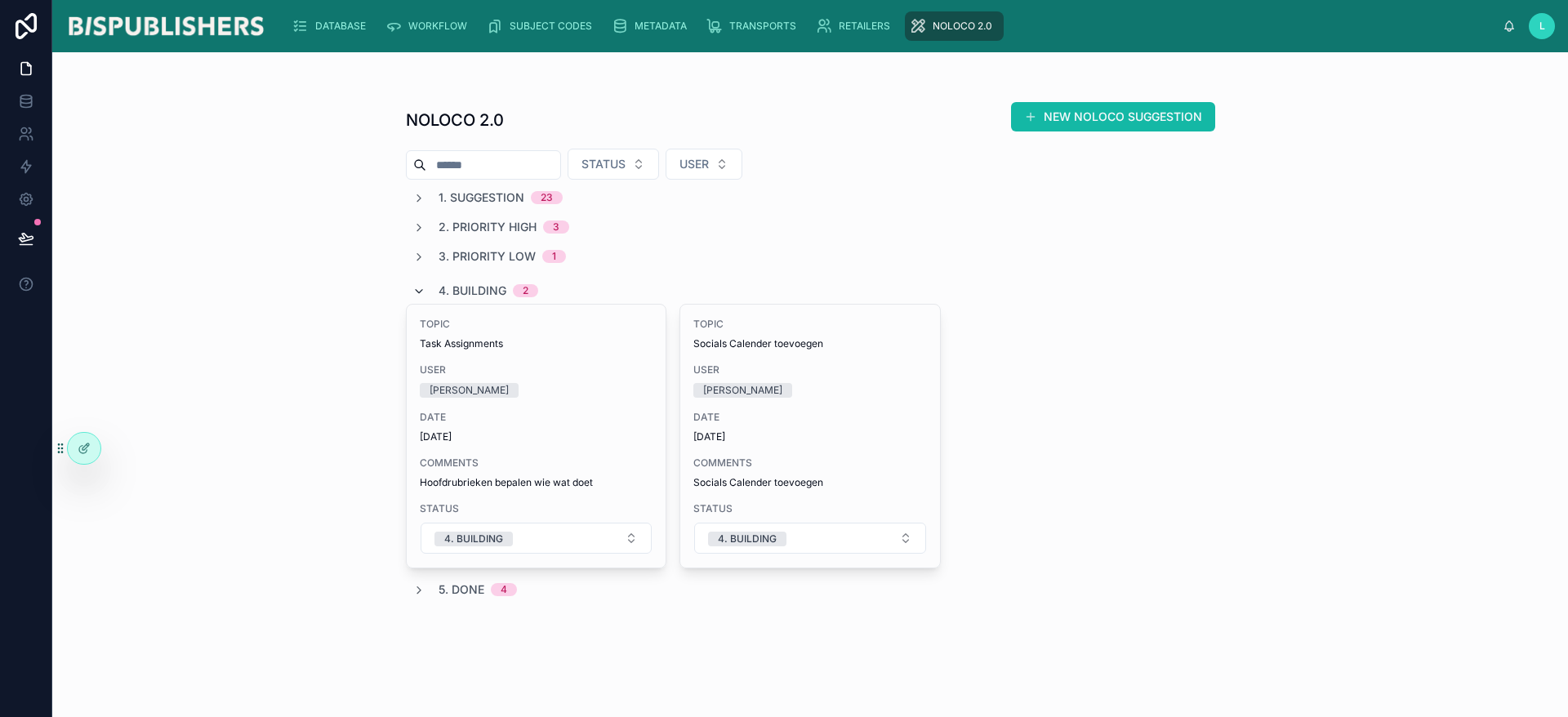
click at [421, 293] on icon at bounding box center [418, 291] width 13 height 13
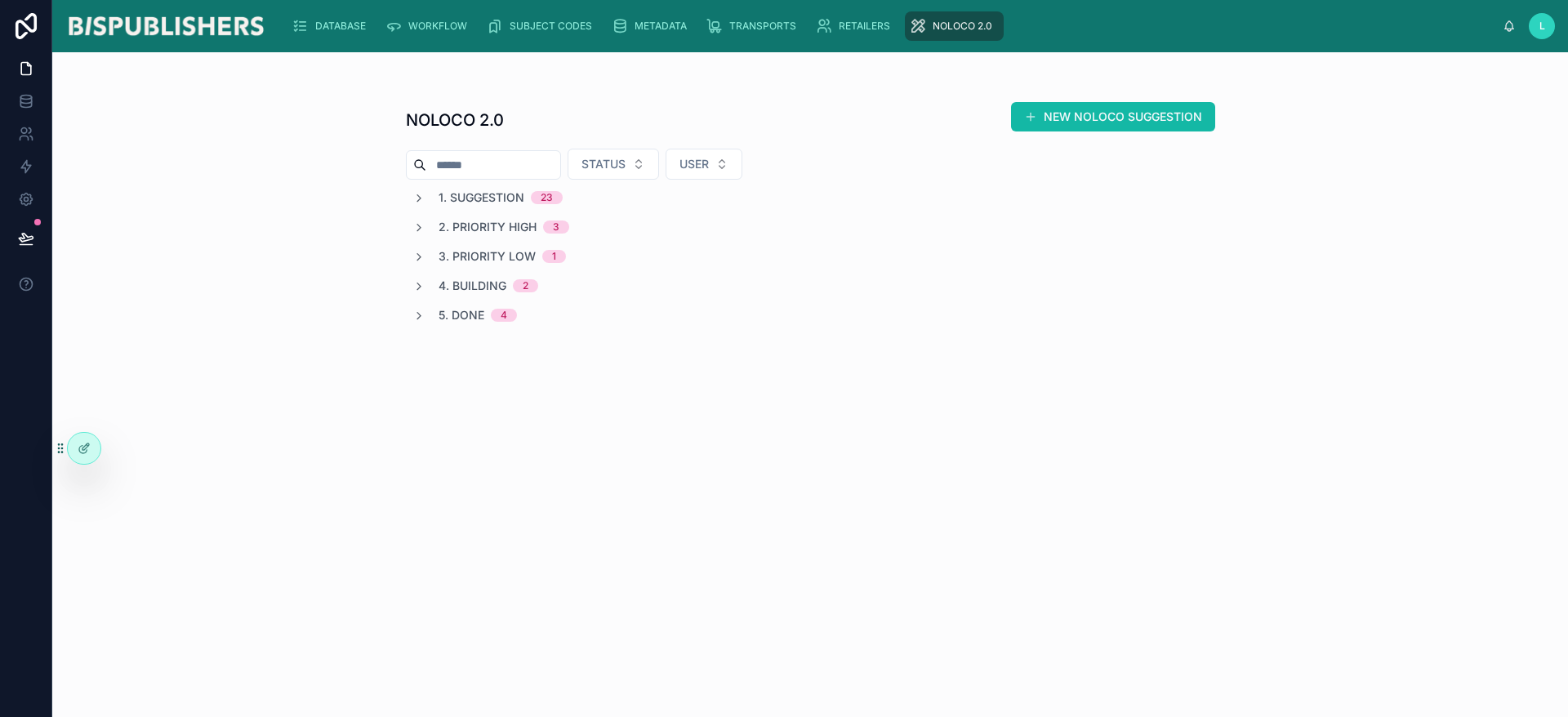
click at [214, 23] on img at bounding box center [166, 26] width 201 height 26
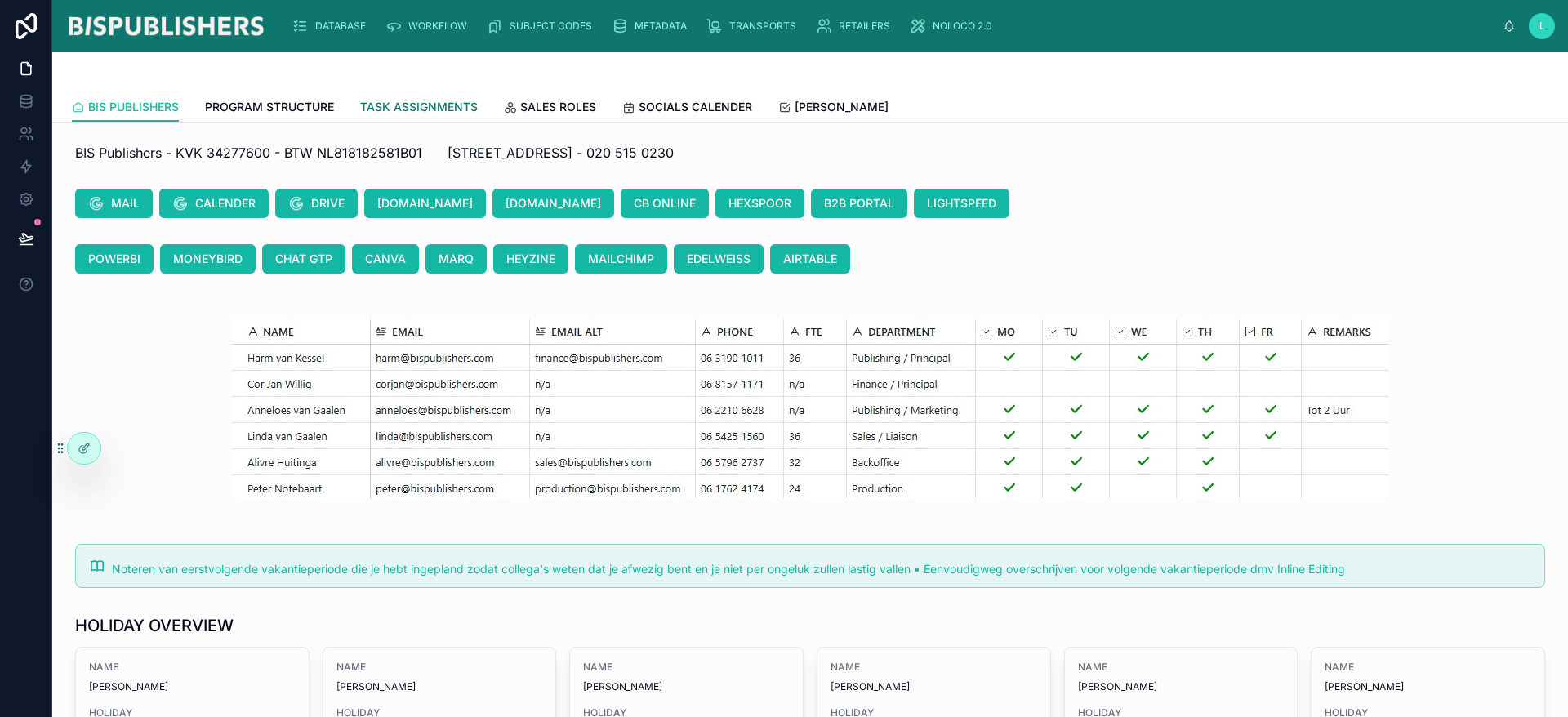
click at [396, 97] on link "TASK ASSIGNMENTS" at bounding box center [419, 109] width 117 height 33
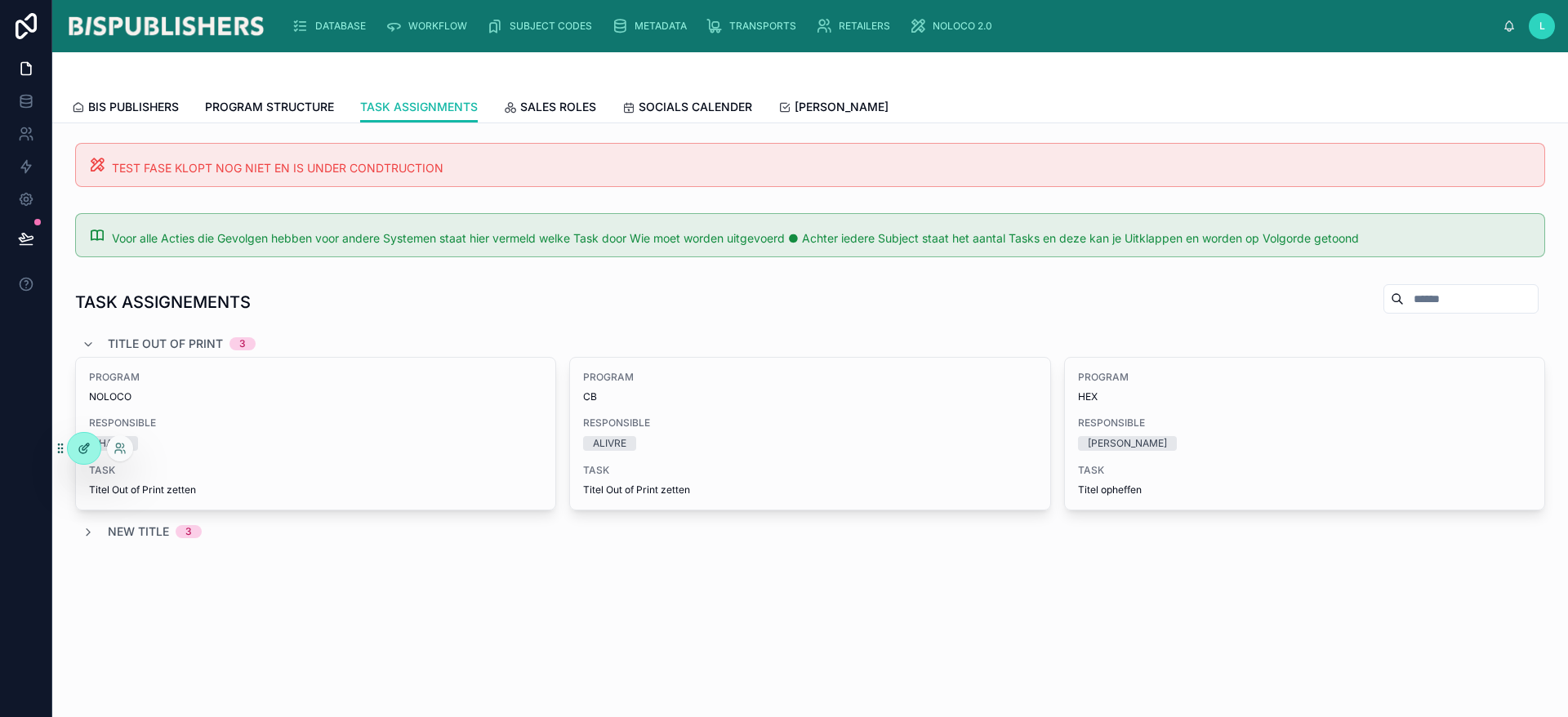
click at [83, 451] on icon at bounding box center [84, 448] width 13 height 13
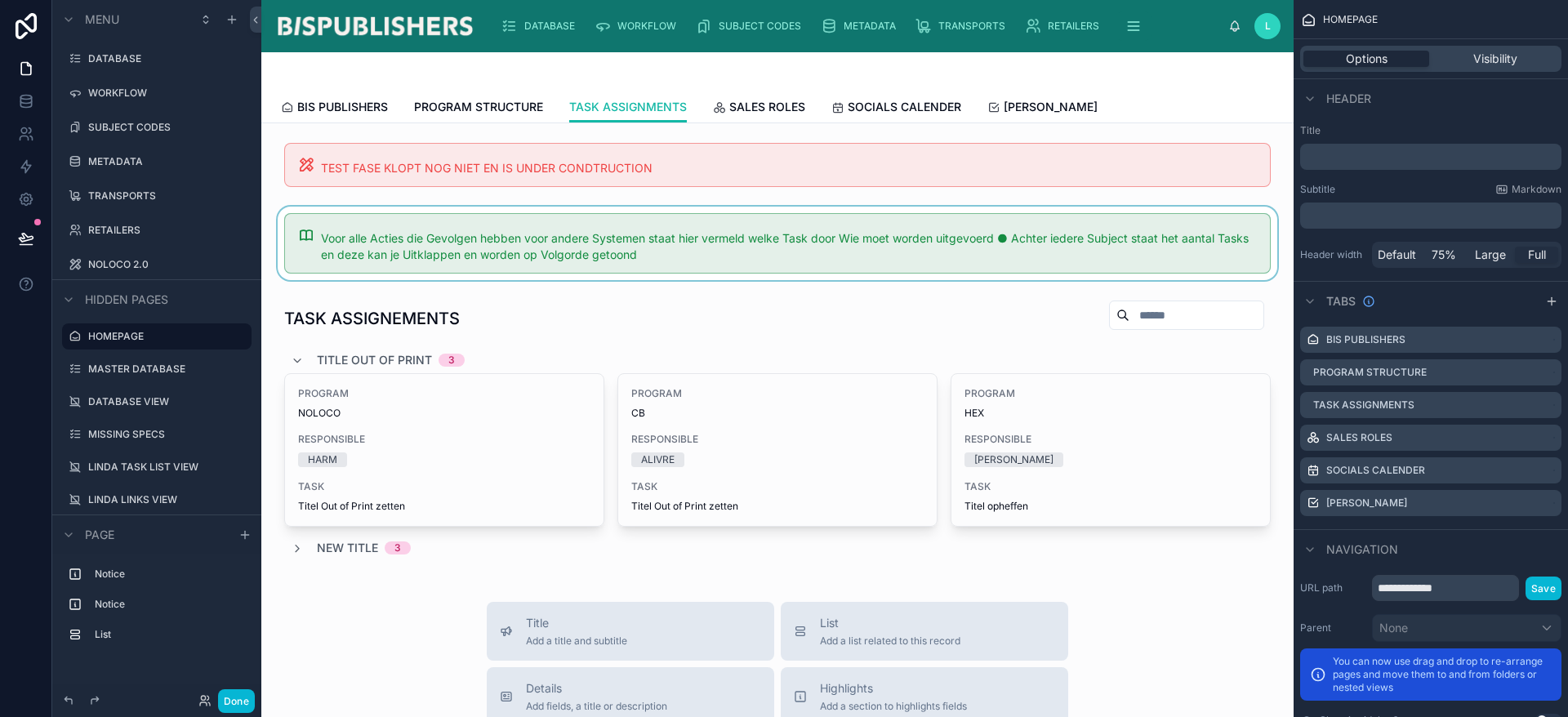
click at [507, 259] on div at bounding box center [777, 243] width 1006 height 73
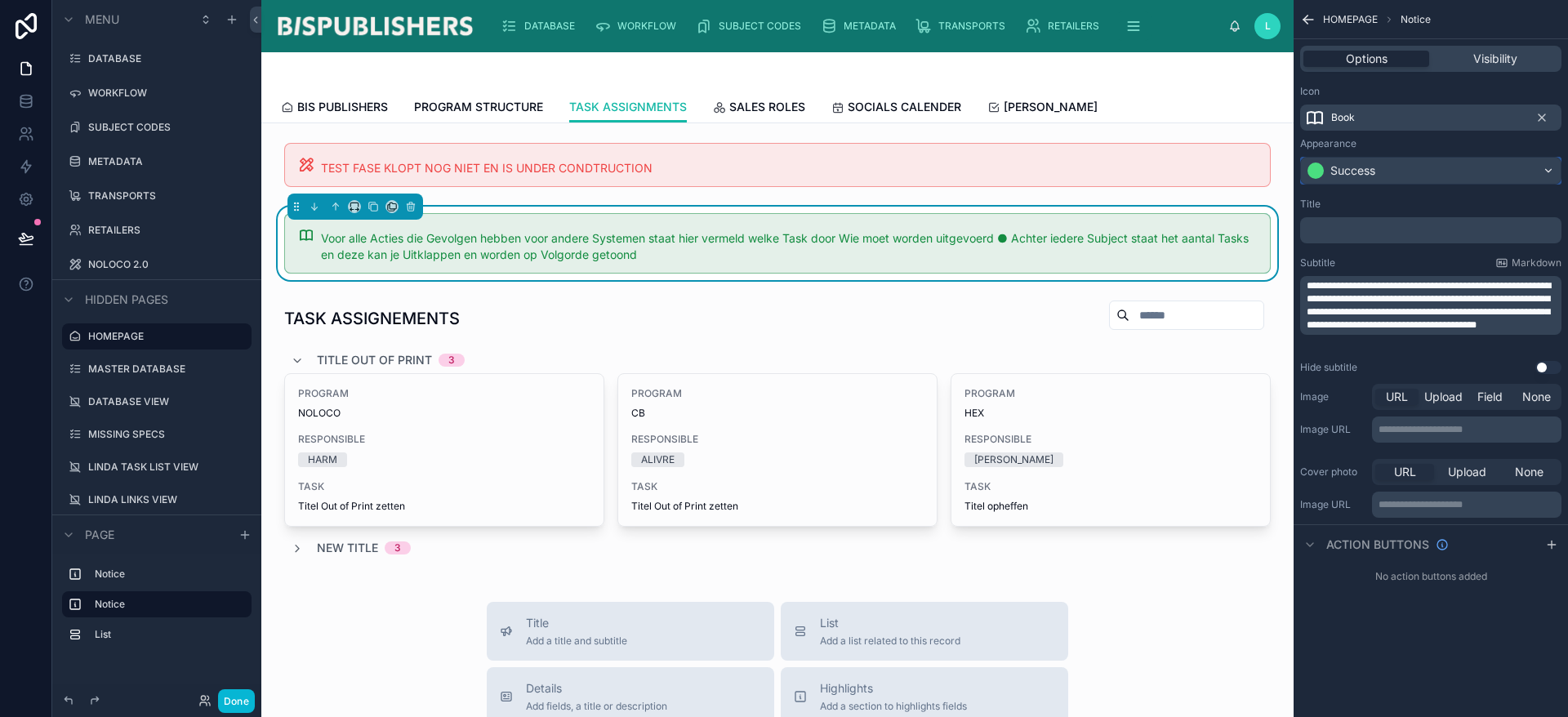
click at [1428, 166] on div "Success" at bounding box center [1430, 171] width 259 height 26
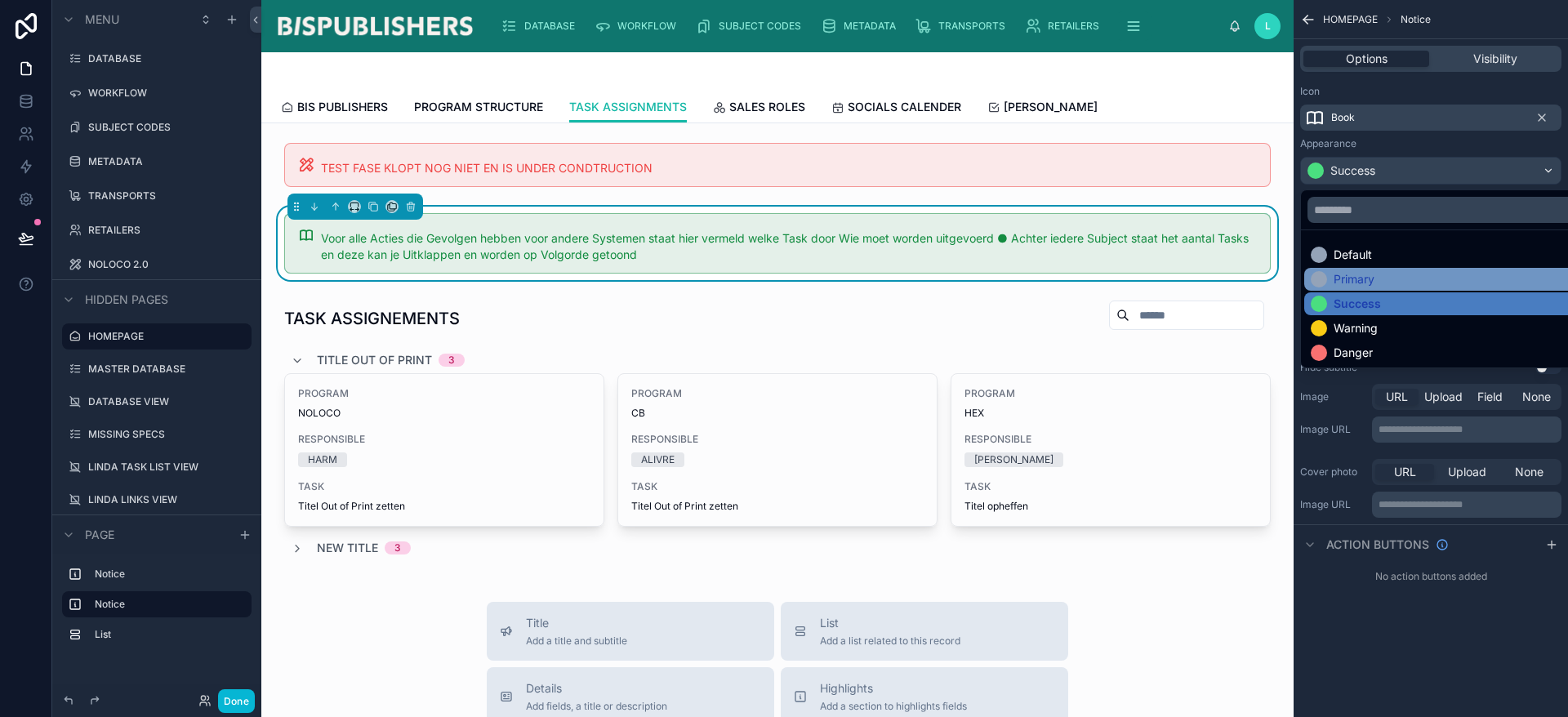
click at [1381, 281] on div "Primary" at bounding box center [1450, 279] width 278 height 16
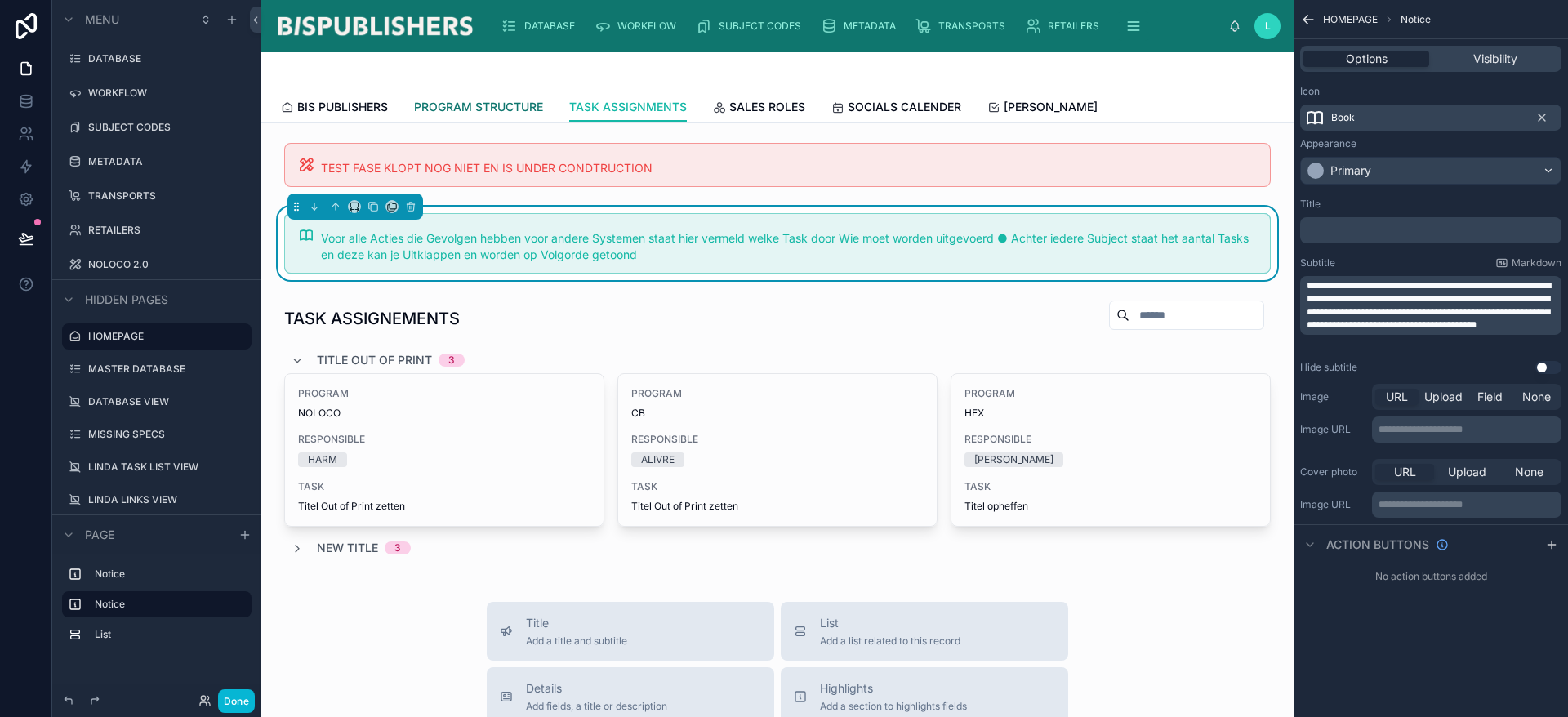
click at [463, 110] on span "PROGRAM STRUCTURE" at bounding box center [478, 107] width 129 height 16
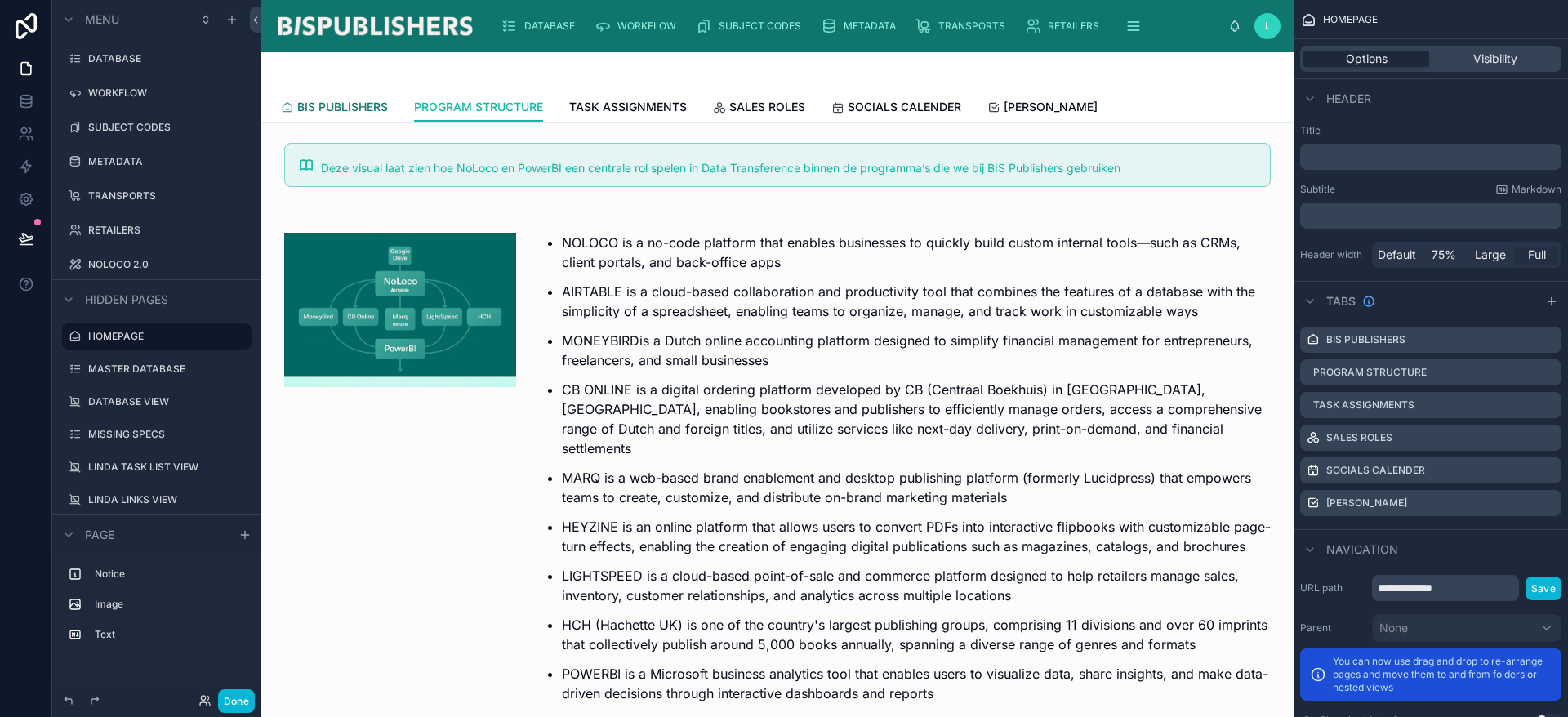
click at [307, 117] on link "BIS PUBLISHERS" at bounding box center [334, 109] width 107 height 33
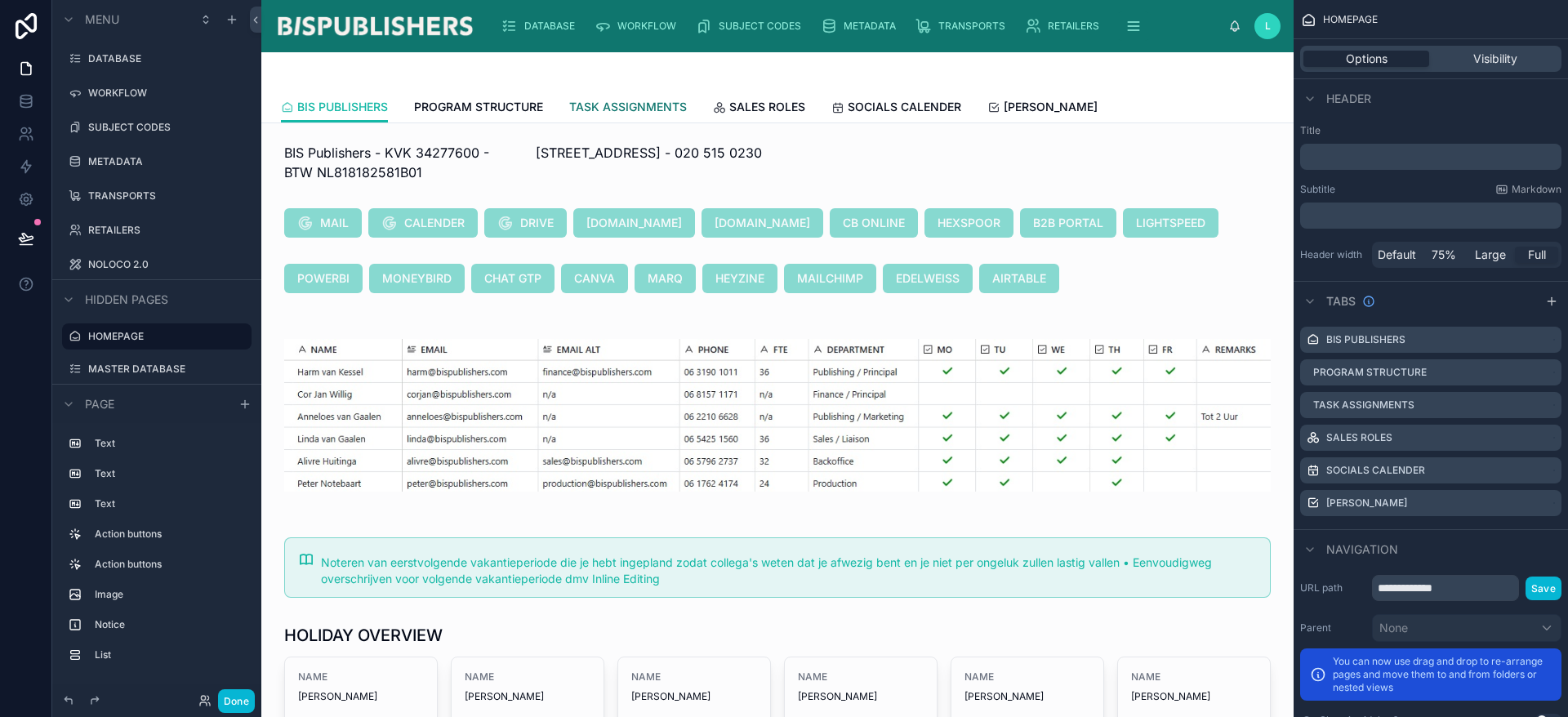
click at [616, 115] on span "TASK ASSIGNMENTS" at bounding box center [628, 107] width 117 height 16
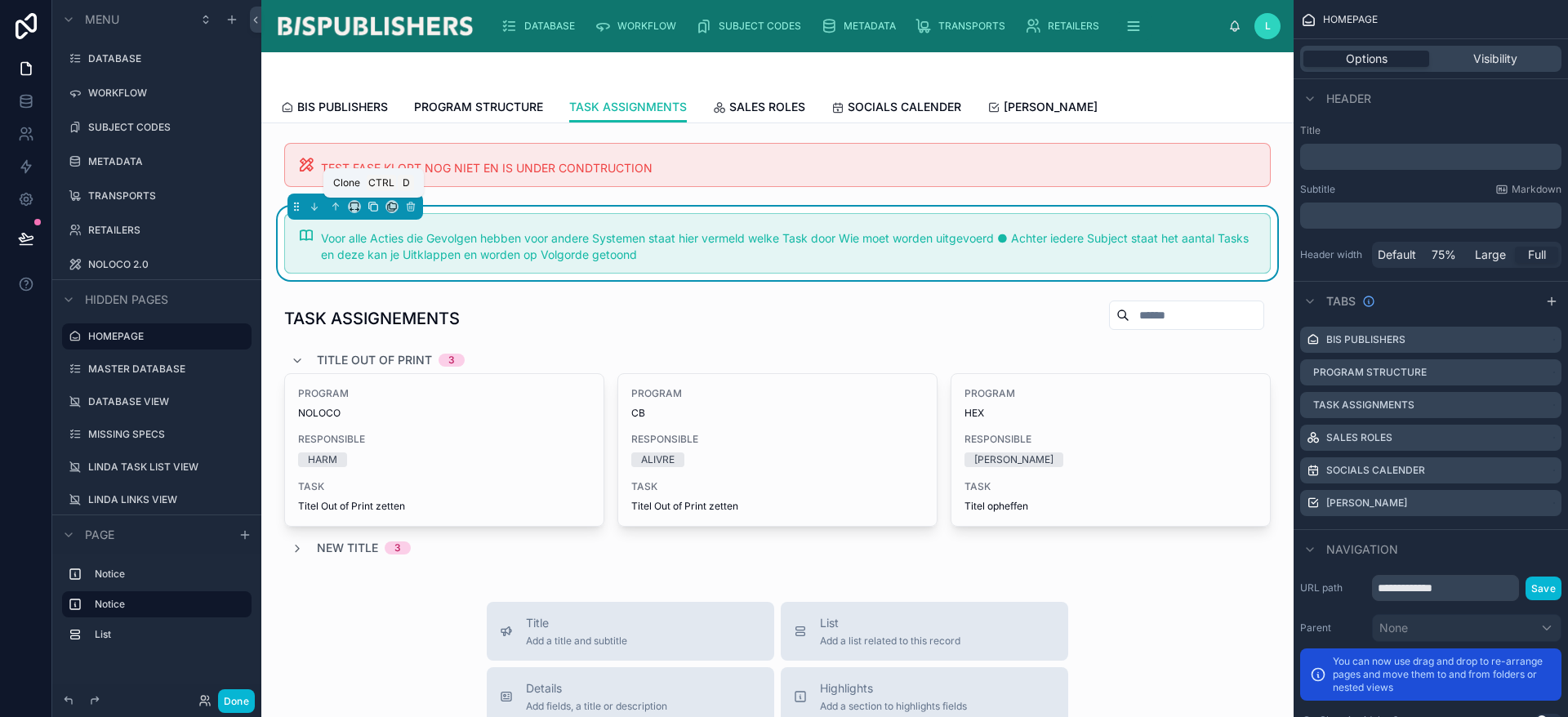
click at [369, 209] on icon at bounding box center [372, 206] width 11 height 11
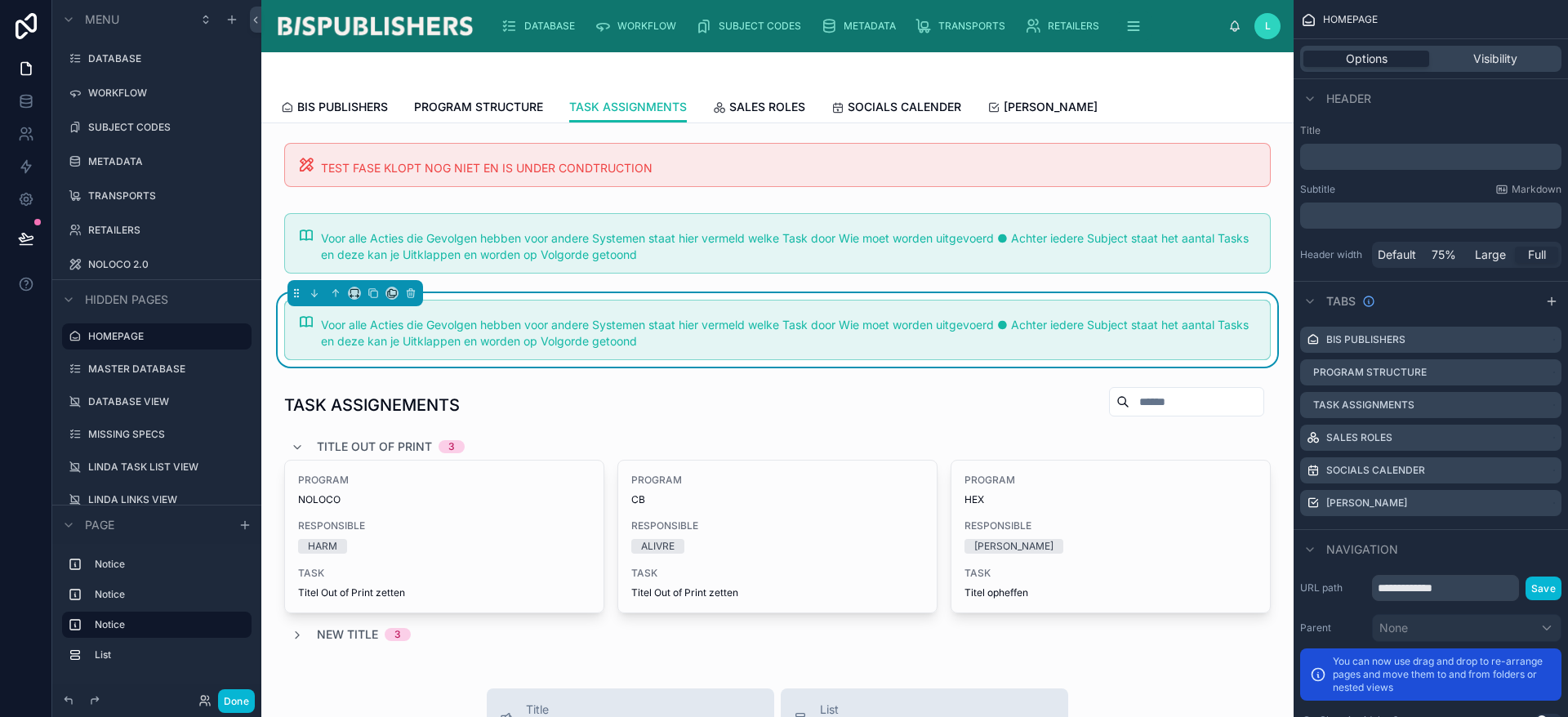
click at [443, 336] on span "Voor alle Acties die Gevolgen hebben voor andere Systemen staat hier vermeld we…" at bounding box center [784, 333] width 928 height 30
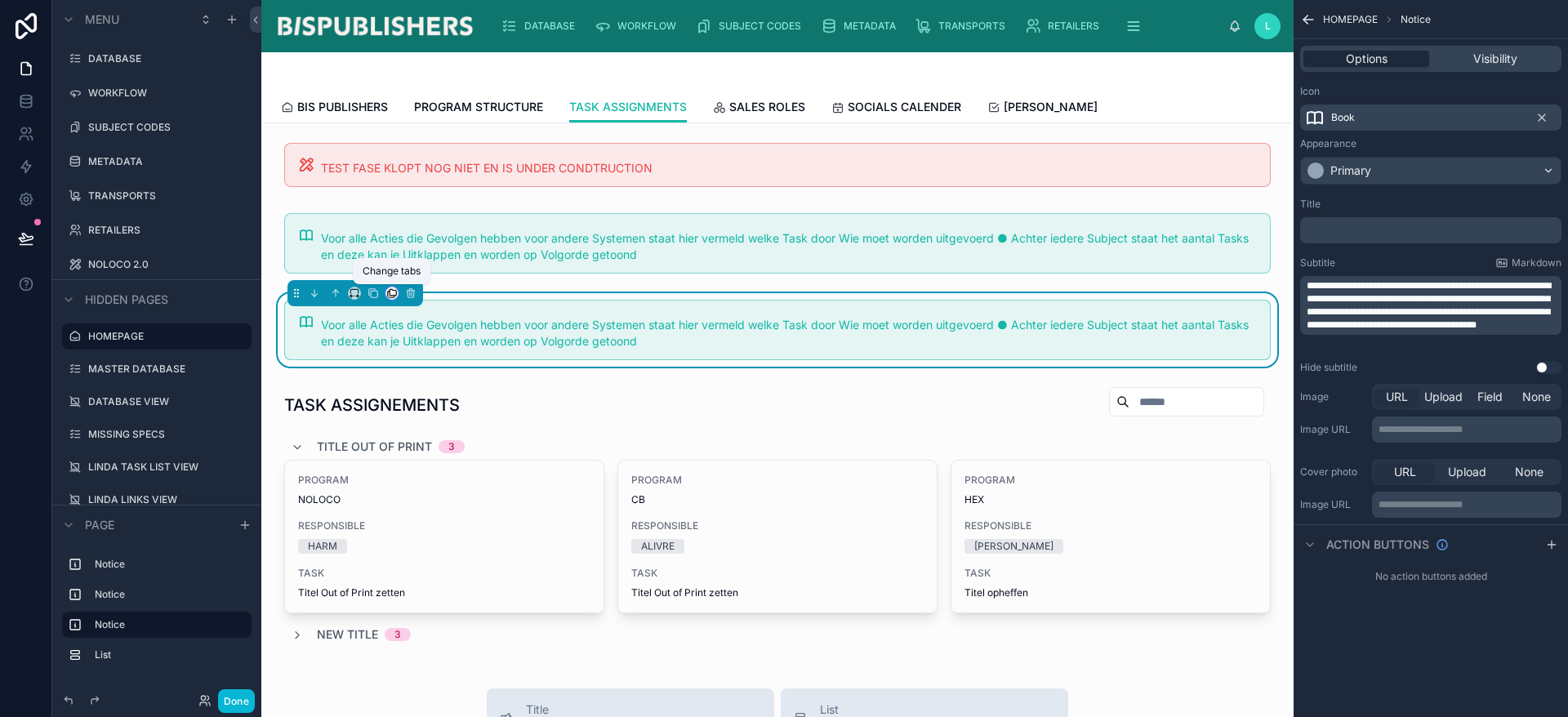
click at [392, 295] on icon at bounding box center [393, 292] width 7 height 7
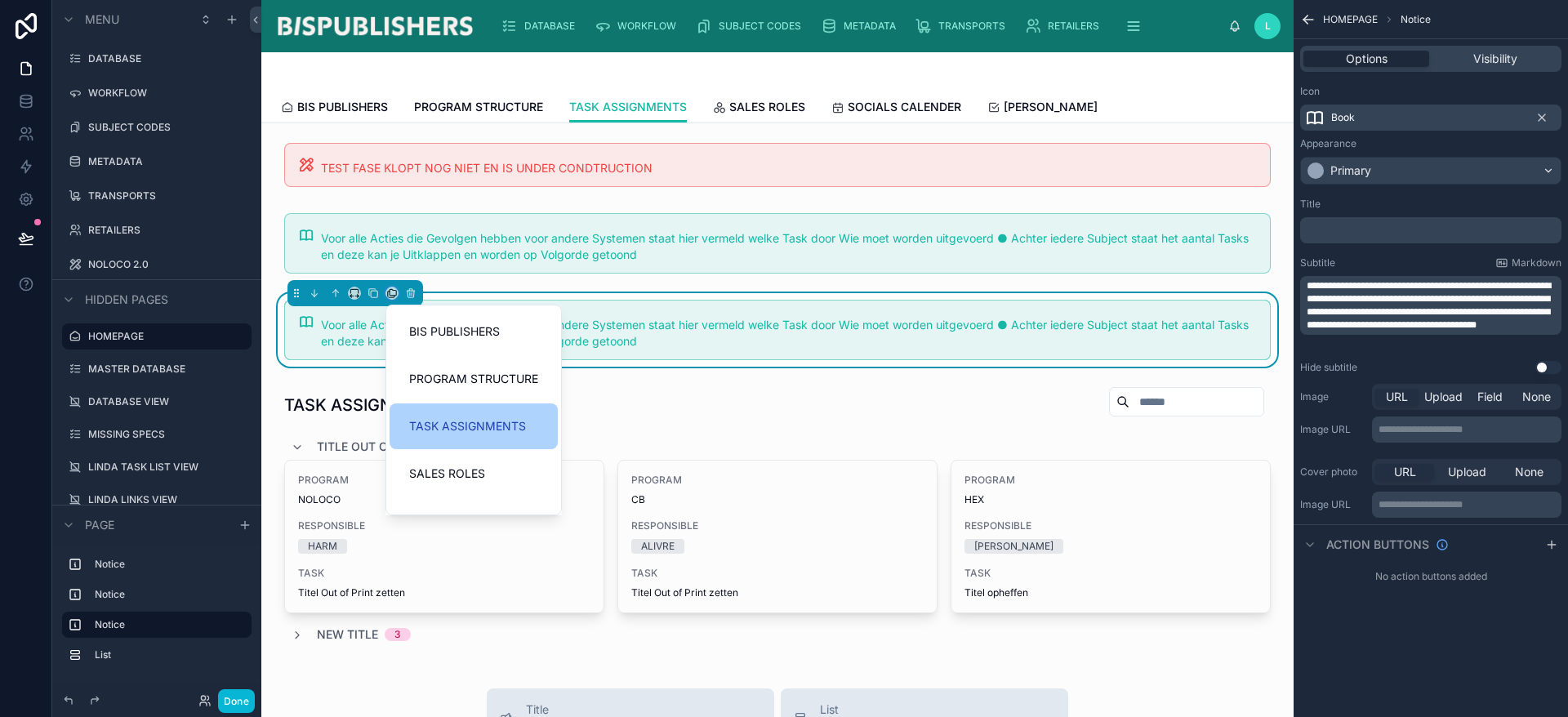
scroll to position [80, 0]
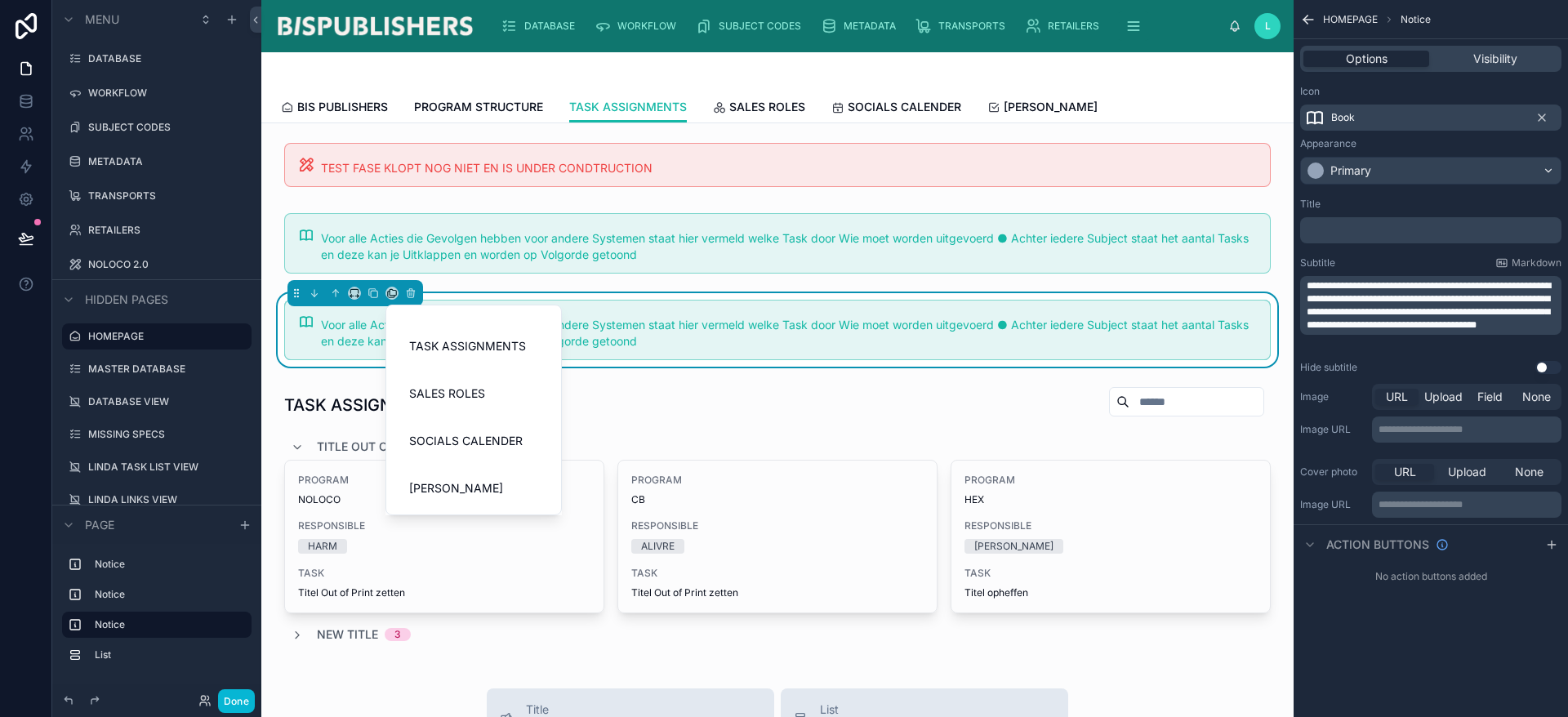
click at [799, 329] on div at bounding box center [784, 358] width 1568 height 717
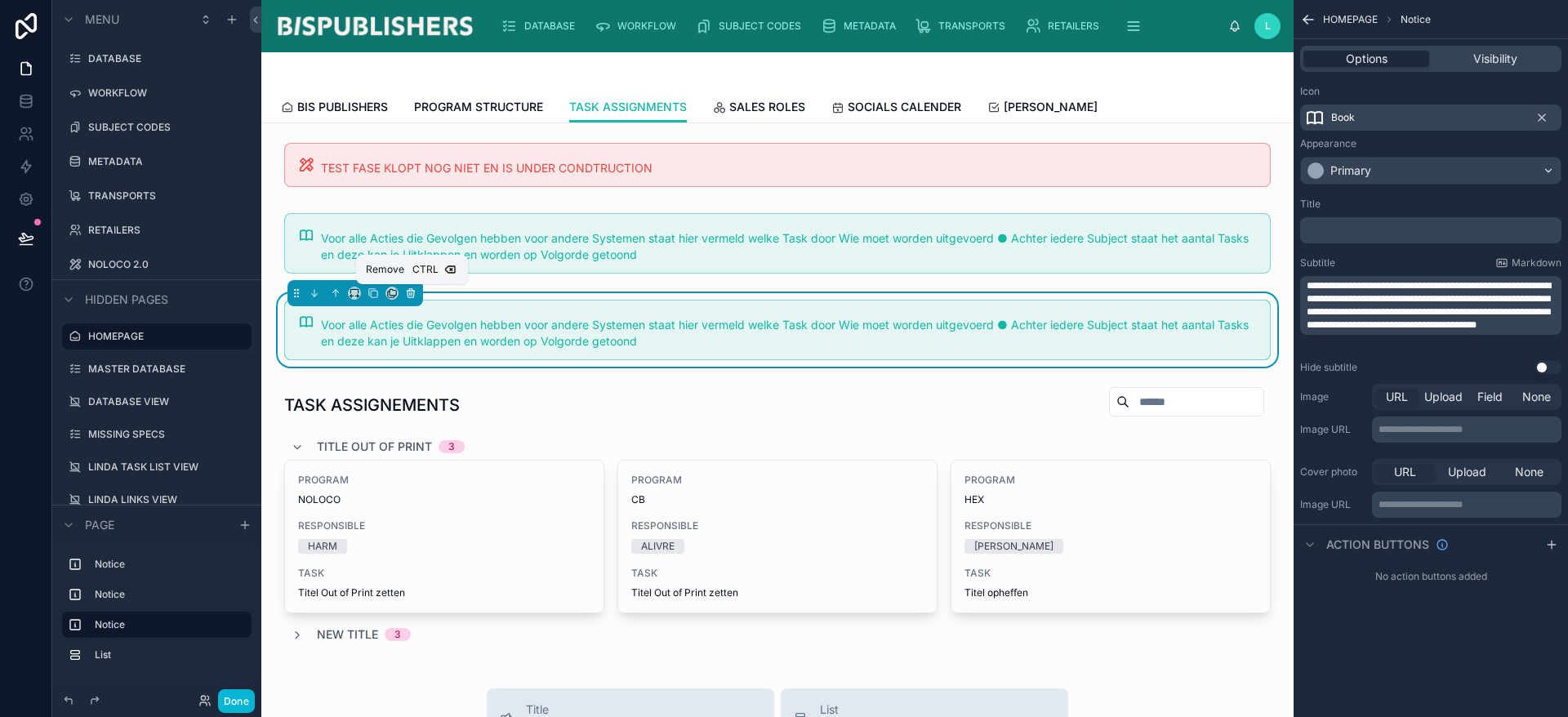
click at [415, 290] on icon at bounding box center [410, 292] width 11 height 11
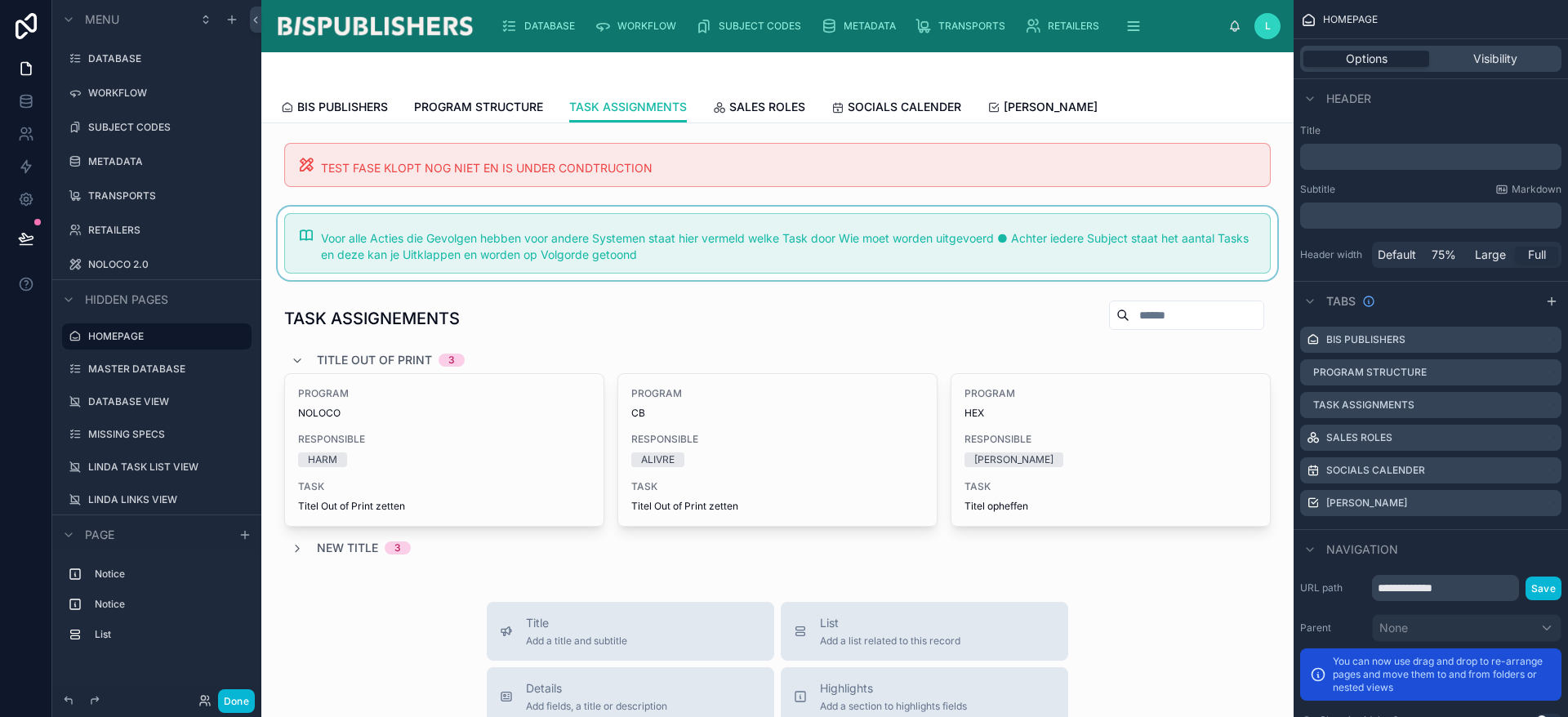
click at [628, 253] on div at bounding box center [777, 243] width 1006 height 73
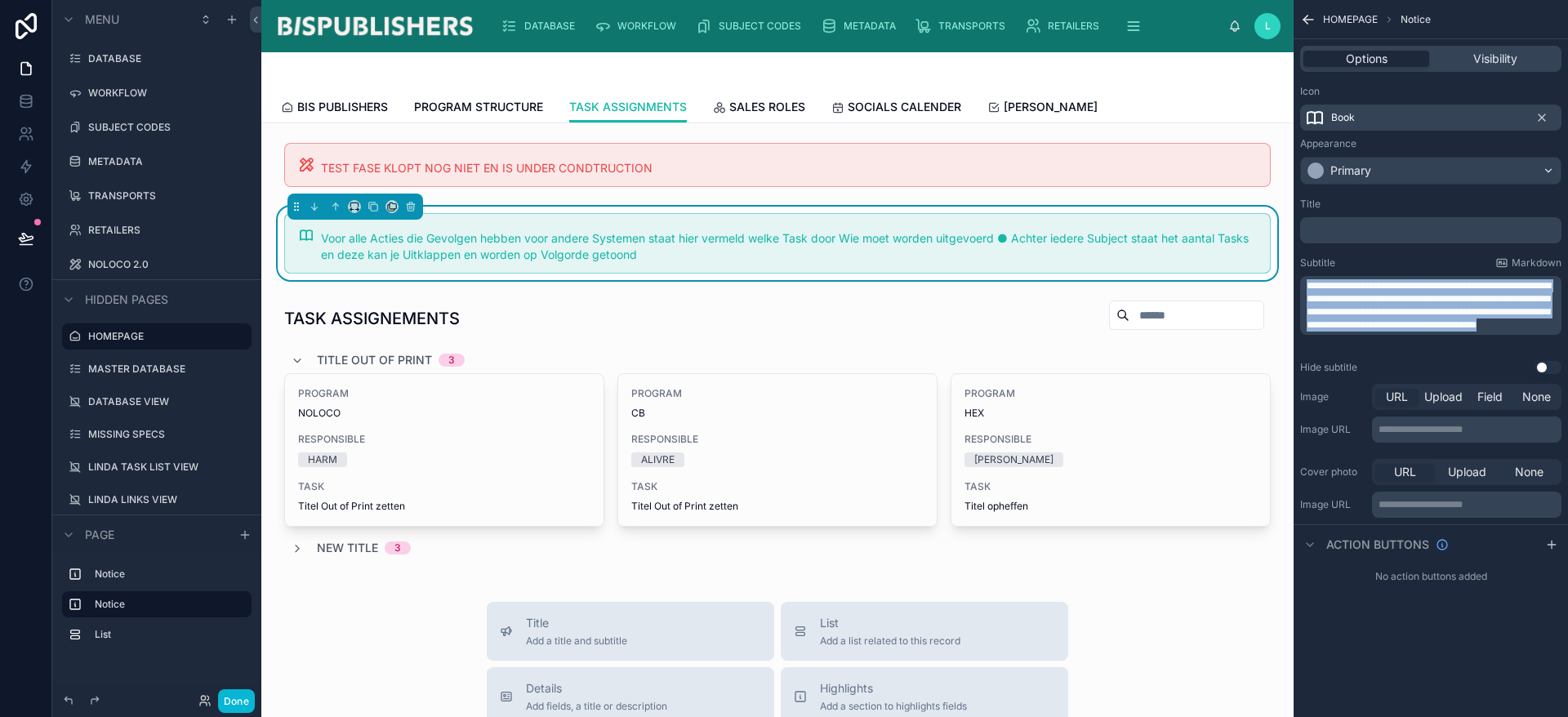
drag, startPoint x: 1421, startPoint y: 339, endPoint x: 1255, endPoint y: 256, distance: 185.6
click at [1255, 256] on div "DATABASE WORKFLOW SUBJECT CODES METADATA TRANSPORTS RETAILERS NOLOCO 2.0 L Lind…" at bounding box center [915, 358] width 1307 height 717
click at [1131, 27] on icon "scrollable content" at bounding box center [1133, 26] width 16 height 16
click at [1103, 59] on div "NOLOCO 2.0" at bounding box center [1122, 67] width 157 height 26
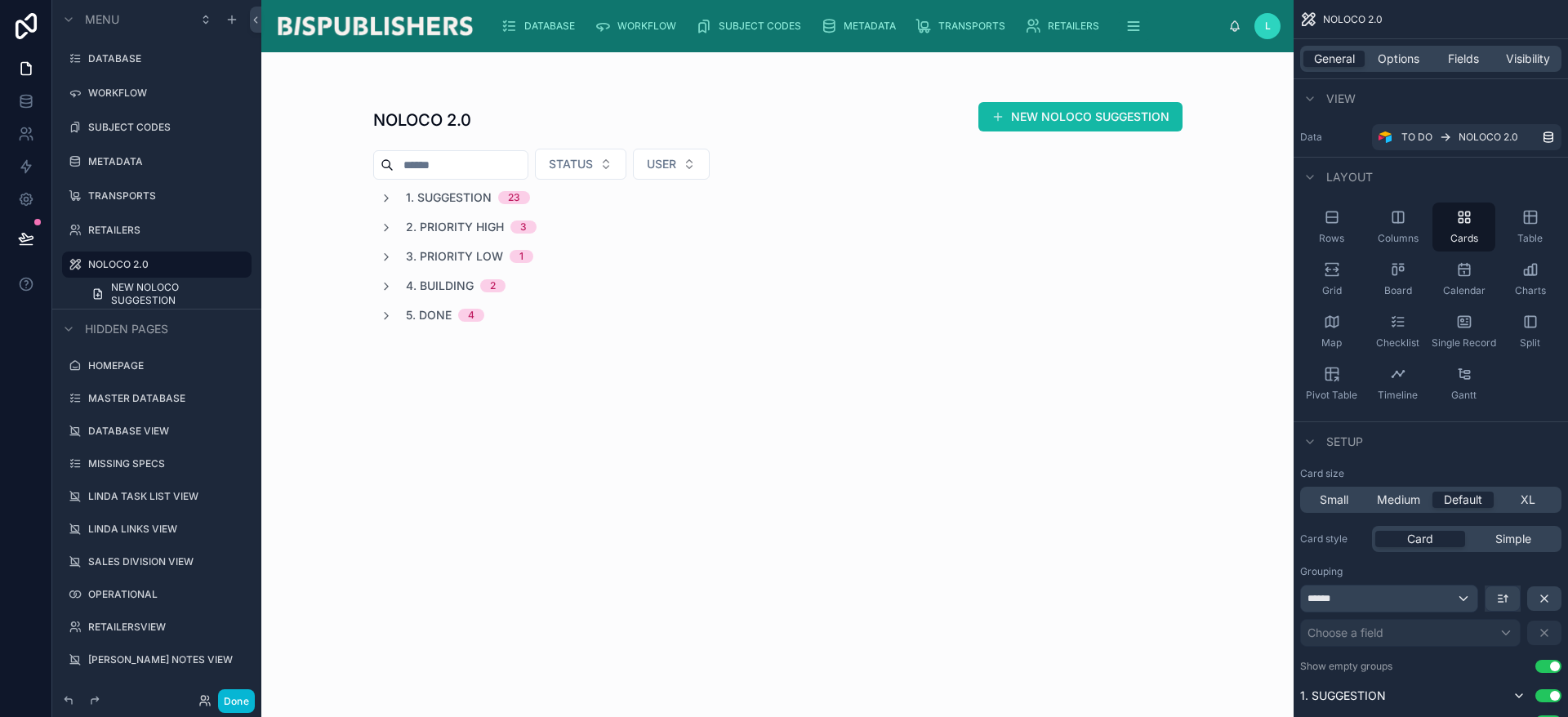
click at [1131, 211] on div at bounding box center [778, 214] width 835 height 323
click at [386, 320] on icon at bounding box center [386, 315] width 13 height 13
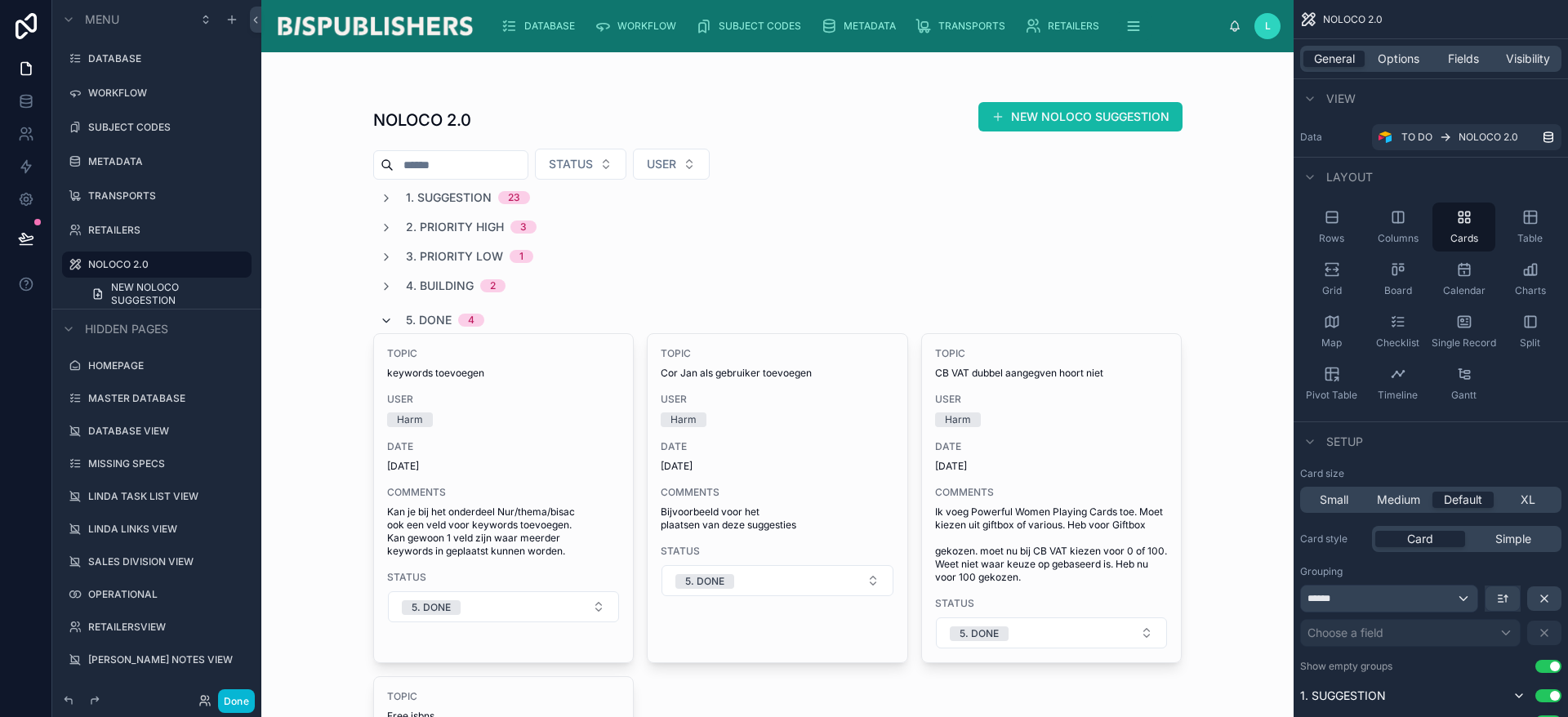
click at [380, 321] on icon at bounding box center [386, 321] width 13 height 13
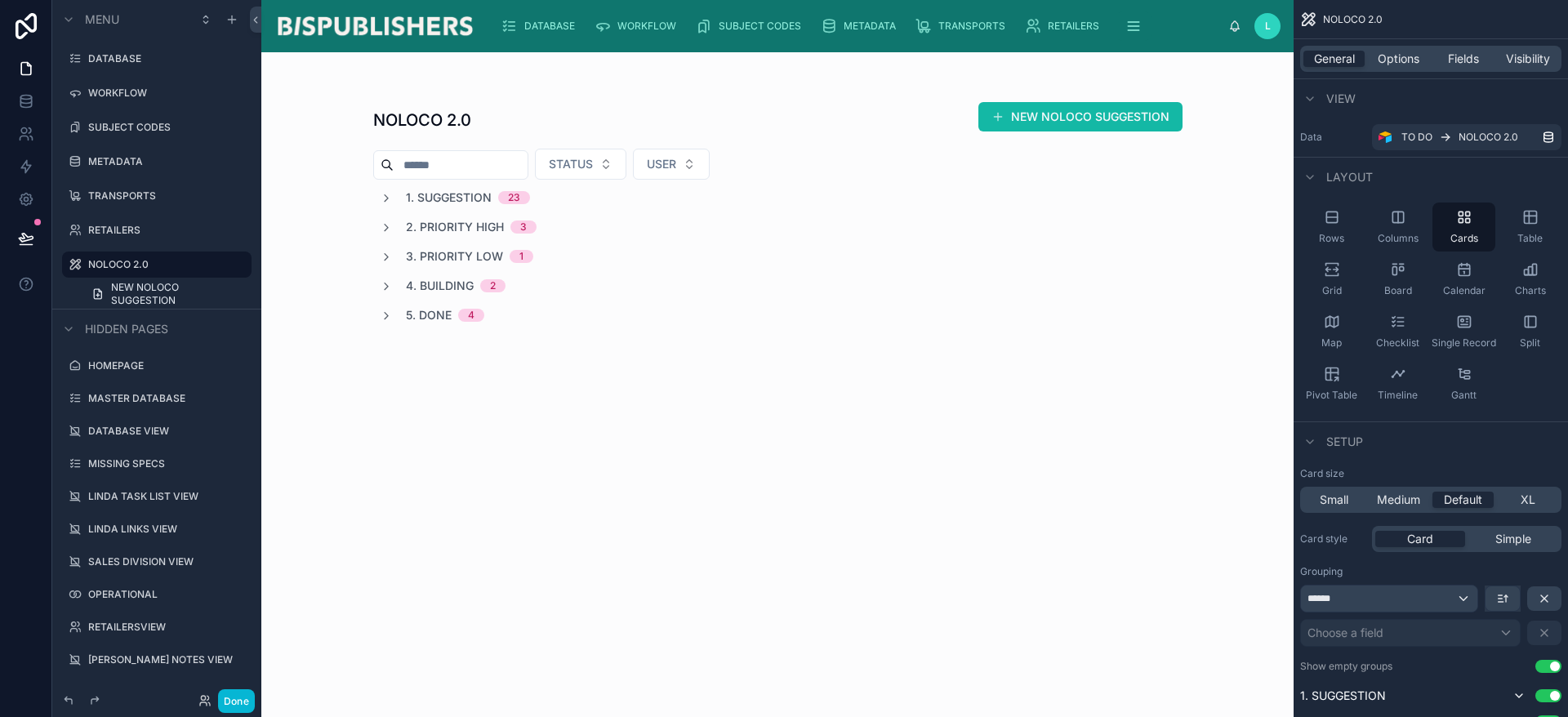
drag, startPoint x: 380, startPoint y: 24, endPoint x: 459, endPoint y: 28, distance: 79.1
click at [380, 24] on img at bounding box center [374, 26] width 201 height 26
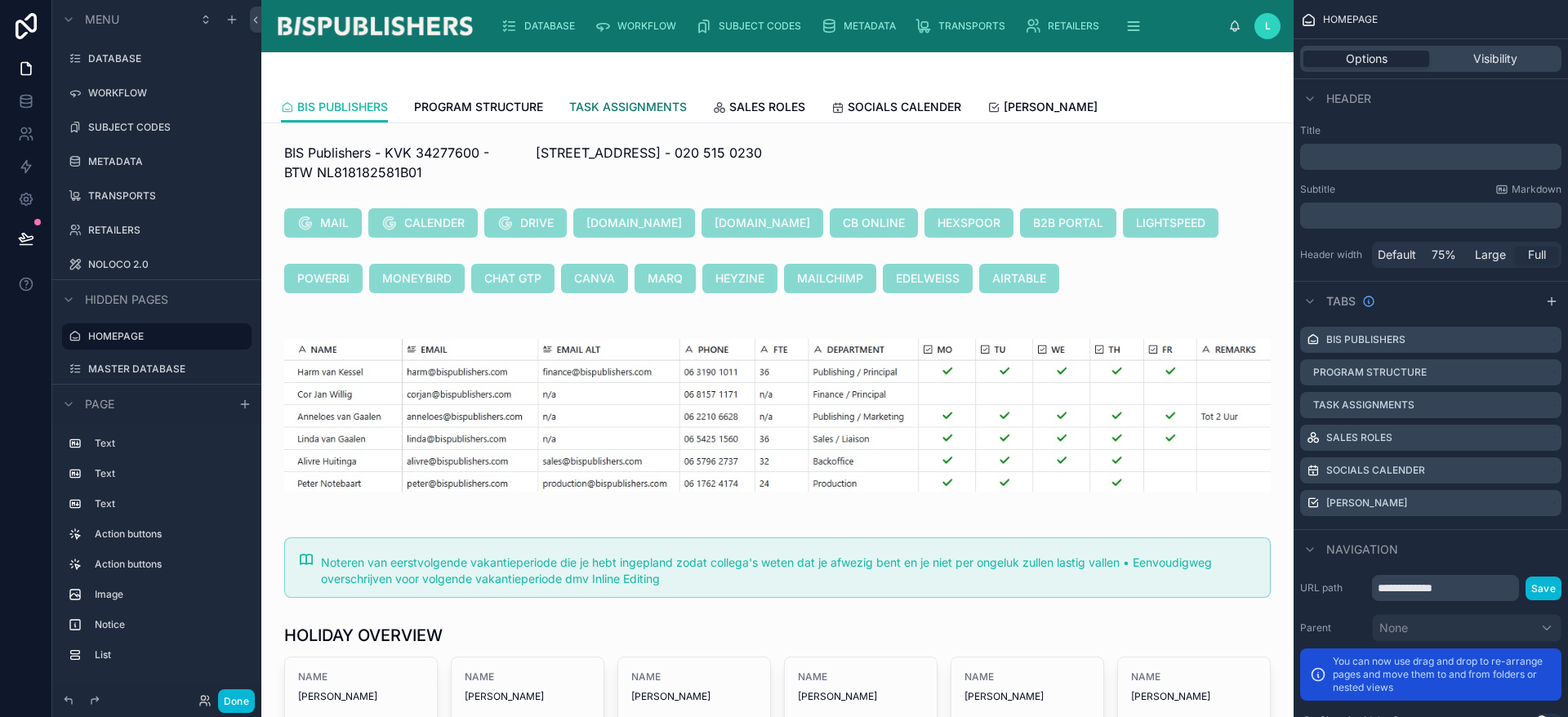
click at [653, 109] on span "TASK ASSIGNMENTS" at bounding box center [628, 107] width 117 height 16
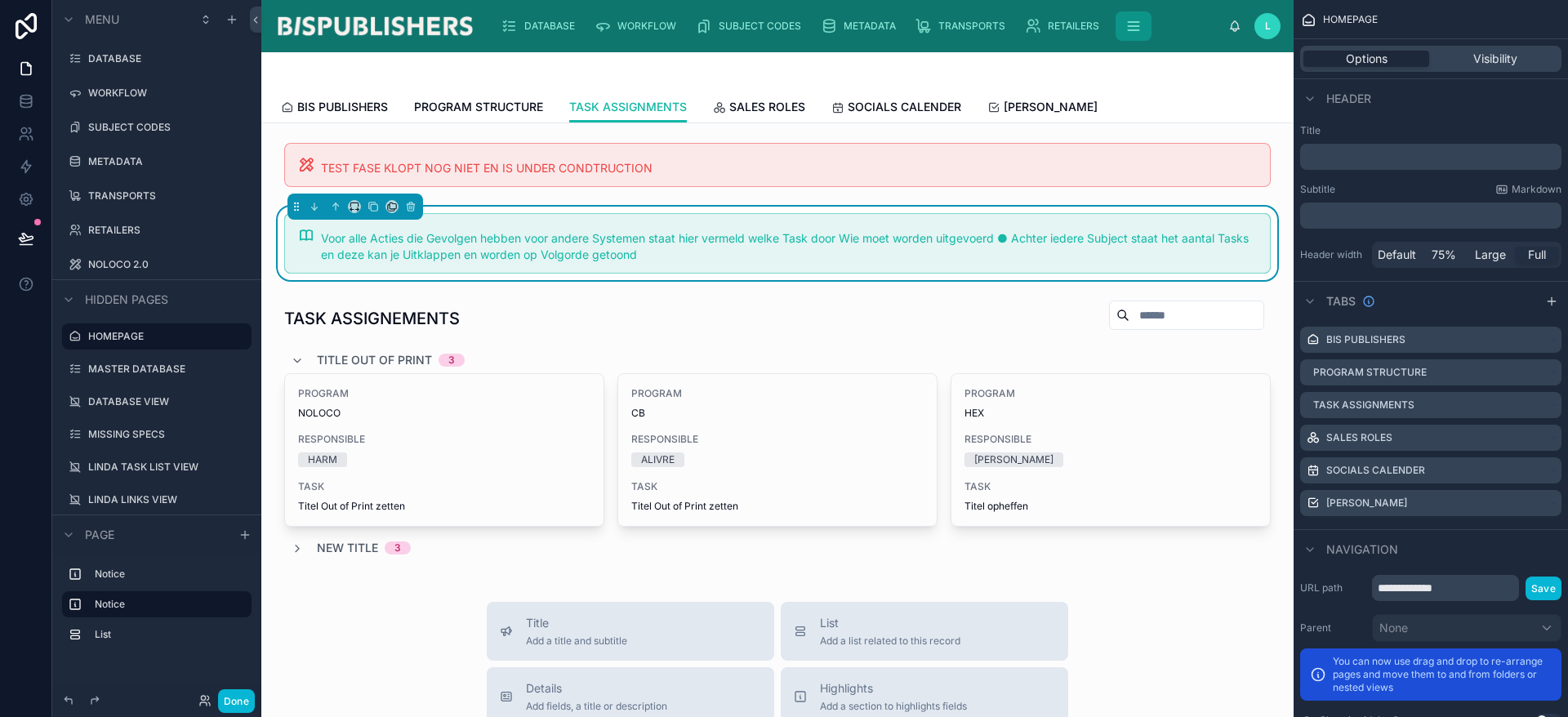
click at [1140, 25] on button "scrollable content" at bounding box center [1134, 26] width 36 height 29
click at [1115, 67] on span "NOLOCO 2.0" at bounding box center [1096, 66] width 59 height 13
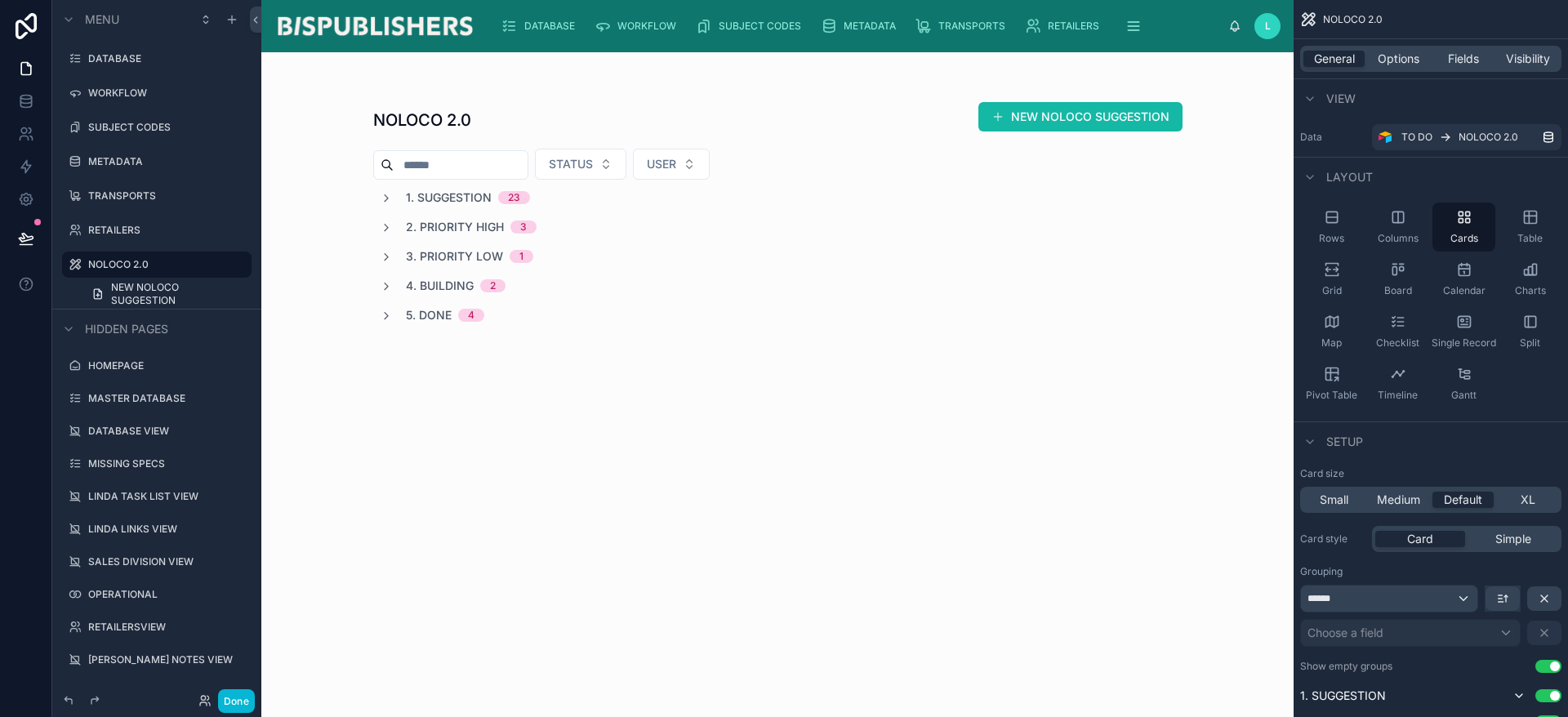
click at [595, 124] on div "NOLOCO 2.0 NEW NOLOCO SUGGESTION" at bounding box center [778, 120] width 809 height 38
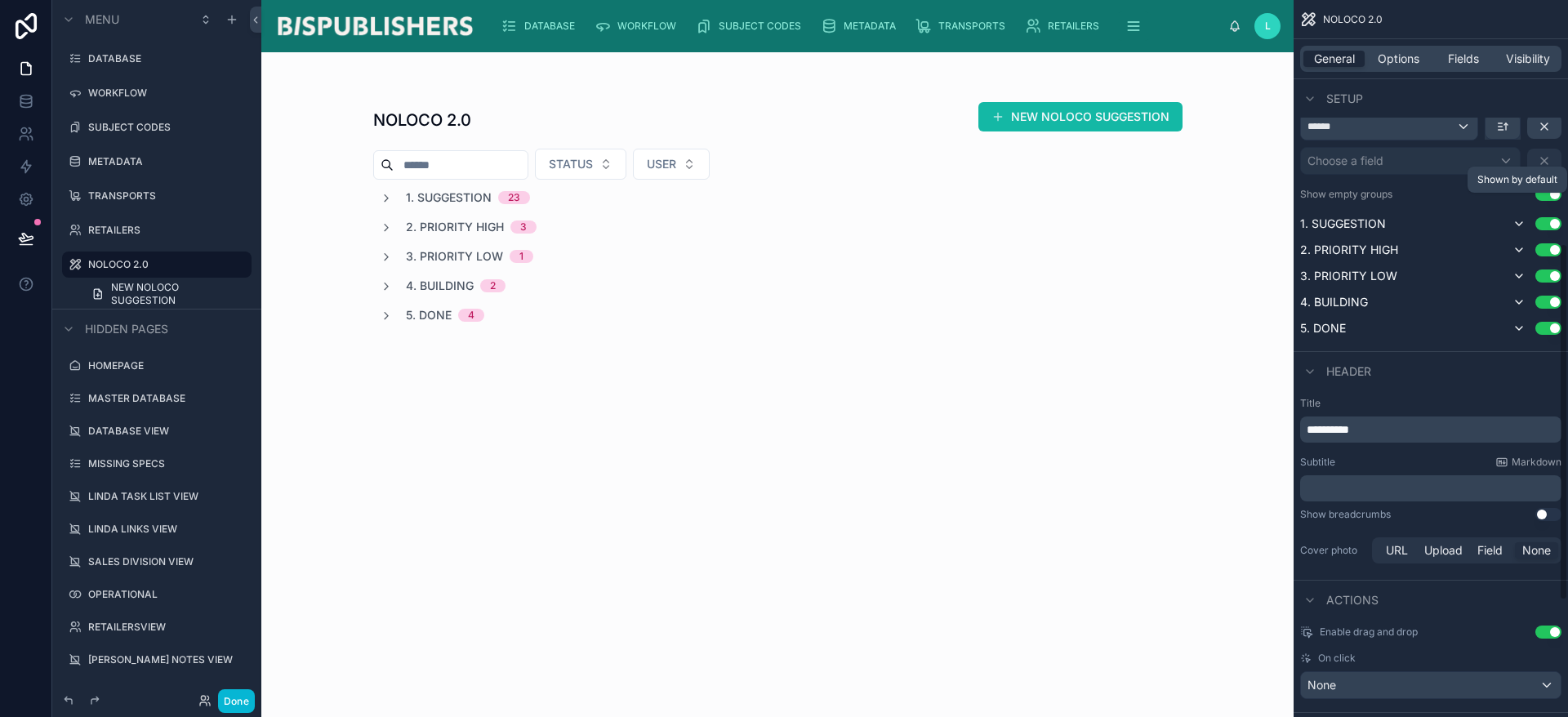
scroll to position [489, 0]
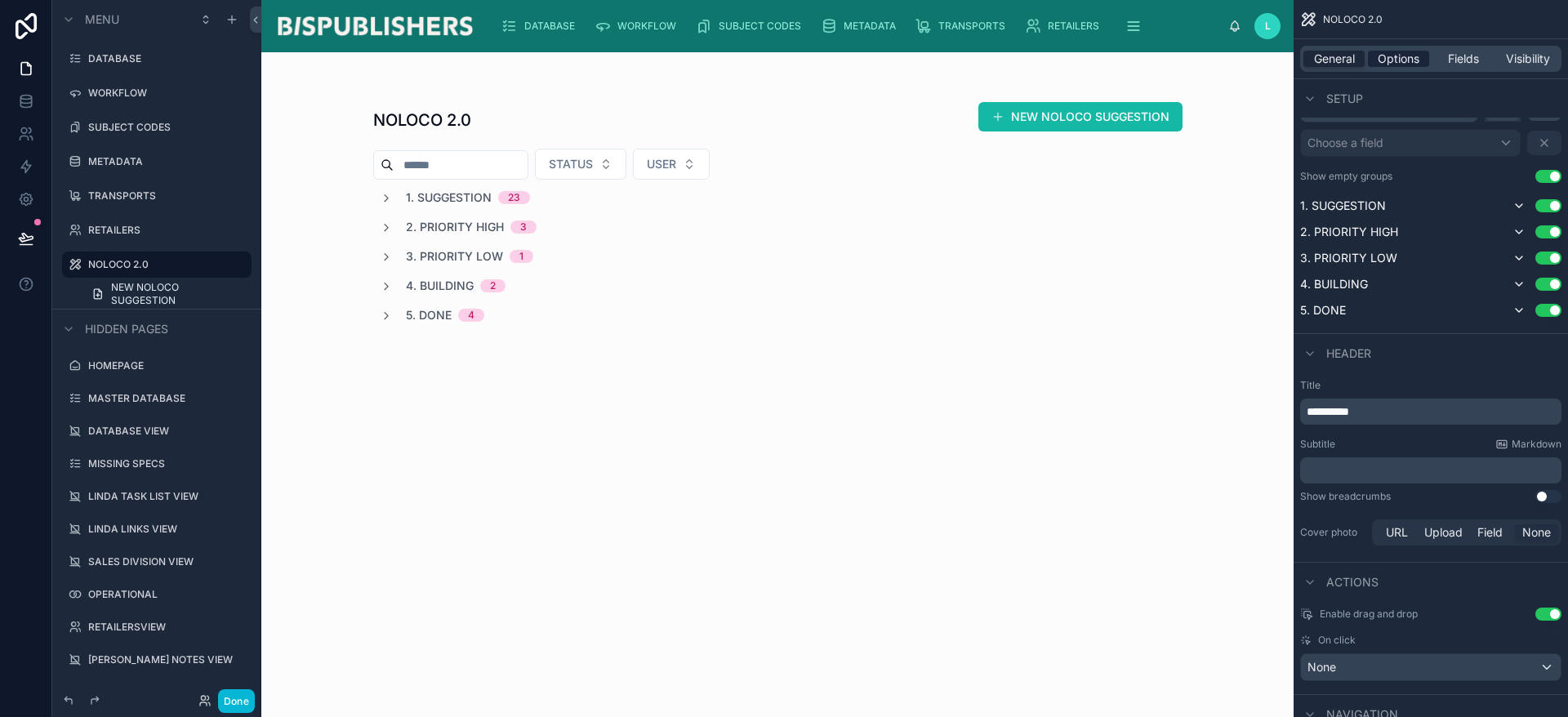
click at [1396, 61] on span "Options" at bounding box center [1398, 59] width 41 height 16
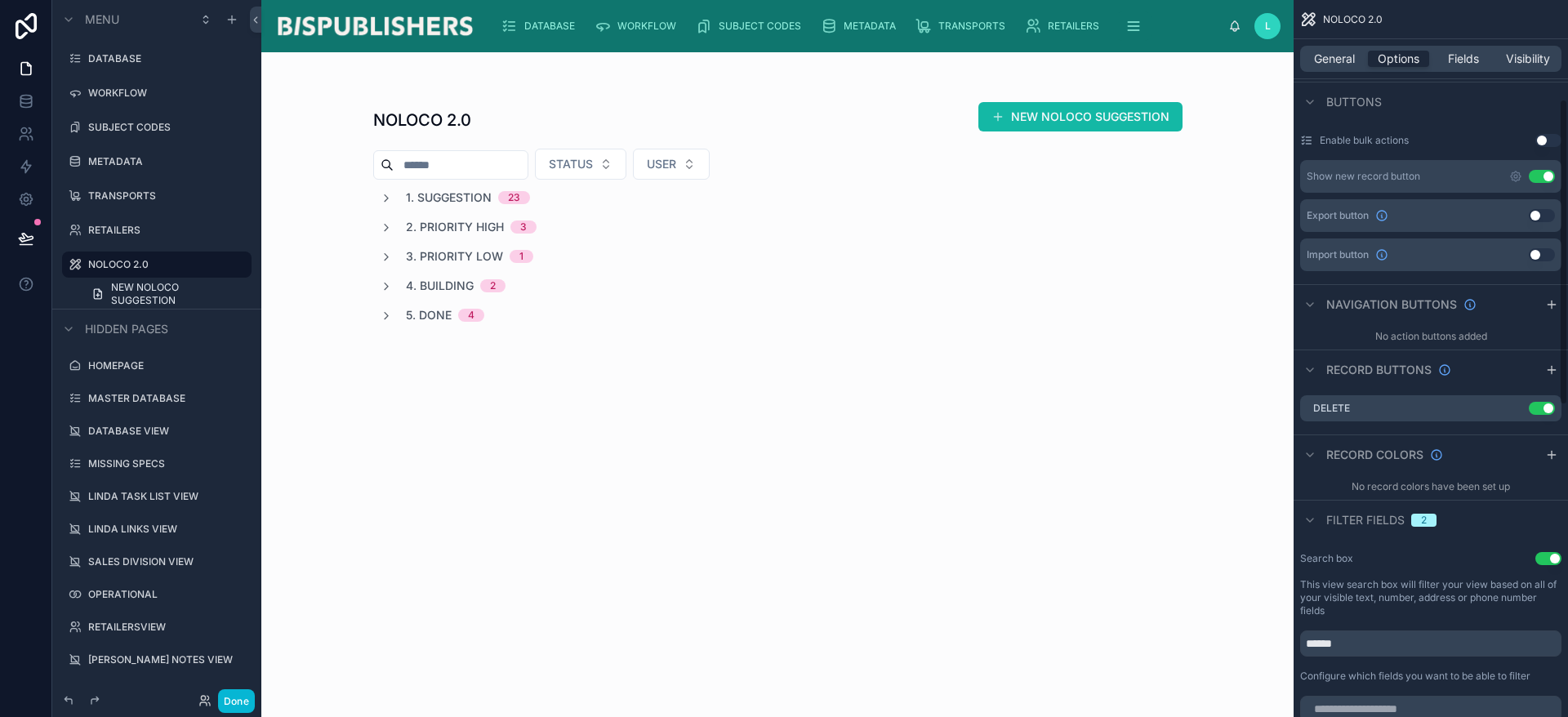
scroll to position [0, 0]
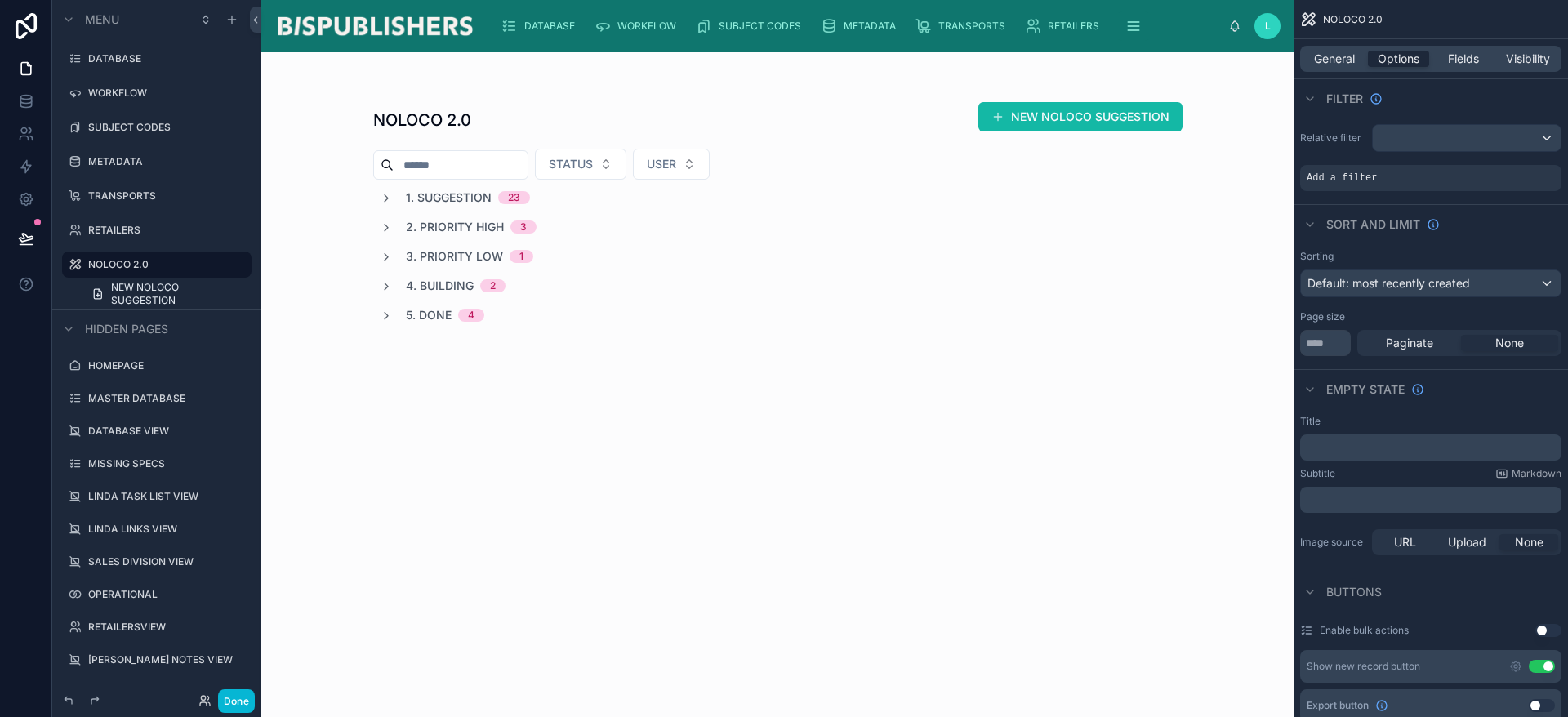
click at [1353, 442] on div "﻿" at bounding box center [1430, 447] width 261 height 26
click at [1359, 450] on p "﻿" at bounding box center [1433, 447] width 252 height 13
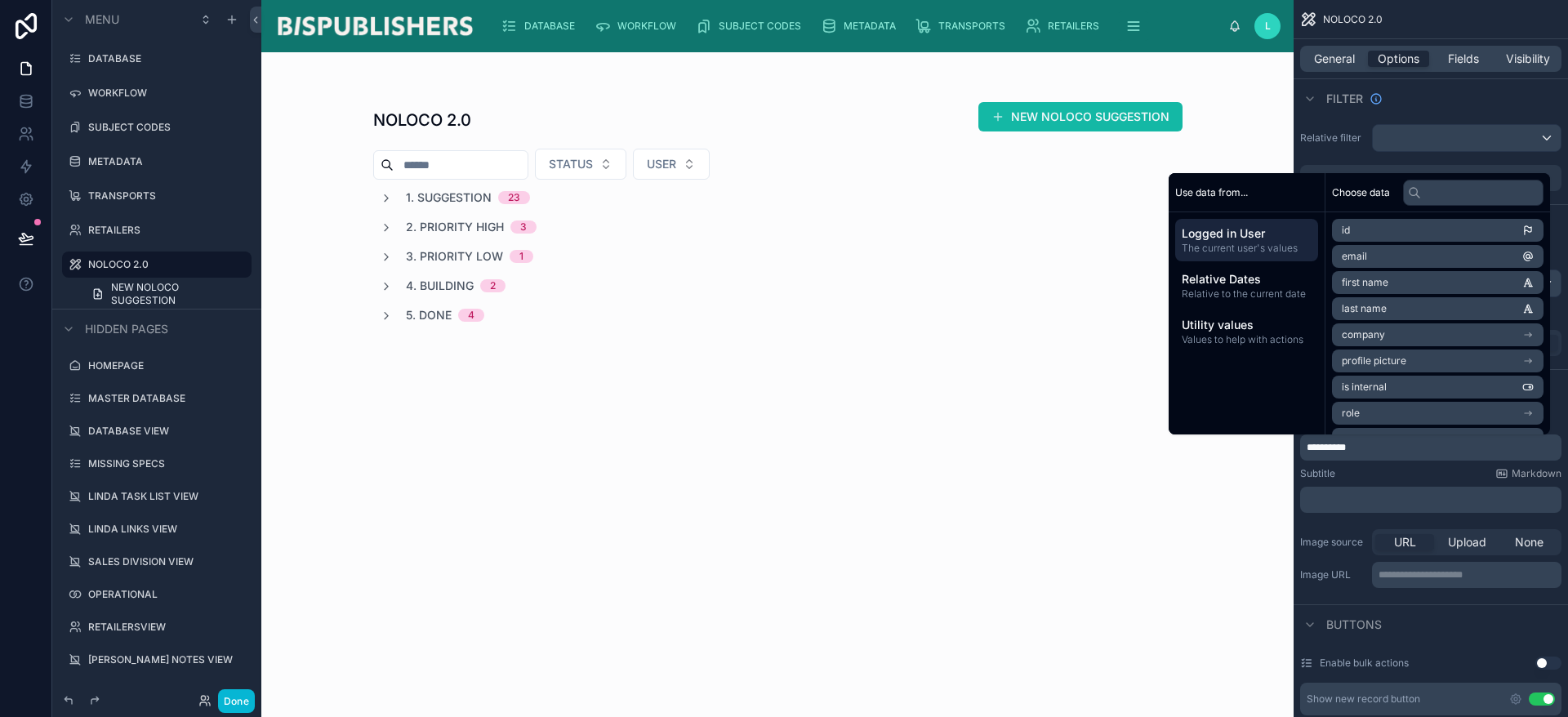
click at [1132, 529] on div "NOLOCO 2.0 NEW NOLOCO SUGGESTION STATUS USER 1. SUGGESTION 23 2. PRIORITY HIGH …" at bounding box center [777, 384] width 1032 height 664
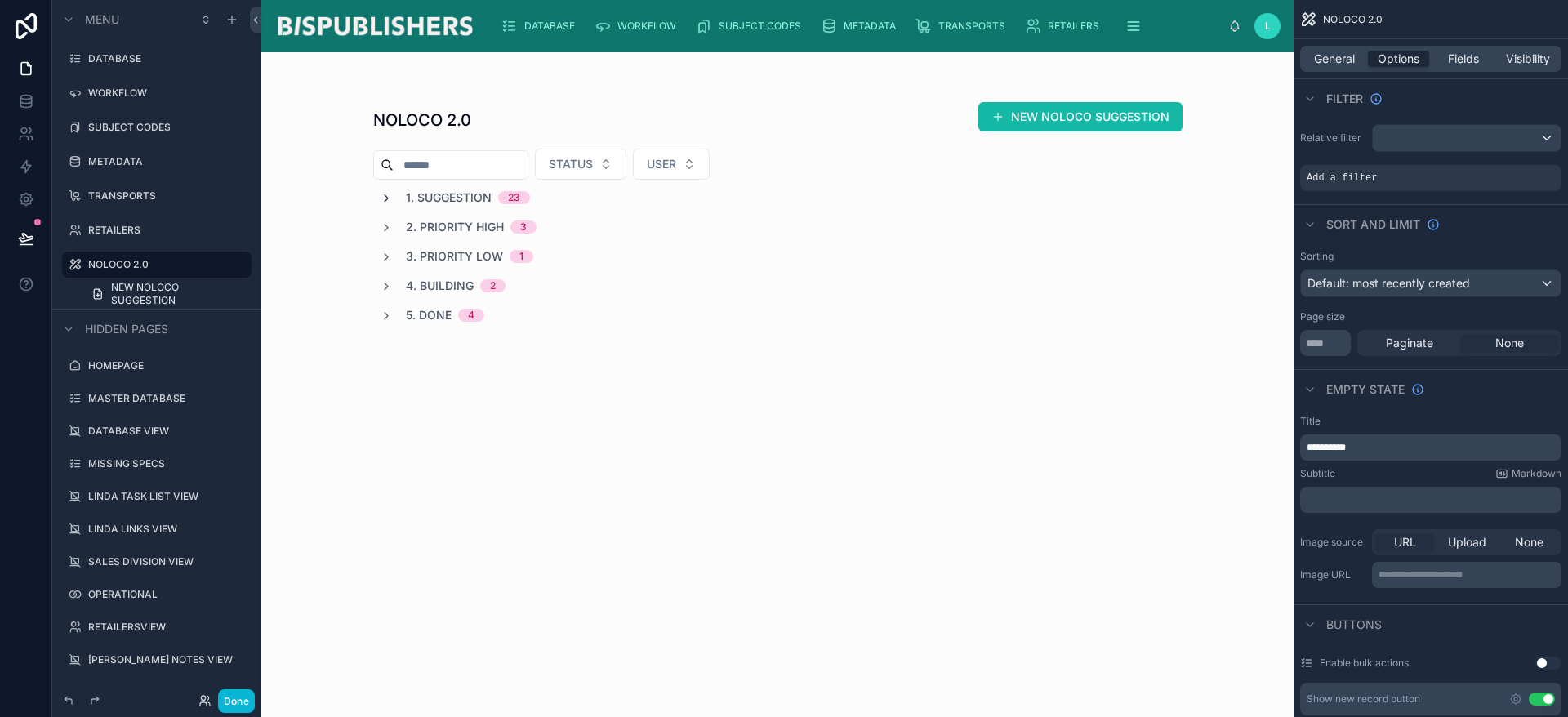
click at [385, 198] on icon at bounding box center [386, 198] width 13 height 13
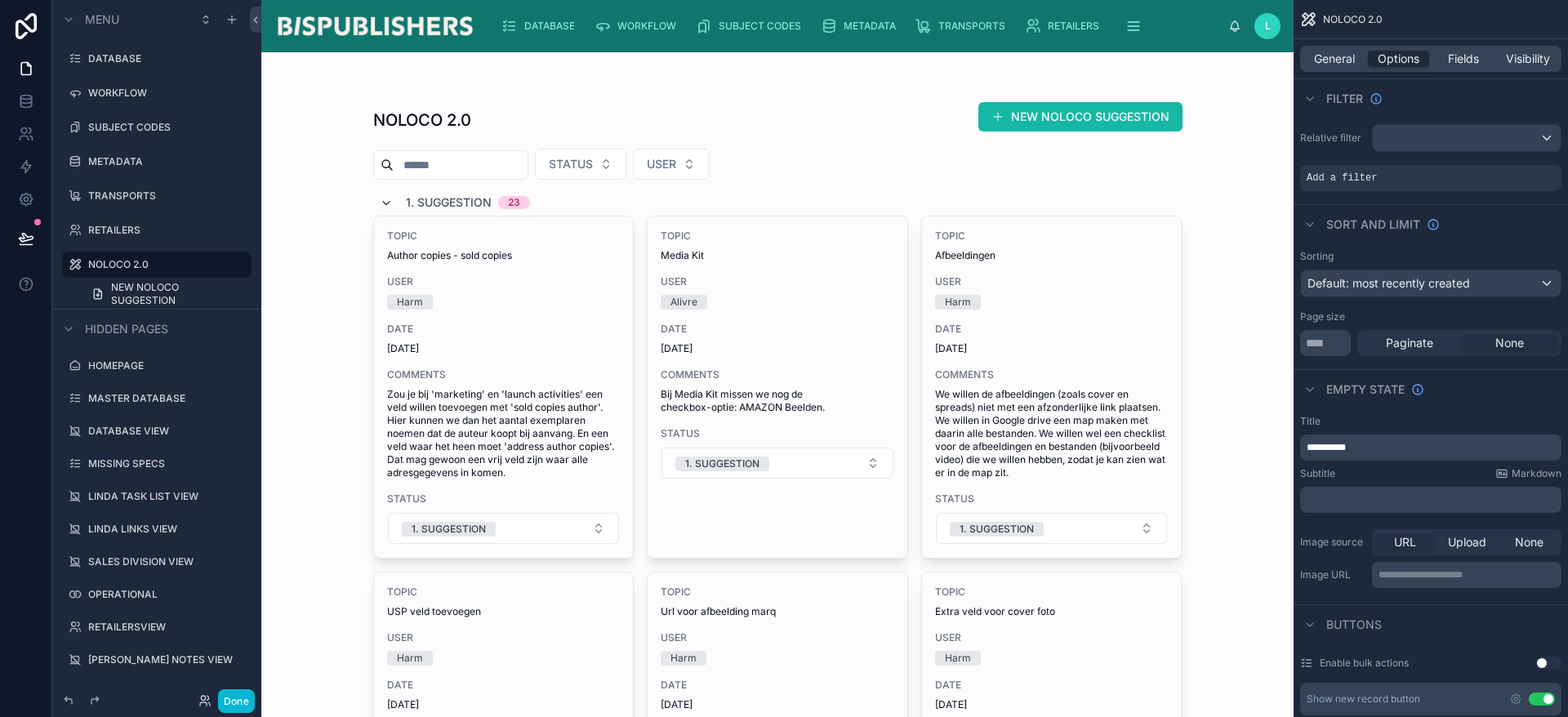
click at [380, 203] on icon at bounding box center [386, 203] width 13 height 13
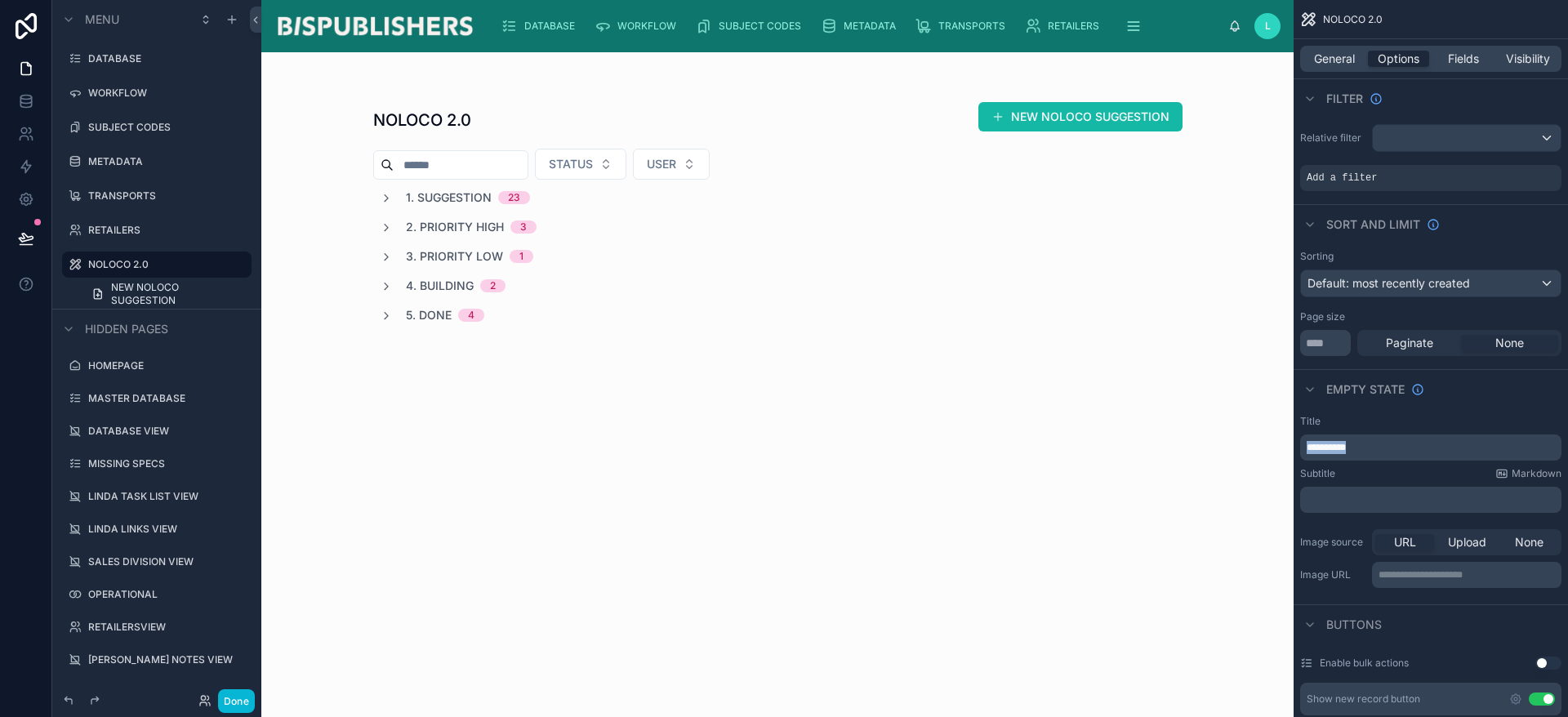
drag, startPoint x: 1397, startPoint y: 451, endPoint x: 1087, endPoint y: 440, distance: 310.2
click at [1096, 440] on div "**********" at bounding box center [915, 358] width 1307 height 717
click at [818, 475] on div "NOLOCO 2.0 NEW NOLOCO SUGGESTION STATUS USER 1. SUGGESTION 23 2. PRIORITY HIGH …" at bounding box center [777, 384] width 1032 height 664
click at [1331, 63] on span "General" at bounding box center [1334, 59] width 41 height 16
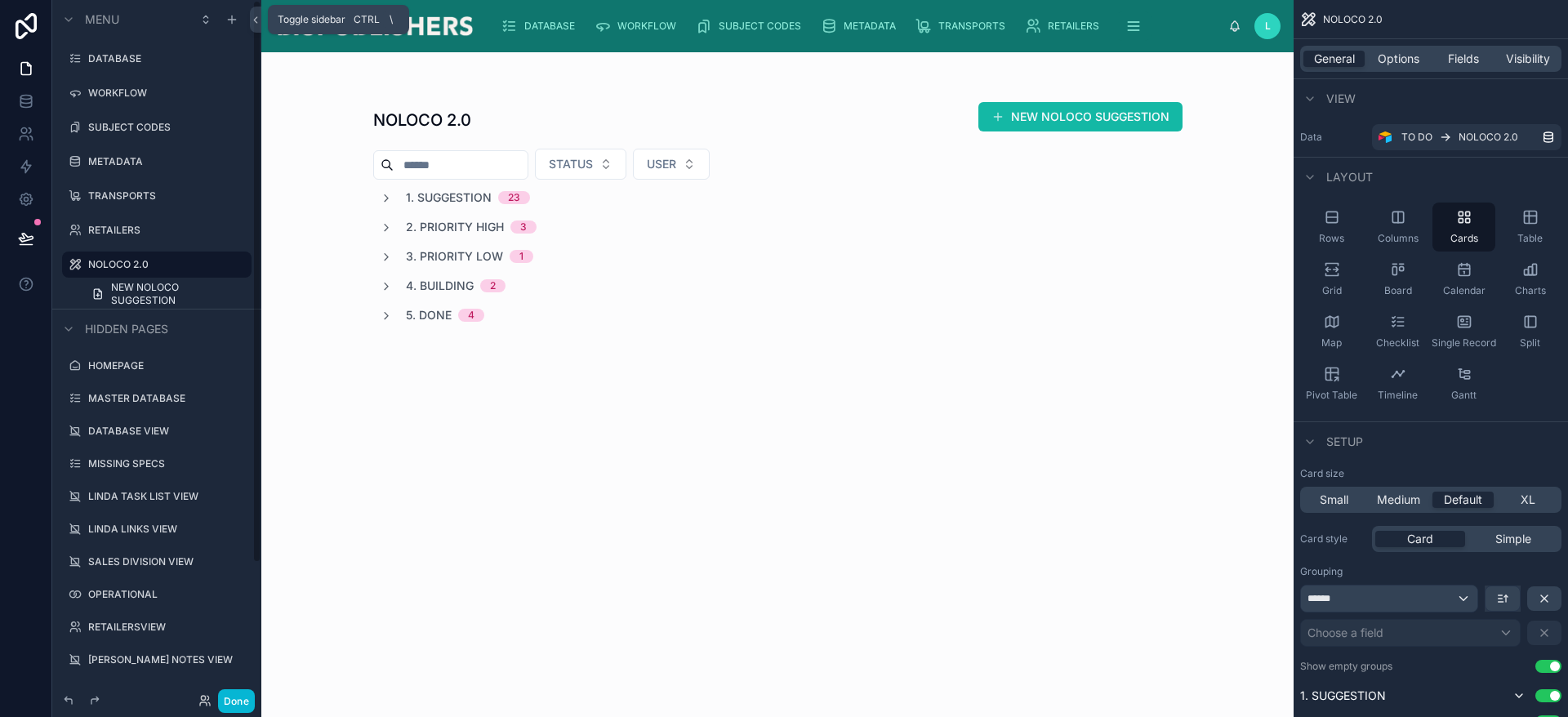
drag, startPoint x: 251, startPoint y: 15, endPoint x: 365, endPoint y: 19, distance: 114.1
click at [365, 19] on span "Ctrl" at bounding box center [366, 19] width 29 height 16
click at [432, 34] on img at bounding box center [374, 26] width 201 height 26
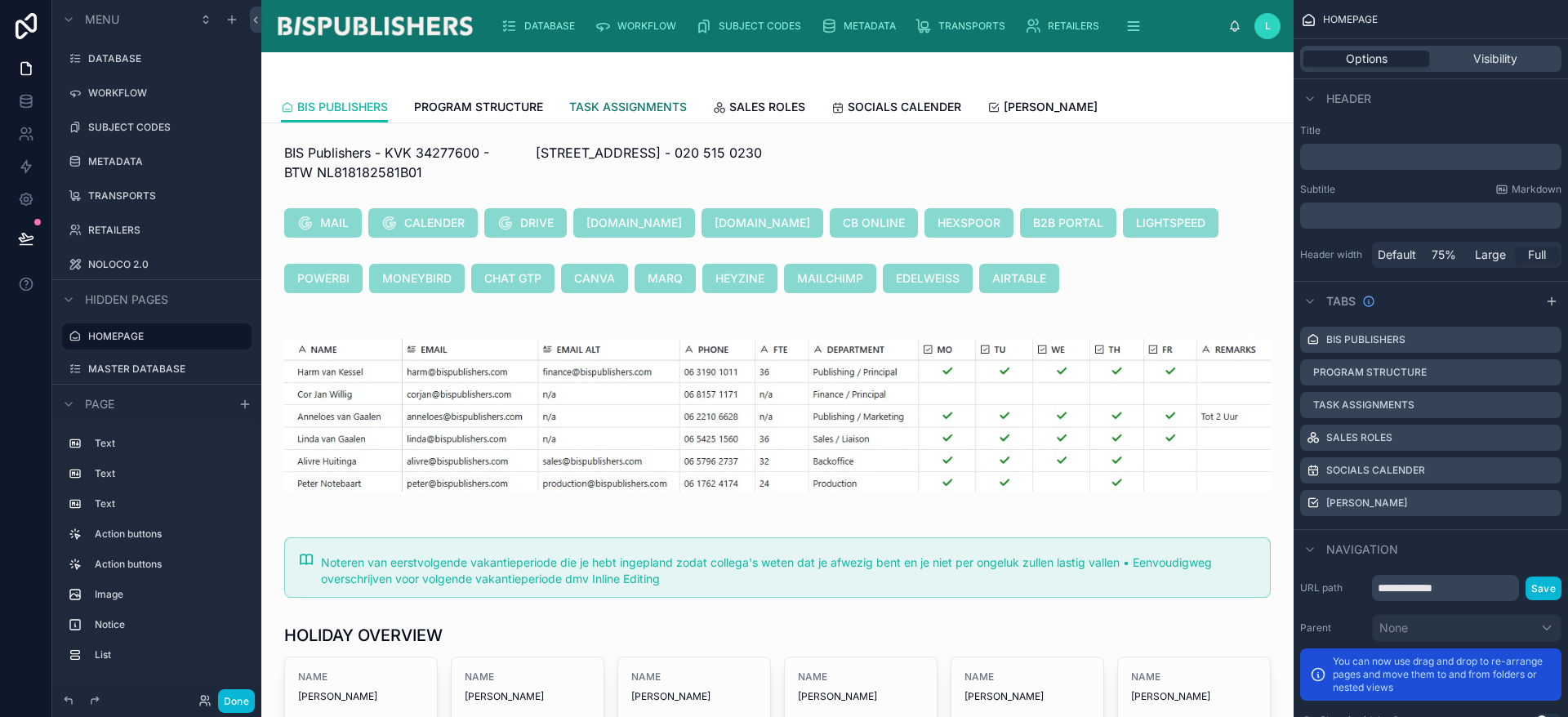
click at [640, 109] on span "TASK ASSIGNMENTS" at bounding box center [628, 107] width 117 height 16
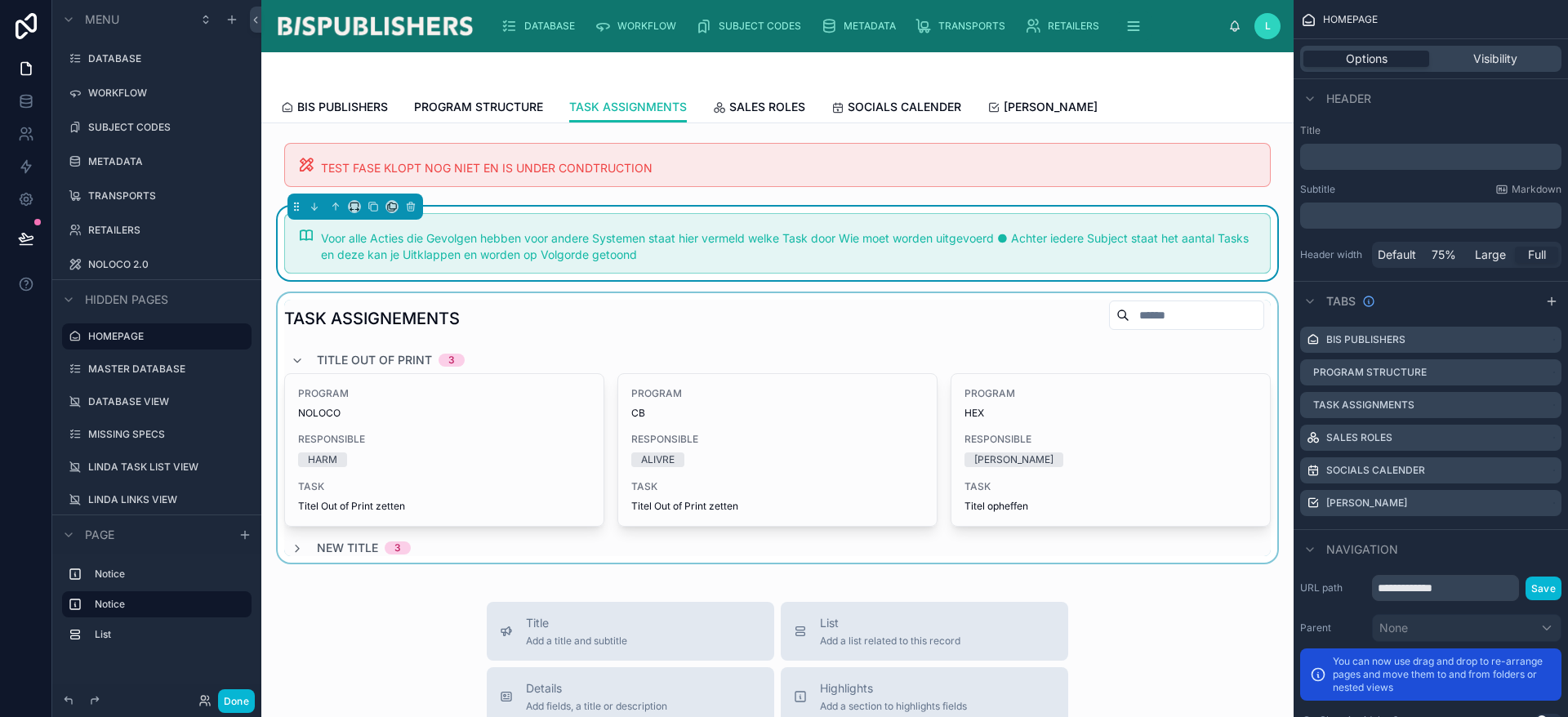
click at [834, 347] on div at bounding box center [777, 427] width 1006 height 270
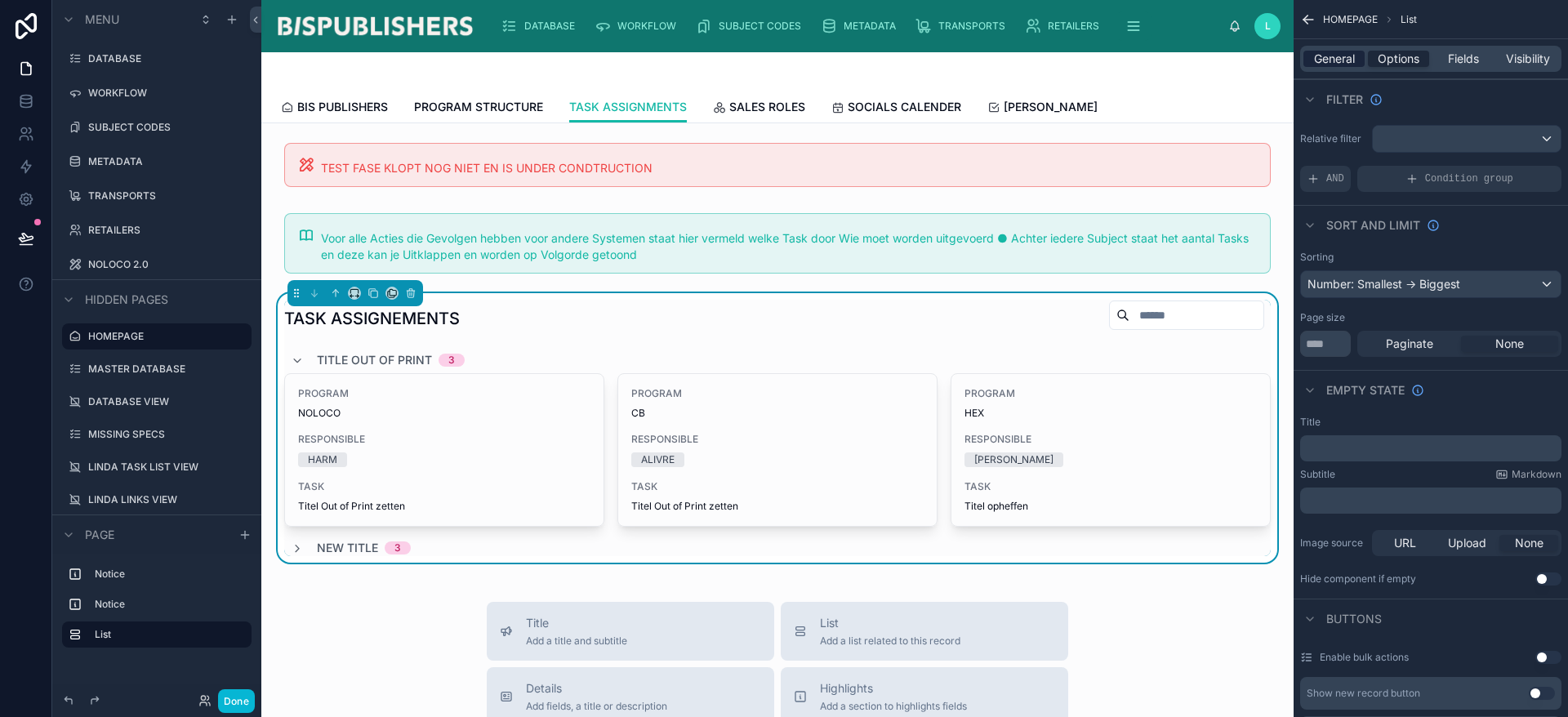
click at [1330, 53] on span "General" at bounding box center [1334, 59] width 41 height 16
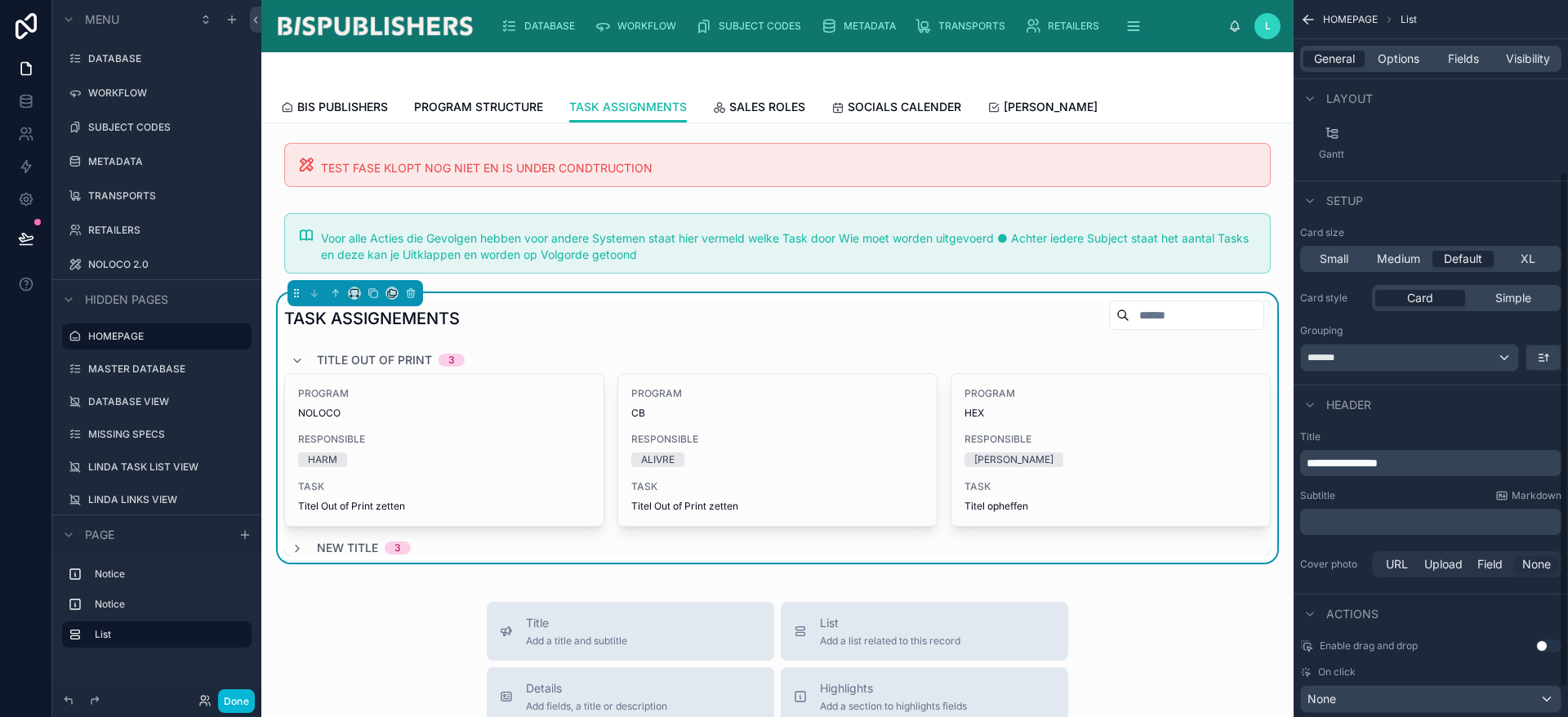
scroll to position [245, 0]
click at [934, 325] on div "TASK ASSIGNEMENTS" at bounding box center [778, 319] width 986 height 38
click at [1411, 55] on span "Options" at bounding box center [1398, 59] width 41 height 16
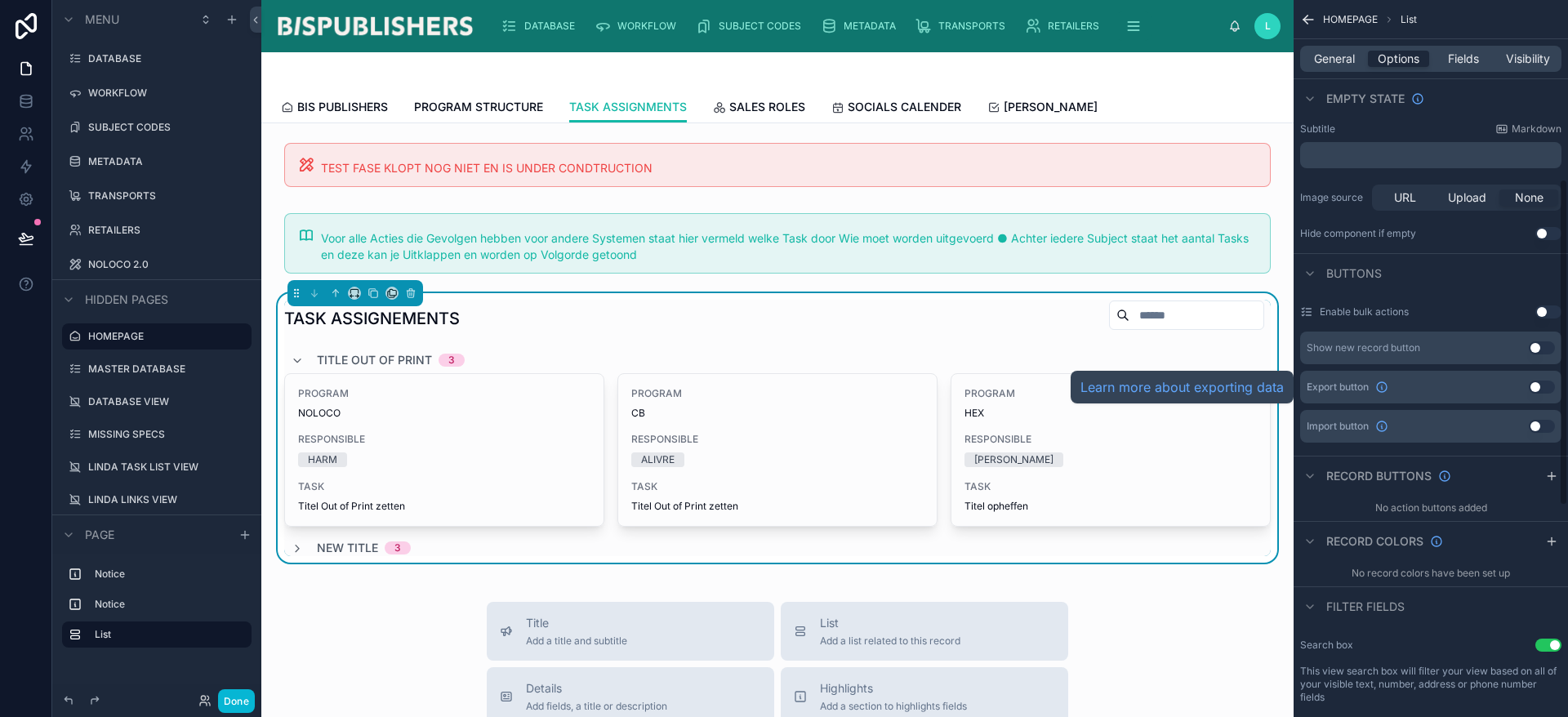
scroll to position [856, 0]
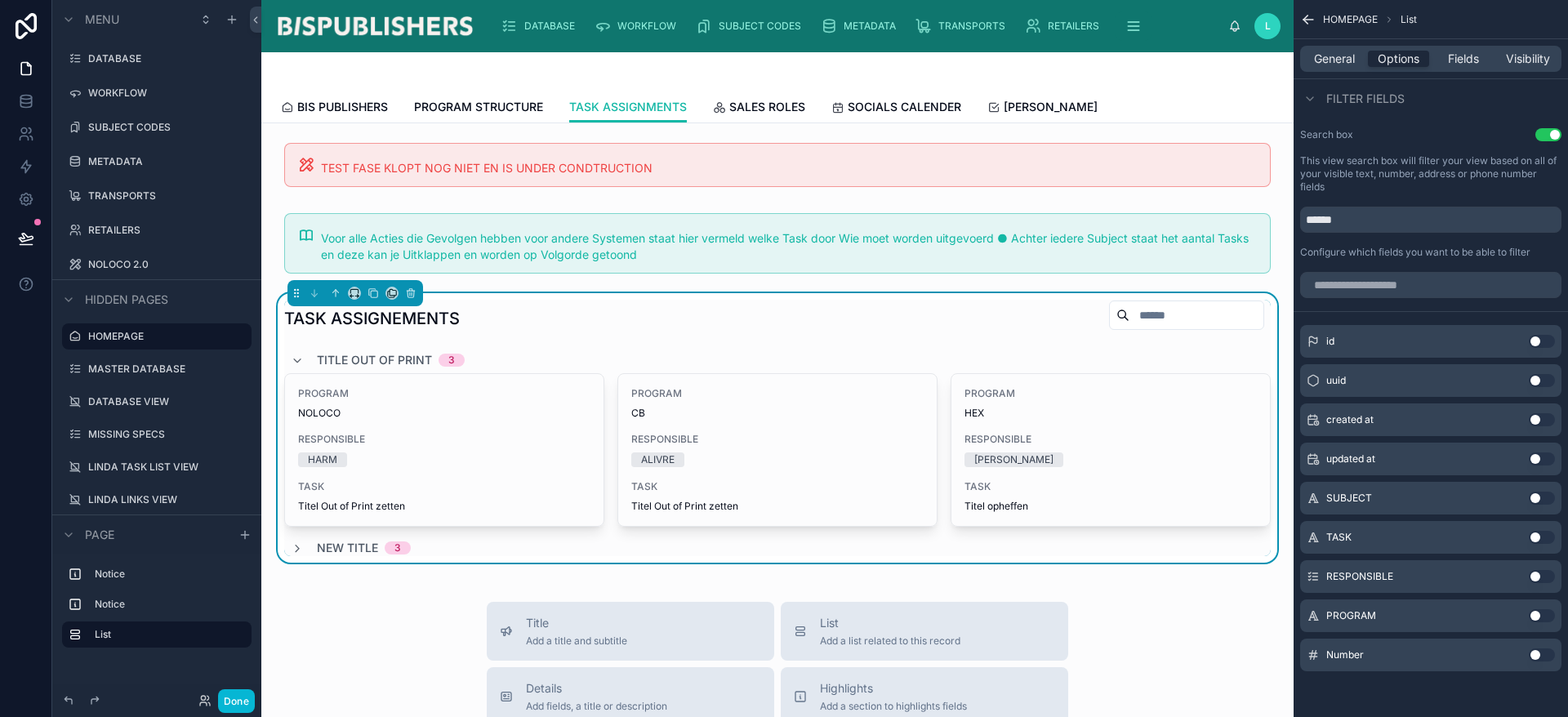
click at [1534, 572] on button "Use setting" at bounding box center [1541, 576] width 26 height 13
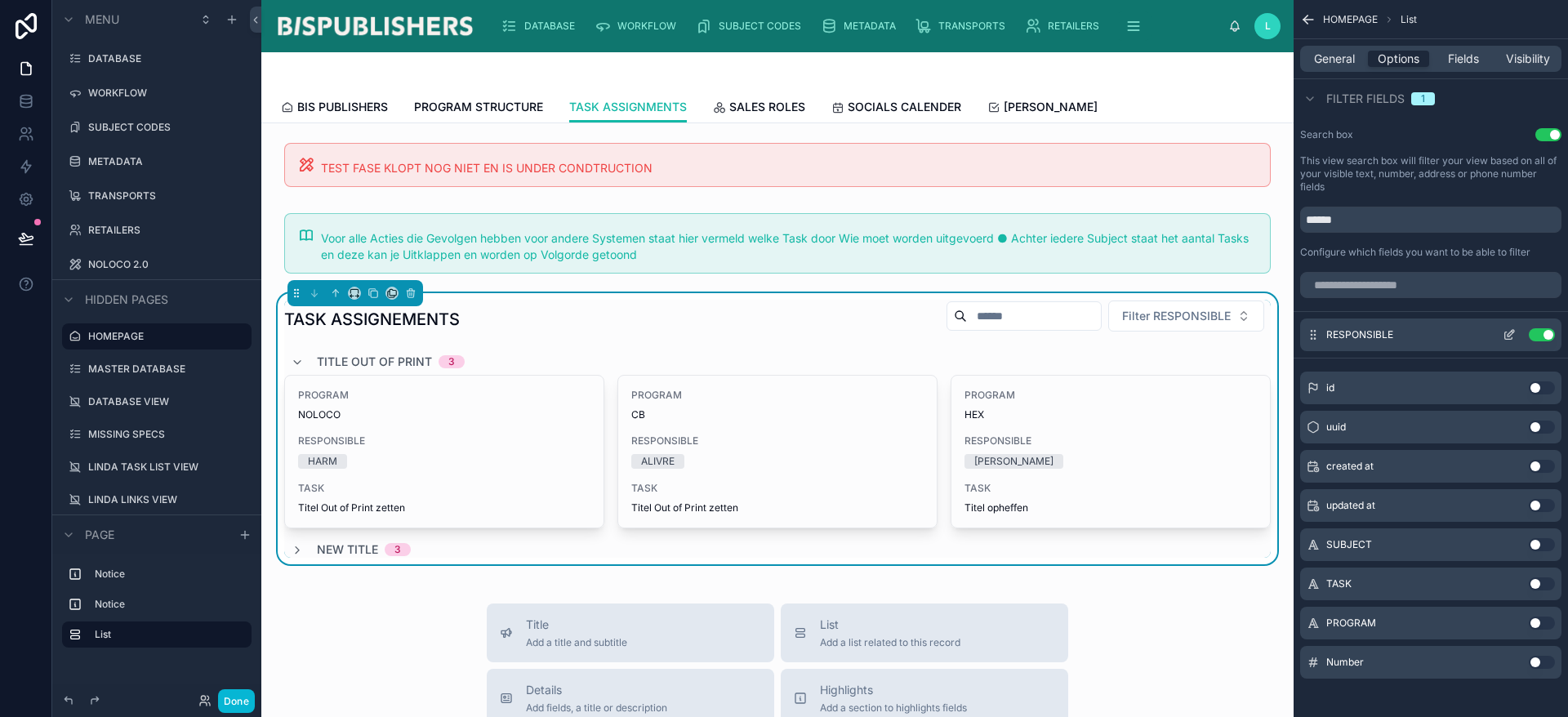
click at [1509, 334] on icon "scrollable content" at bounding box center [1511, 334] width 7 height 7
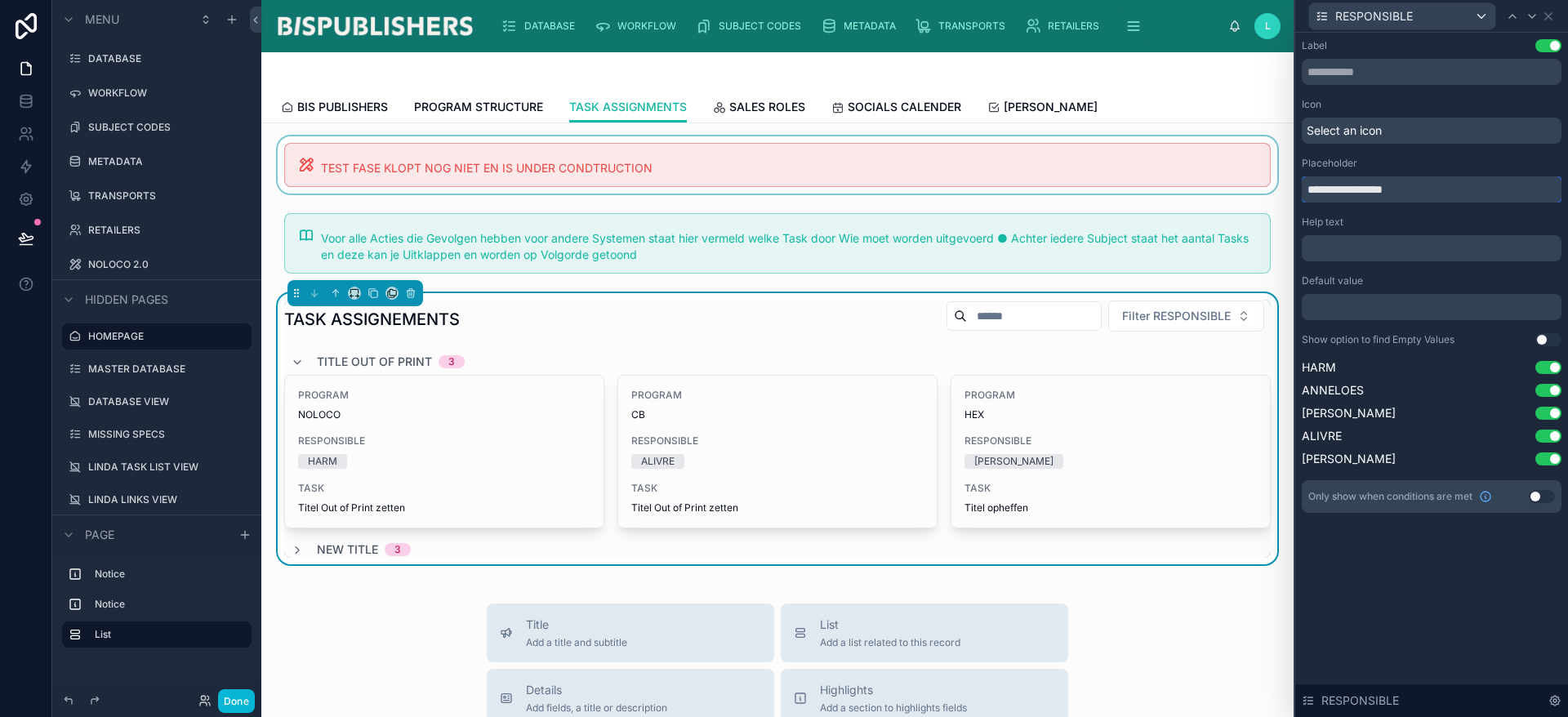
drag, startPoint x: 1338, startPoint y: 191, endPoint x: 1192, endPoint y: 185, distance: 146.1
click at [1192, 185] on div "**********" at bounding box center [784, 358] width 1568 height 717
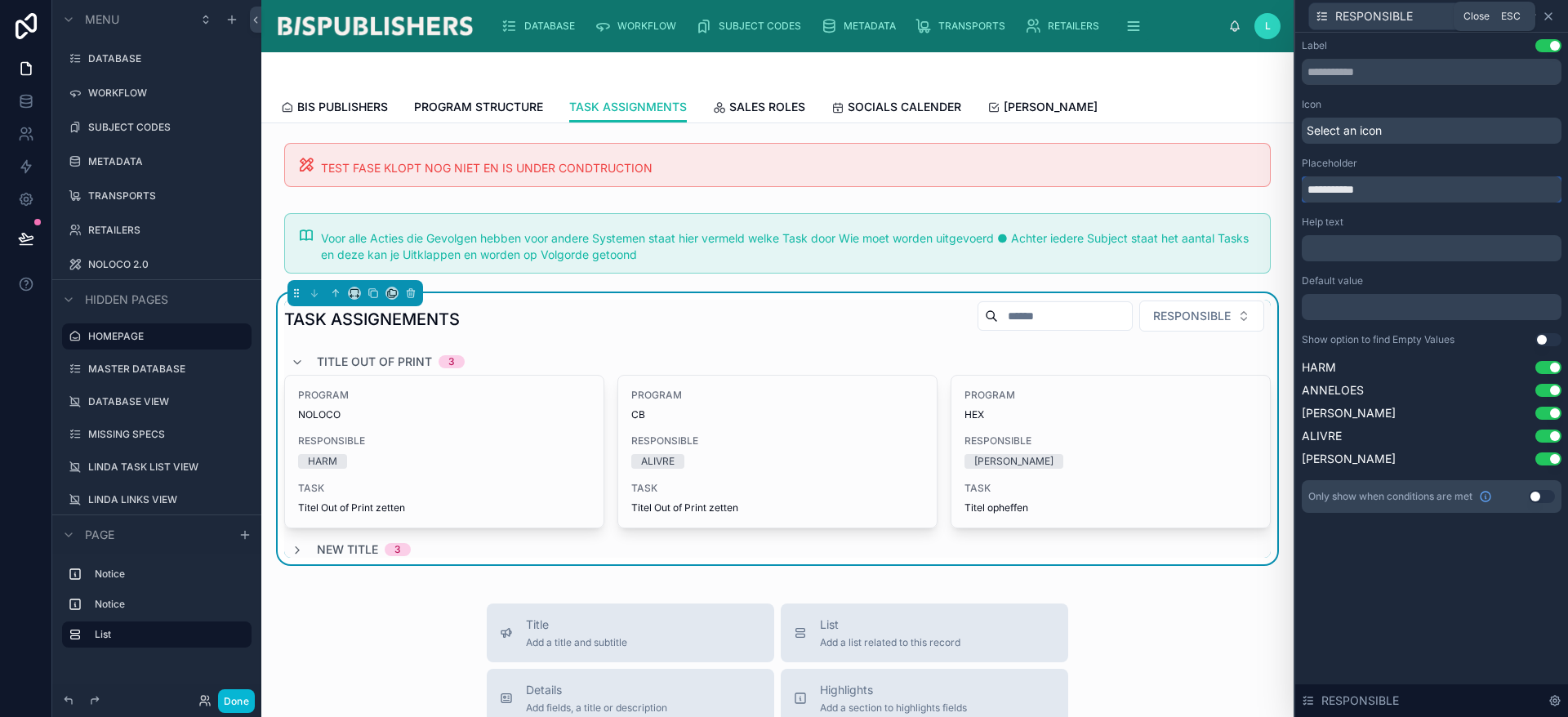
type input "**********"
click at [1548, 17] on icon at bounding box center [1548, 16] width 13 height 13
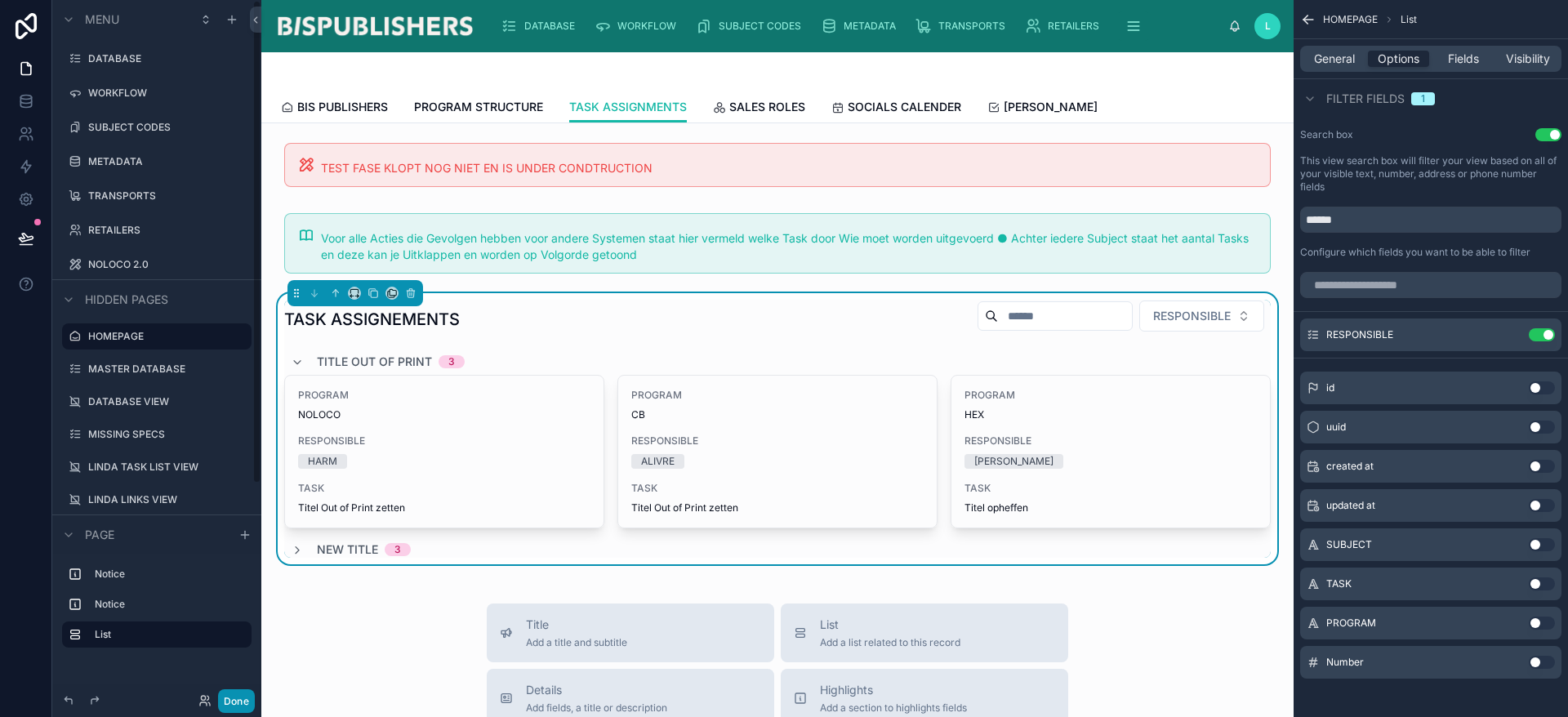
click at [245, 698] on button "Done" at bounding box center [236, 701] width 37 height 23
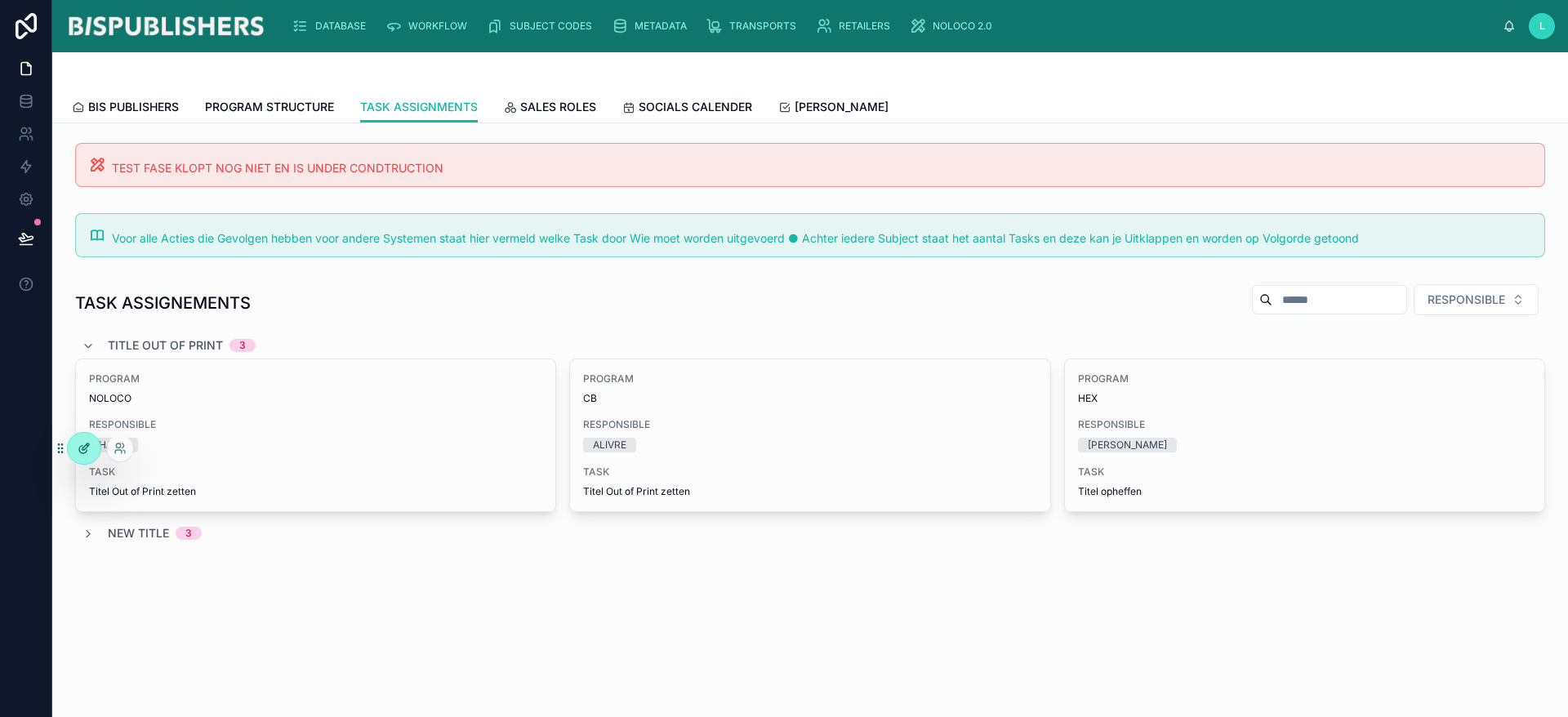
click at [84, 449] on icon at bounding box center [86, 446] width 7 height 7
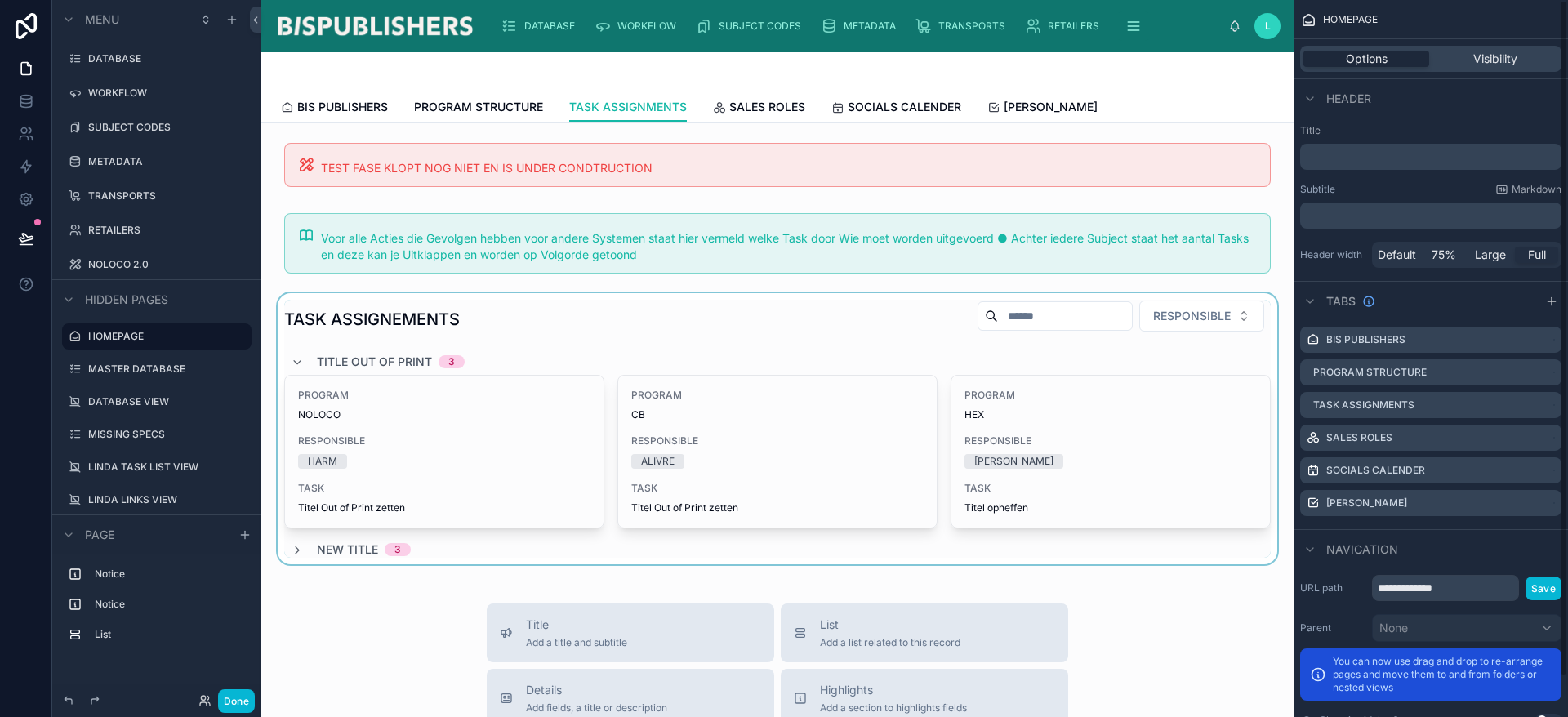
click at [954, 356] on div at bounding box center [777, 428] width 1006 height 271
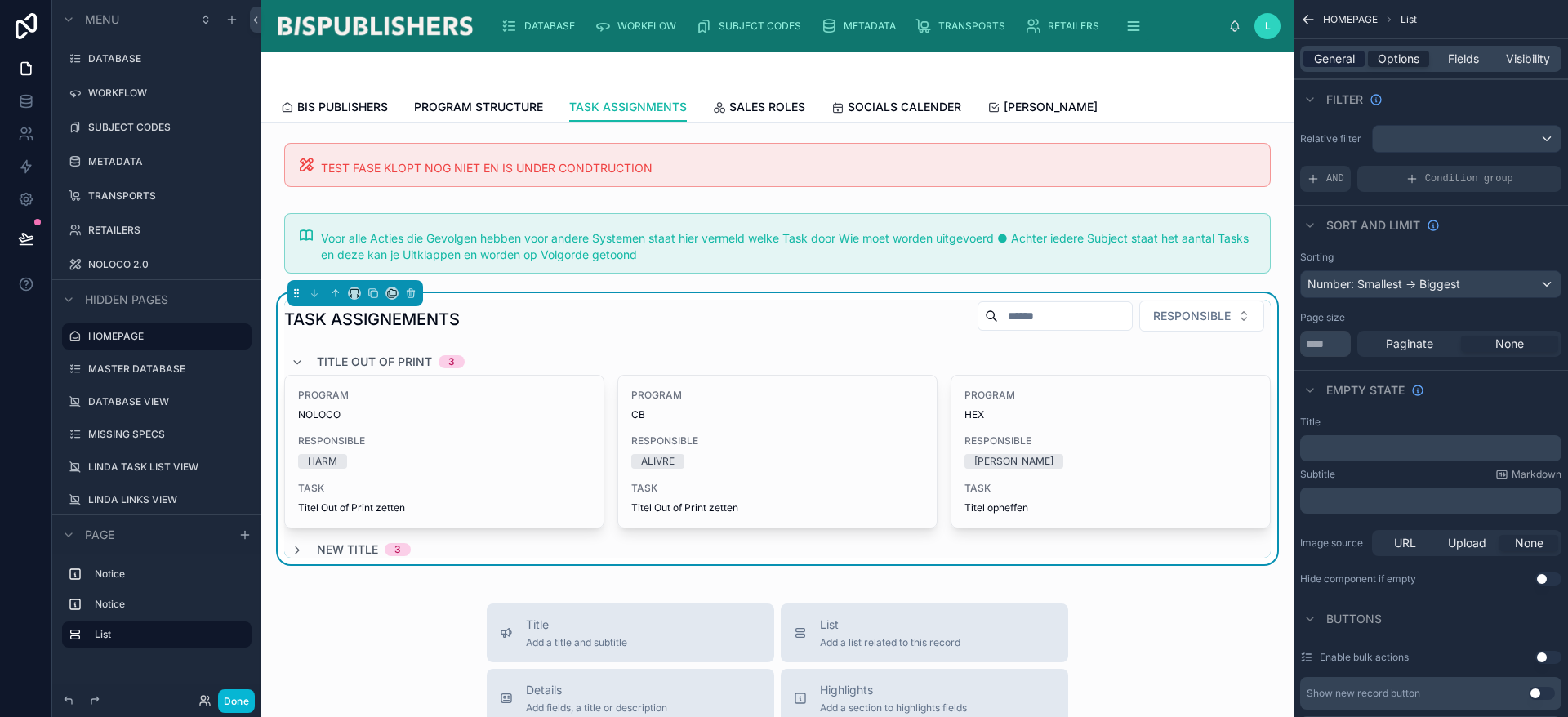
click at [1334, 56] on span "General" at bounding box center [1334, 59] width 41 height 16
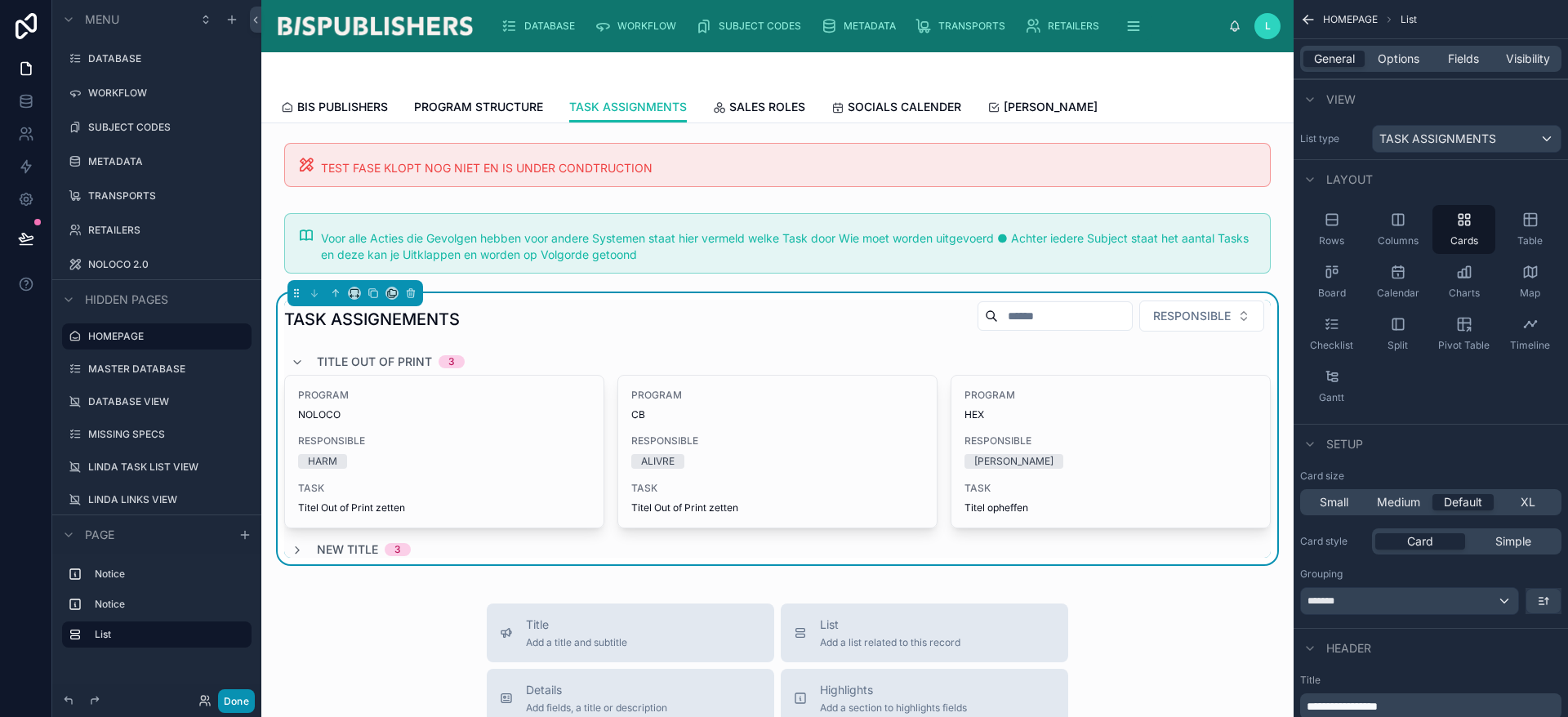
click at [241, 705] on button "Done" at bounding box center [236, 701] width 37 height 23
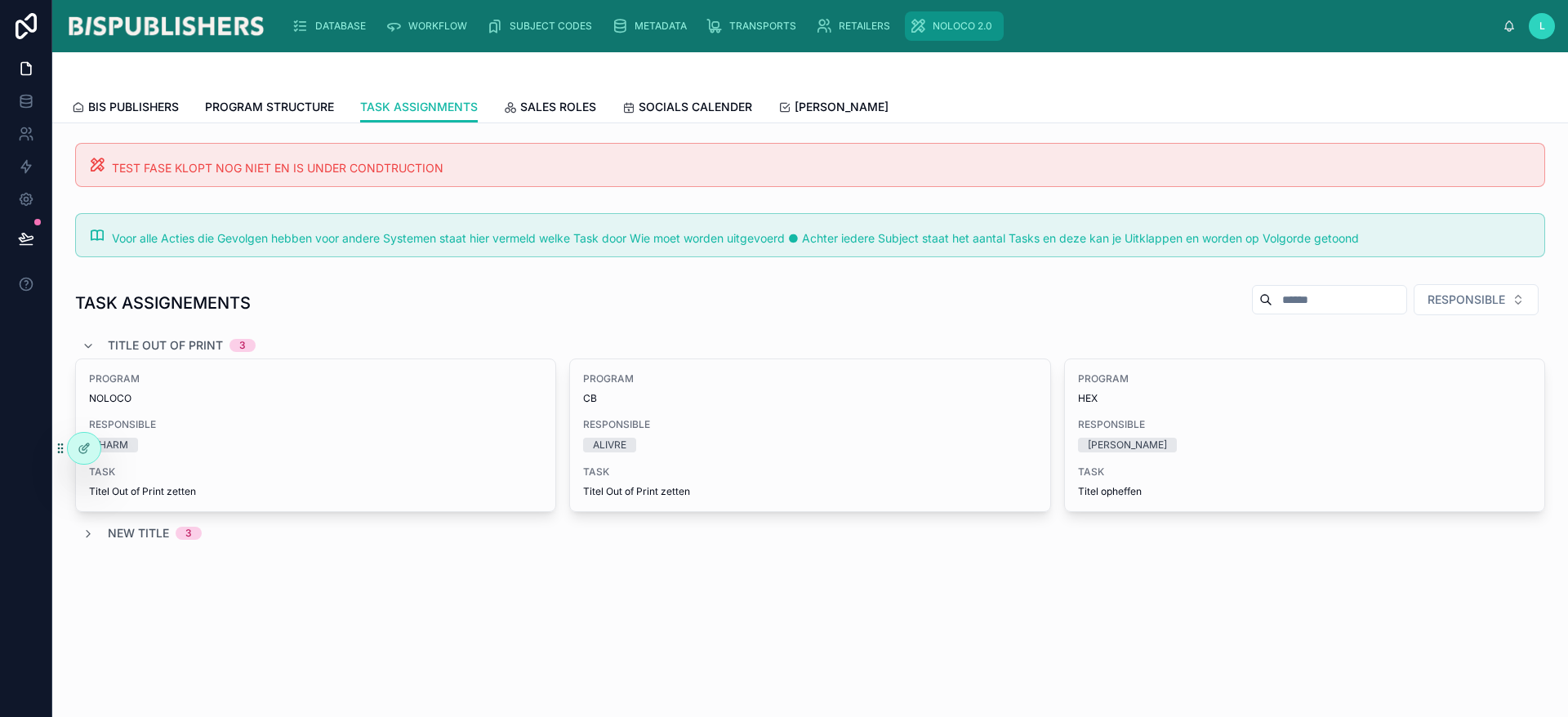
click at [950, 23] on span "NOLOCO 2.0" at bounding box center [962, 26] width 59 height 13
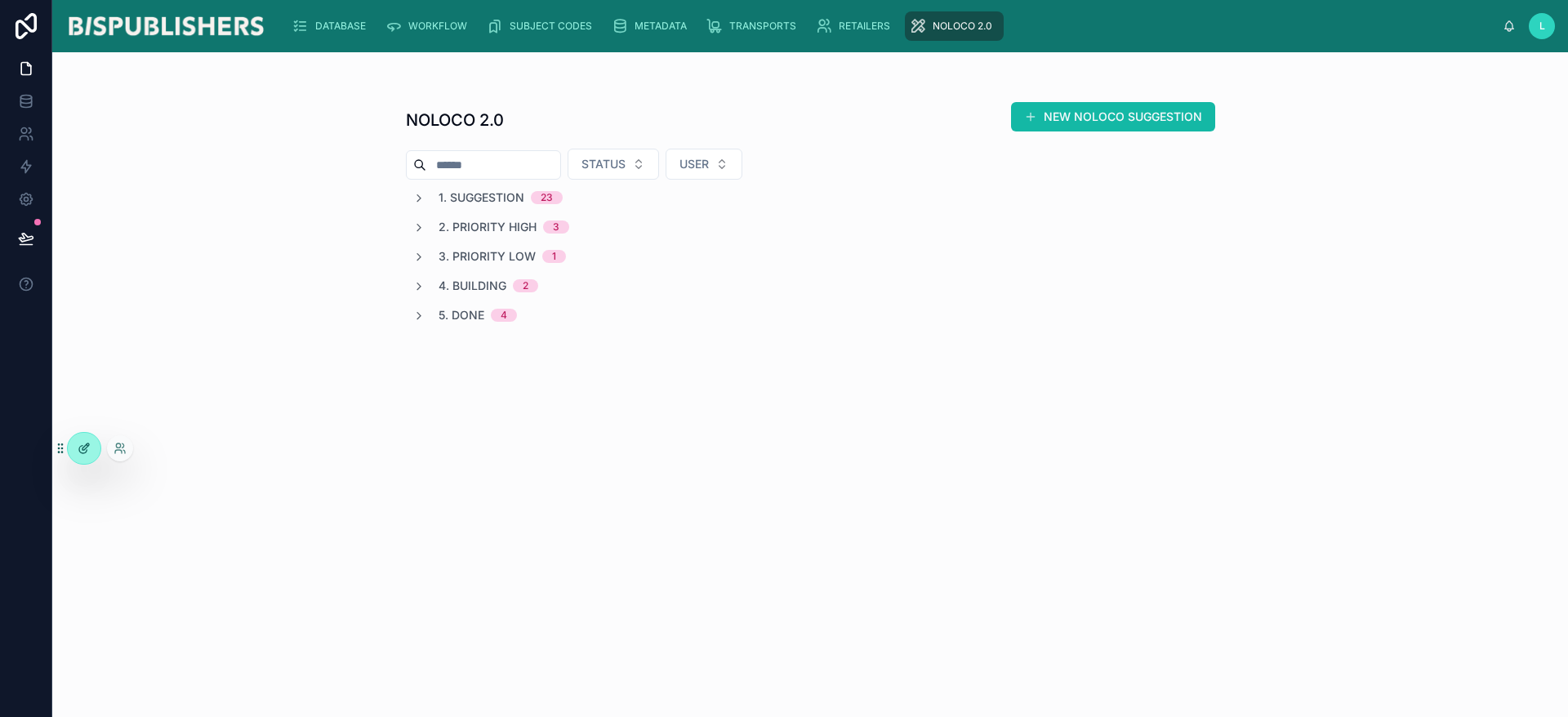
click at [74, 452] on div at bounding box center [84, 448] width 33 height 31
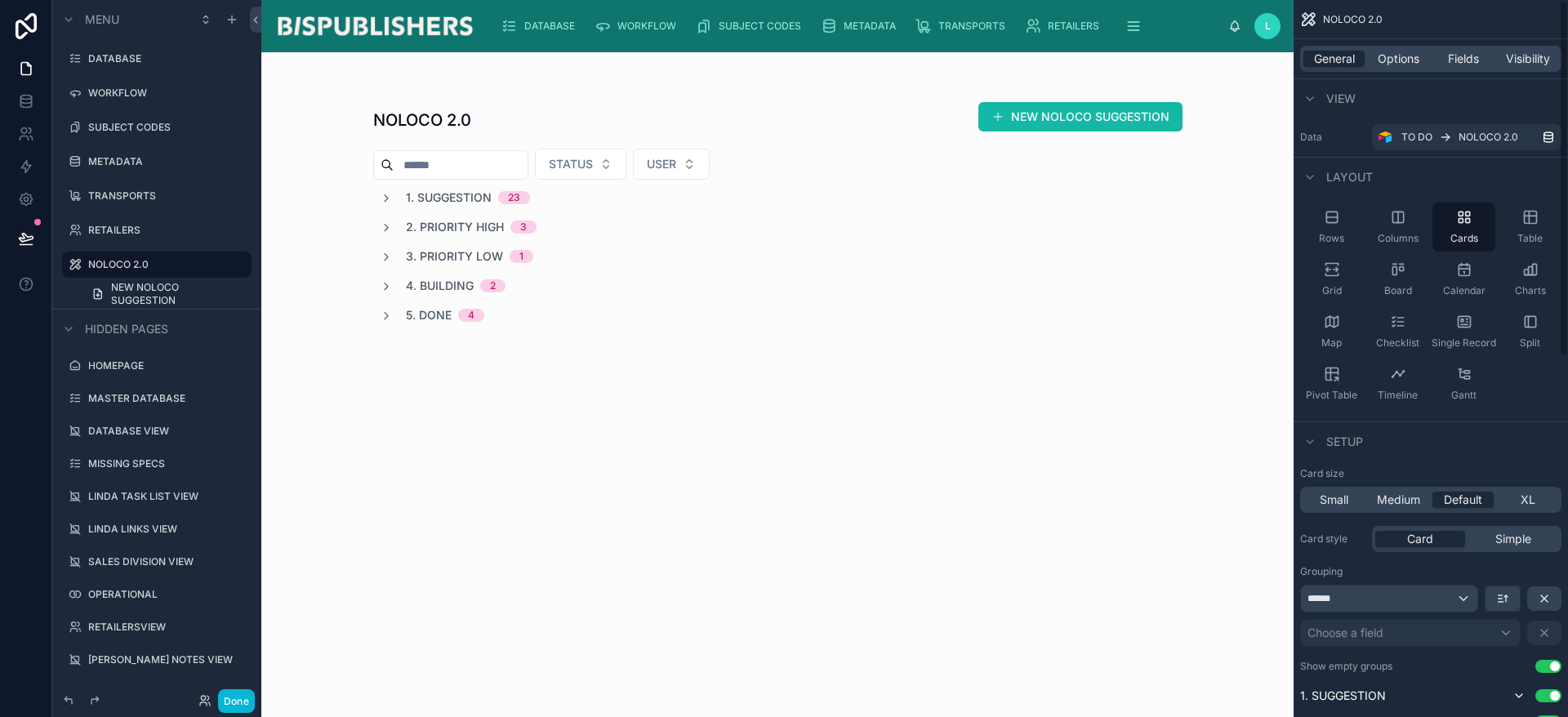
click at [394, 197] on div at bounding box center [778, 214] width 835 height 323
click at [390, 200] on icon at bounding box center [386, 198] width 13 height 13
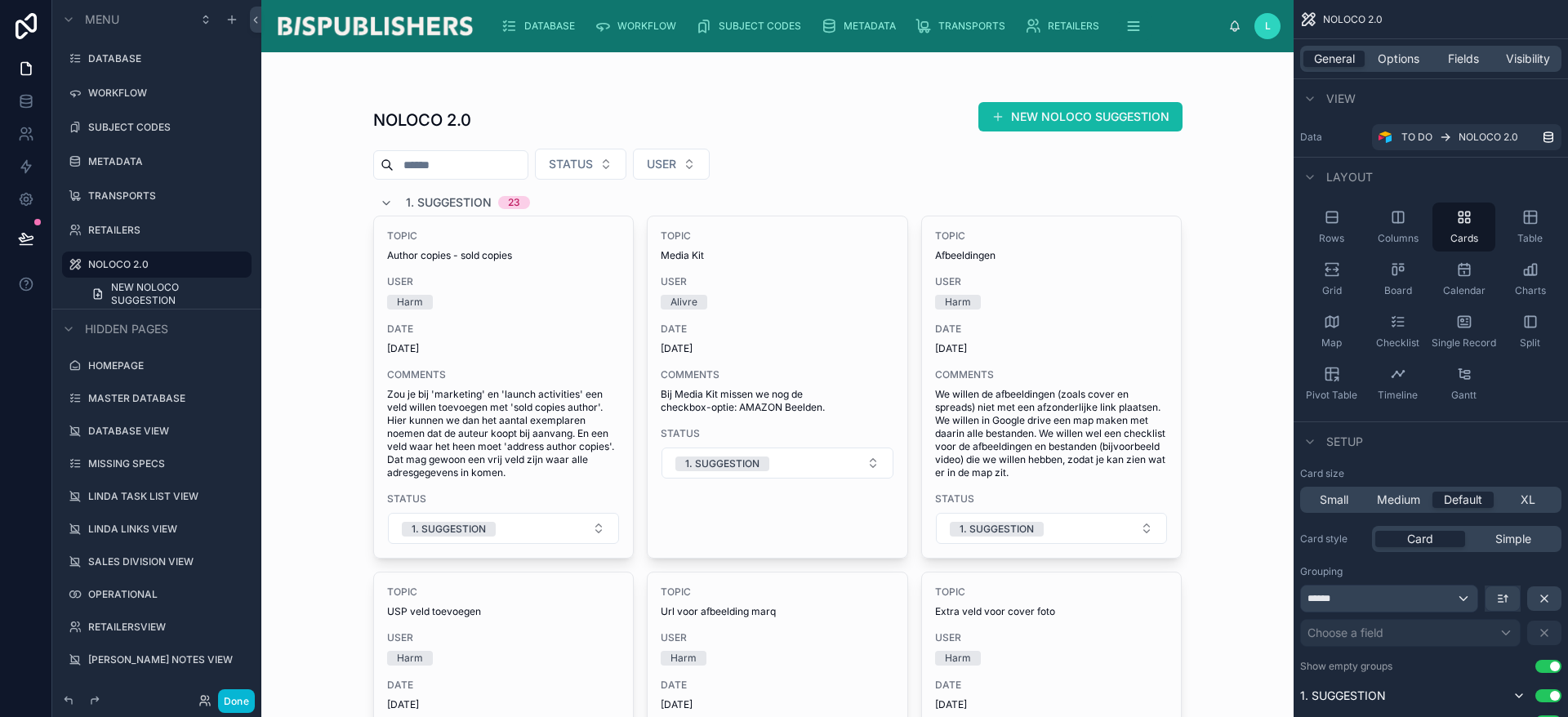
click at [397, 34] on img at bounding box center [374, 26] width 201 height 26
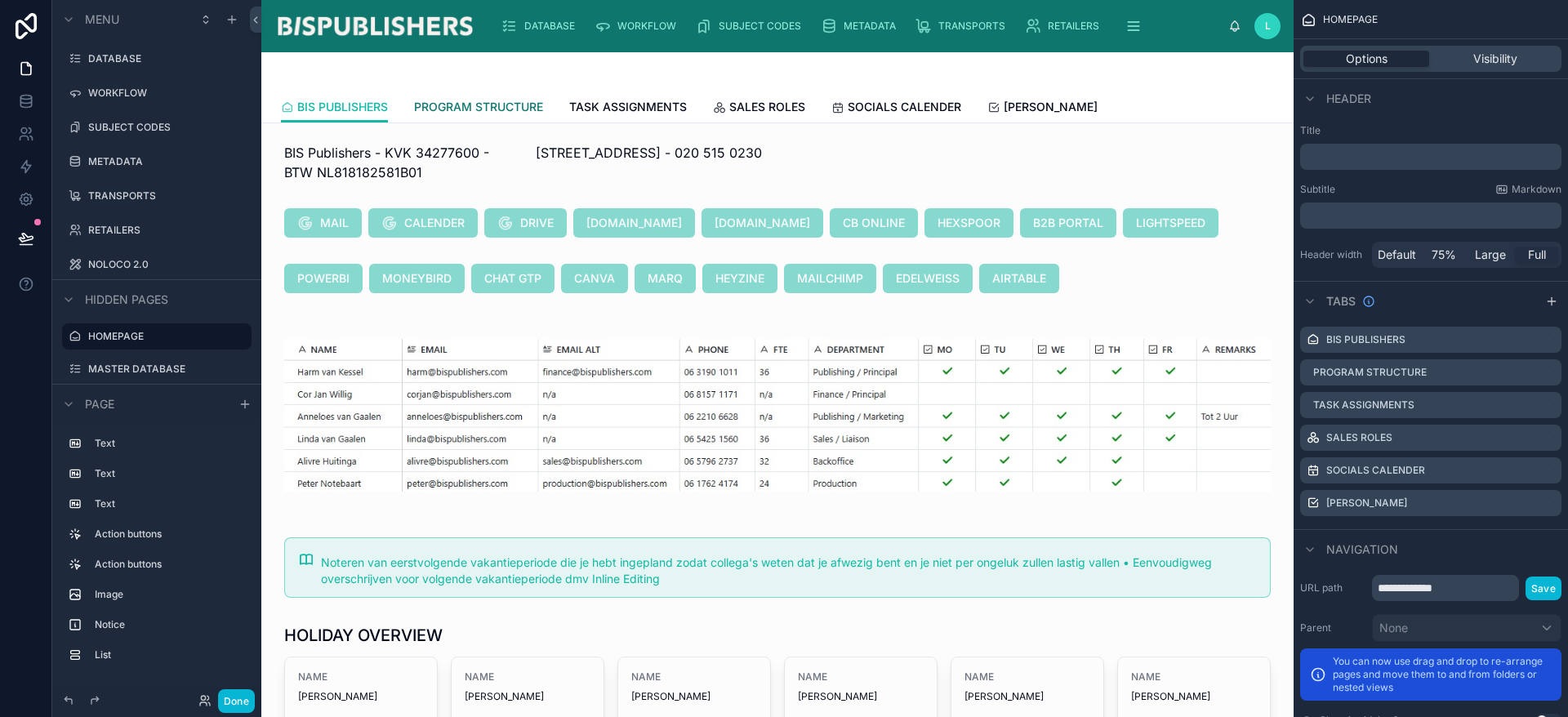
click at [497, 101] on span "PROGRAM STRUCTURE" at bounding box center [478, 107] width 129 height 16
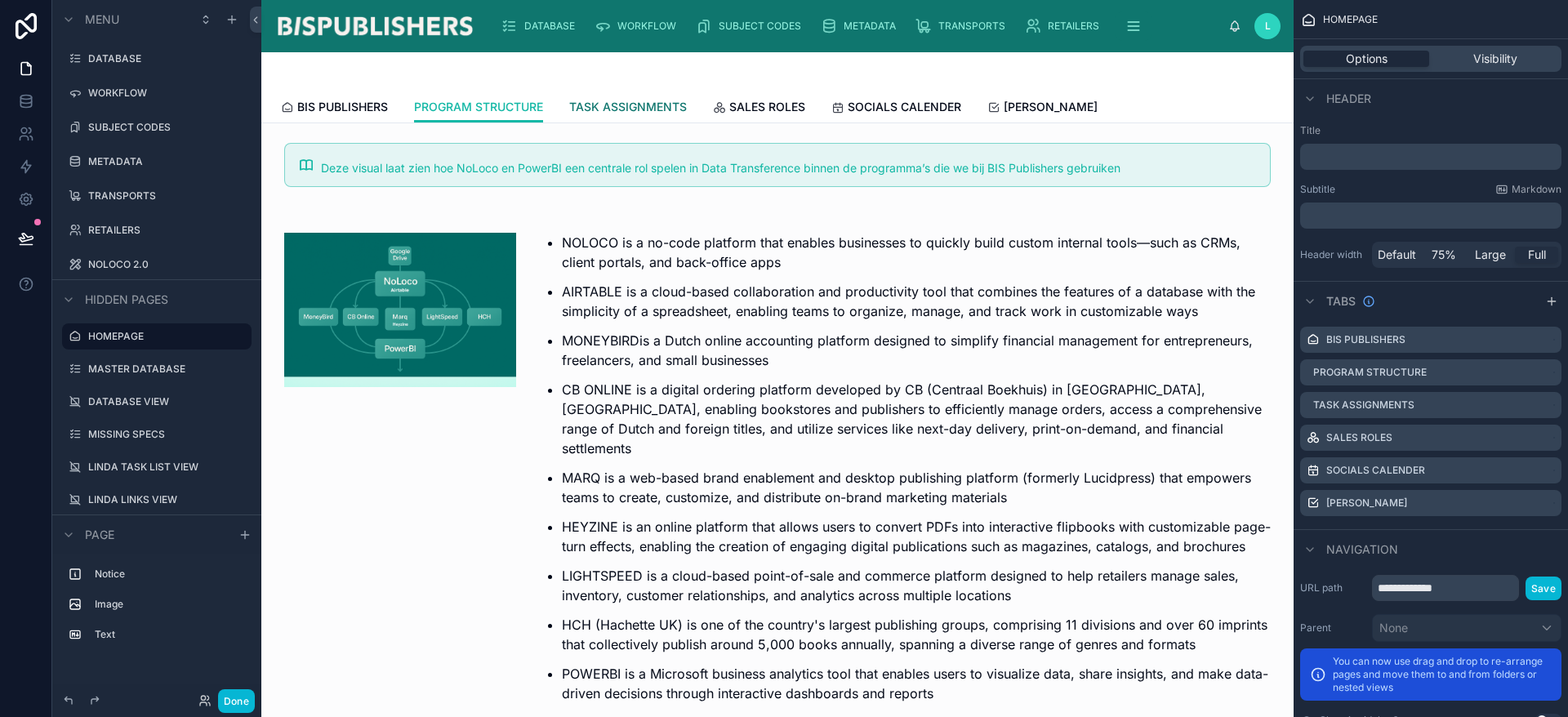
click at [653, 109] on span "TASK ASSIGNMENTS" at bounding box center [628, 107] width 117 height 16
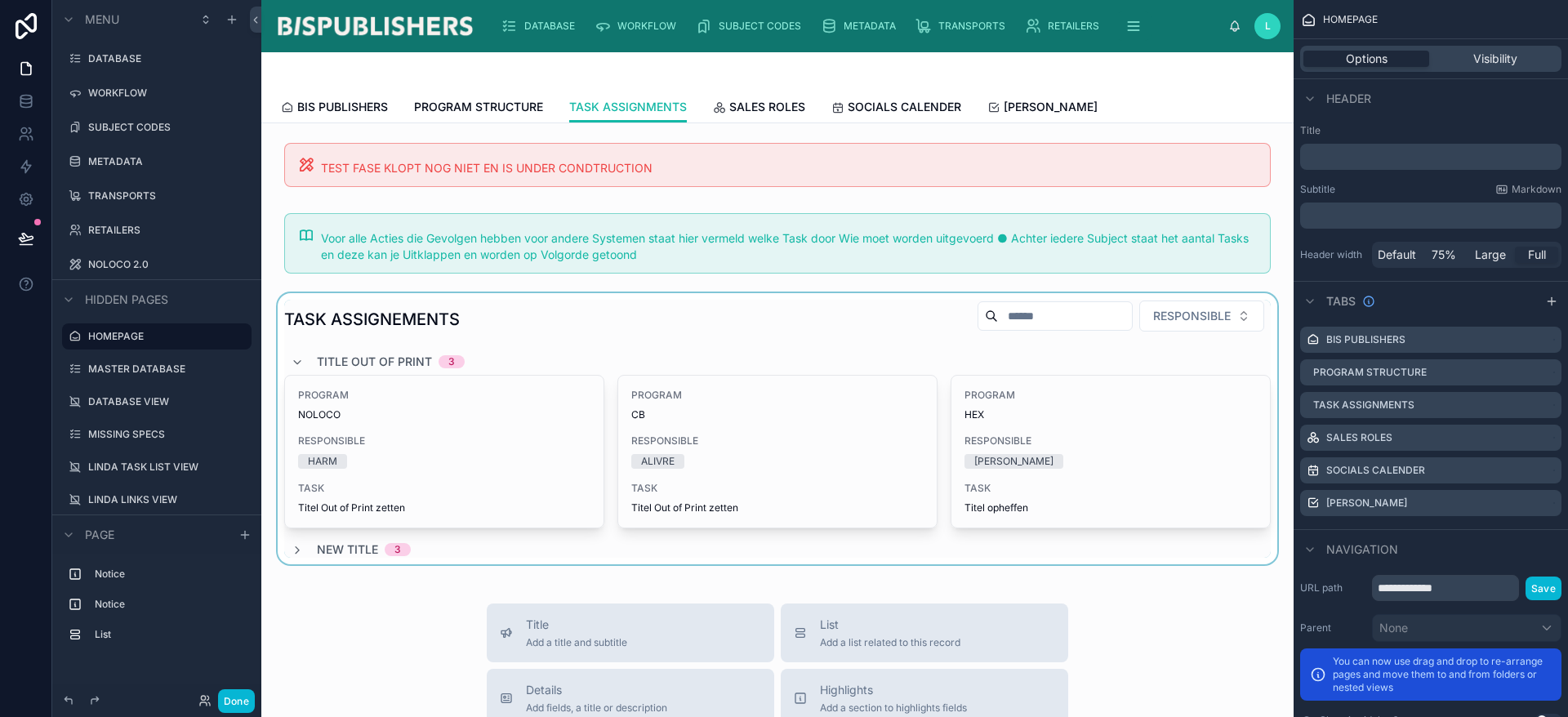
click at [778, 329] on div at bounding box center [777, 428] width 1006 height 271
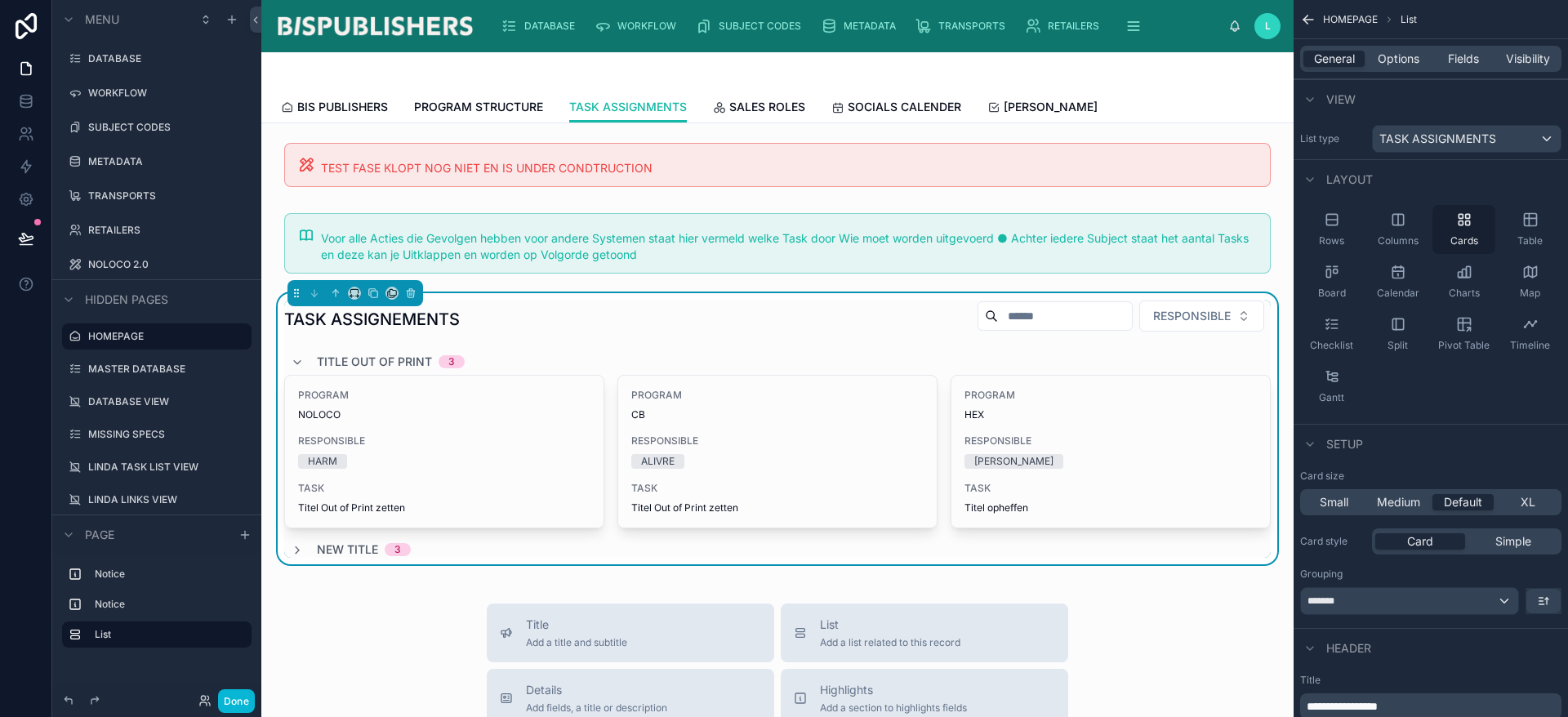
click at [1463, 223] on icon "scrollable content" at bounding box center [1460, 223] width 4 height 4
click at [1515, 541] on span "Simple" at bounding box center [1514, 541] width 36 height 16
click at [1421, 539] on span "Card" at bounding box center [1420, 541] width 26 height 16
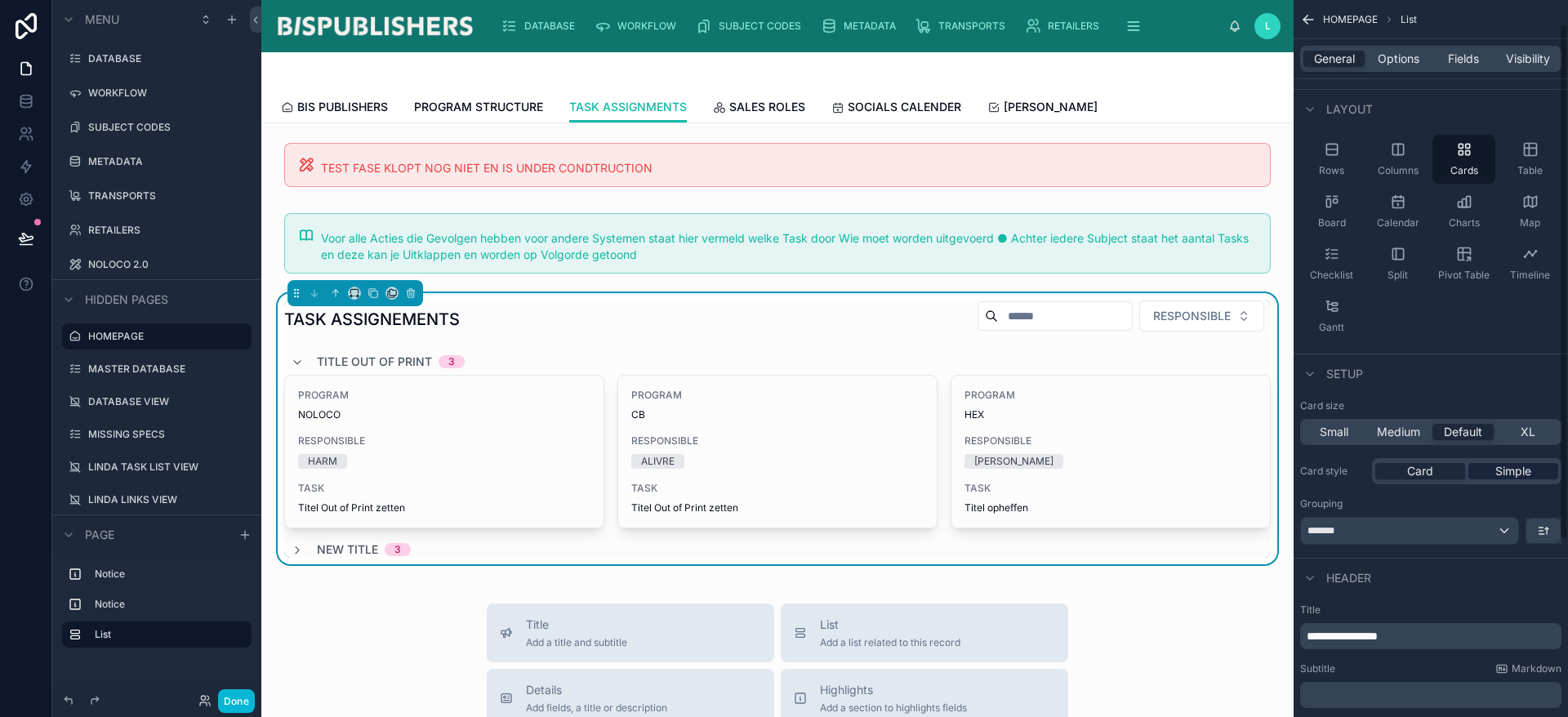
scroll to position [34, 0]
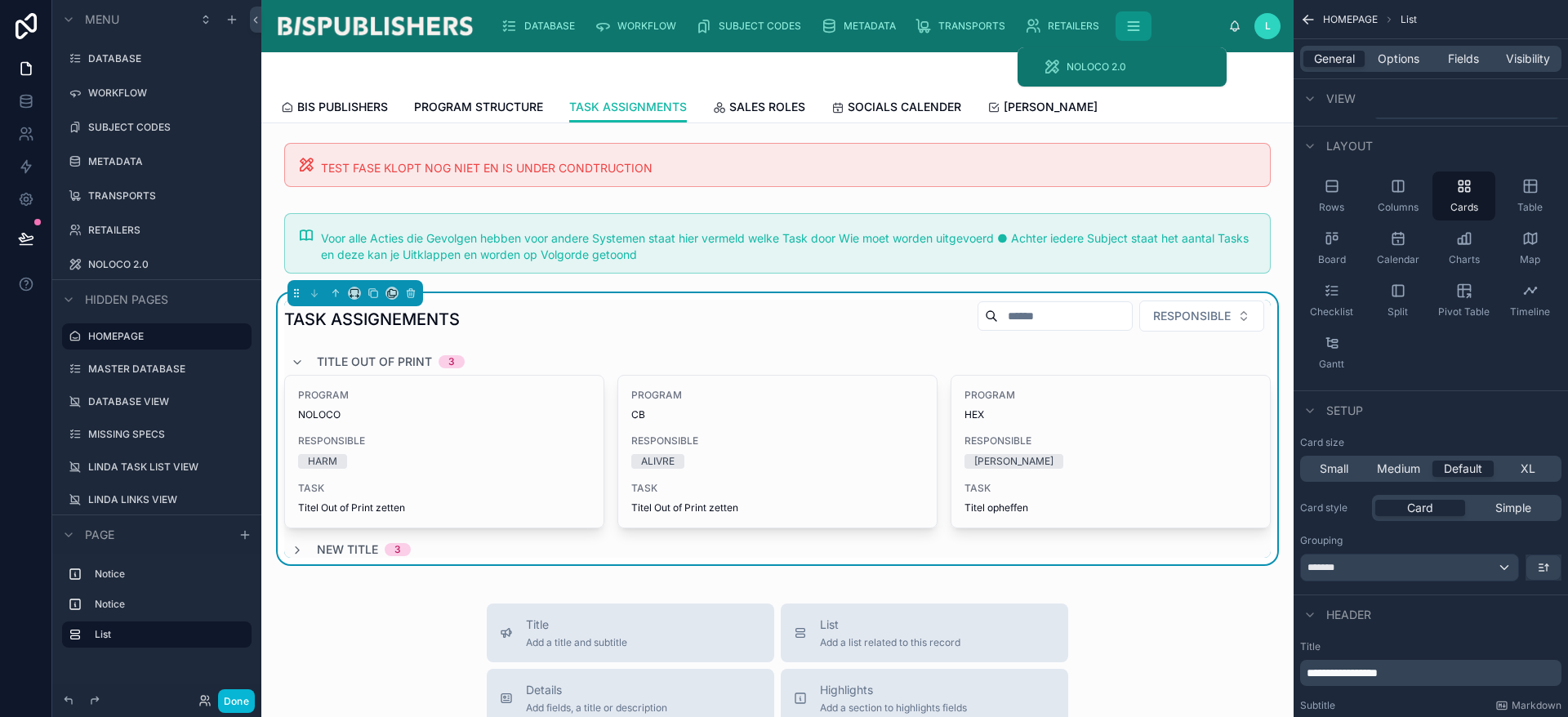
click at [1134, 14] on button "scrollable content" at bounding box center [1134, 26] width 36 height 29
click at [1122, 62] on span "NOLOCO 2.0" at bounding box center [1096, 66] width 59 height 13
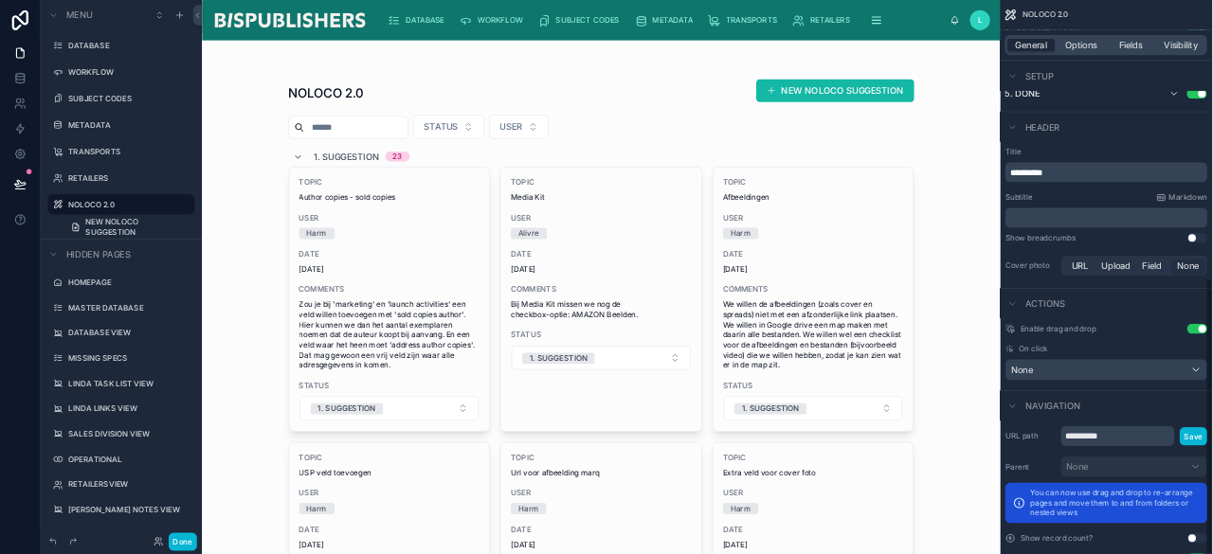
scroll to position [839, 0]
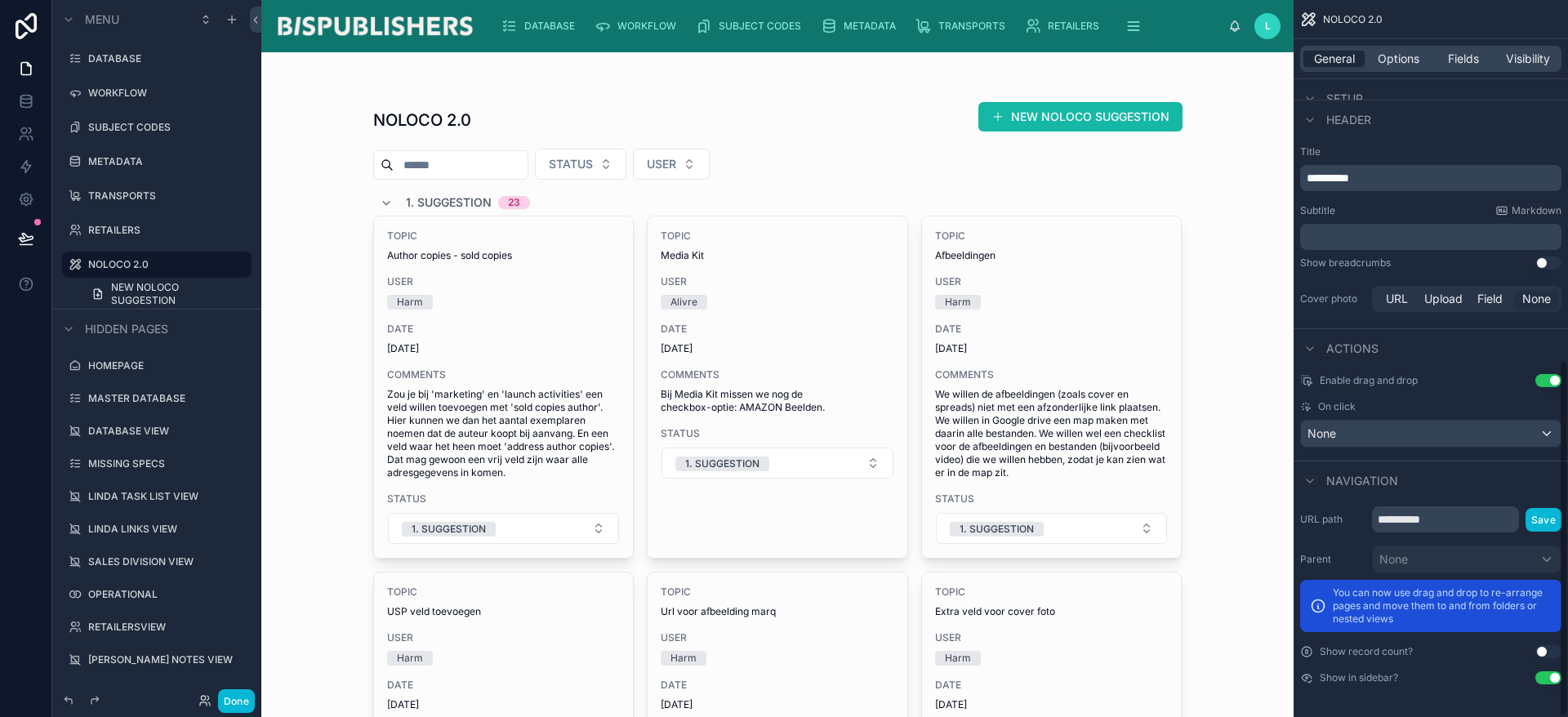
click at [1547, 376] on button "Use setting" at bounding box center [1548, 380] width 26 height 13
click at [231, 704] on button "Done" at bounding box center [236, 701] width 37 height 23
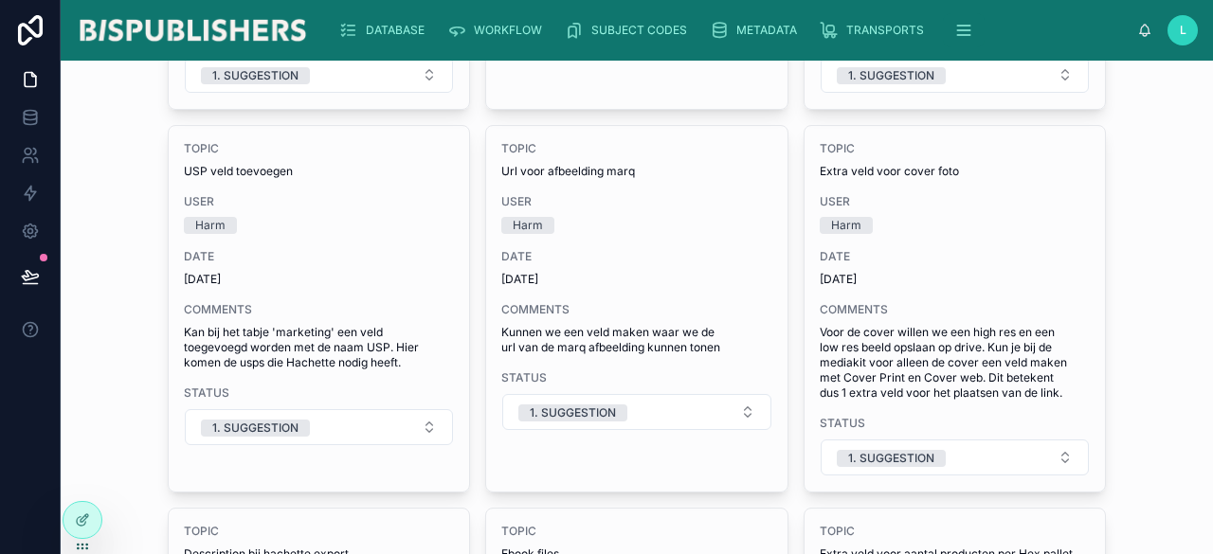
scroll to position [568, 0]
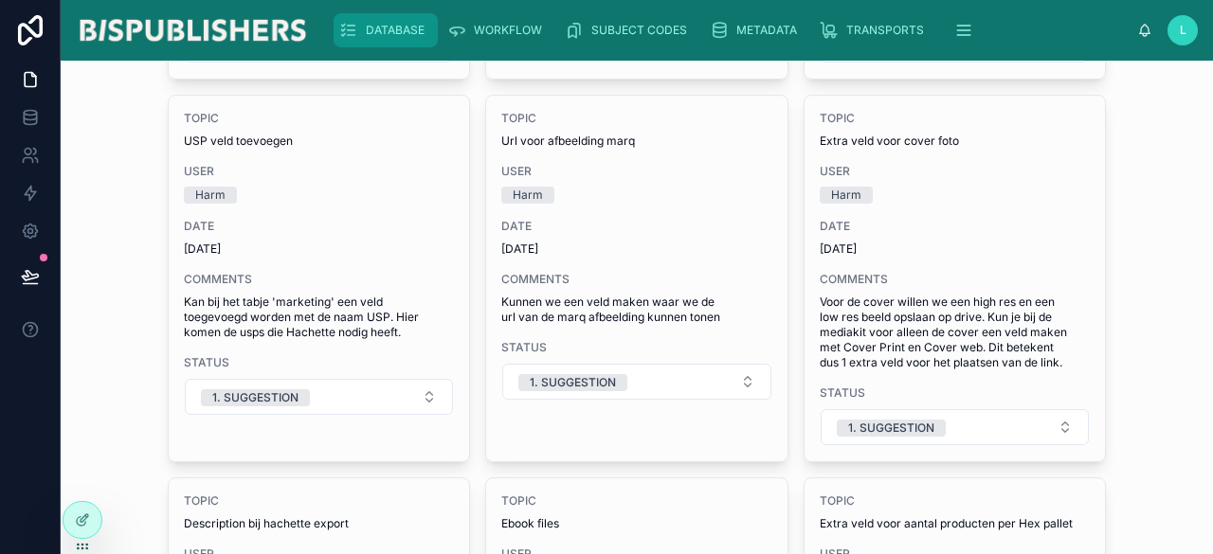
click at [398, 35] on span "DATABASE" at bounding box center [395, 30] width 59 height 15
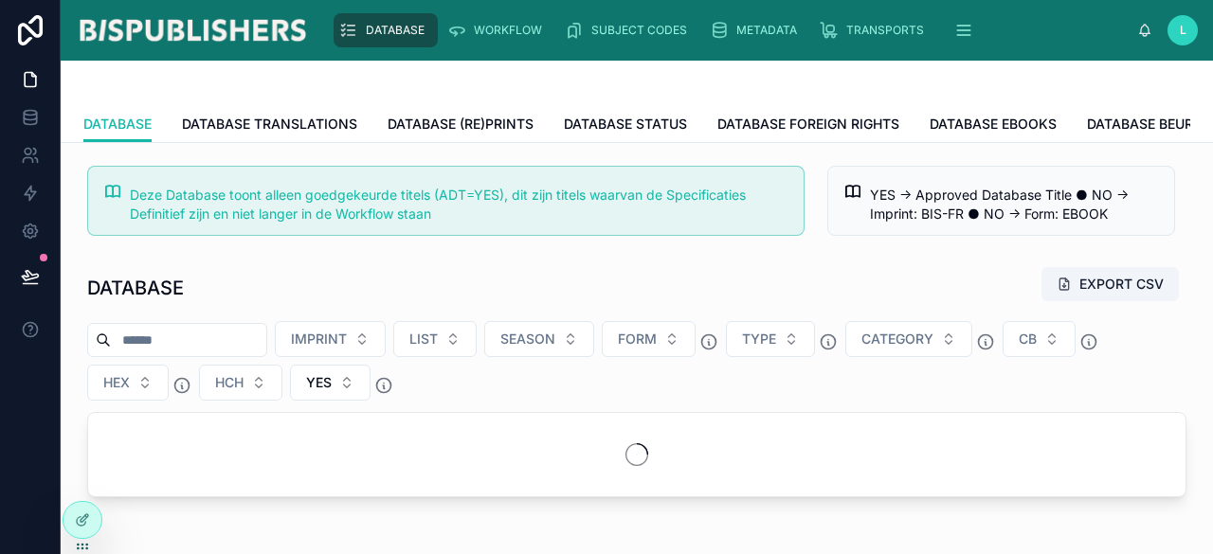
click at [201, 39] on img at bounding box center [192, 30] width 233 height 30
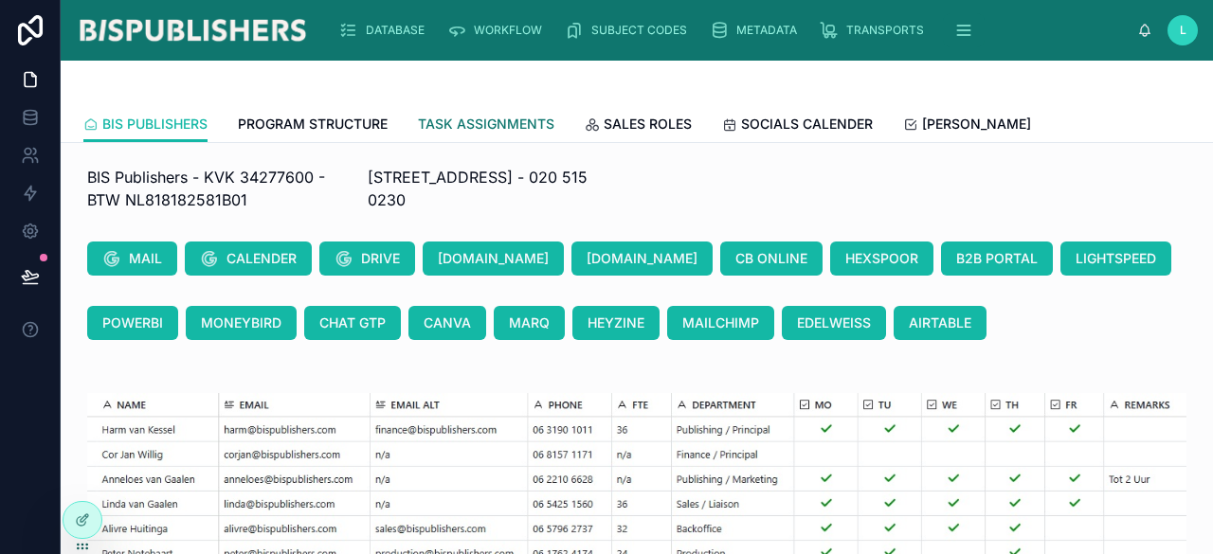
click at [450, 123] on span "TASK ASSIGNMENTS" at bounding box center [486, 124] width 136 height 19
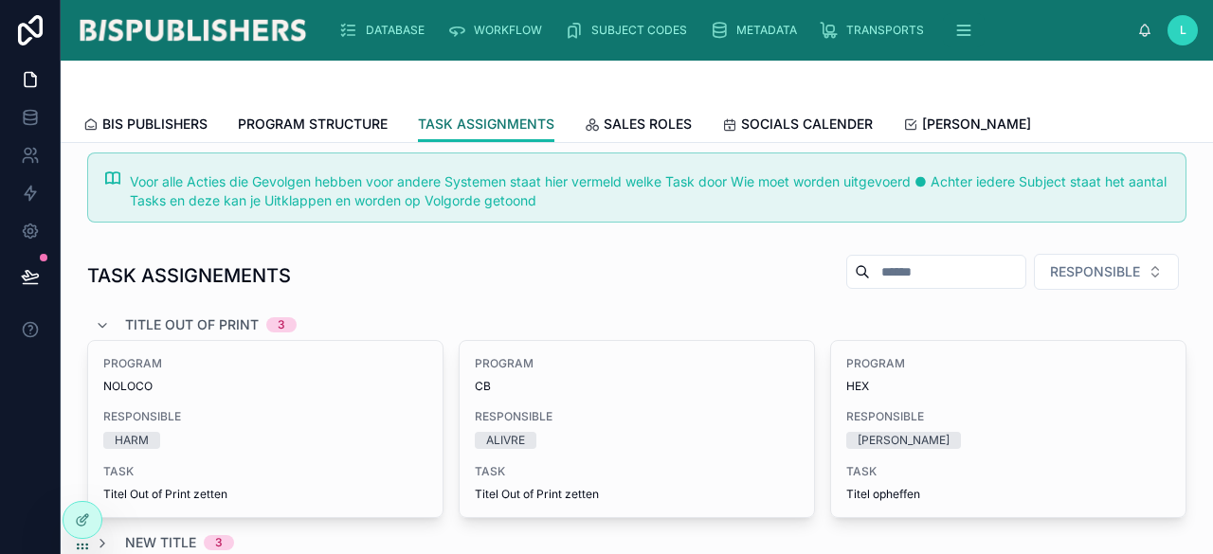
scroll to position [189, 0]
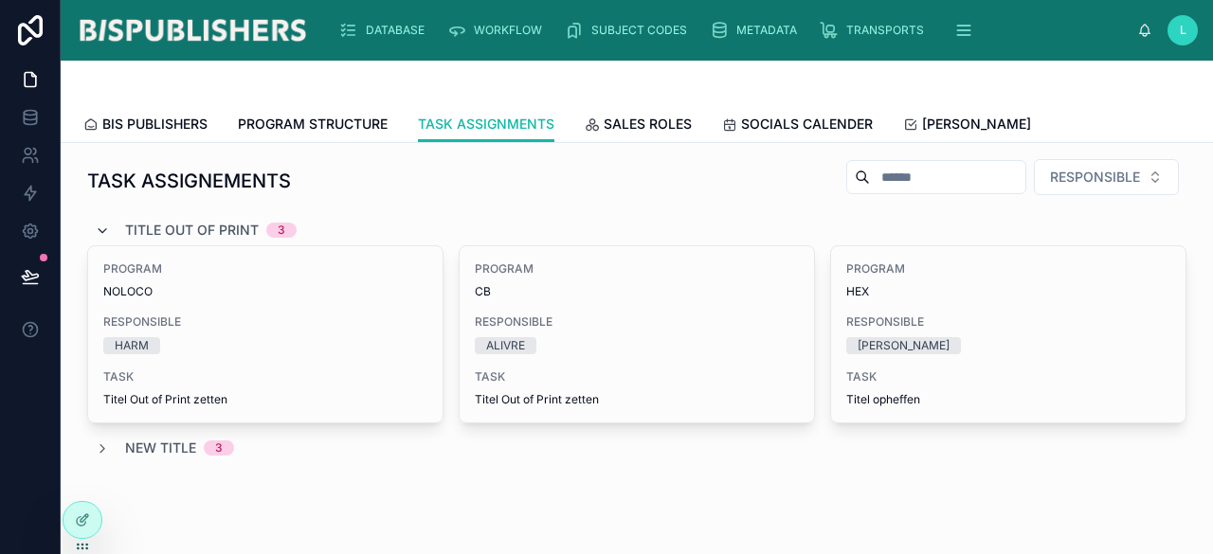
click at [102, 232] on icon at bounding box center [102, 231] width 15 height 15
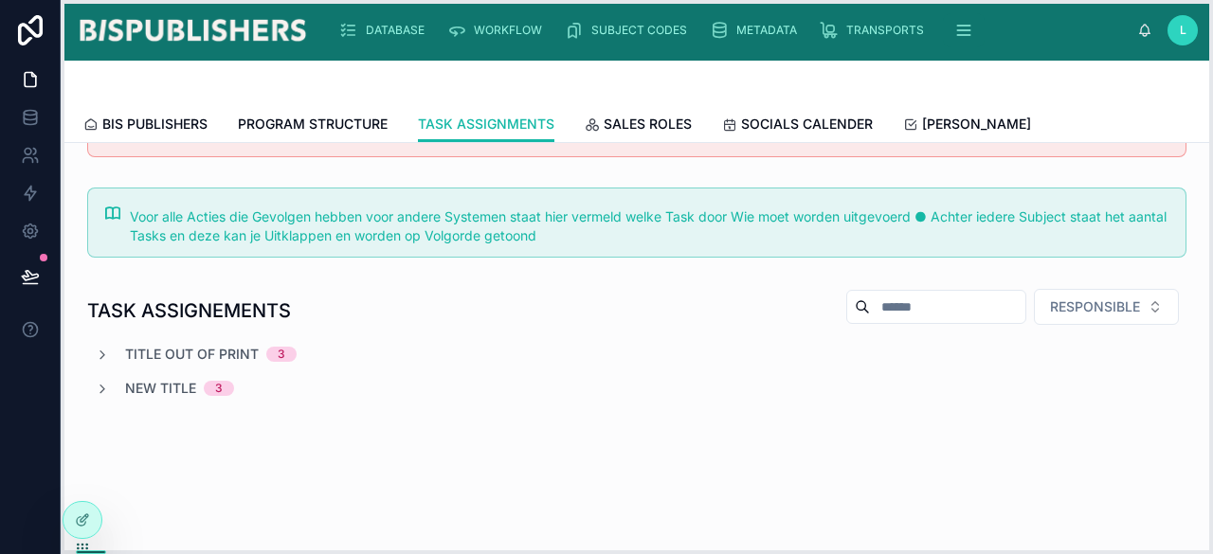
click at [83, 540] on icon at bounding box center [82, 546] width 15 height 15
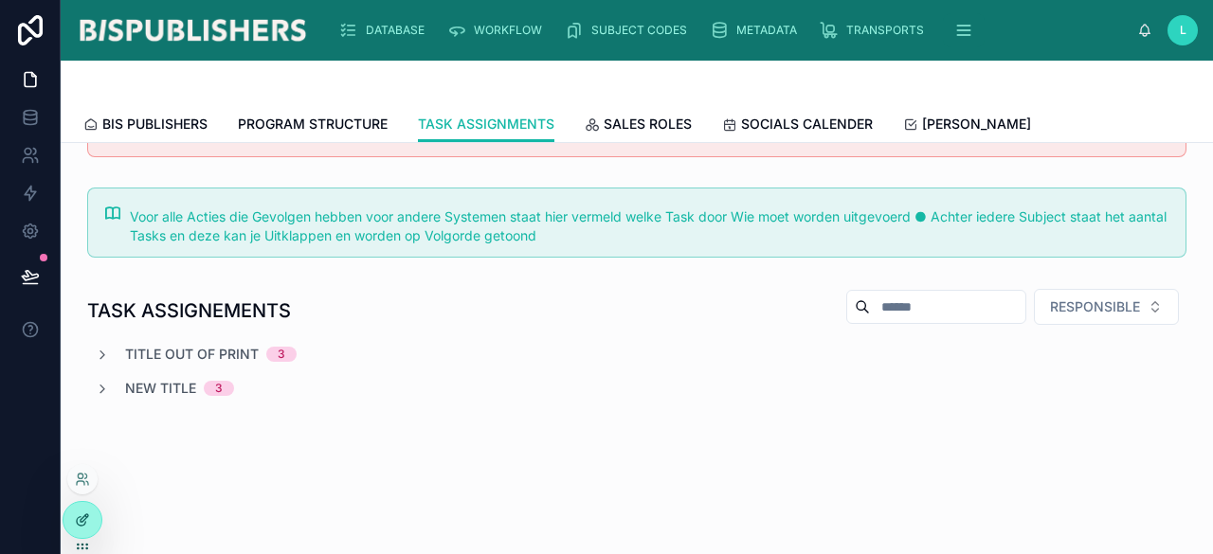
click at [83, 523] on icon at bounding box center [82, 520] width 15 height 15
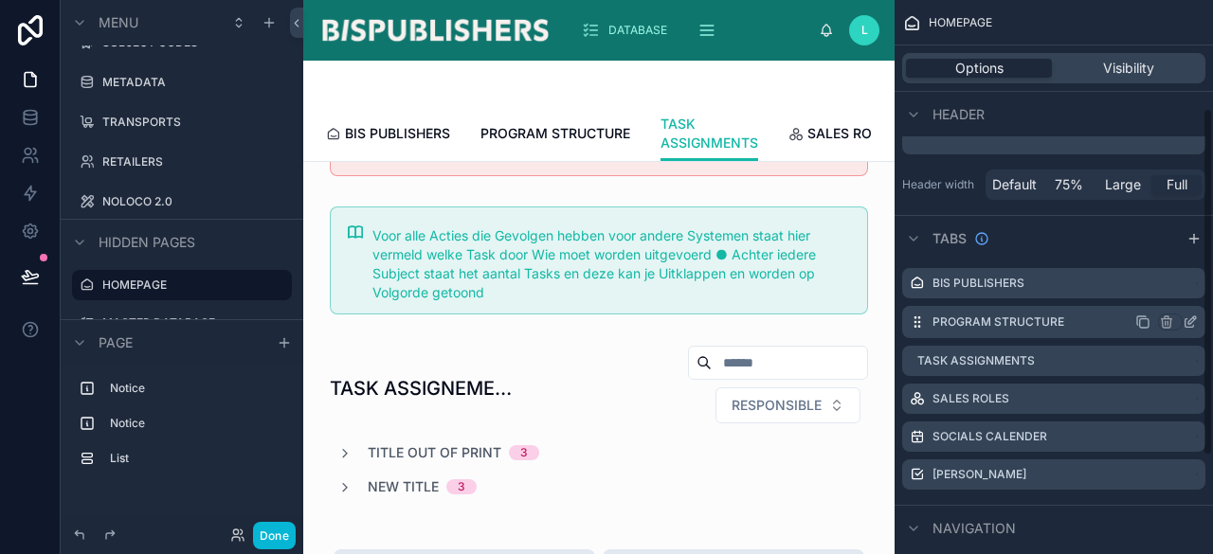
scroll to position [189, 0]
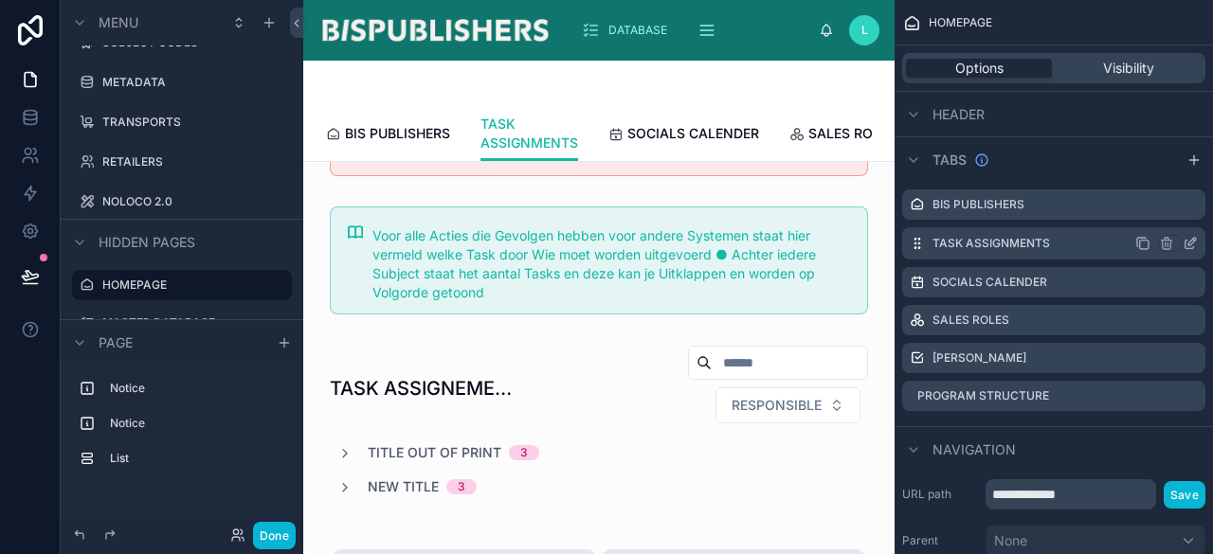
click at [968, 244] on label "TASK ASSIGNMENTS" at bounding box center [990, 243] width 117 height 15
click at [969, 274] on label "SOCIALS CALENDER" at bounding box center [989, 281] width 115 height 15
click at [1185, 281] on icon "scrollable content" at bounding box center [1189, 283] width 9 height 9
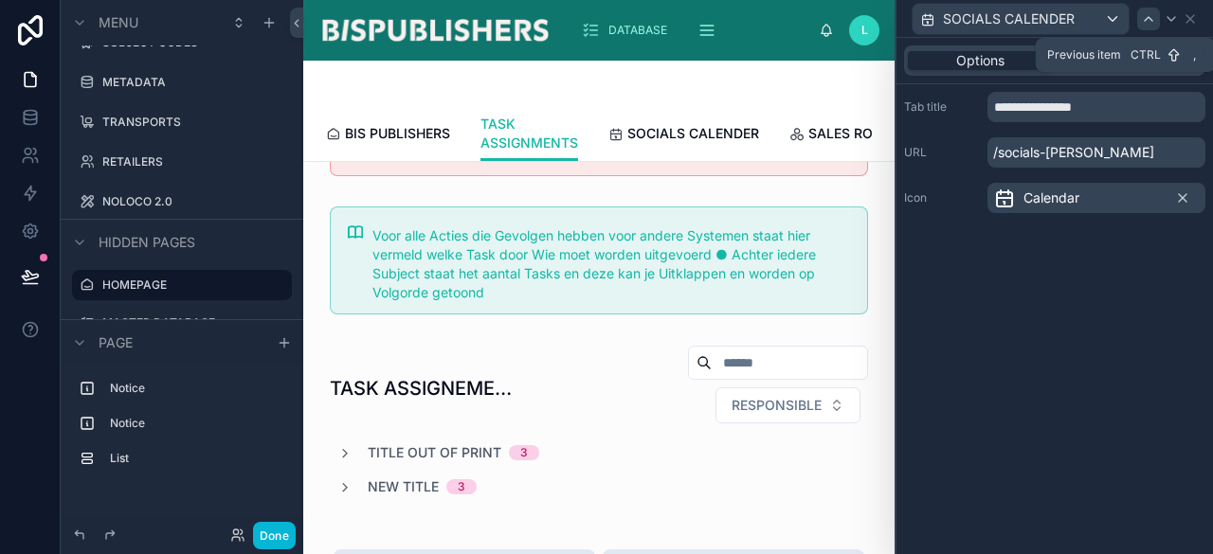
click at [1146, 20] on icon at bounding box center [1148, 18] width 15 height 15
click at [1060, 204] on span "Select an icon" at bounding box center [1036, 198] width 87 height 19
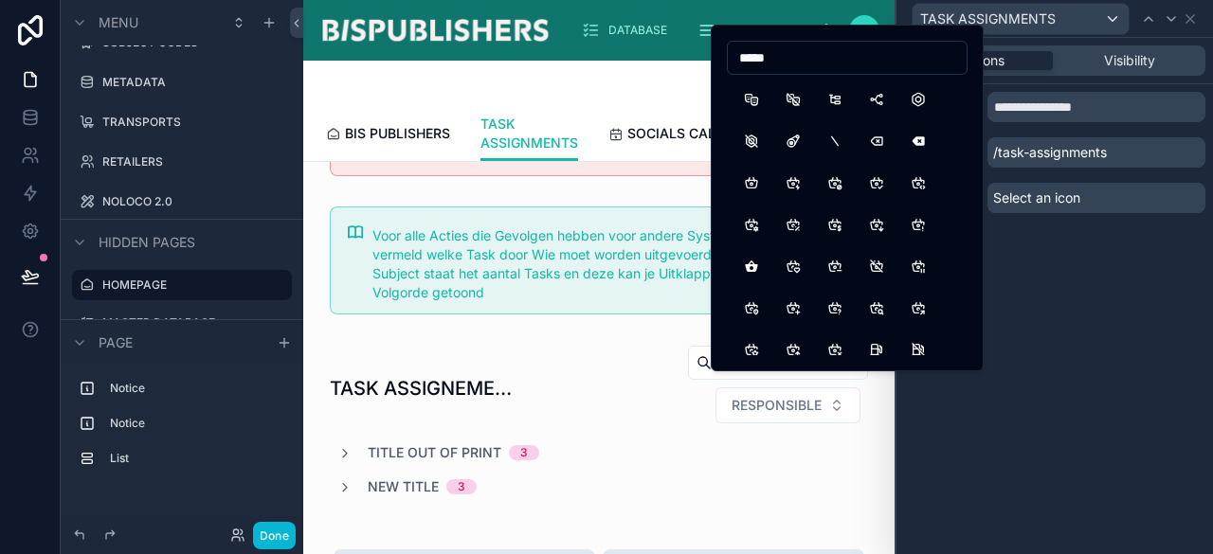
click at [798, 62] on input "*****" at bounding box center [847, 58] width 239 height 27
drag, startPoint x: 773, startPoint y: 58, endPoint x: 713, endPoint y: 53, distance: 59.9
click at [713, 53] on div "****" at bounding box center [847, 198] width 273 height 347
type input "*****"
click at [793, 104] on button "Checkbox" at bounding box center [793, 99] width 34 height 34
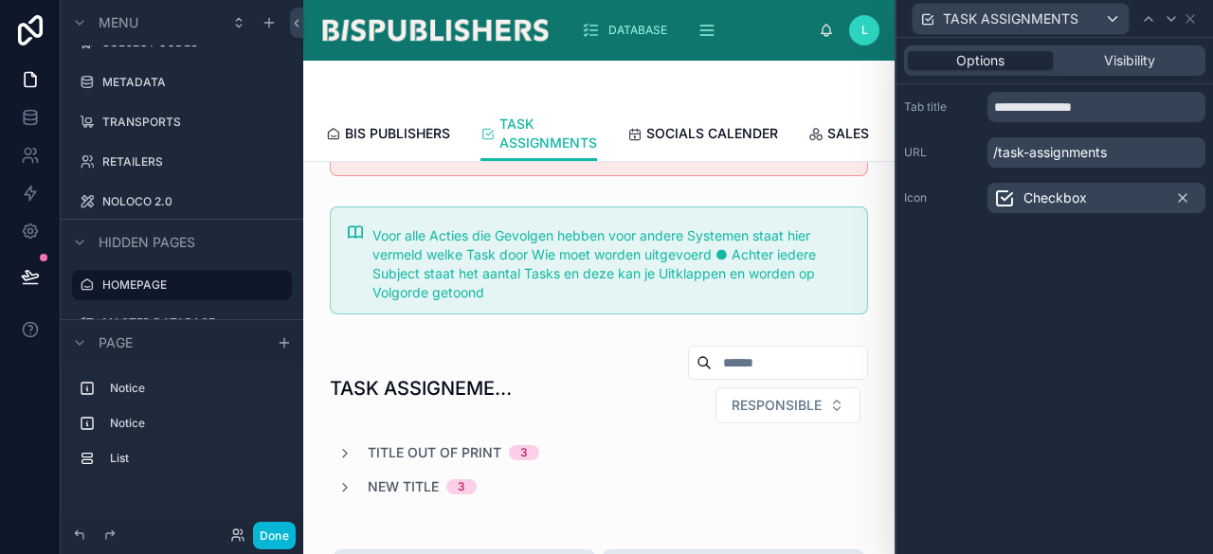
scroll to position [0, 18]
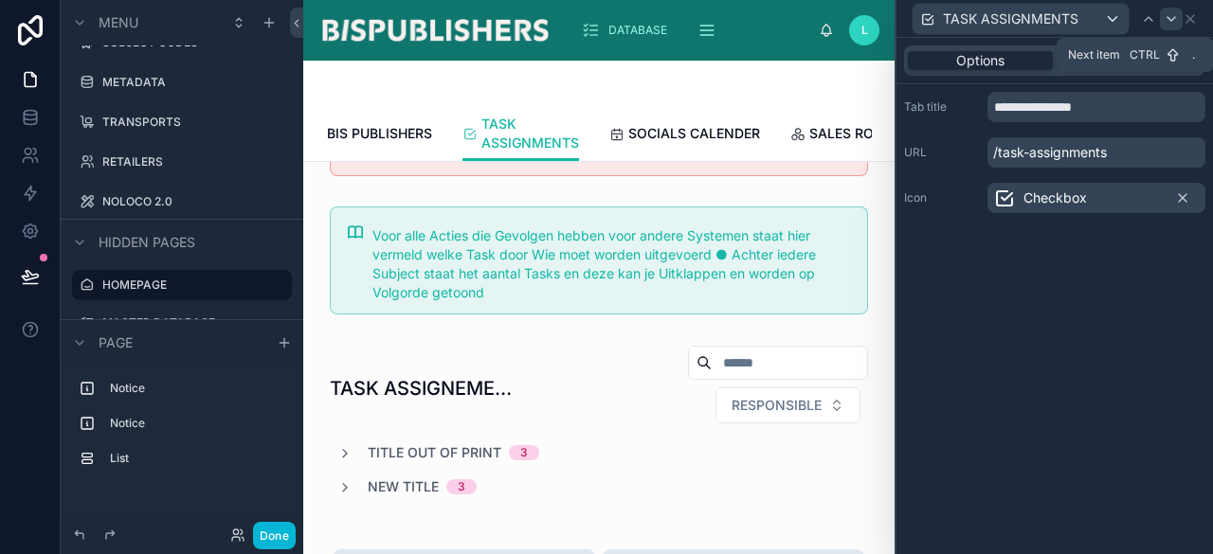
click at [1173, 16] on icon at bounding box center [1170, 18] width 15 height 15
click at [1070, 202] on span "Calendar" at bounding box center [1051, 198] width 56 height 19
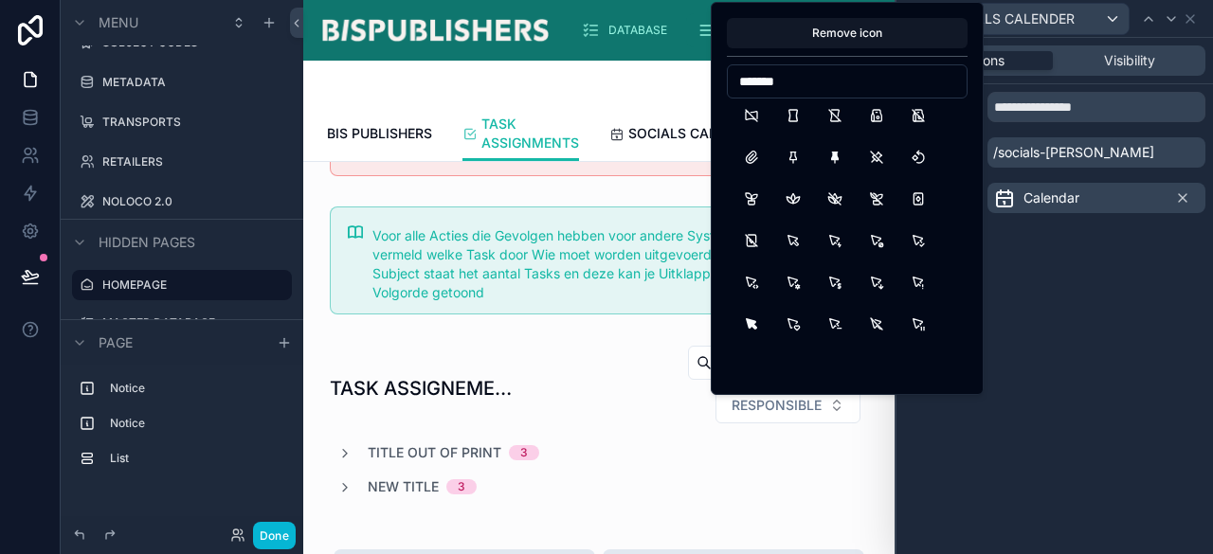
scroll to position [413, 0]
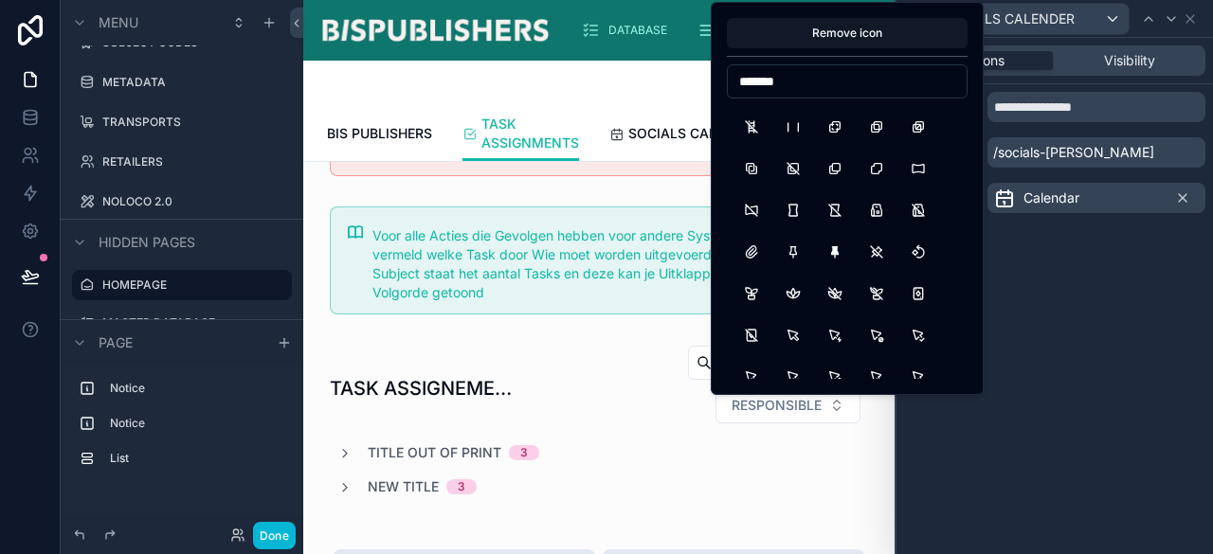
type input "*******"
click at [648, 81] on div at bounding box center [599, 83] width 546 height 45
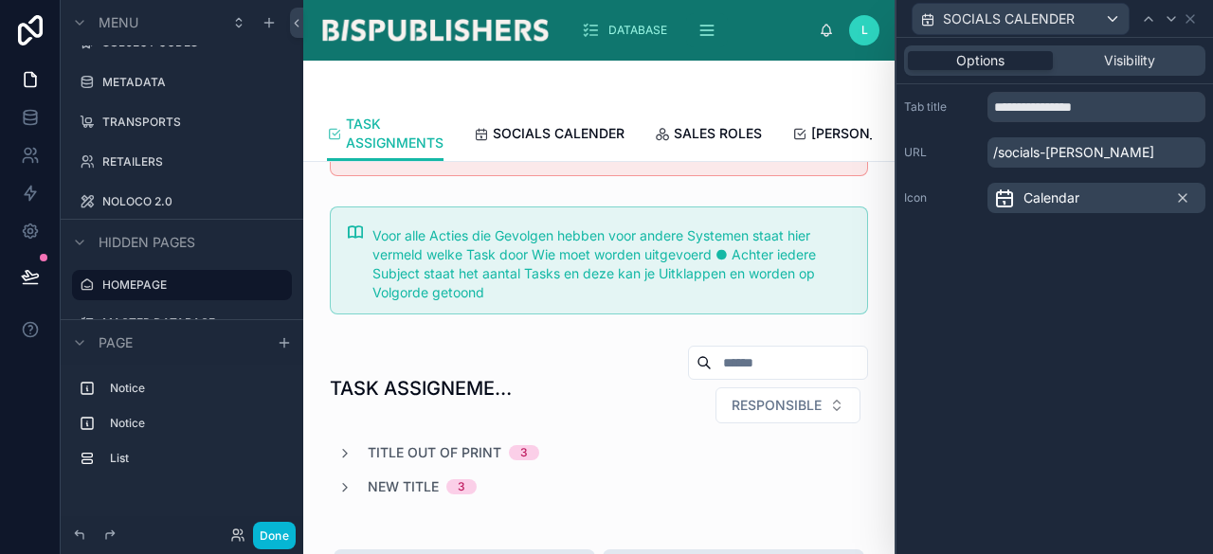
scroll to position [0, 190]
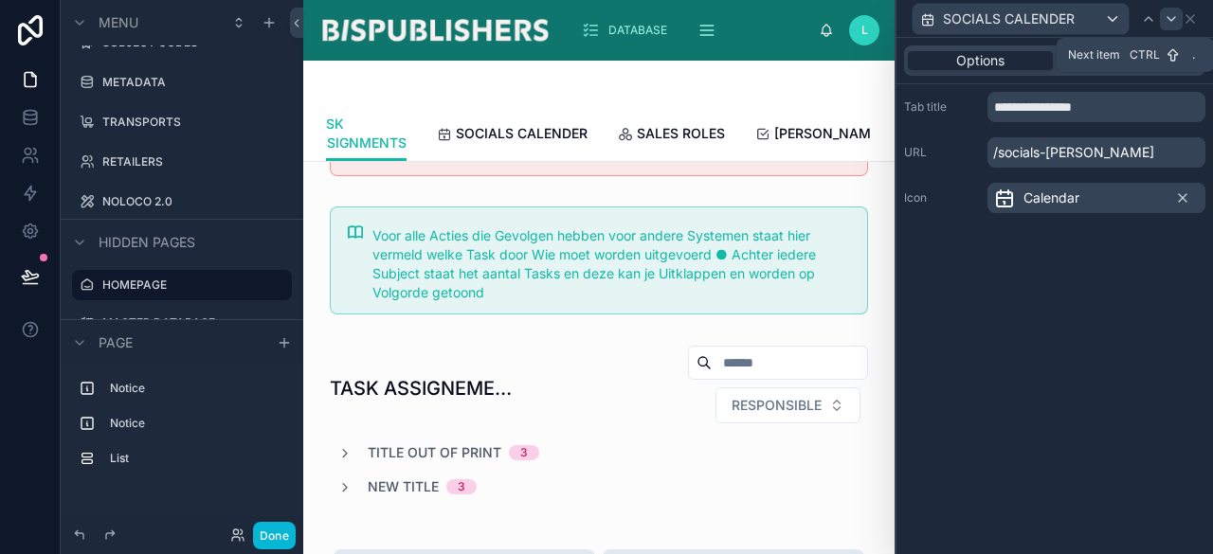
click at [1171, 20] on icon at bounding box center [1171, 19] width 8 height 4
click at [1147, 18] on icon at bounding box center [1148, 18] width 15 height 15
click at [1141, 195] on div "Circles" at bounding box center [1096, 198] width 218 height 30
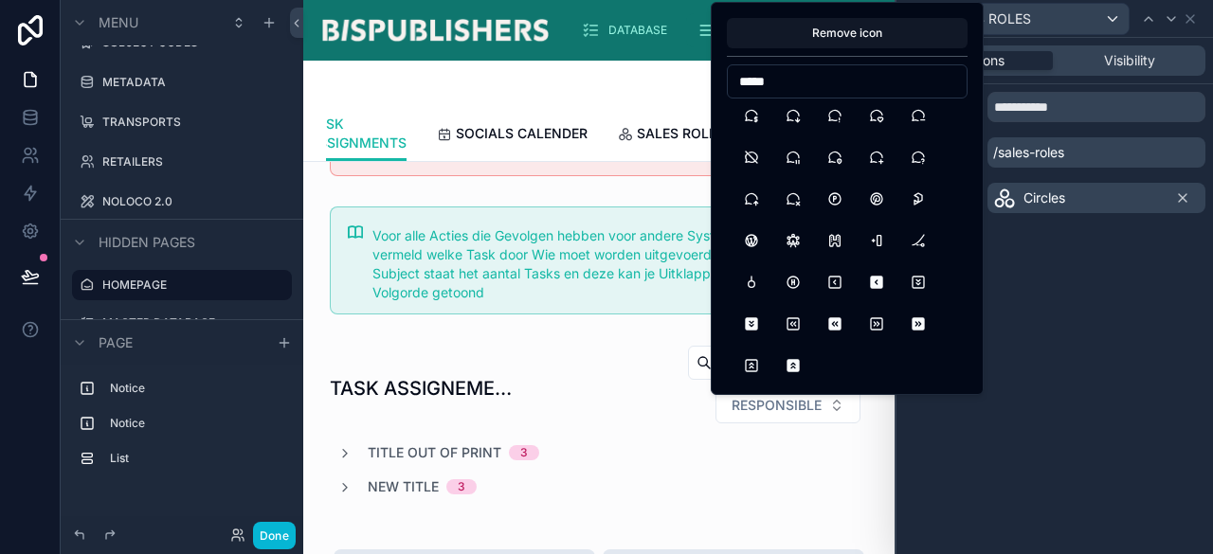
scroll to position [3888, 0]
drag, startPoint x: 787, startPoint y: 81, endPoint x: 642, endPoint y: 60, distance: 146.4
click at [635, 58] on div "**********" at bounding box center [606, 277] width 1213 height 554
click at [761, 76] on input "*****" at bounding box center [847, 81] width 239 height 27
click at [760, 75] on input "*****" at bounding box center [847, 81] width 239 height 27
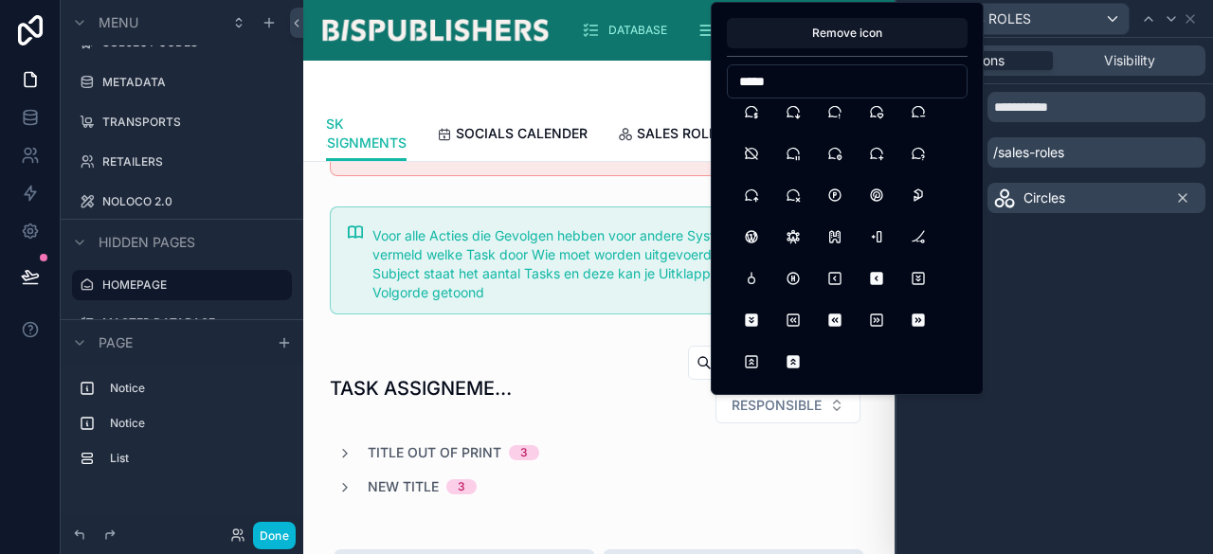
click at [764, 79] on input "*****" at bounding box center [847, 81] width 239 height 27
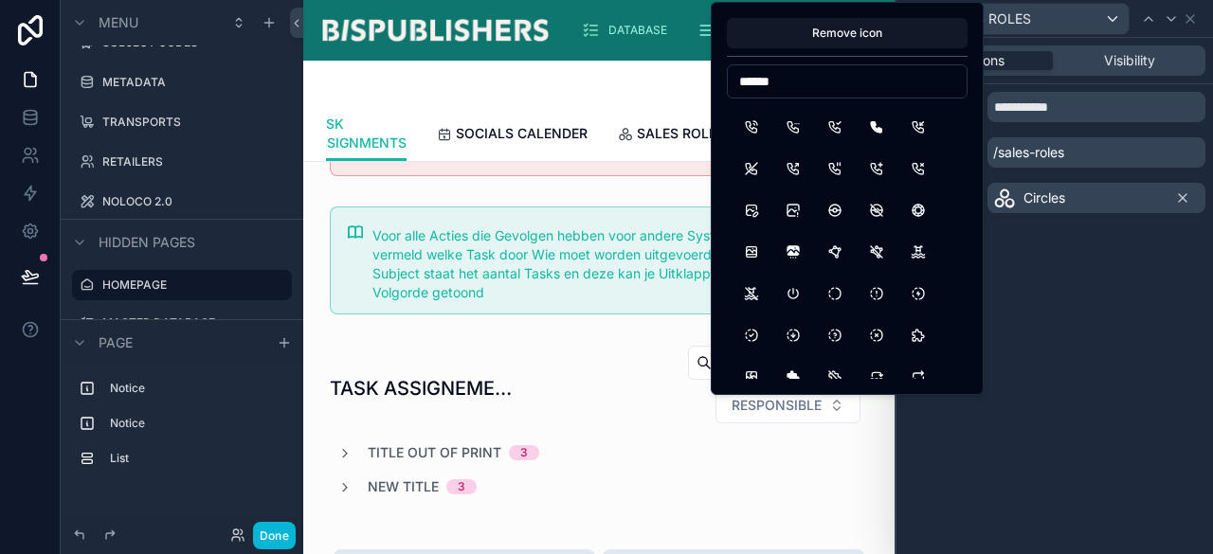
scroll to position [758, 0]
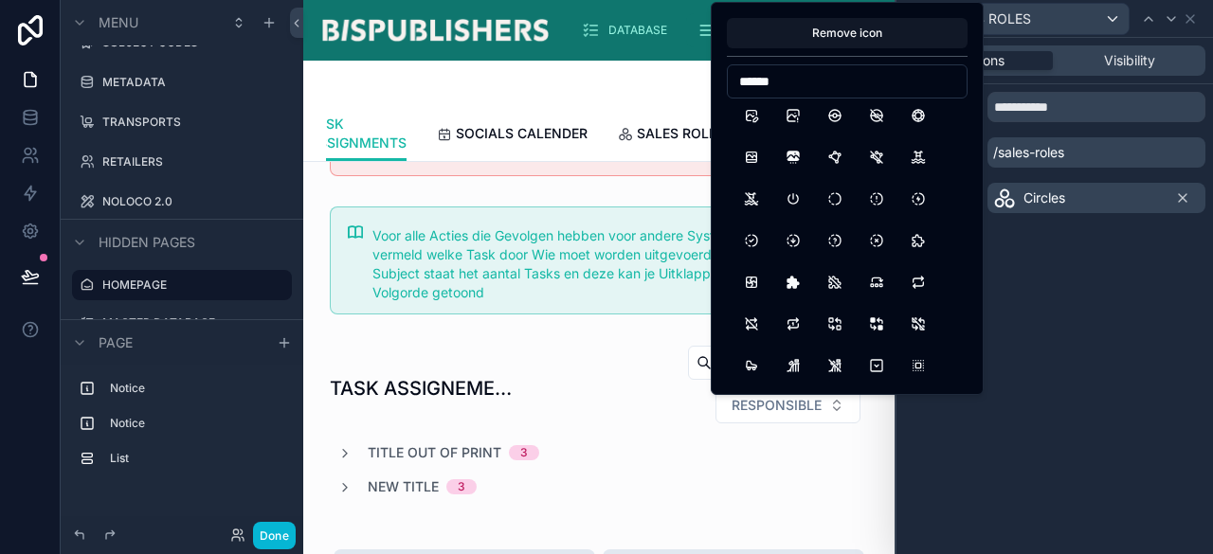
drag, startPoint x: 788, startPoint y: 77, endPoint x: 677, endPoint y: 67, distance: 111.2
click at [677, 67] on div "**********" at bounding box center [606, 277] width 1213 height 554
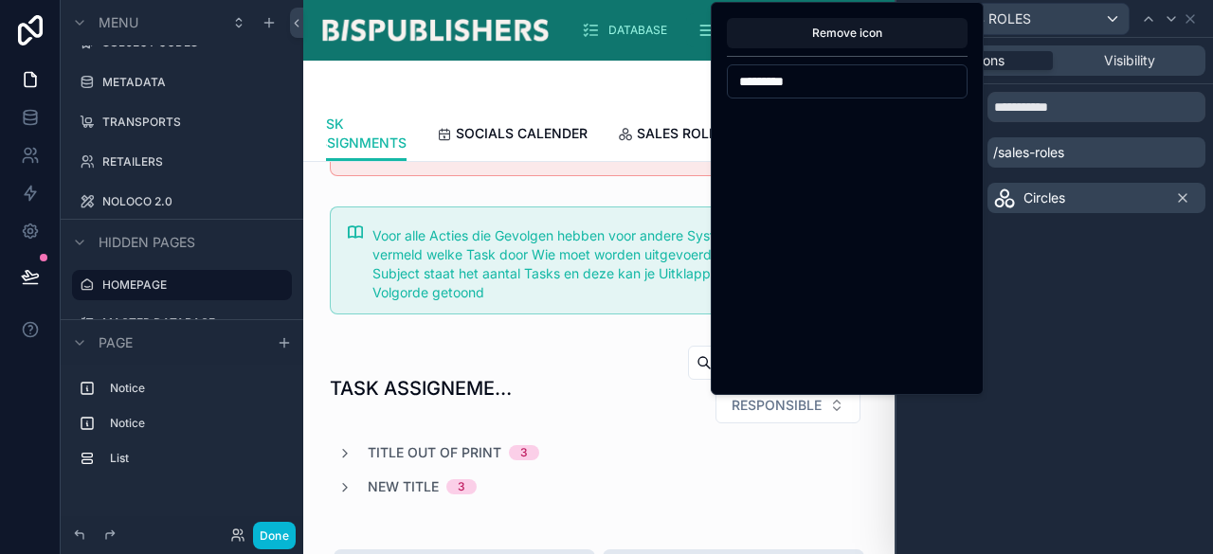
scroll to position [0, 0]
drag, startPoint x: 786, startPoint y: 76, endPoint x: 739, endPoint y: 82, distance: 47.8
click at [739, 82] on input "**********" at bounding box center [847, 81] width 239 height 27
drag, startPoint x: 837, startPoint y: 79, endPoint x: 729, endPoint y: 79, distance: 108.0
click at [729, 79] on input "*******" at bounding box center [847, 81] width 239 height 27
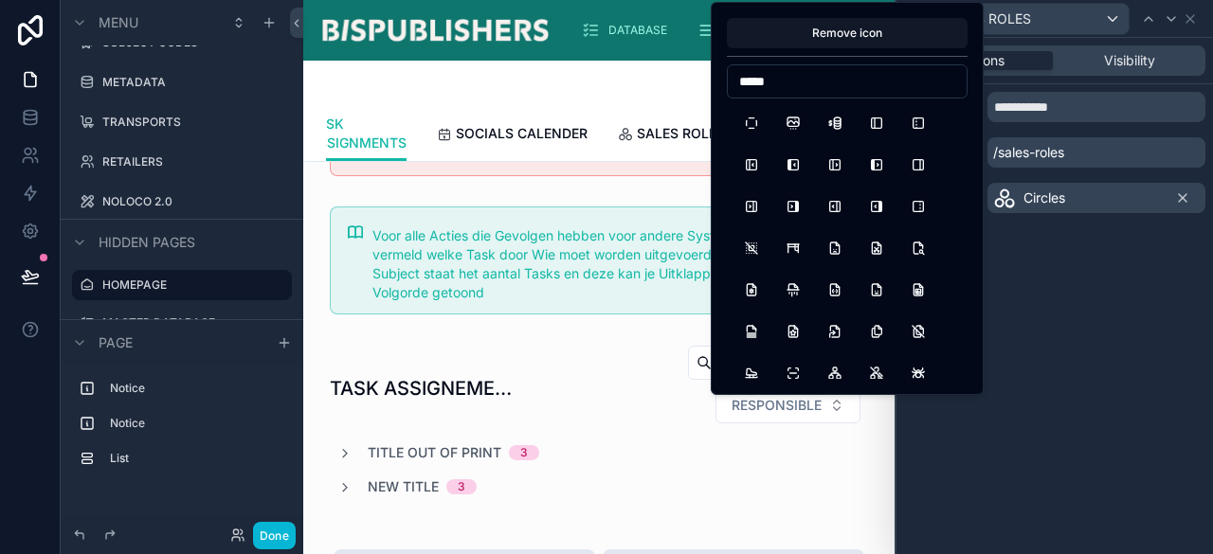
drag, startPoint x: 784, startPoint y: 76, endPoint x: 693, endPoint y: 54, distance: 94.4
click at [693, 54] on div "**********" at bounding box center [606, 277] width 1213 height 554
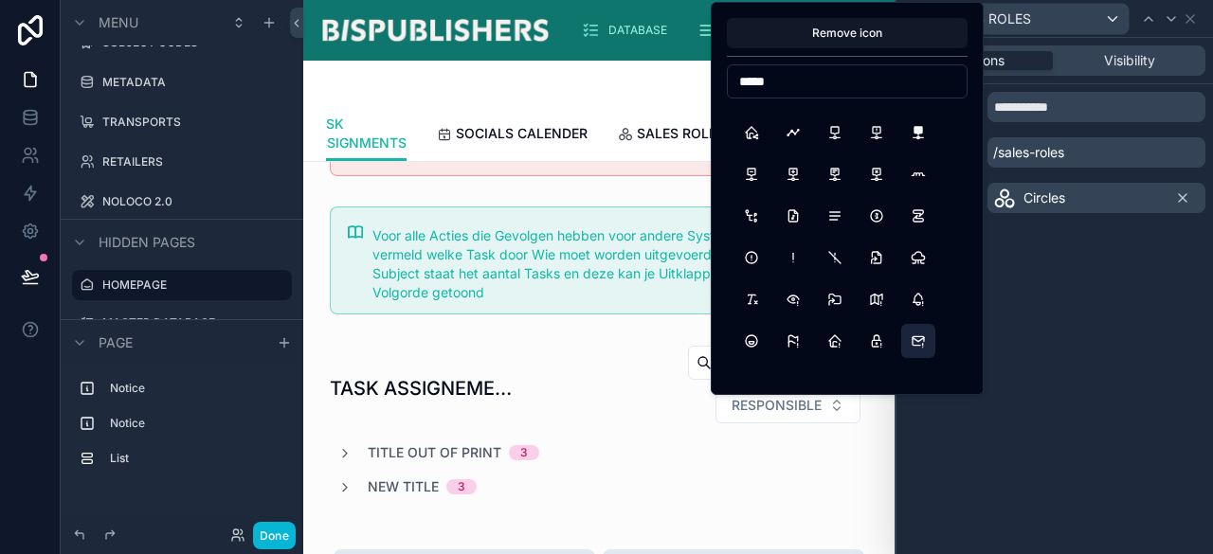
scroll to position [284, 0]
type input "*****"
click at [801, 170] on button "Timeline" at bounding box center [793, 172] width 34 height 34
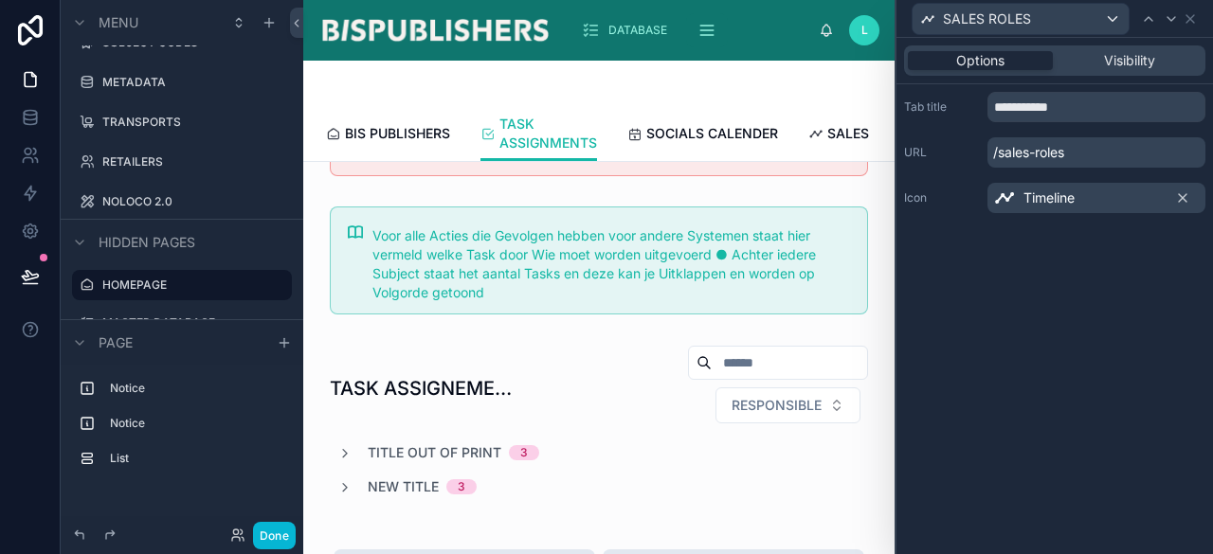
click at [1150, 201] on div "Timeline" at bounding box center [1096, 198] width 218 height 30
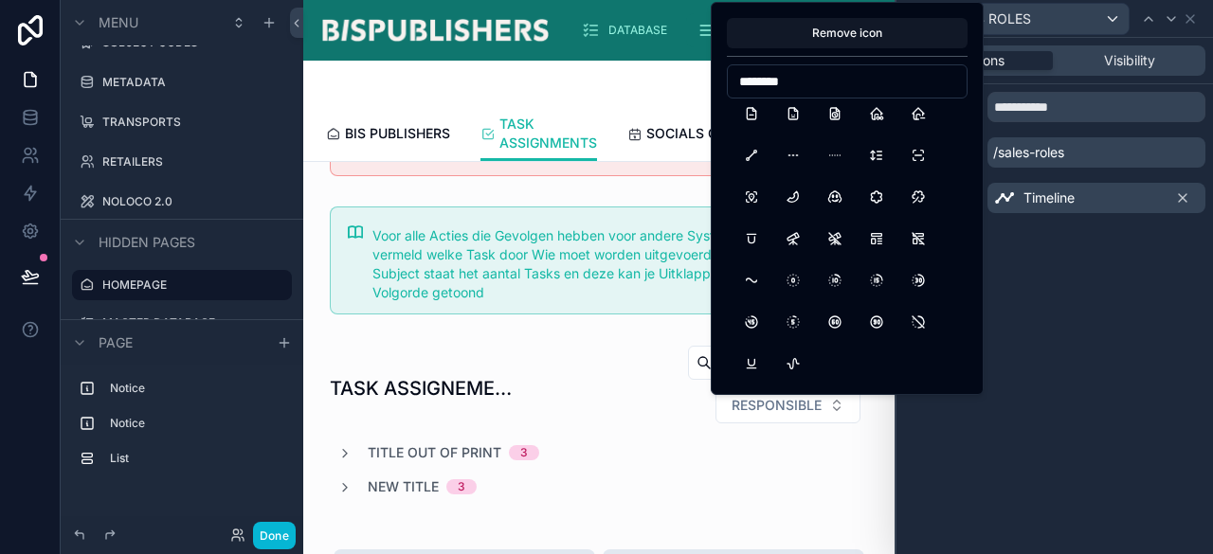
scroll to position [303, 0]
drag, startPoint x: 793, startPoint y: 77, endPoint x: 724, endPoint y: 63, distance: 70.4
click at [724, 63] on div "Remove icon ********" at bounding box center [847, 198] width 273 height 393
drag, startPoint x: 809, startPoint y: 68, endPoint x: 652, endPoint y: 50, distance: 158.3
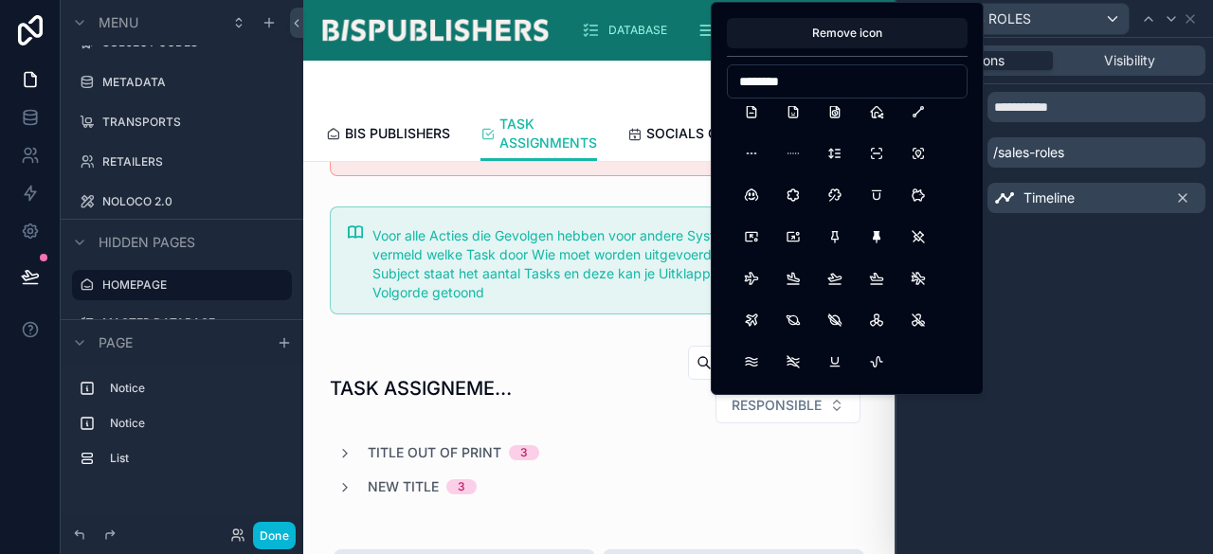
click at [652, 50] on div "**********" at bounding box center [606, 277] width 1213 height 554
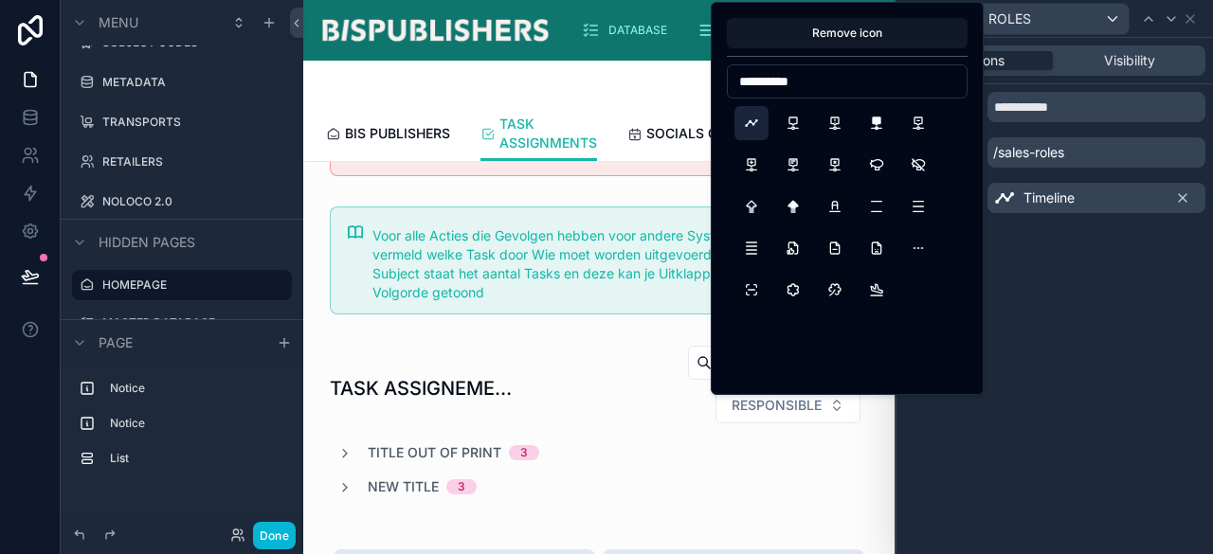
scroll to position [0, 0]
drag, startPoint x: 788, startPoint y: 80, endPoint x: 529, endPoint y: 54, distance: 260.8
click at [529, 54] on div "**********" at bounding box center [606, 277] width 1213 height 554
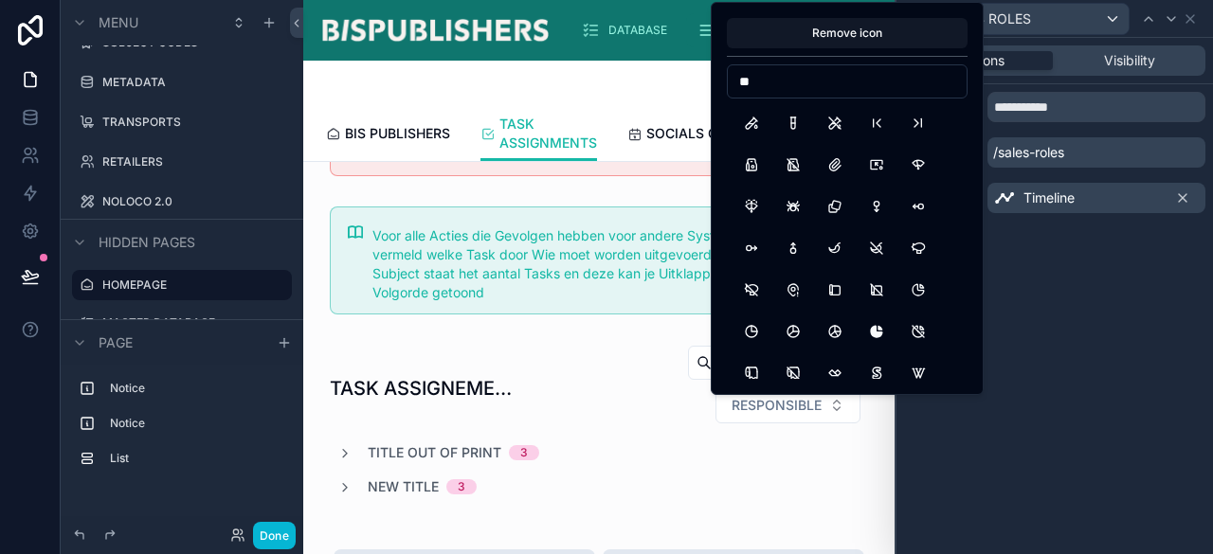
type input "*"
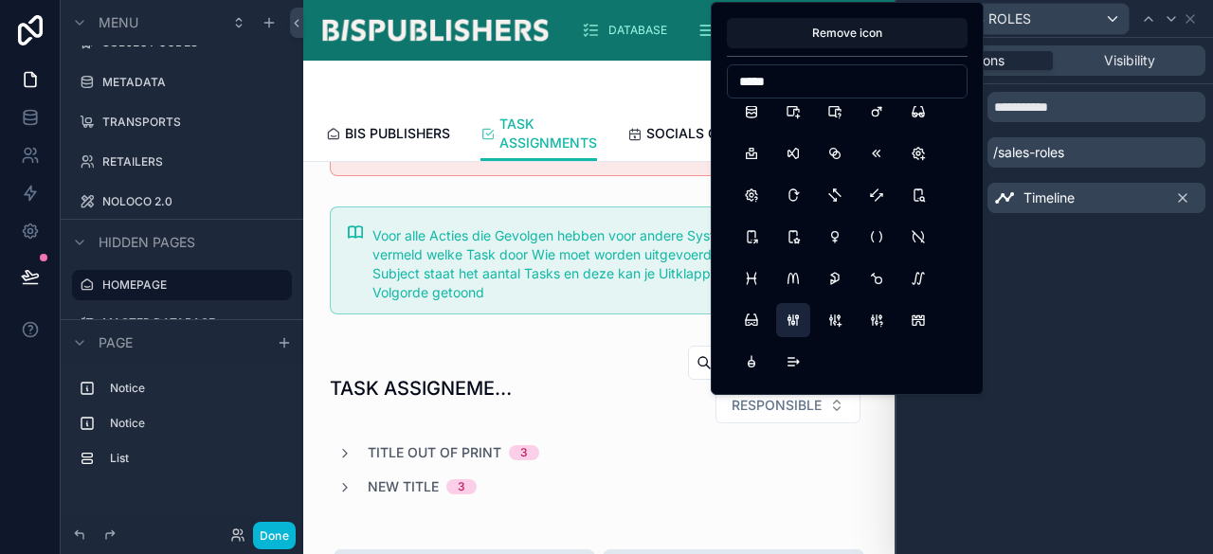
type input "*****"
click at [796, 323] on button "AdjustmentsAlt" at bounding box center [793, 320] width 34 height 34
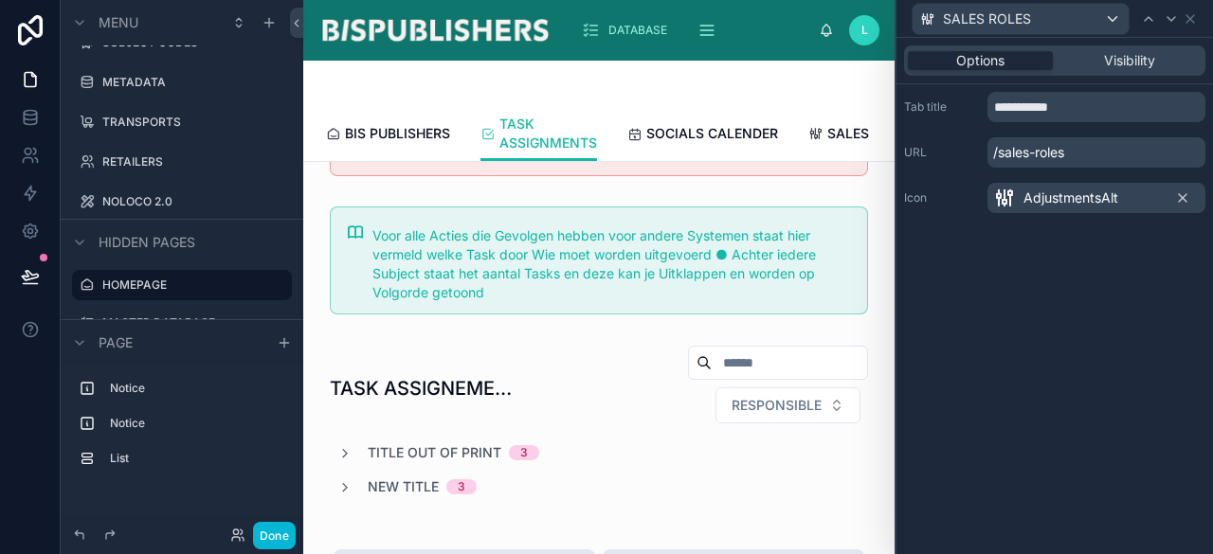
click at [1063, 198] on span "AdjustmentsAlt" at bounding box center [1070, 198] width 95 height 19
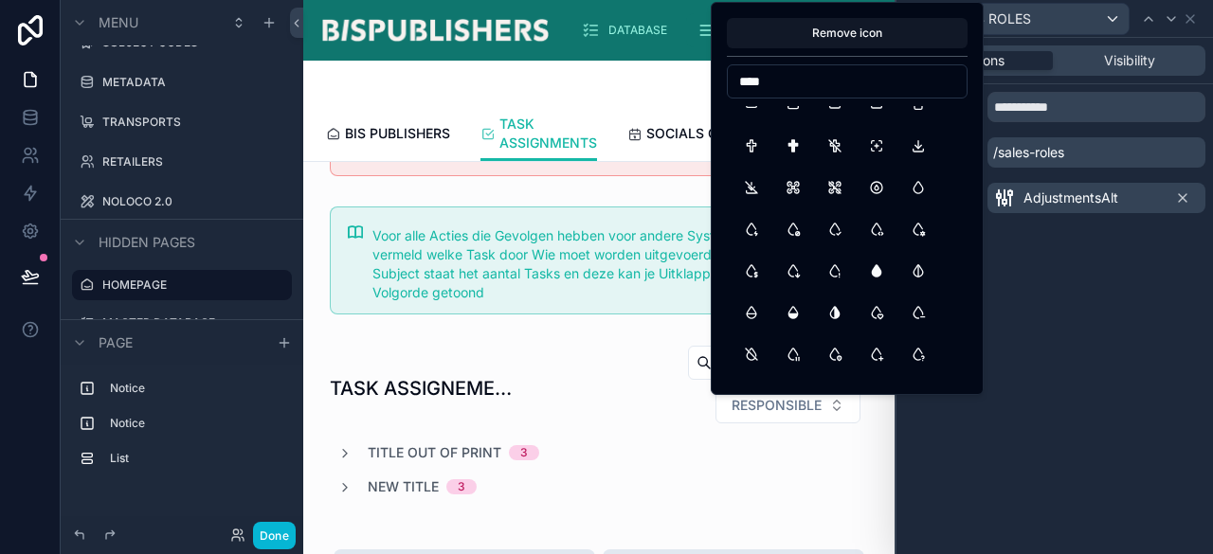
scroll to position [2223, 0]
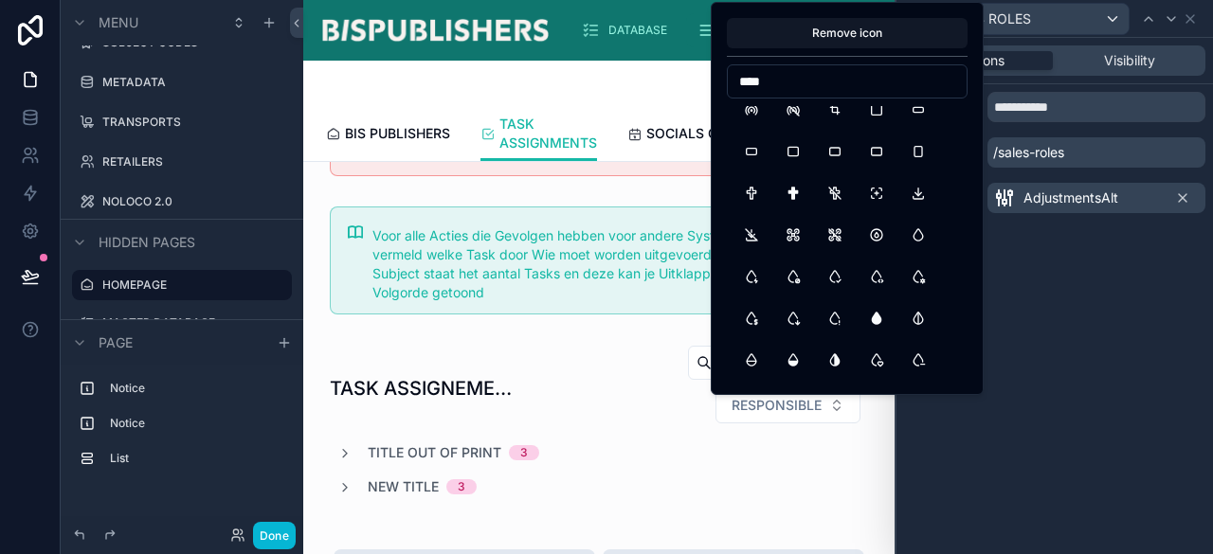
drag, startPoint x: 781, startPoint y: 84, endPoint x: 692, endPoint y: 71, distance: 90.0
click at [692, 71] on div "**********" at bounding box center [606, 277] width 1213 height 554
type input "*"
type input "******"
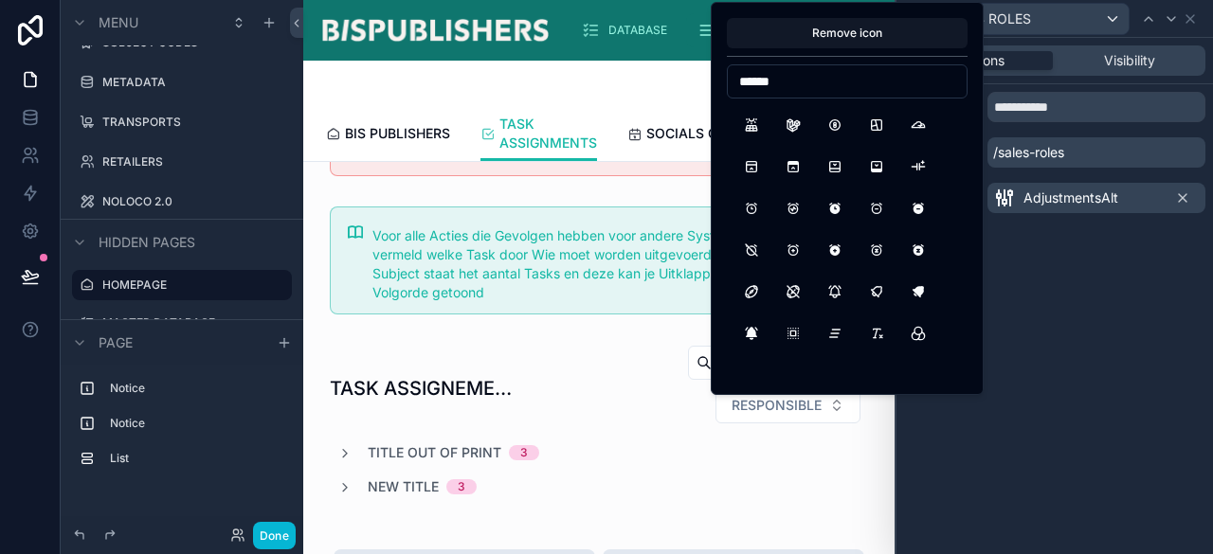
scroll to position [466, 0]
